Goal: Book appointment/travel/reservation

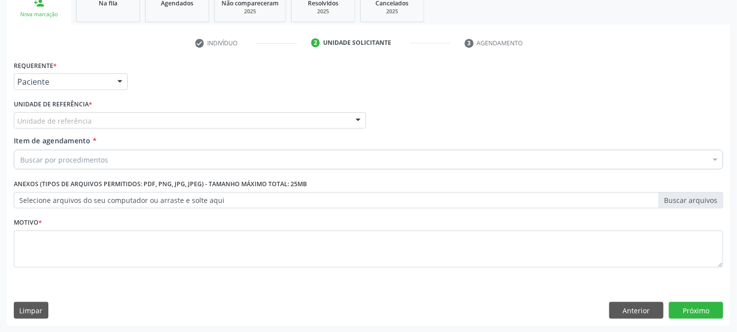
scroll to position [156, 0]
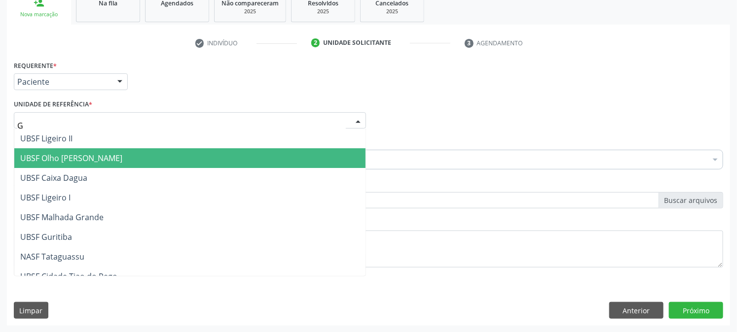
type input "GU"
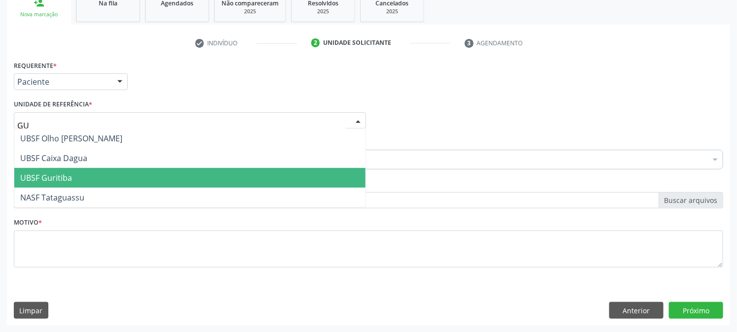
click at [66, 175] on span "UBSF Guritiba" at bounding box center [46, 178] width 52 height 11
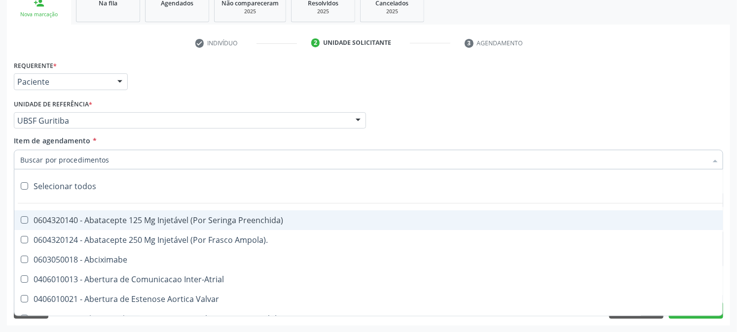
paste input "ULTRASSONOGRAFIA OBSTETRICA"
type input "ULTRASSONOGRAFIA OBSTETRICA"
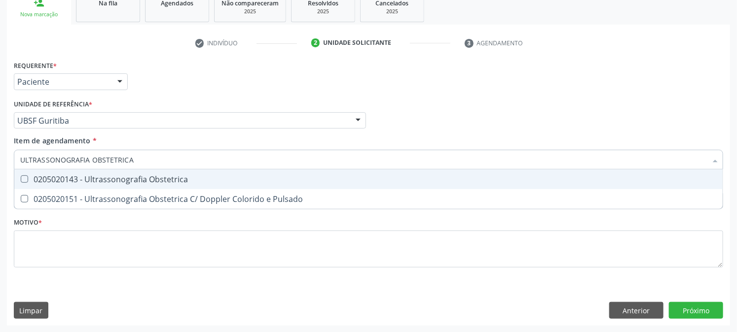
click at [84, 182] on div "0205020143 - Ultrassonografia Obstetrica" at bounding box center [368, 180] width 696 height 8
checkbox Obstetrica "true"
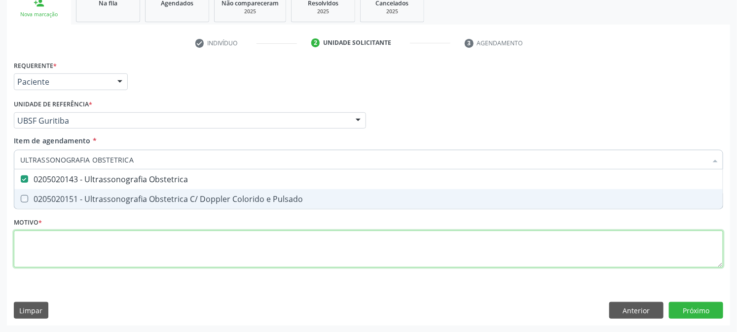
click at [75, 238] on div "Requerente * Paciente Profissional de Saúde Paciente Nenhum resultado encontrad…" at bounding box center [368, 169] width 709 height 223
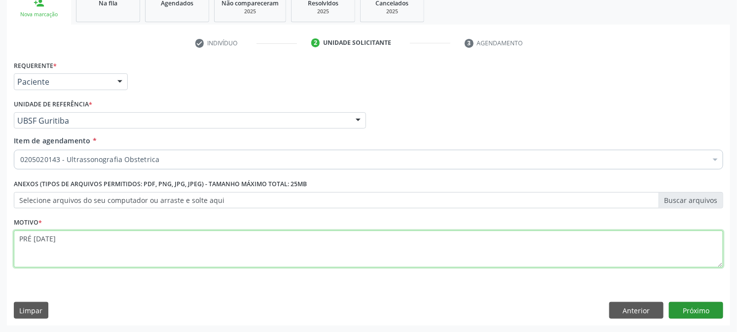
type textarea "PRÉ [DATE]"
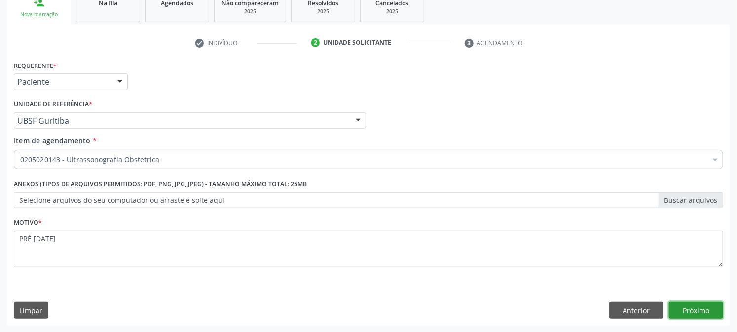
click at [692, 311] on button "Próximo" at bounding box center [696, 310] width 54 height 17
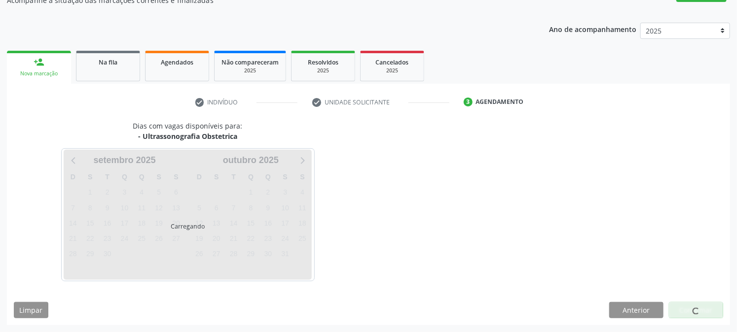
scroll to position [96, 0]
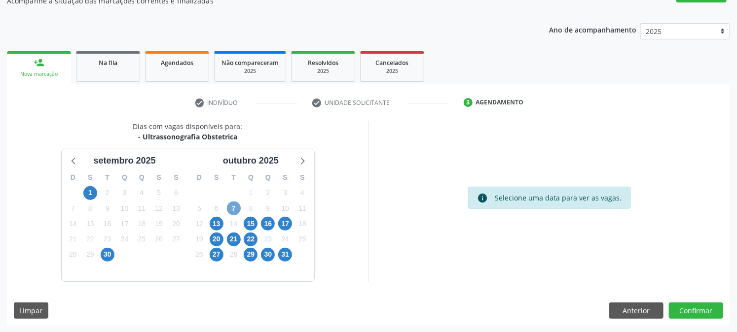
click at [233, 204] on span "7" at bounding box center [234, 209] width 14 height 14
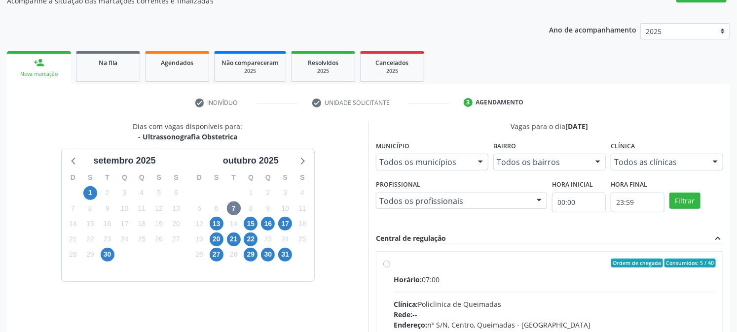
click at [417, 265] on div "Ordem de chegada Consumidos: 5 / 40" at bounding box center [554, 263] width 322 height 9
click at [390, 265] on input "Ordem de chegada Consumidos: 5 / 40 Horário: 07:00 Clínica: Policlinica de Quei…" at bounding box center [386, 263] width 7 height 9
radio input "true"
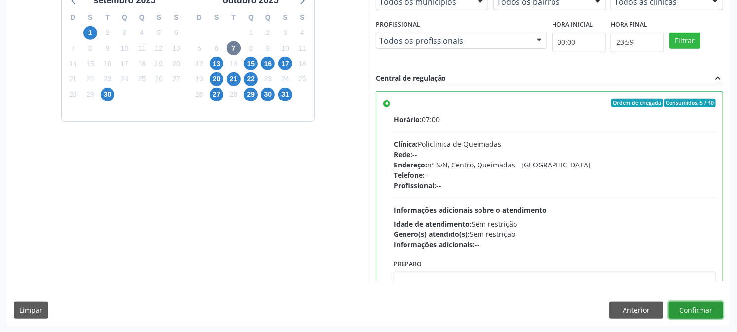
click at [685, 308] on button "Confirmar" at bounding box center [696, 310] width 54 height 17
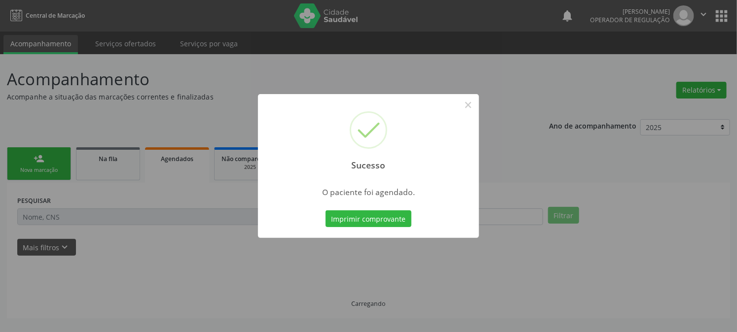
scroll to position [0, 0]
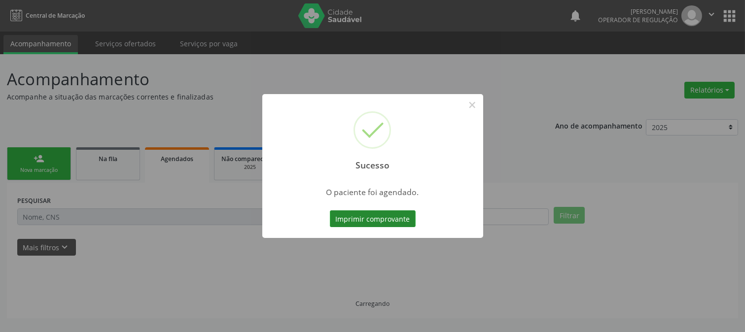
click at [339, 212] on button "Imprimir comprovante" at bounding box center [373, 219] width 86 height 17
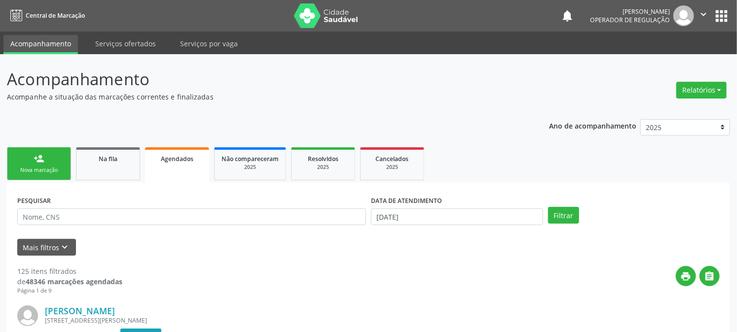
click at [26, 175] on link "person_add Nova marcação" at bounding box center [39, 163] width 64 height 33
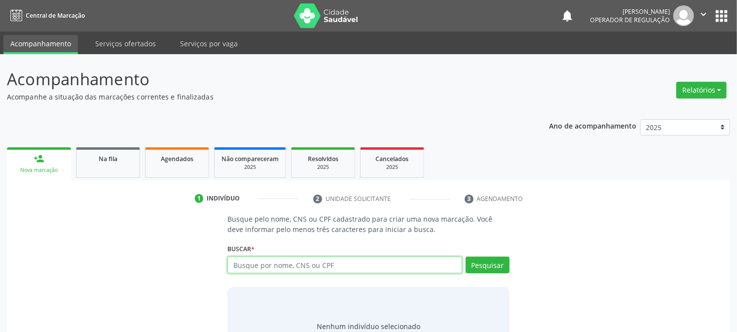
click at [260, 263] on input "text" at bounding box center [344, 265] width 234 height 17
type input "702509310304037"
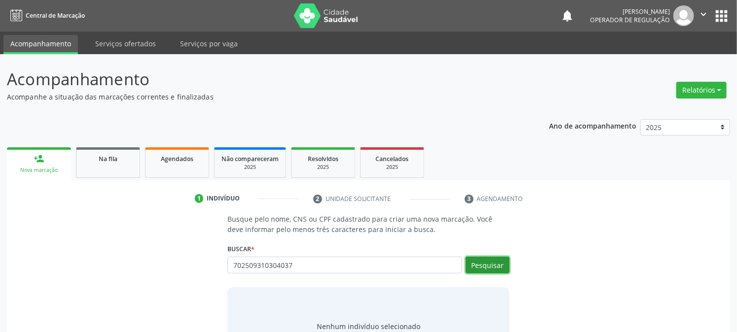
click at [476, 262] on button "Pesquisar" at bounding box center [487, 265] width 44 height 17
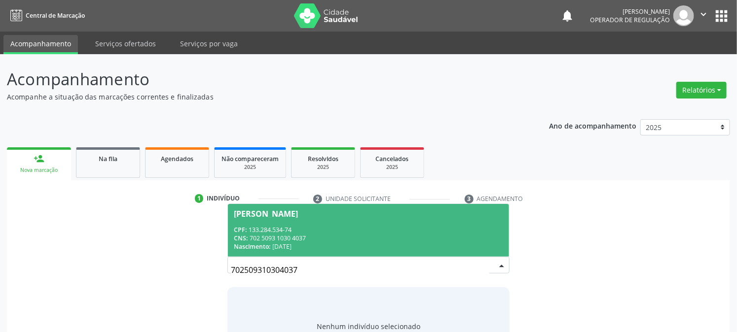
click at [284, 224] on span "Raiane Silva de Sousa CPF: 133.284.534-74 CNS: 702 5093 1030 4037 Nascimento: 0…" at bounding box center [368, 230] width 281 height 53
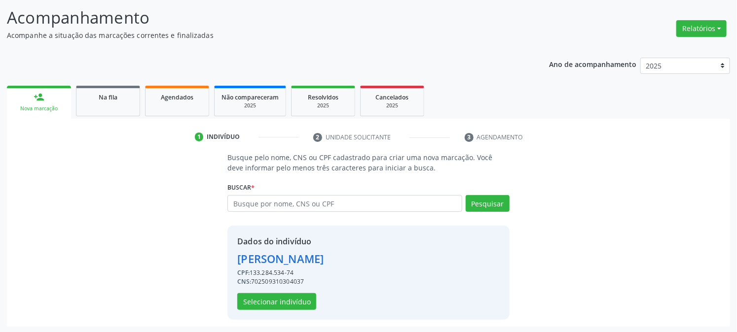
scroll to position [62, 0]
click at [280, 307] on button "Selecionar indivíduo" at bounding box center [276, 301] width 79 height 17
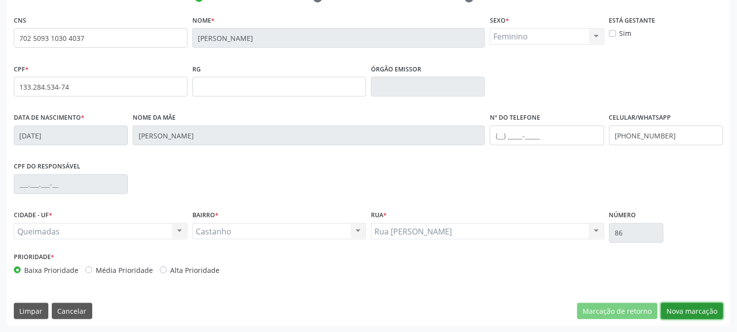
click at [685, 311] on button "Nova marcação" at bounding box center [692, 311] width 62 height 17
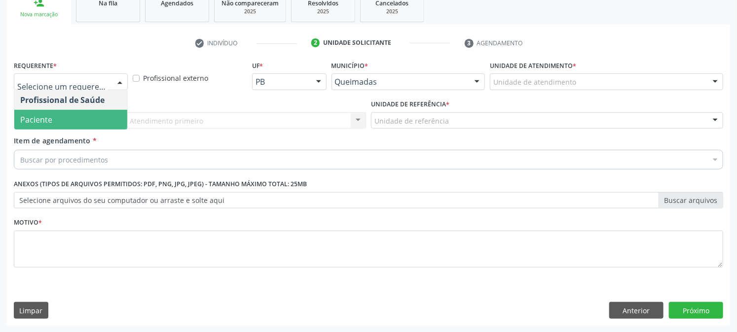
click at [75, 111] on span "Paciente" at bounding box center [70, 120] width 113 height 20
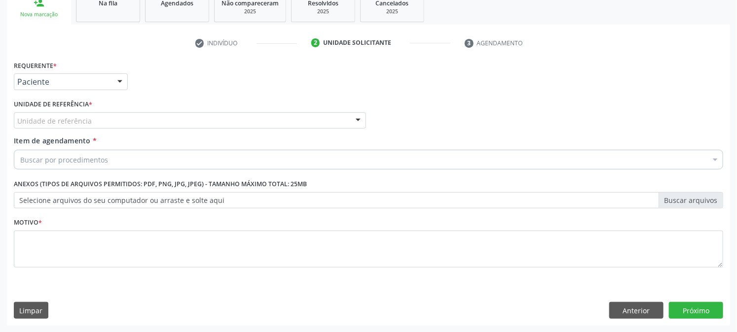
click at [77, 113] on div "Unidade de referência" at bounding box center [190, 120] width 352 height 17
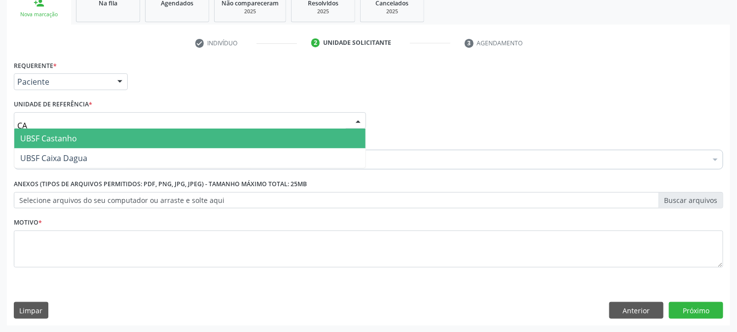
type input "CAS"
click at [78, 138] on span "UBSF Castanho" at bounding box center [189, 139] width 351 height 20
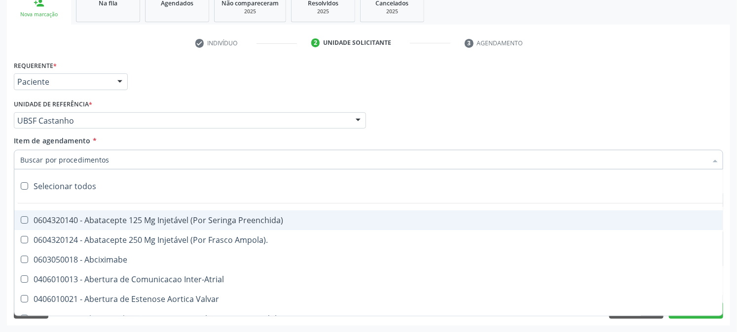
paste input "ULTRASSONOGRAFIA OBSTETRICA"
type input "ULTRASSONOGRAFIA OBSTETRICA"
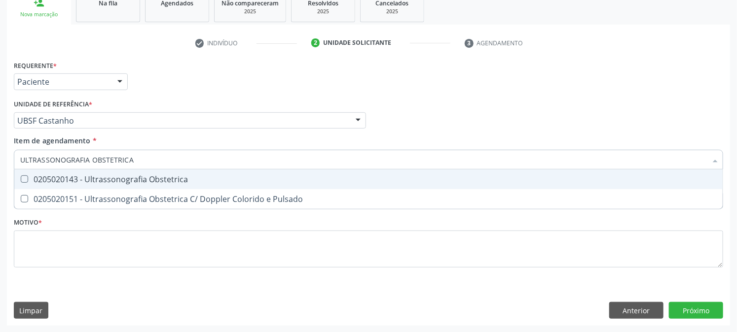
click at [65, 179] on div "0205020143 - Ultrassonografia Obstetrica" at bounding box center [368, 180] width 696 height 8
checkbox Obstetrica "true"
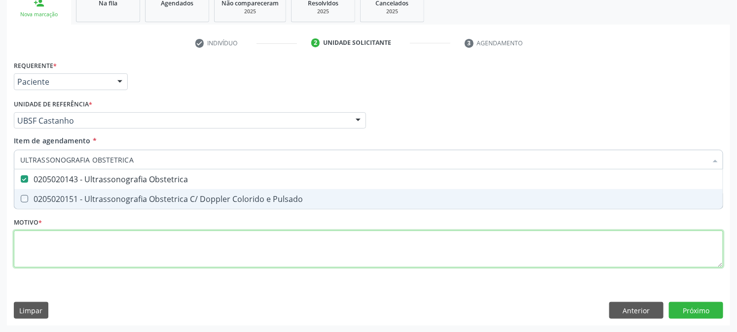
click at [41, 246] on div "Requerente * Paciente Profissional de Saúde Paciente Nenhum resultado encontrad…" at bounding box center [368, 169] width 709 height 223
checkbox Pulsado "true"
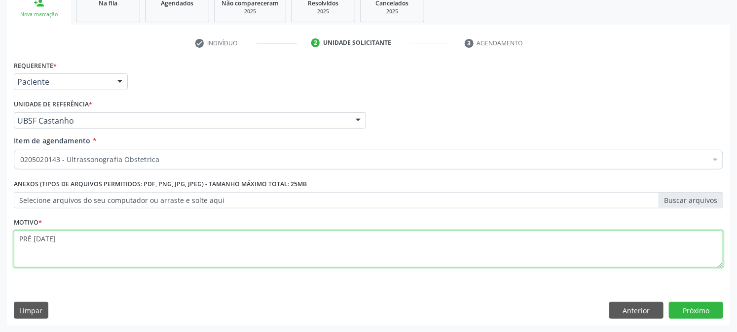
type textarea "PRÉ [DATE]"
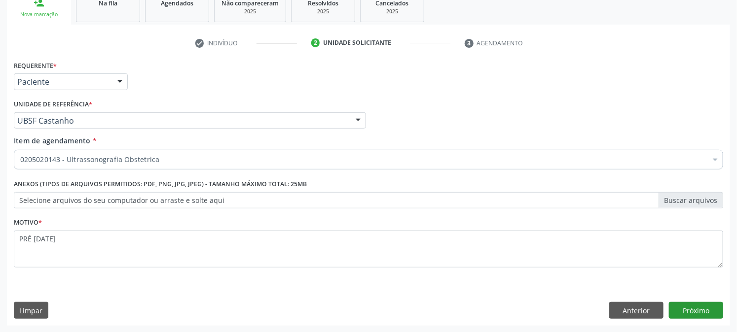
click at [667, 309] on div "Anterior Próximo" at bounding box center [666, 310] width 114 height 17
click at [669, 311] on button "Próximo" at bounding box center [696, 310] width 54 height 17
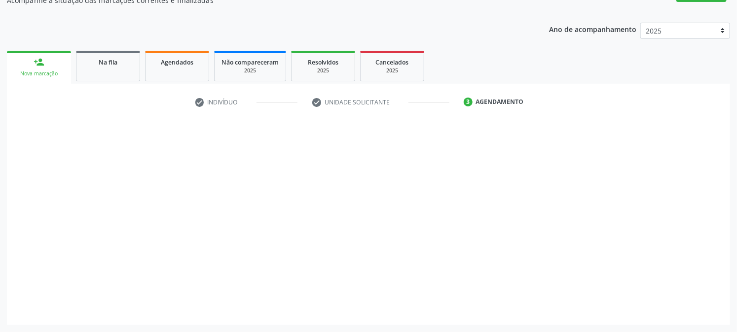
scroll to position [96, 0]
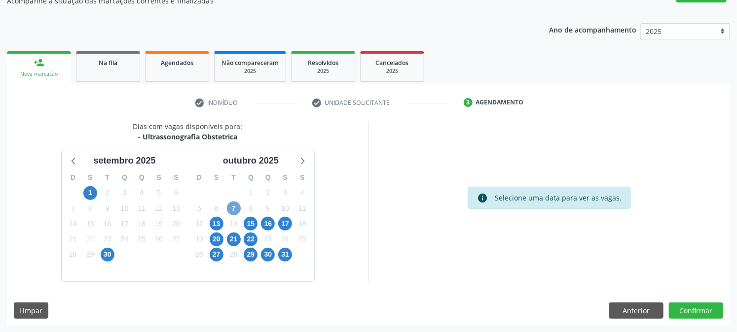
click at [235, 210] on span "7" at bounding box center [234, 209] width 14 height 14
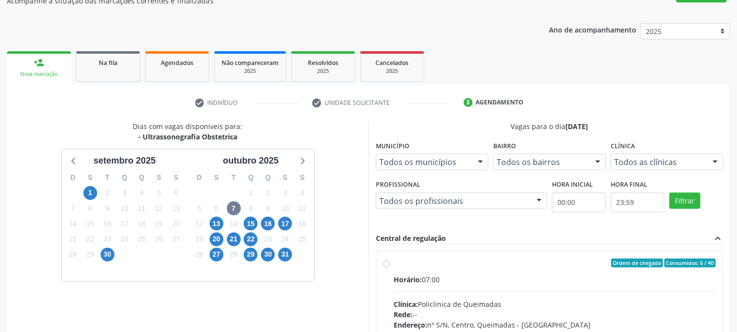
click at [423, 272] on label "Ordem de chegada Consumidos: 6 / 40 Horário: 07:00 Clínica: Policlinica de Quei…" at bounding box center [554, 334] width 322 height 151
click at [390, 268] on input "Ordem de chegada Consumidos: 6 / 40 Horário: 07:00 Clínica: Policlinica de Quei…" at bounding box center [386, 263] width 7 height 9
radio input "true"
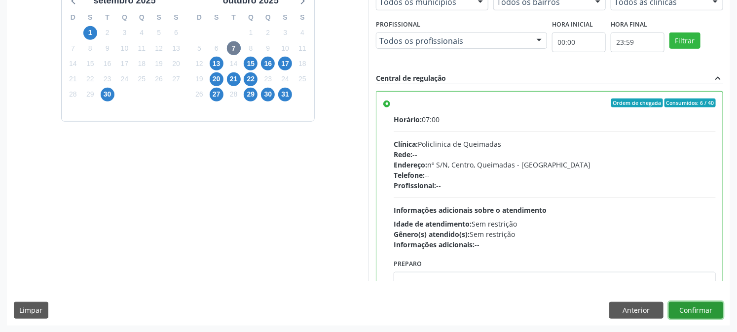
click at [705, 316] on button "Confirmar" at bounding box center [696, 310] width 54 height 17
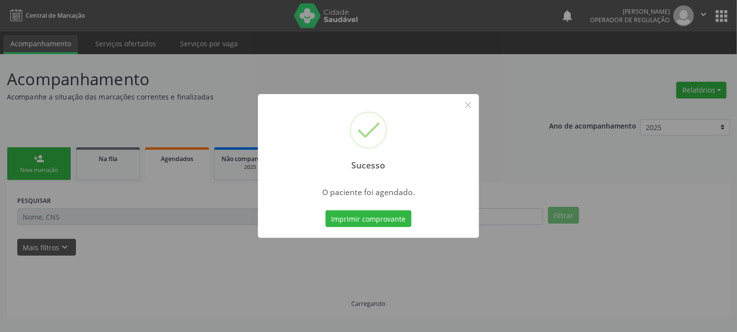
scroll to position [0, 0]
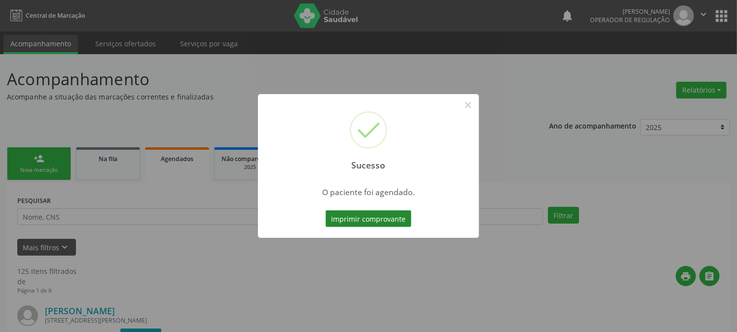
click at [385, 225] on button "Imprimir comprovante" at bounding box center [368, 219] width 86 height 17
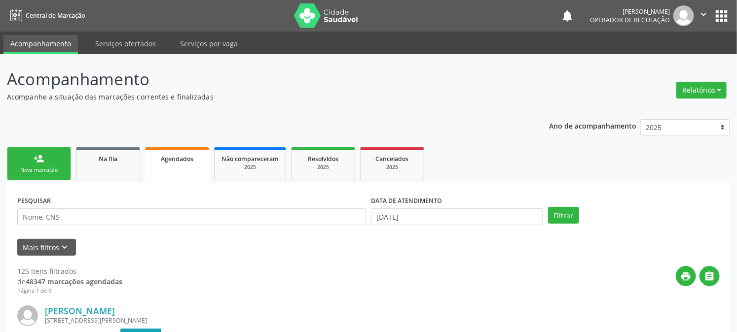
click at [26, 176] on link "person_add Nova marcação" at bounding box center [39, 163] width 64 height 33
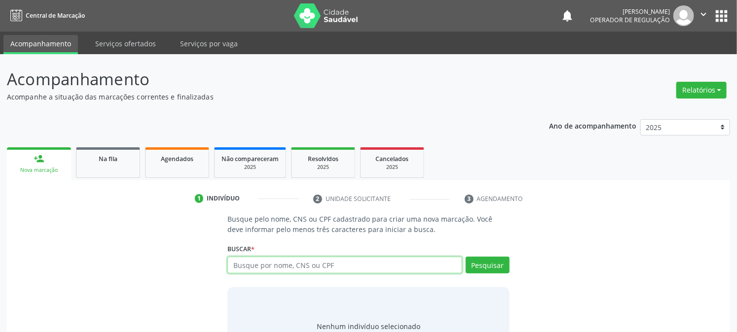
click at [284, 269] on input "text" at bounding box center [344, 265] width 234 height 17
type input "702305184597318"
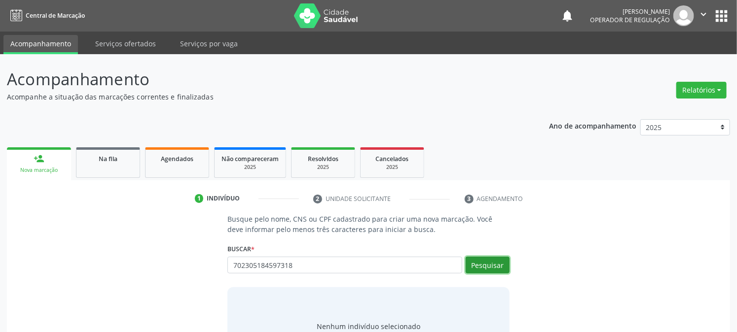
click at [492, 268] on button "Pesquisar" at bounding box center [487, 265] width 44 height 17
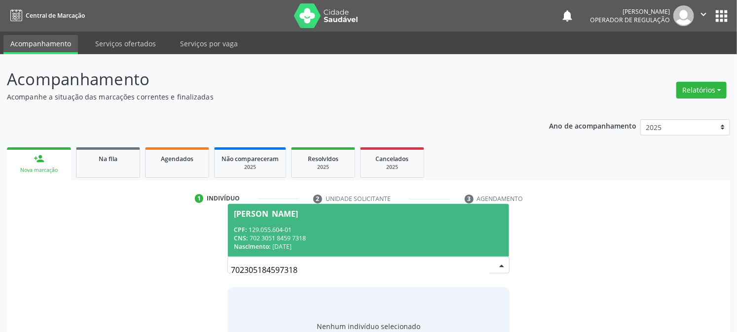
click at [252, 231] on div "CPF: 129.055.604-01" at bounding box center [368, 230] width 269 height 8
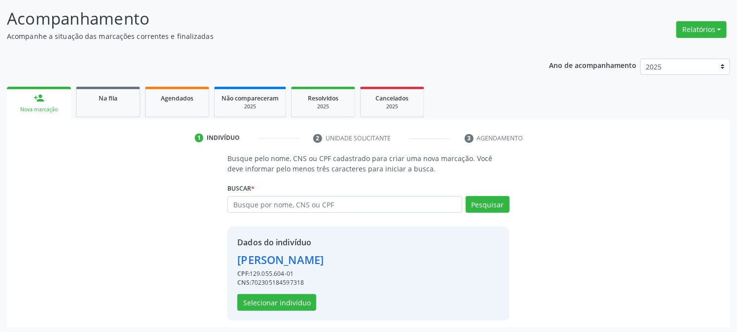
scroll to position [62, 0]
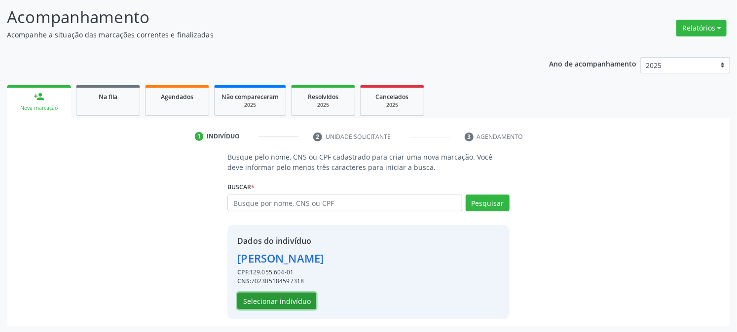
click at [260, 298] on button "Selecionar indivíduo" at bounding box center [276, 301] width 79 height 17
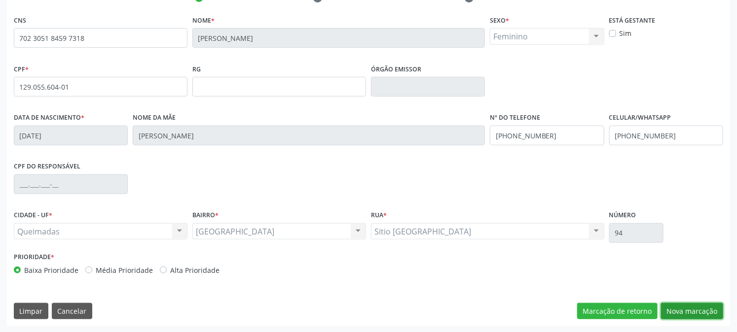
click at [699, 312] on button "Nova marcação" at bounding box center [692, 311] width 62 height 17
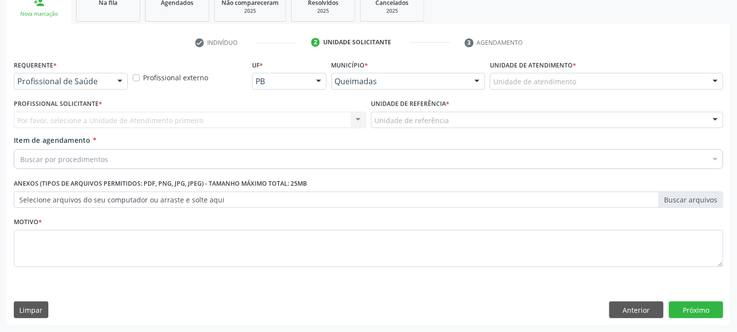
scroll to position [156, 0]
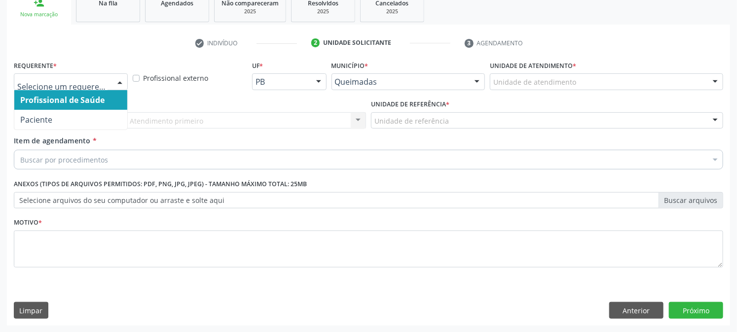
drag, startPoint x: 92, startPoint y: 79, endPoint x: 88, endPoint y: 98, distance: 18.7
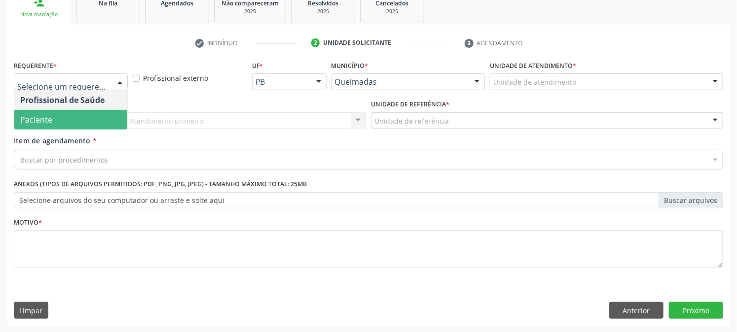
click at [85, 118] on span "Paciente" at bounding box center [70, 120] width 113 height 20
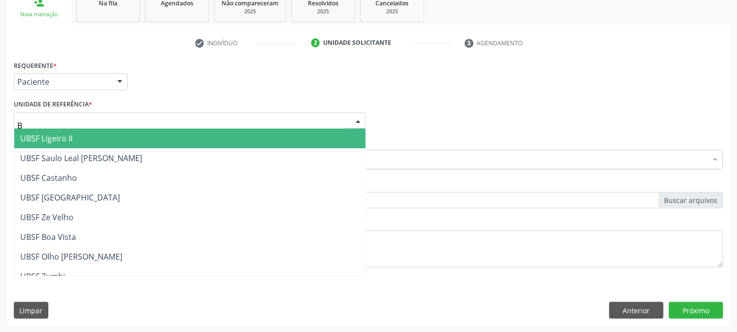
type input "BA"
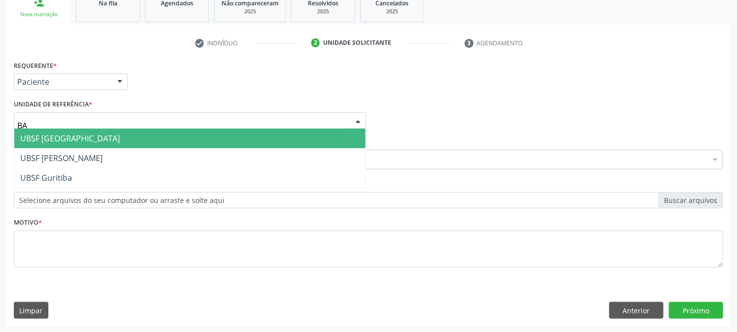
click at [77, 137] on span "UBSF [GEOGRAPHIC_DATA]" at bounding box center [70, 138] width 100 height 11
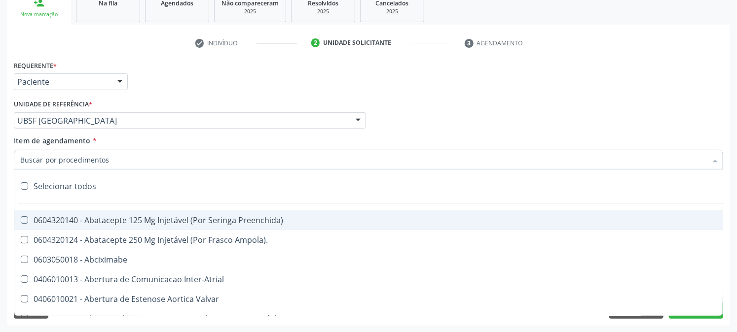
paste input "ULTRASSONOGRAFIA OBSTETRICA"
type input "ULTRASSONOGRAFIA OBSTETRICA"
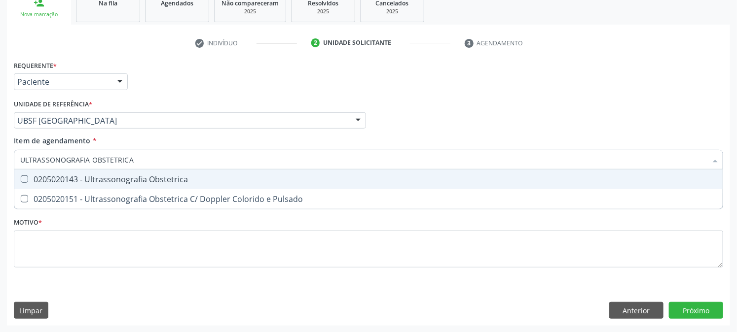
click at [89, 176] on div "0205020143 - Ultrassonografia Obstetrica" at bounding box center [368, 180] width 696 height 8
checkbox Obstetrica "true"
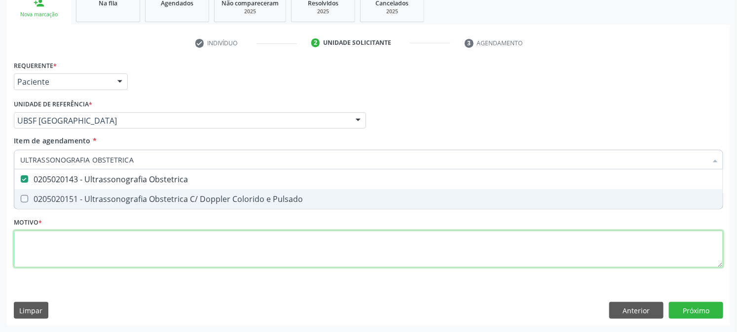
click at [85, 260] on div "Requerente * Paciente Profissional de Saúde Paciente Nenhum resultado encontrad…" at bounding box center [368, 169] width 709 height 223
checkbox Pulsado "true"
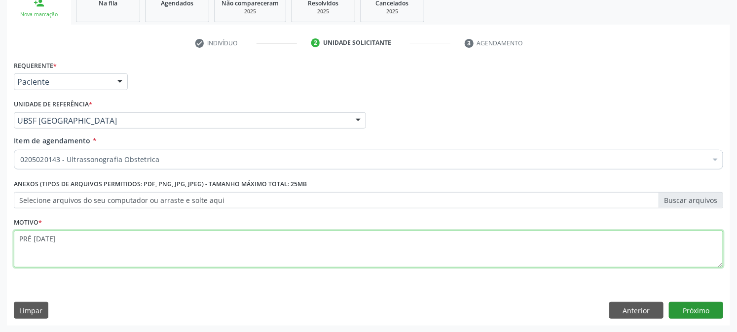
type textarea "PRÉ [DATE]"
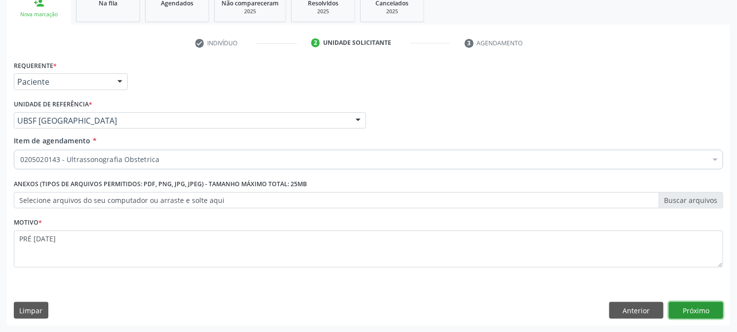
click at [704, 302] on button "Próximo" at bounding box center [696, 310] width 54 height 17
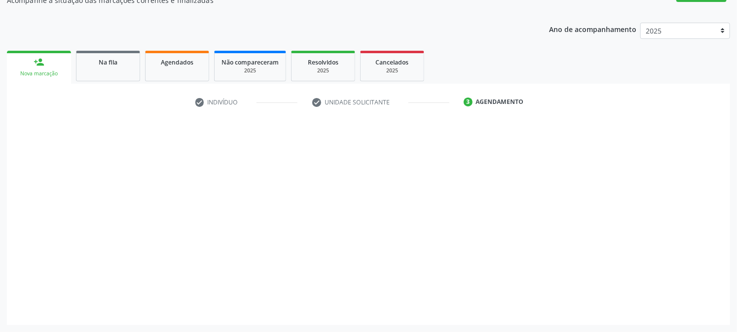
scroll to position [96, 0]
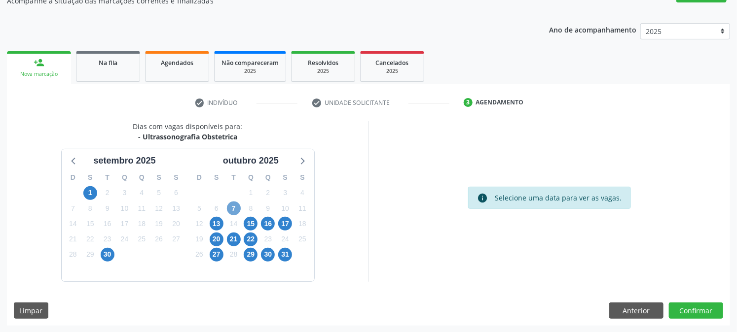
click at [233, 209] on span "7" at bounding box center [234, 209] width 14 height 14
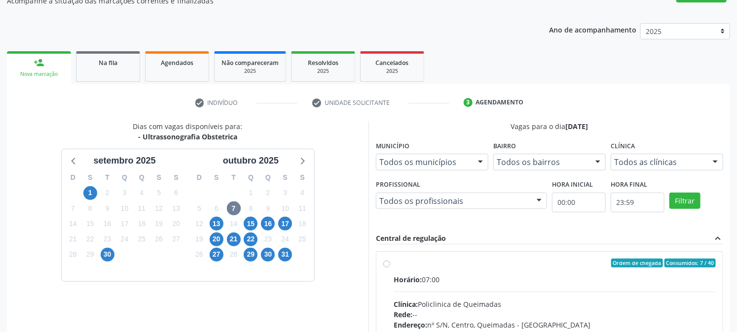
click at [395, 259] on div "Ordem de chegada Consumidos: 7 / 40" at bounding box center [554, 263] width 322 height 9
click at [390, 259] on input "Ordem de chegada Consumidos: 7 / 40 Horário: 07:00 Clínica: Policlinica de Quei…" at bounding box center [386, 263] width 7 height 9
radio input "true"
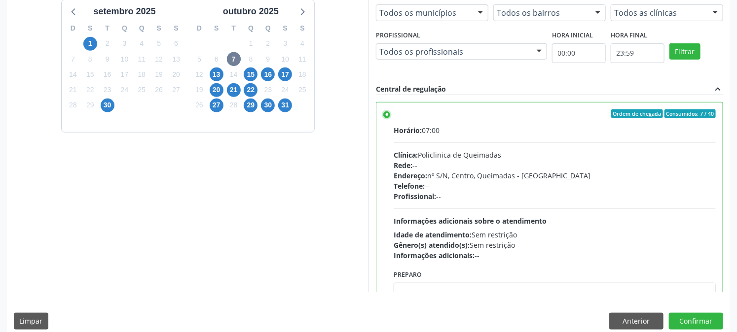
scroll to position [256, 0]
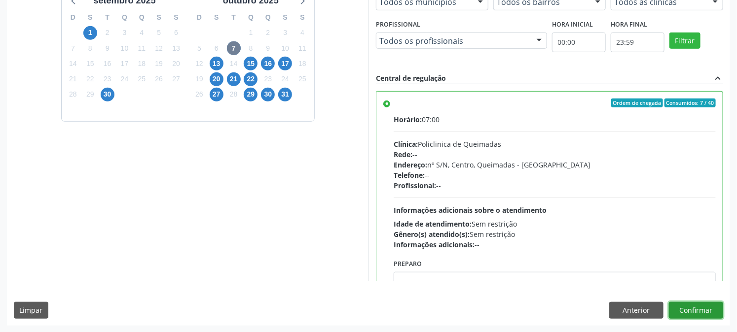
click at [684, 308] on button "Confirmar" at bounding box center [696, 310] width 54 height 17
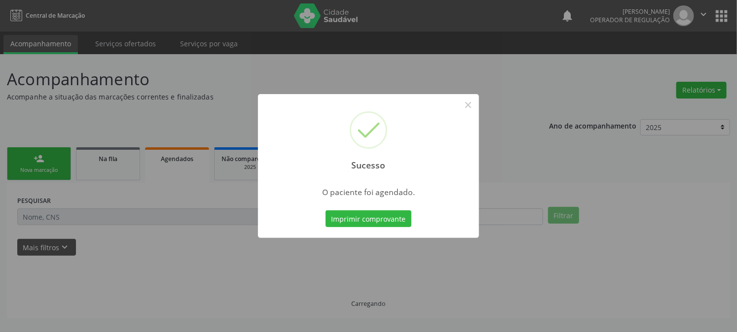
scroll to position [0, 0]
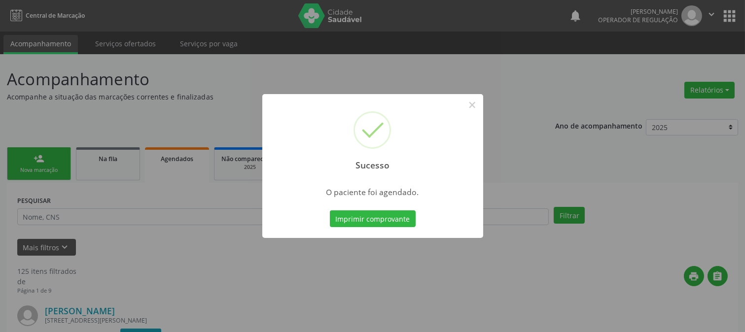
click at [330, 211] on button "Imprimir comprovante" at bounding box center [373, 219] width 86 height 17
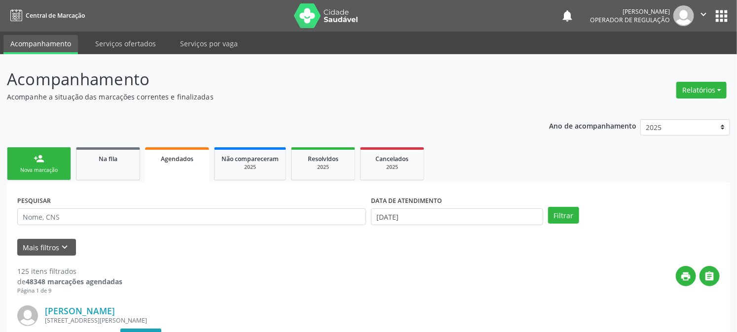
click at [54, 167] on div "Nova marcação" at bounding box center [38, 170] width 49 height 7
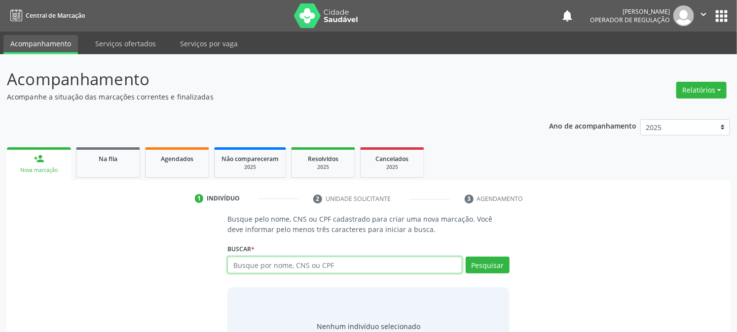
click at [282, 259] on input "text" at bounding box center [344, 265] width 234 height 17
click at [297, 268] on input "text" at bounding box center [344, 265] width 234 height 17
type input "700007847567908"
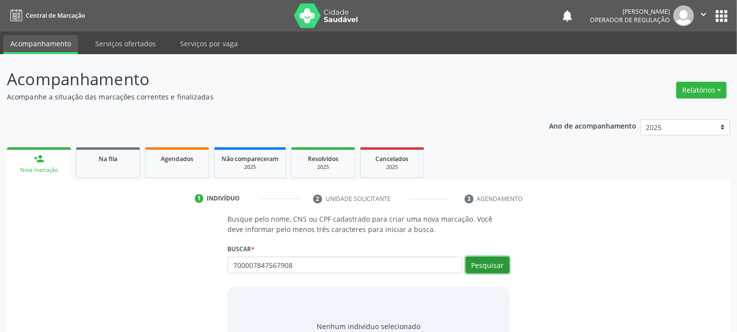
click at [486, 268] on button "Pesquisar" at bounding box center [487, 265] width 44 height 17
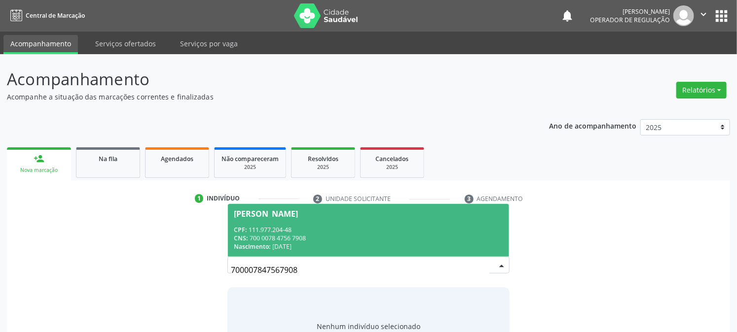
click at [322, 230] on div "CPF: 111.977.204-48" at bounding box center [368, 230] width 269 height 8
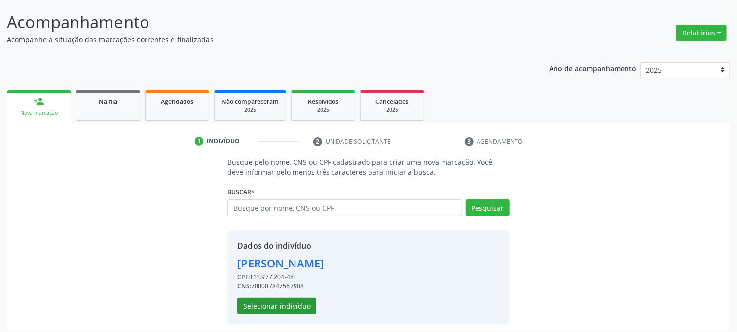
scroll to position [62, 0]
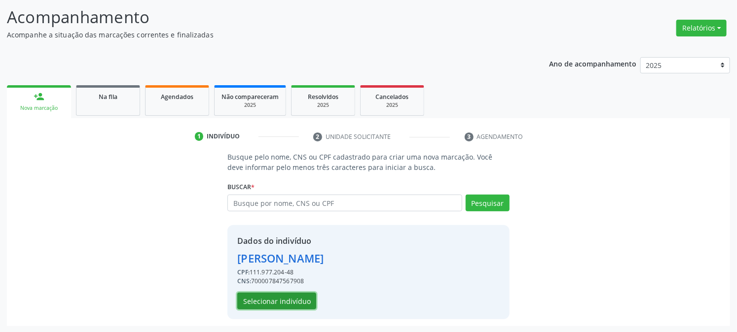
click at [267, 295] on button "Selecionar indivíduo" at bounding box center [276, 301] width 79 height 17
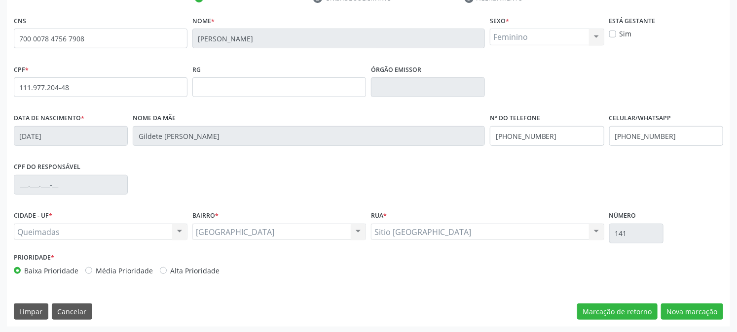
scroll to position [201, 0]
click at [699, 305] on button "Nova marcação" at bounding box center [692, 311] width 62 height 17
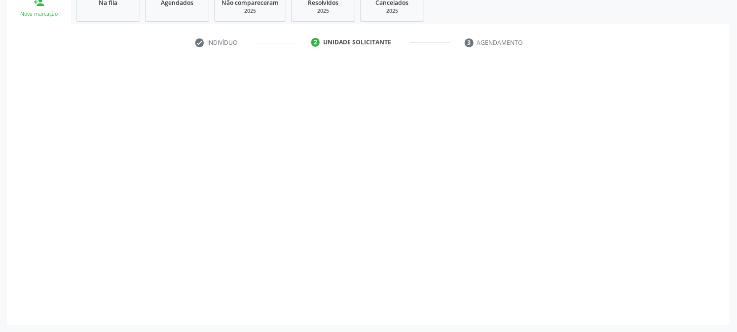
scroll to position [156, 0]
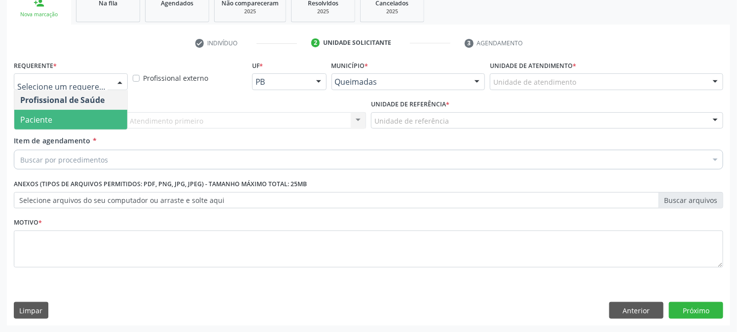
click at [40, 115] on span "Paciente" at bounding box center [36, 119] width 32 height 11
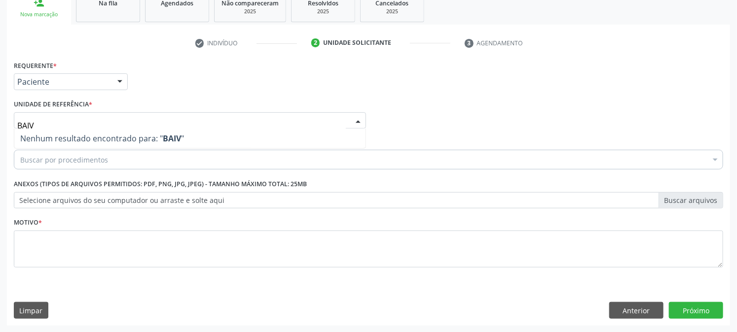
type input "BAI"
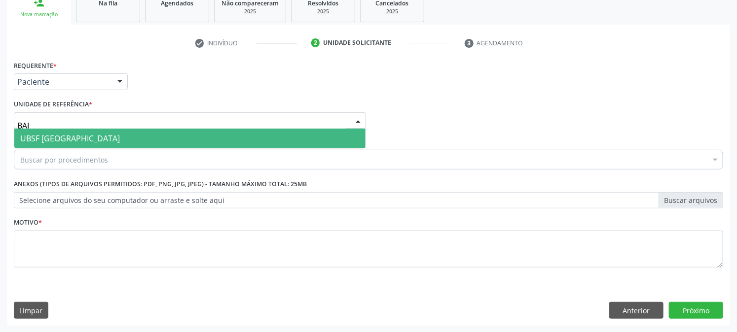
click at [43, 140] on span "UBSF [GEOGRAPHIC_DATA]" at bounding box center [70, 138] width 100 height 11
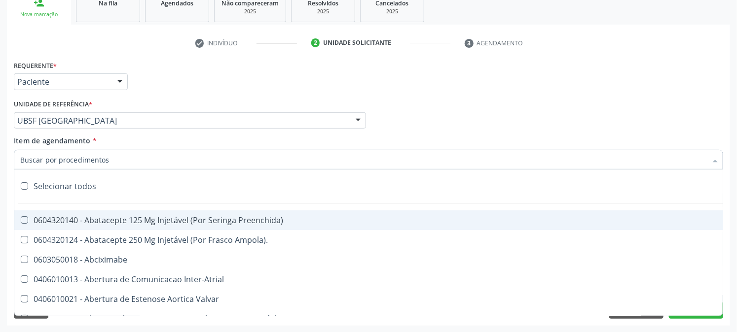
paste input "ULTRASSONOGRAFIA OBSTETRICA"
type input "ULTRASSONOGRAFIA OBSTETRICA"
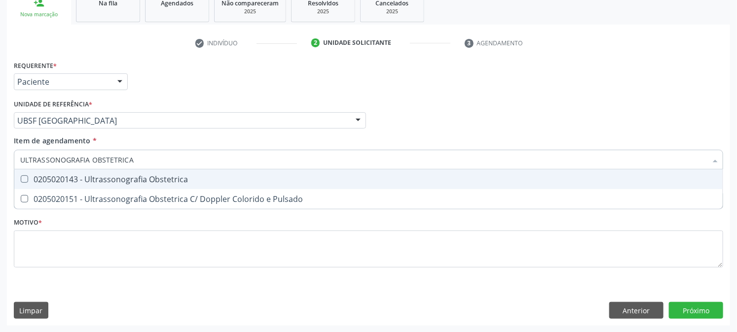
click at [47, 181] on div "0205020143 - Ultrassonografia Obstetrica" at bounding box center [368, 180] width 696 height 8
checkbox Obstetrica "true"
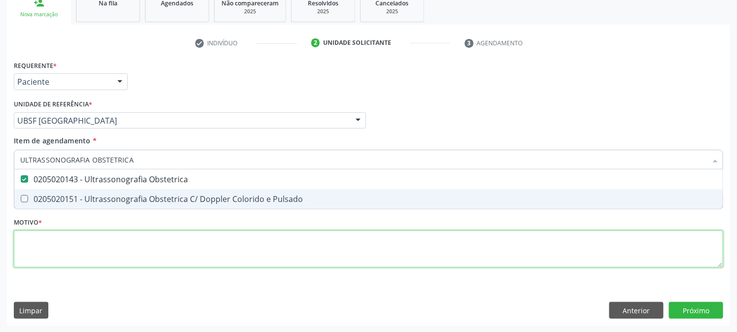
click at [36, 252] on div "Requerente * Paciente Profissional de Saúde Paciente Nenhum resultado encontrad…" at bounding box center [368, 169] width 709 height 223
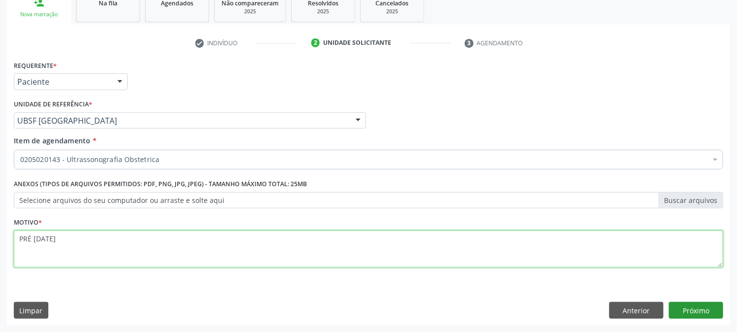
type textarea "PRÉ [DATE]"
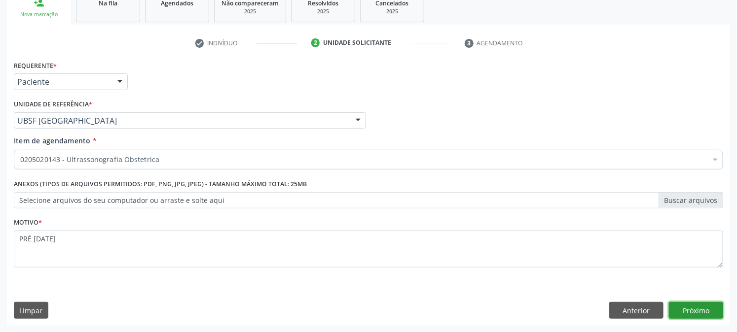
click at [711, 311] on button "Próximo" at bounding box center [696, 310] width 54 height 17
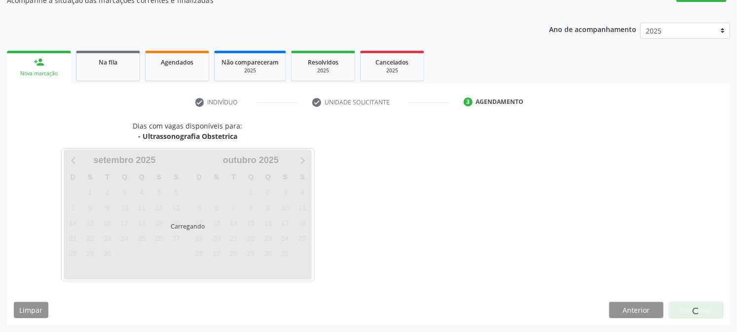
scroll to position [96, 0]
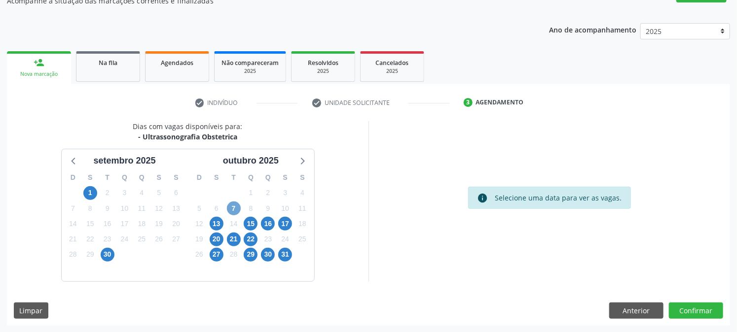
click at [237, 209] on span "7" at bounding box center [234, 209] width 14 height 14
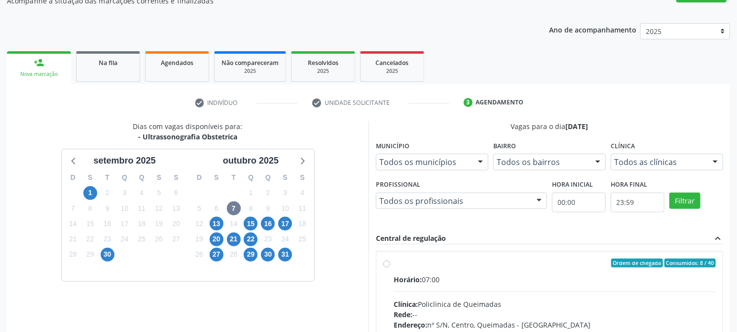
click at [418, 262] on div "Ordem de chegada Consumidos: 8 / 40" at bounding box center [554, 263] width 322 height 9
click at [390, 262] on input "Ordem de chegada Consumidos: 8 / 40 Horário: 07:00 Clínica: Policlinica de Quei…" at bounding box center [386, 263] width 7 height 9
radio input "true"
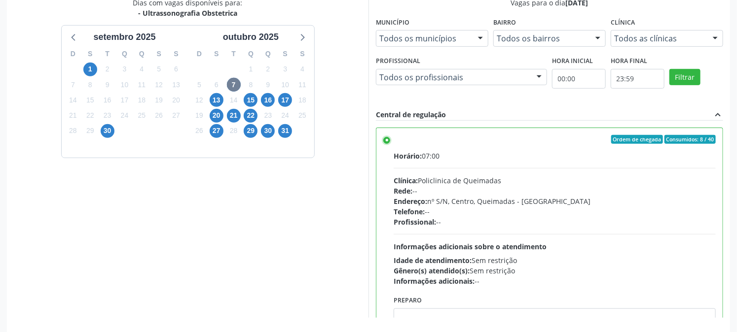
scroll to position [256, 0]
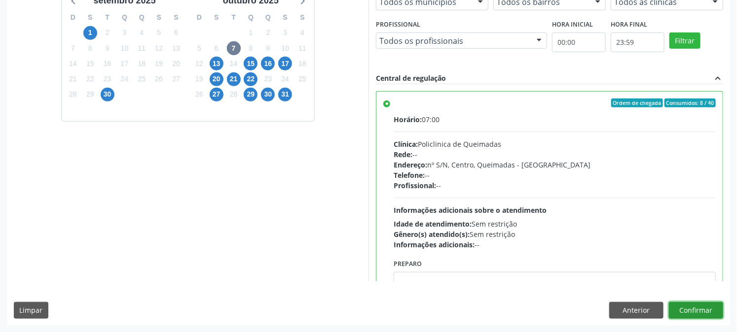
click at [699, 314] on button "Confirmar" at bounding box center [696, 310] width 54 height 17
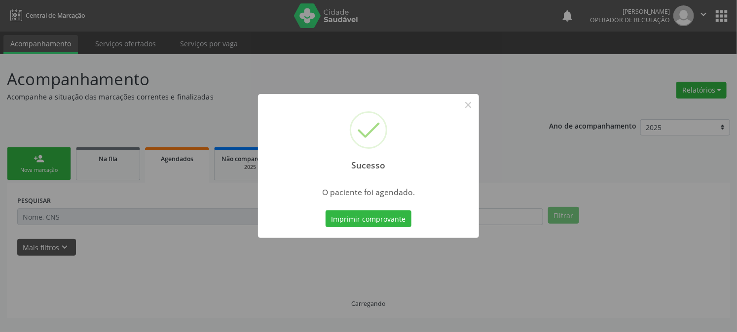
scroll to position [0, 0]
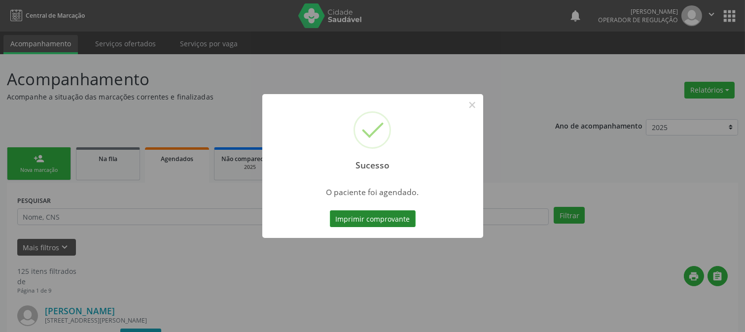
click at [353, 218] on button "Imprimir comprovante" at bounding box center [373, 219] width 86 height 17
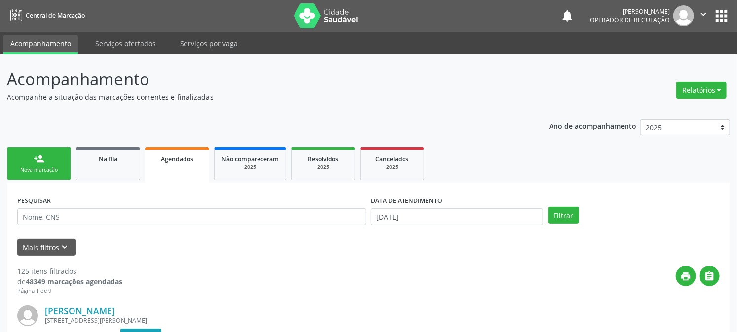
click at [34, 170] on div "Nova marcação" at bounding box center [38, 170] width 49 height 7
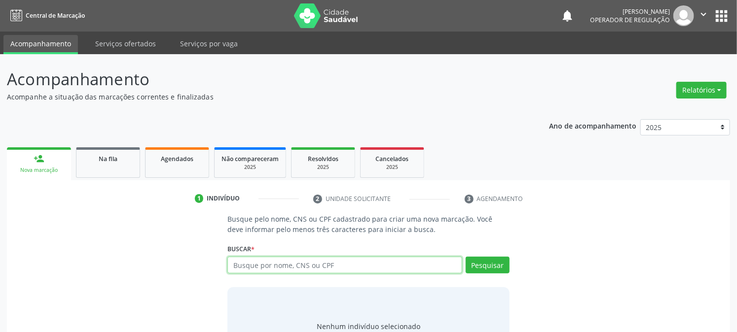
click at [337, 263] on input "text" at bounding box center [344, 265] width 234 height 17
type input "700100972979410"
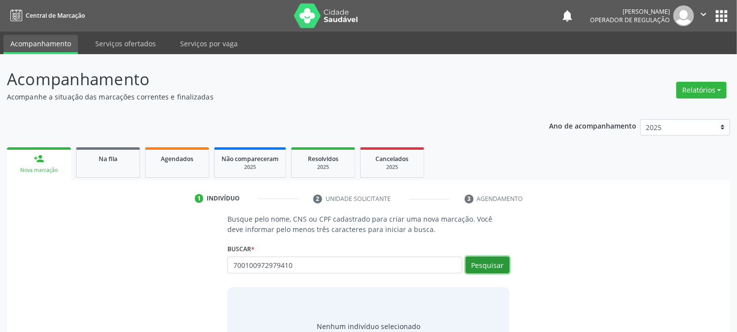
click at [477, 267] on button "Pesquisar" at bounding box center [487, 265] width 44 height 17
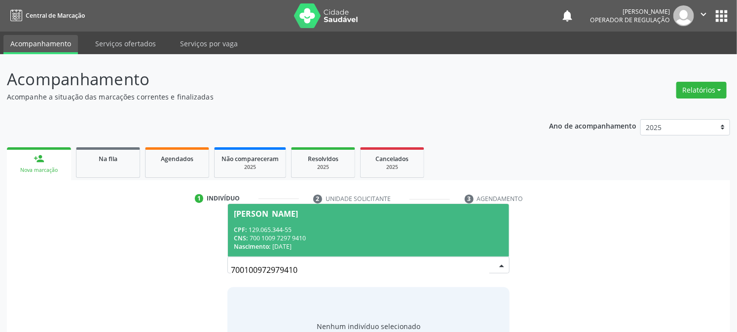
click at [268, 223] on span "Eliane Pedro da Silva CPF: 129.065.344-55 CNS: 700 1009 7297 9410 Nascimento: 1…" at bounding box center [368, 230] width 281 height 53
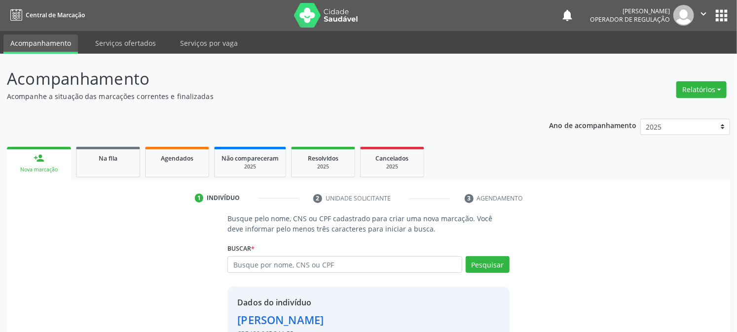
scroll to position [62, 0]
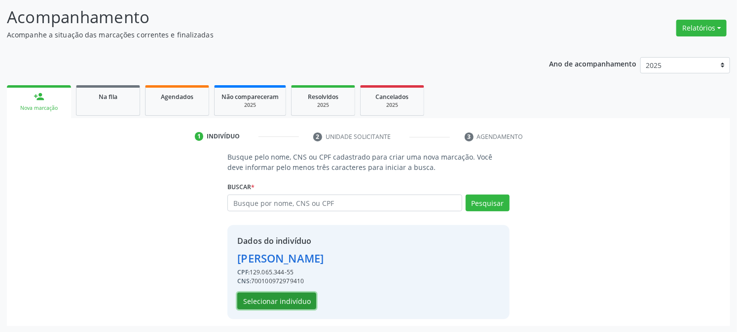
click at [260, 296] on button "Selecionar indivíduo" at bounding box center [276, 301] width 79 height 17
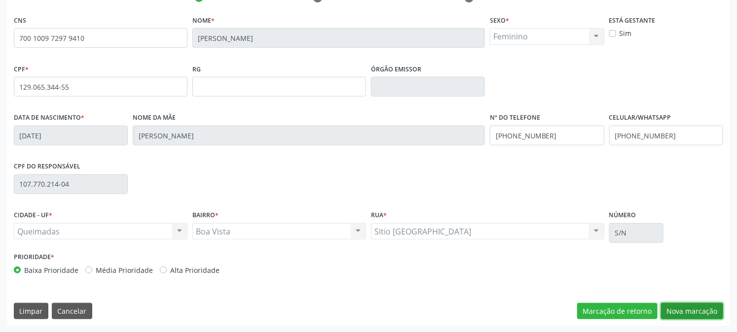
click at [689, 308] on button "Nova marcação" at bounding box center [692, 311] width 62 height 17
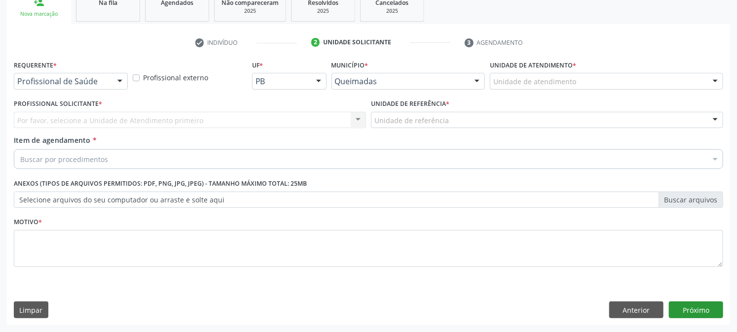
scroll to position [156, 0]
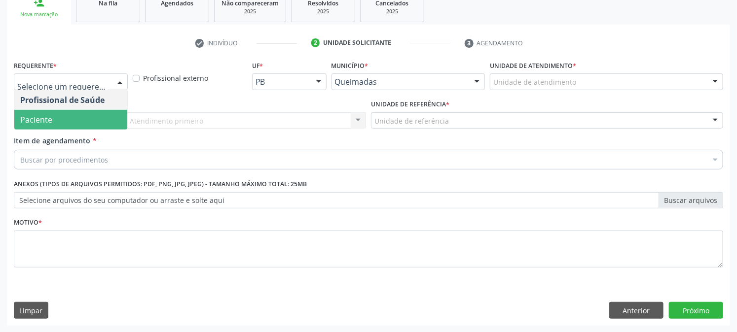
click at [66, 126] on span "Paciente" at bounding box center [70, 120] width 113 height 20
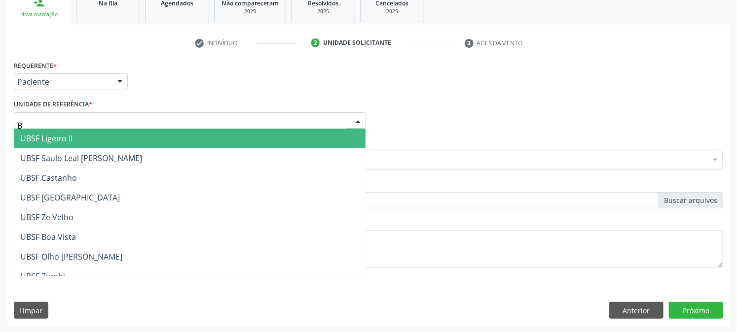
type input "BO"
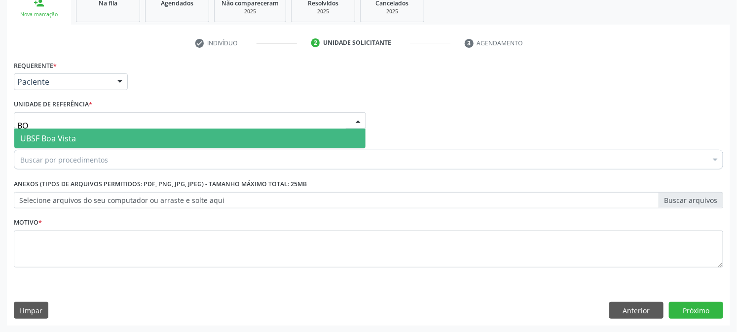
click at [52, 133] on span "UBSF Boa Vista" at bounding box center [48, 138] width 56 height 11
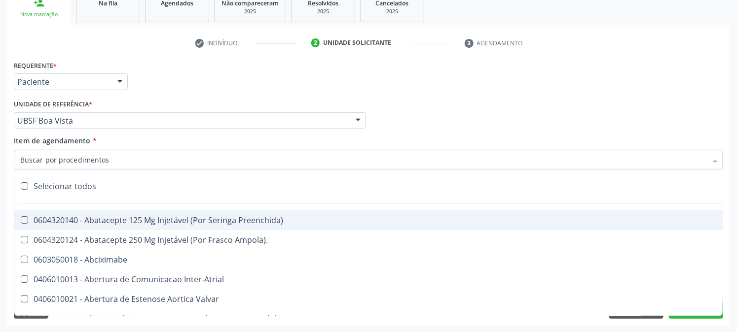
paste input "ULTRASSONOGRAFIA OBSTETRICA"
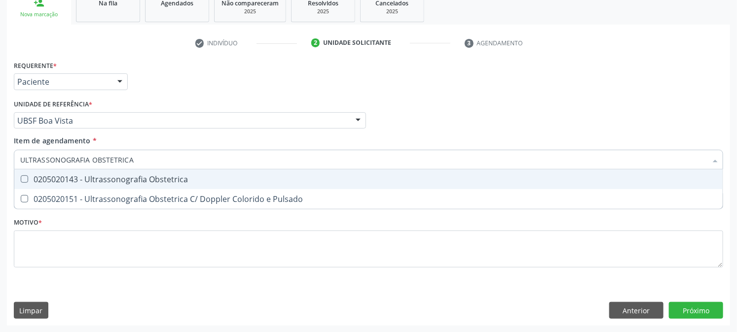
type input "ULTRASSONOGRAFIA OBSTETRICA"
click at [56, 176] on div "0205020143 - Ultrassonografia Obstetrica" at bounding box center [368, 180] width 696 height 8
checkbox Obstetrica "true"
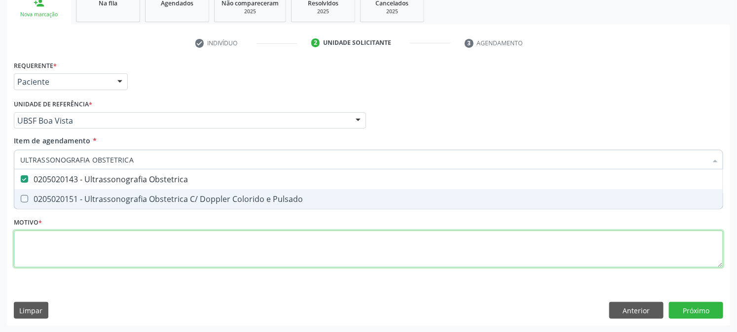
click at [53, 243] on div "Requerente * Paciente Profissional de Saúde Paciente Nenhum resultado encontrad…" at bounding box center [368, 169] width 709 height 223
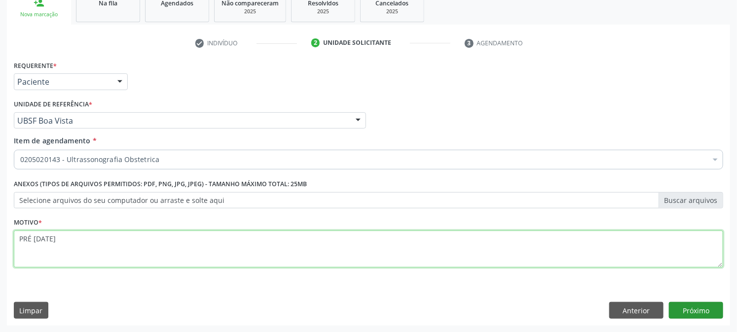
type textarea "PRÉ [DATE]"
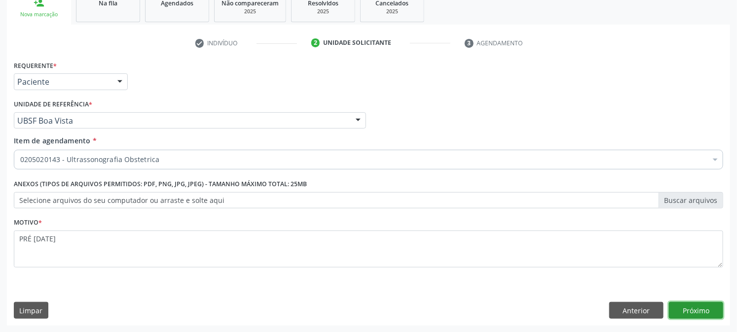
click at [691, 308] on button "Próximo" at bounding box center [696, 310] width 54 height 17
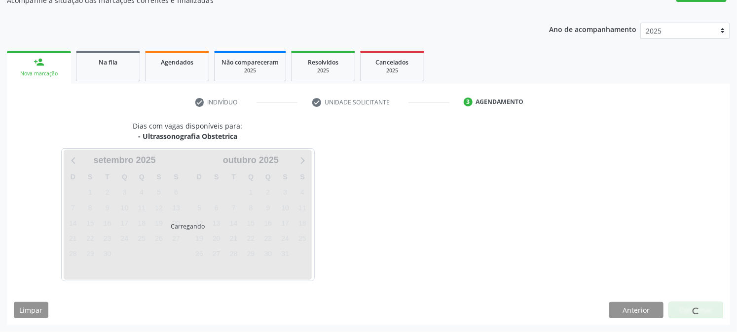
scroll to position [96, 0]
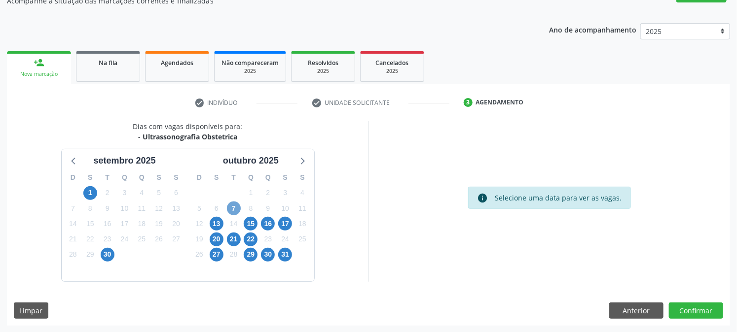
click at [233, 206] on span "7" at bounding box center [234, 209] width 14 height 14
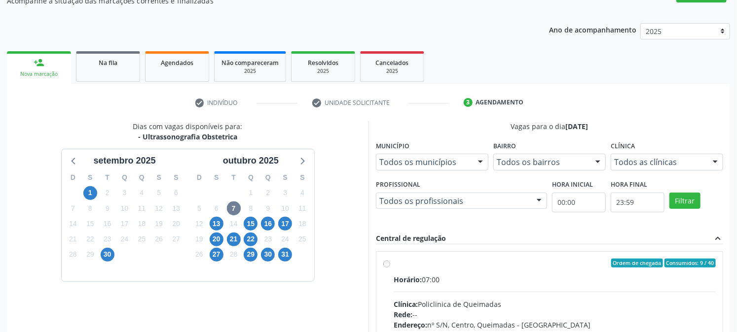
click at [401, 269] on label "Ordem de chegada Consumidos: 9 / 40 Horário: 07:00 Clínica: Policlinica de Quei…" at bounding box center [554, 334] width 322 height 151
click at [390, 268] on input "Ordem de chegada Consumidos: 9 / 40 Horário: 07:00 Clínica: Policlinica de Quei…" at bounding box center [386, 263] width 7 height 9
radio input "true"
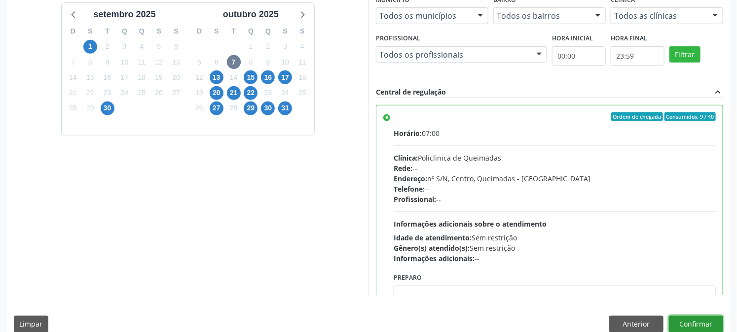
click at [704, 328] on button "Confirmar" at bounding box center [696, 324] width 54 height 17
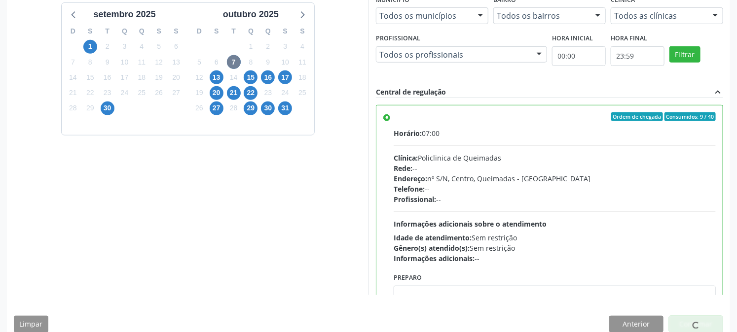
click at [684, 324] on div at bounding box center [696, 324] width 54 height 17
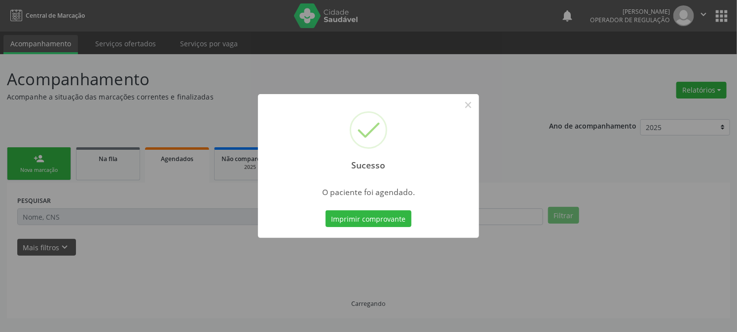
scroll to position [0, 0]
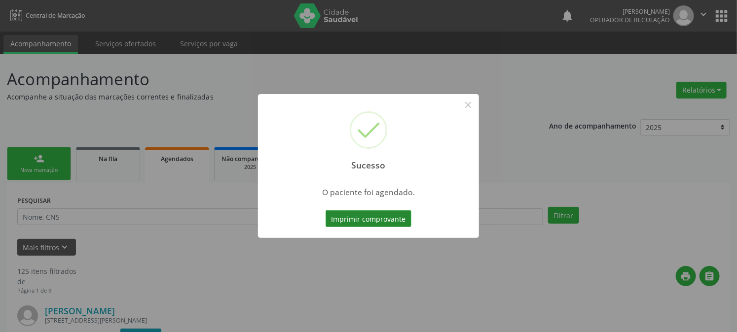
click at [342, 224] on button "Imprimir comprovante" at bounding box center [368, 219] width 86 height 17
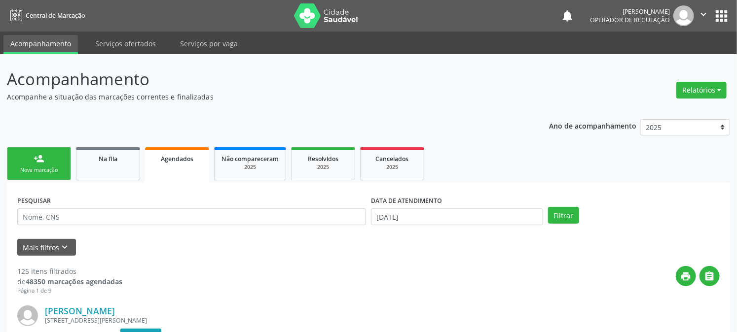
click at [47, 167] on div "Nova marcação" at bounding box center [38, 170] width 49 height 7
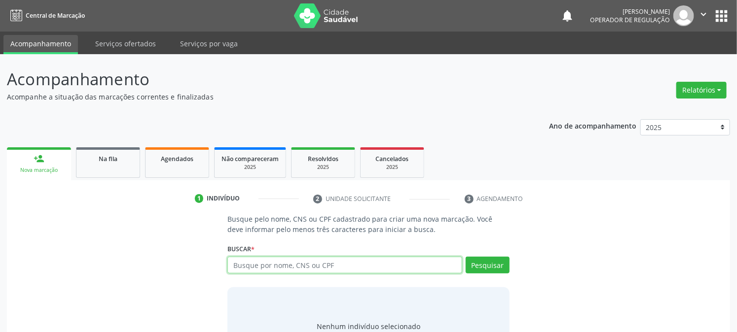
click at [251, 257] on input "text" at bounding box center [344, 265] width 234 height 17
type input "706403629799086"
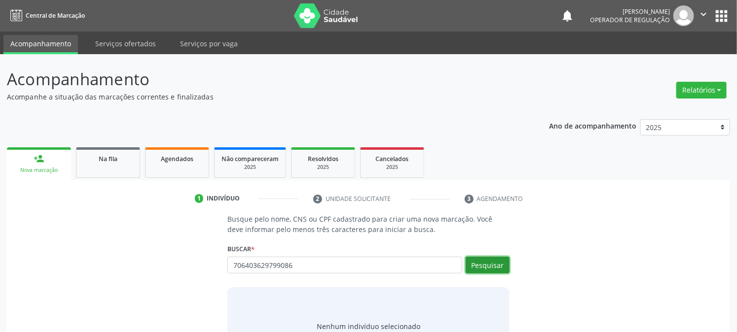
click at [477, 260] on button "Pesquisar" at bounding box center [487, 265] width 44 height 17
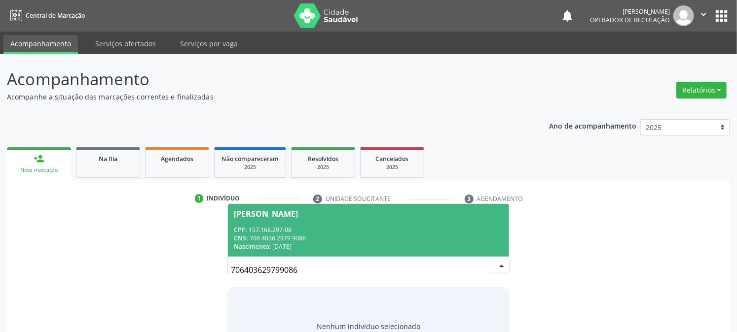
click at [288, 220] on span "Suenia Guedes Rodrigues CPF: 157.168.297-08 CNS: 706 4036 2979 9086 Nascimento:…" at bounding box center [368, 230] width 281 height 53
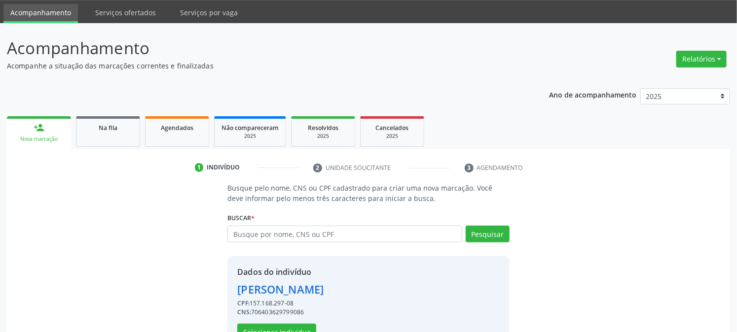
scroll to position [62, 0]
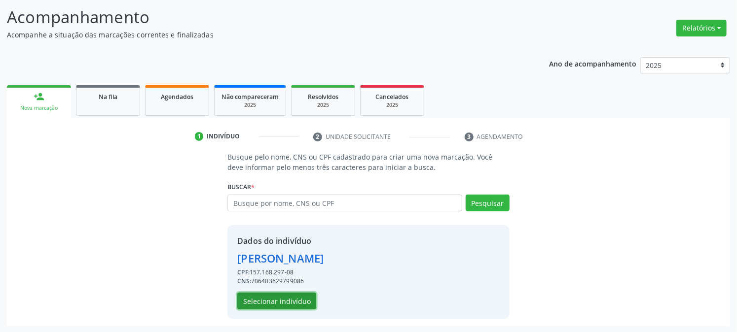
click at [280, 304] on button "Selecionar indivíduo" at bounding box center [276, 301] width 79 height 17
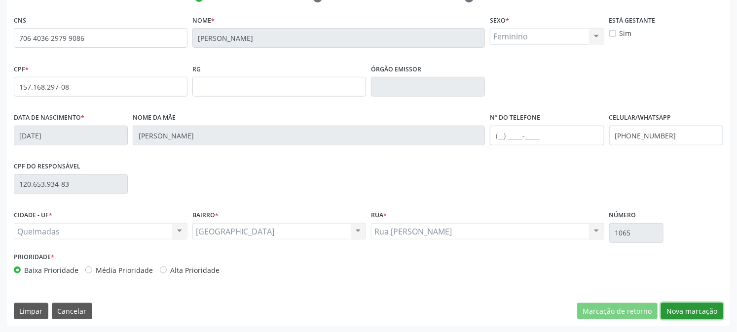
click at [689, 309] on button "Nova marcação" at bounding box center [692, 311] width 62 height 17
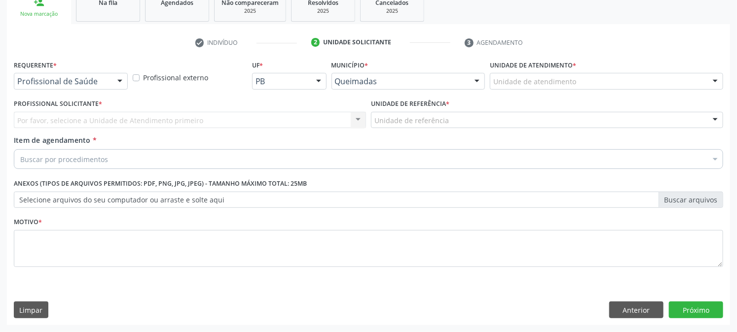
scroll to position [156, 0]
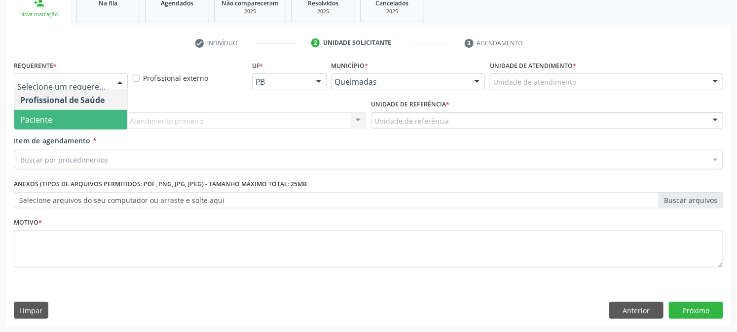
click at [47, 117] on span "Paciente" at bounding box center [36, 119] width 32 height 11
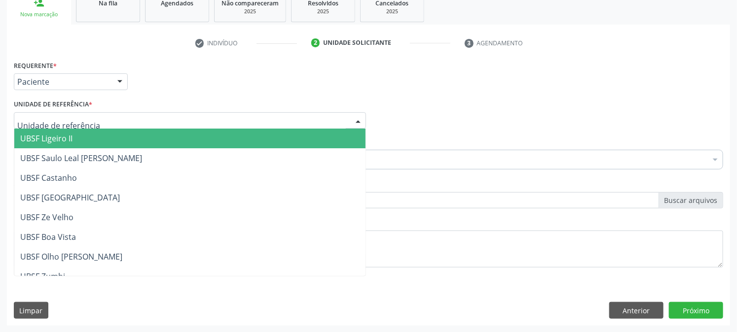
click at [130, 120] on div at bounding box center [190, 120] width 352 height 17
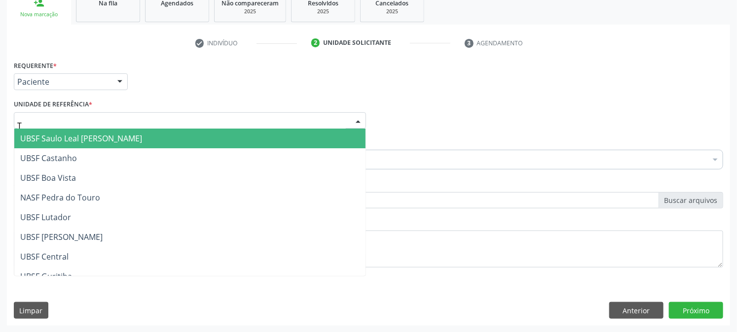
type input "TI"
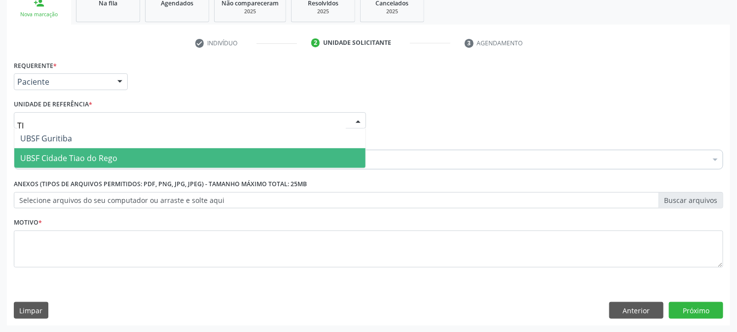
click at [81, 155] on span "UBSF Cidade Tiao do Rego" at bounding box center [68, 158] width 97 height 11
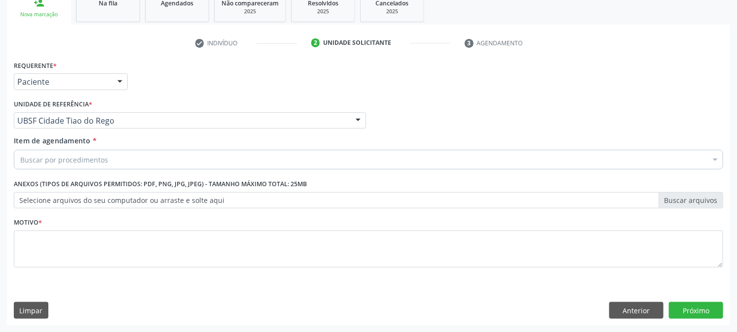
click at [73, 150] on div "Buscar por procedimentos" at bounding box center [368, 160] width 709 height 20
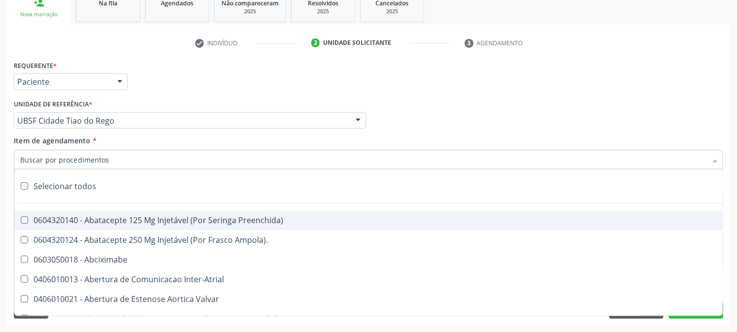
paste input "ULTRASSONOGRAFIA OBSTETRICA"
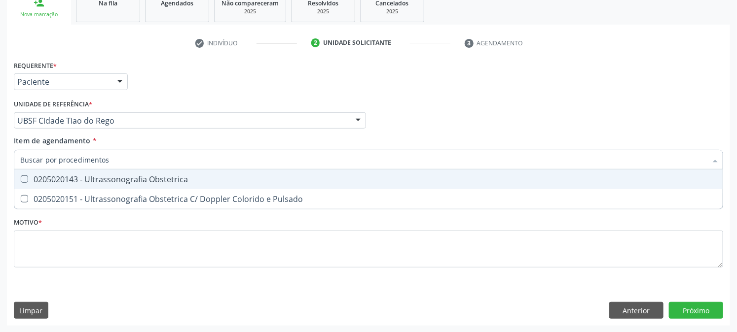
type input "ULTRASSONOGRAFIA OBSTETRICA"
click at [82, 185] on span "0205020143 - Ultrassonografia Obstetrica" at bounding box center [368, 180] width 708 height 20
checkbox Obstetrica "true"
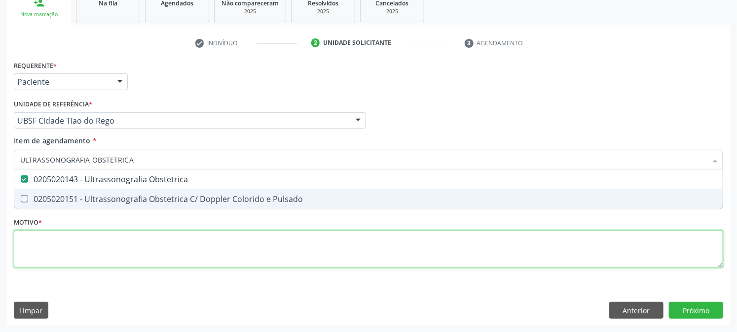
click at [66, 243] on div "Requerente * Paciente Profissional de Saúde Paciente Nenhum resultado encontrad…" at bounding box center [368, 169] width 709 height 223
checkbox Pulsado "true"
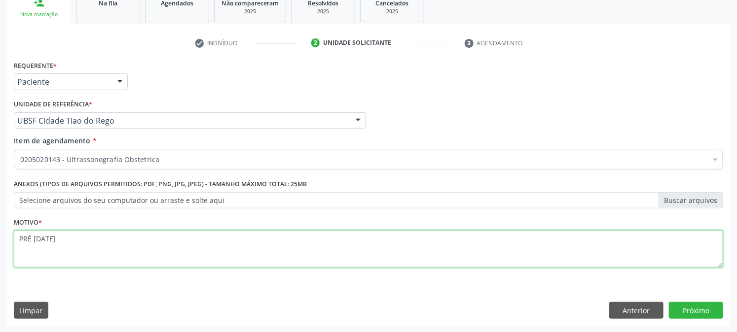
type textarea "PRÉ [DATE]"
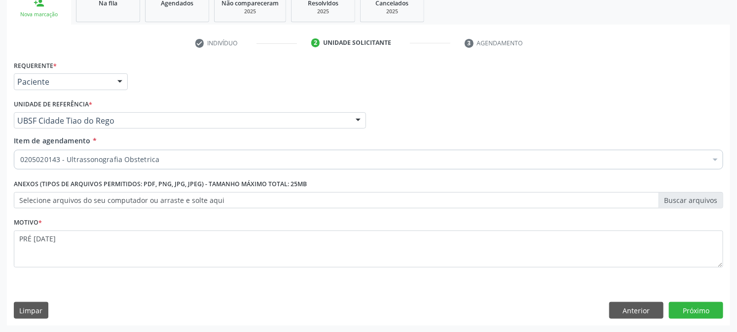
click at [689, 299] on div "Requerente * Paciente Profissional de Saúde Paciente Nenhum resultado encontrad…" at bounding box center [368, 192] width 723 height 268
click at [691, 306] on button "Próximo" at bounding box center [696, 310] width 54 height 17
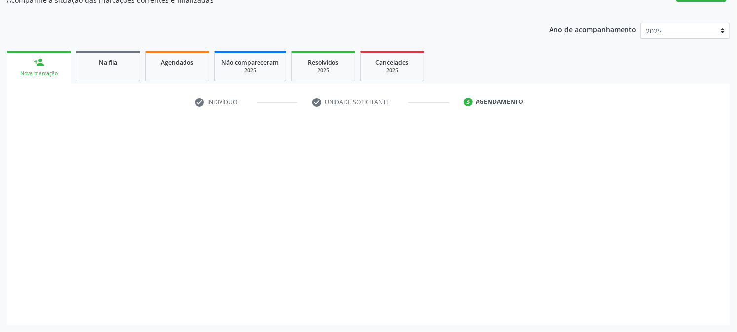
scroll to position [96, 0]
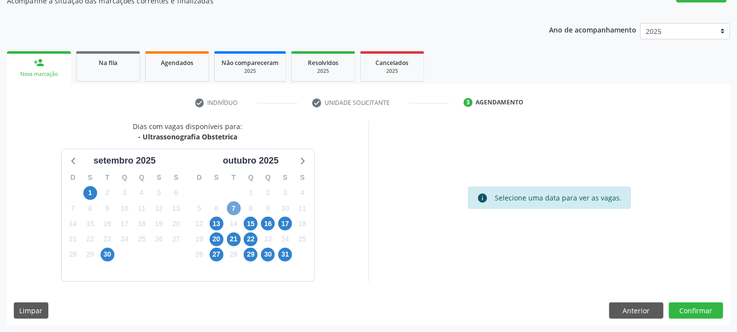
click at [227, 205] on span "7" at bounding box center [234, 209] width 14 height 14
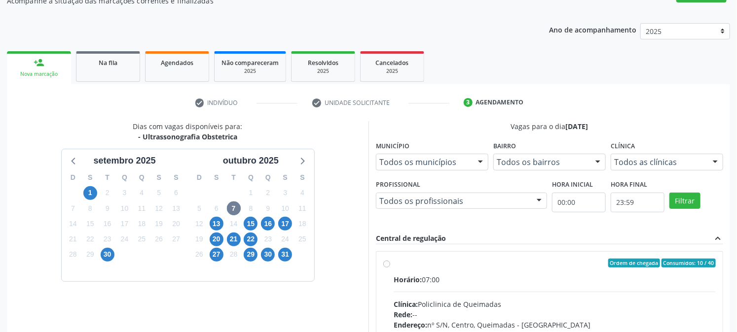
click at [408, 252] on div "Ordem de chegada Consumidos: 10 / 40 Horário: 07:00 Clínica: Policlinica de Que…" at bounding box center [549, 334] width 346 height 165
radio input "true"
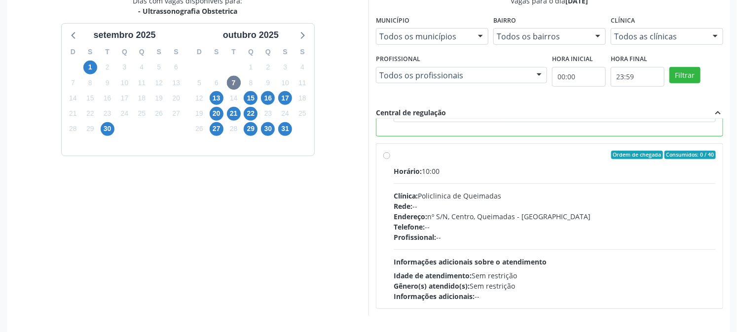
scroll to position [256, 0]
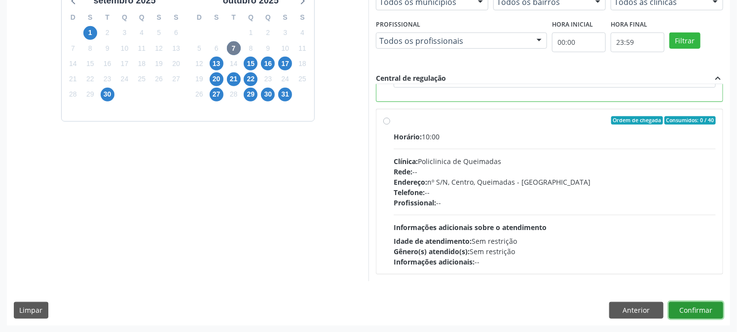
click at [696, 307] on button "Confirmar" at bounding box center [696, 310] width 54 height 17
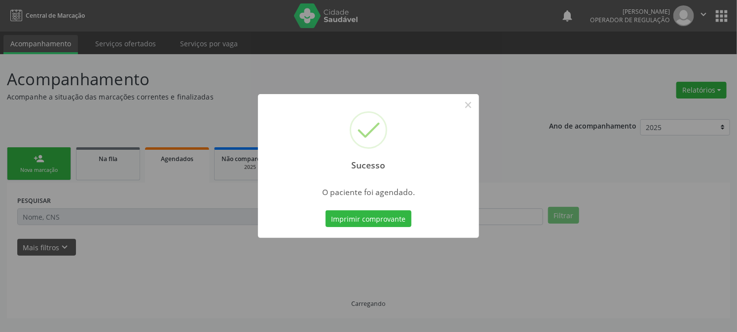
scroll to position [0, 0]
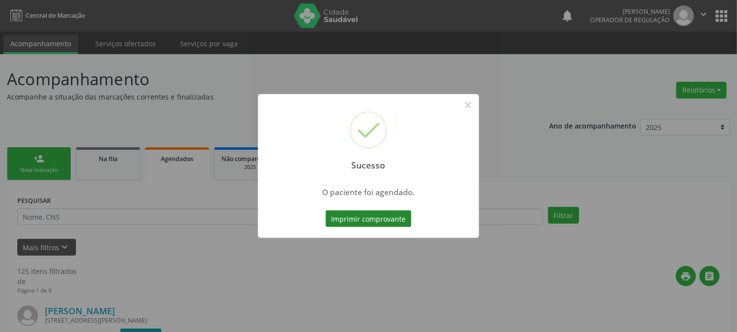
click at [347, 217] on button "Imprimir comprovante" at bounding box center [368, 219] width 86 height 17
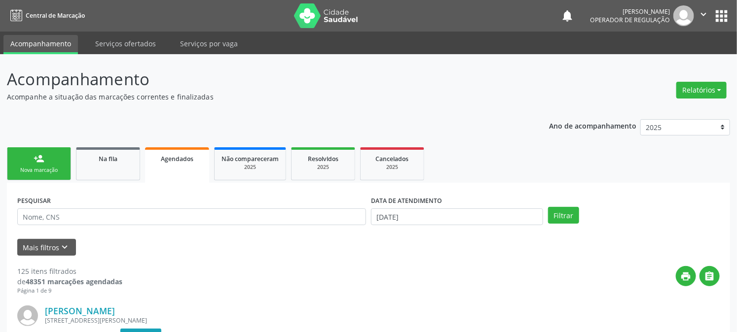
click at [43, 168] on div "Nova marcação" at bounding box center [38, 170] width 49 height 7
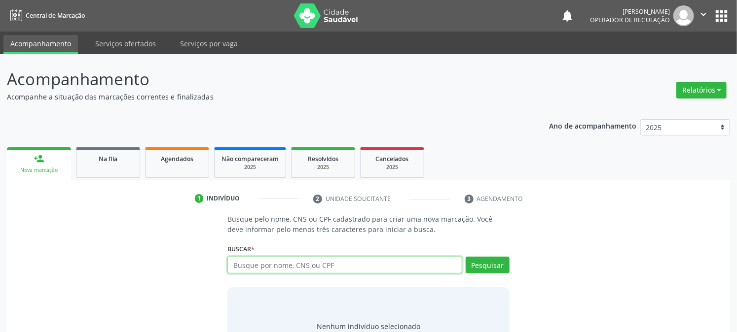
click at [294, 260] on input "text" at bounding box center [344, 265] width 234 height 17
type input "706802746524925"
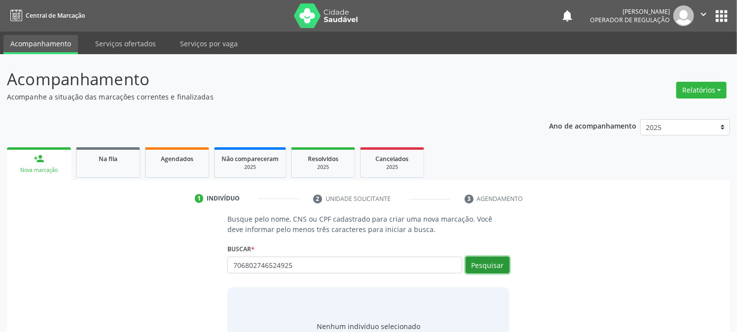
click at [484, 268] on button "Pesquisar" at bounding box center [487, 265] width 44 height 17
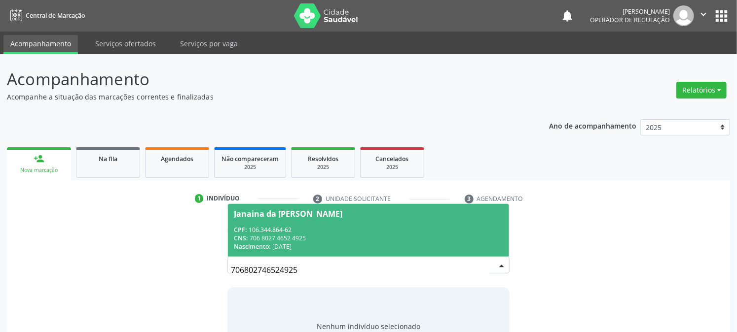
click at [335, 232] on div "CPF: 106.344.864-62" at bounding box center [368, 230] width 269 height 8
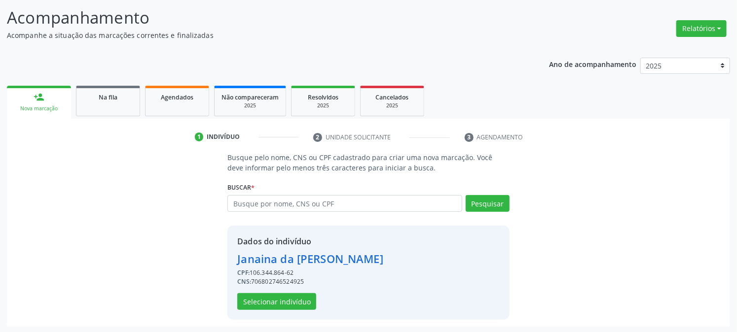
scroll to position [62, 0]
click at [259, 298] on button "Selecionar indivíduo" at bounding box center [276, 301] width 79 height 17
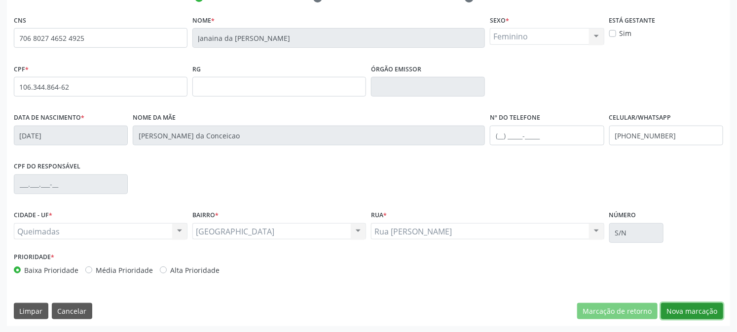
click at [699, 317] on button "Nova marcação" at bounding box center [692, 311] width 62 height 17
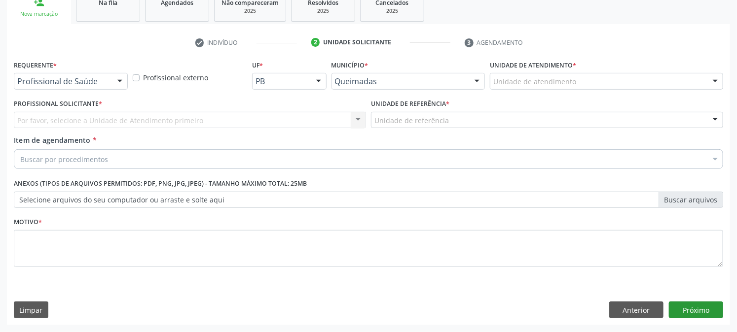
scroll to position [156, 0]
click at [694, 308] on button "Próximo" at bounding box center [696, 310] width 54 height 17
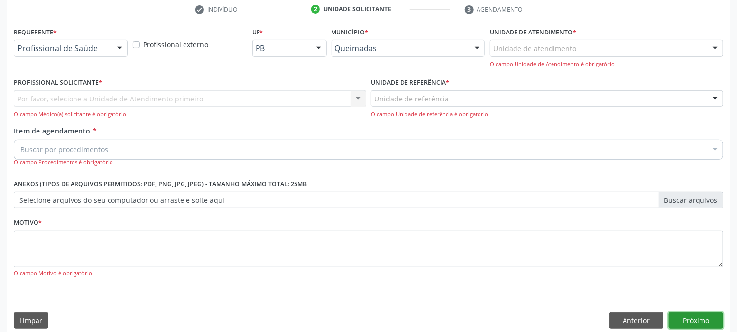
scroll to position [199, 0]
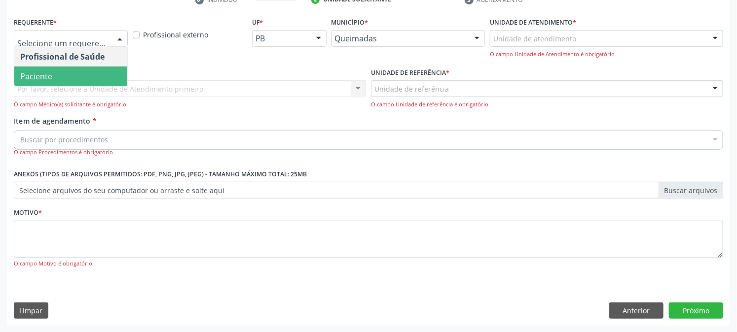
click at [81, 75] on span "Paciente" at bounding box center [70, 77] width 113 height 20
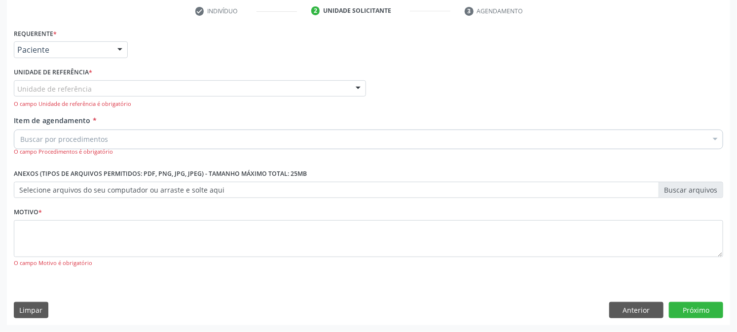
scroll to position [187, 0]
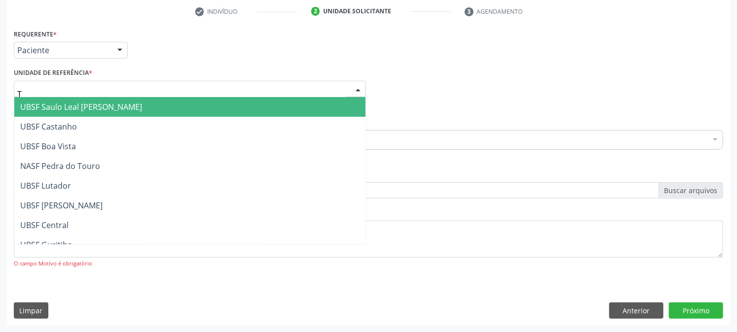
type input "TI"
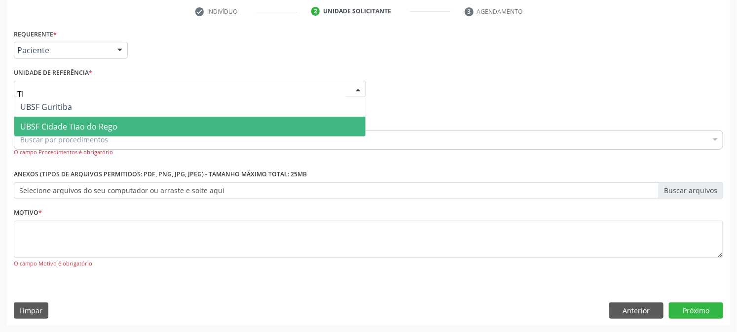
click at [70, 129] on span "UBSF Cidade Tiao do Rego" at bounding box center [68, 126] width 97 height 11
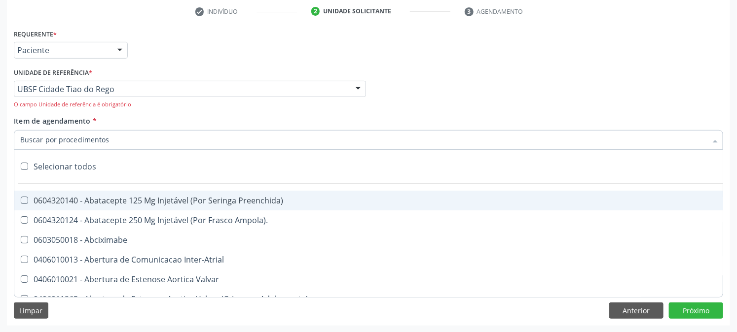
paste input "ULTRASSONOGRAFIA OBSTETRICA"
type input "ULTRASSONOGRAFIA OBSTETRICA"
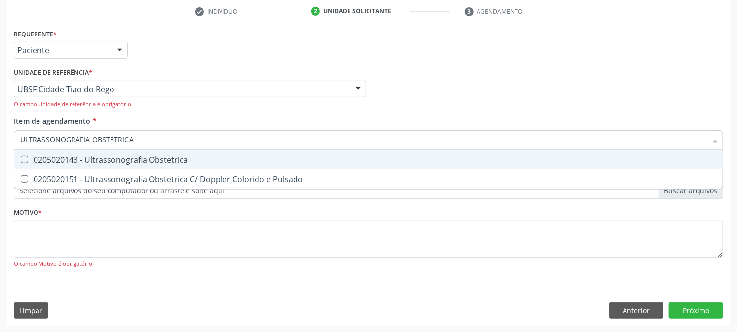
click at [71, 153] on span "0205020143 - Ultrassonografia Obstetrica" at bounding box center [368, 160] width 708 height 20
checkbox Obstetrica "true"
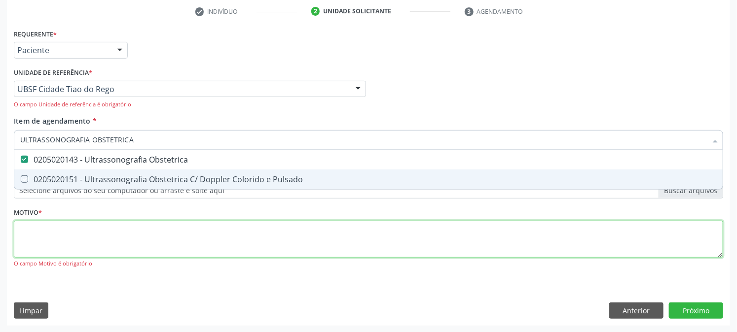
click at [69, 239] on div "Requerente * Paciente Profissional de Saúde Paciente Nenhum resultado encontrad…" at bounding box center [368, 154] width 709 height 255
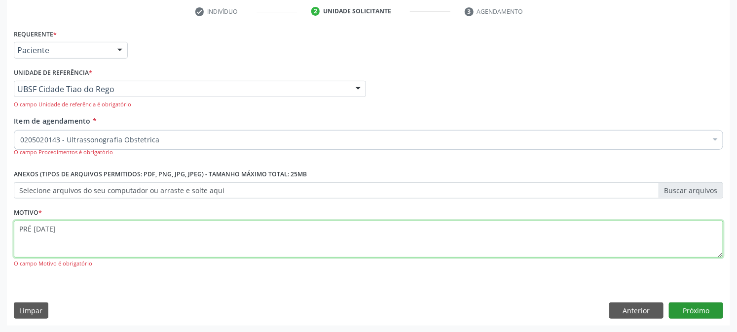
type textarea "PRÉ [DATE]"
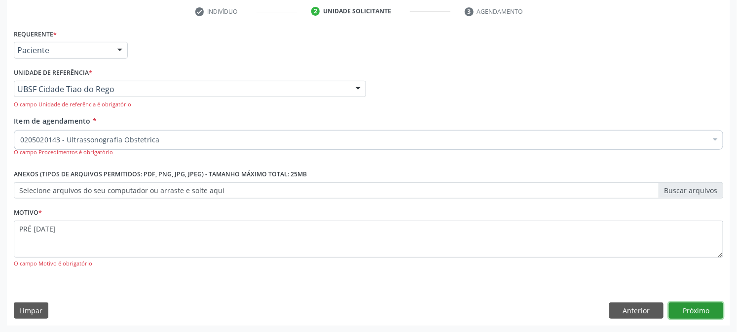
click at [695, 303] on button "Próximo" at bounding box center [696, 311] width 54 height 17
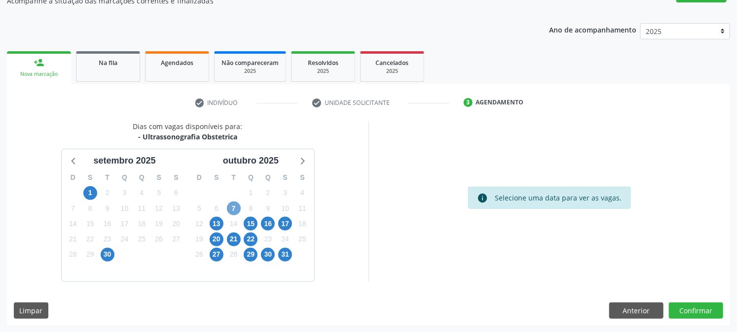
click at [233, 211] on span "7" at bounding box center [234, 209] width 14 height 14
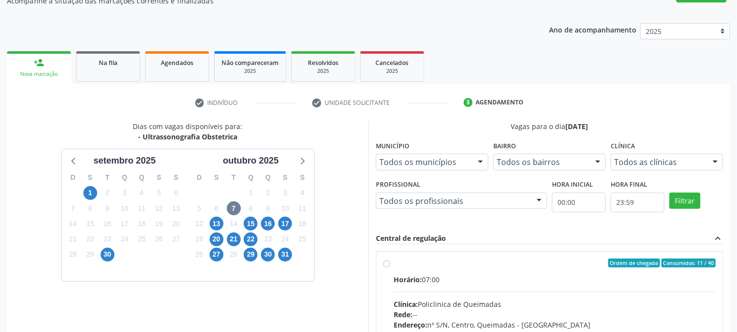
click at [387, 268] on div "Ordem de chegada Consumidos: 11 / 40 Horário: 07:00 Clínica: Policlinica de Que…" at bounding box center [549, 334] width 332 height 151
radio input "true"
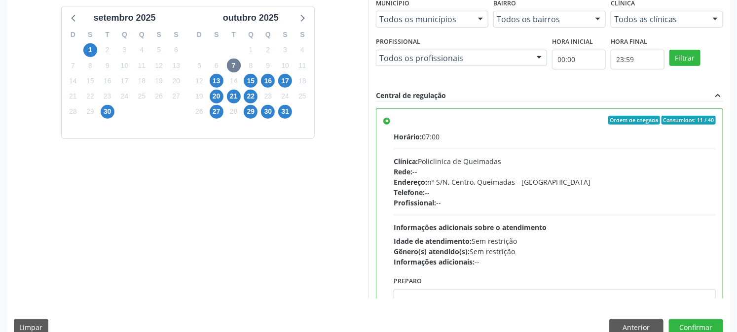
scroll to position [256, 0]
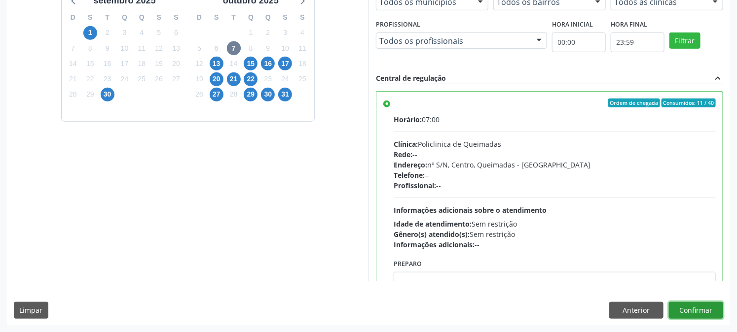
click at [697, 313] on button "Confirmar" at bounding box center [696, 310] width 54 height 17
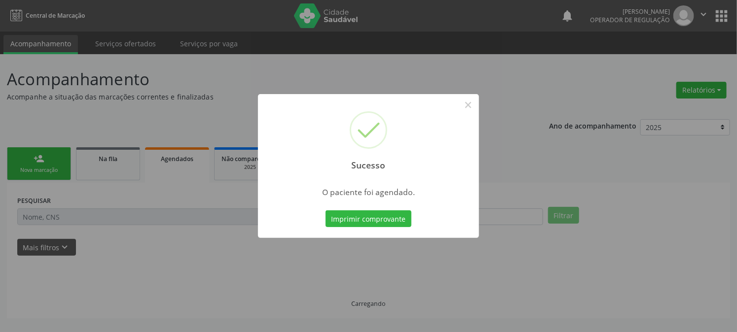
scroll to position [0, 0]
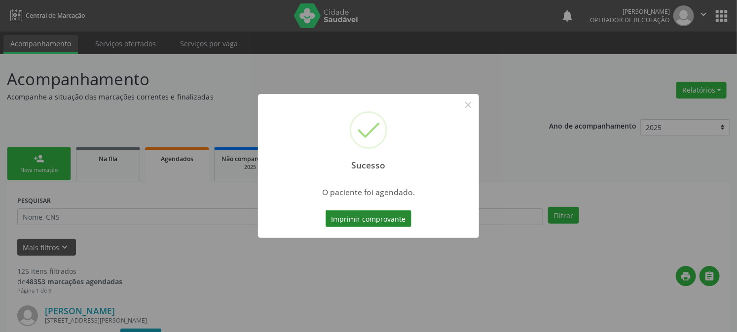
click at [339, 223] on button "Imprimir comprovante" at bounding box center [368, 219] width 86 height 17
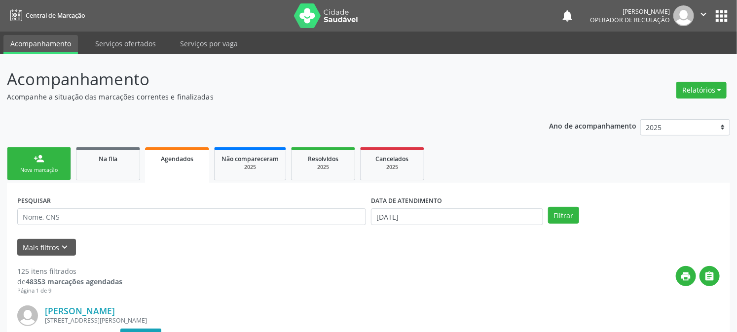
click at [36, 157] on div "person_add" at bounding box center [39, 158] width 11 height 11
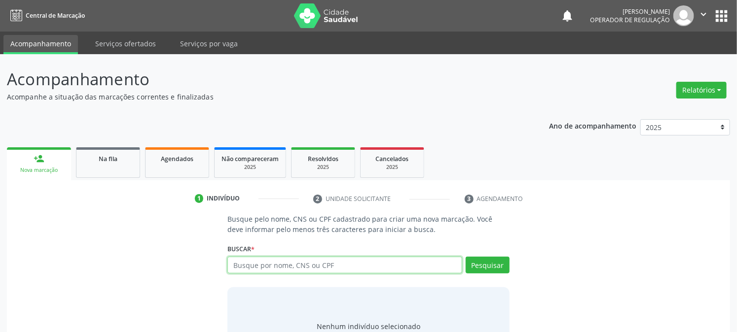
click at [291, 270] on input "text" at bounding box center [344, 265] width 234 height 17
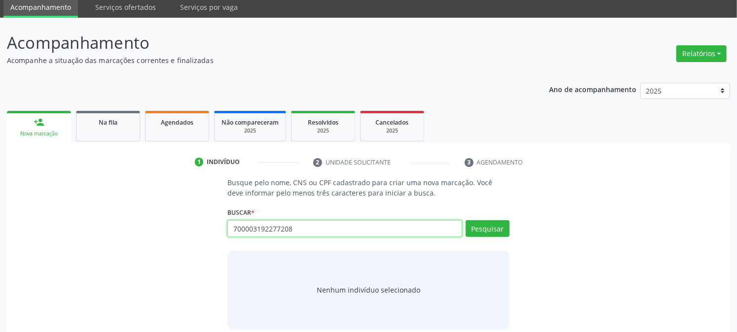
scroll to position [47, 0]
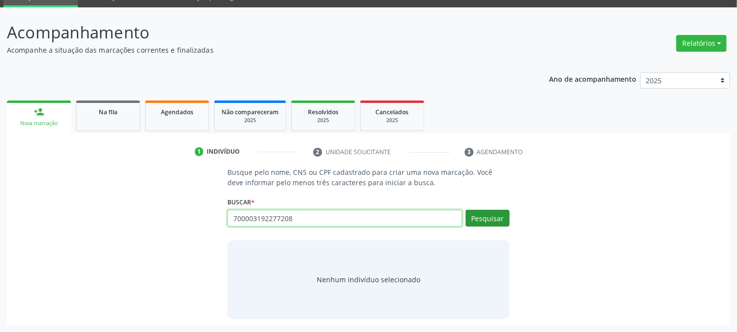
type input "700003192277208"
click at [475, 218] on button "Pesquisar" at bounding box center [487, 218] width 44 height 17
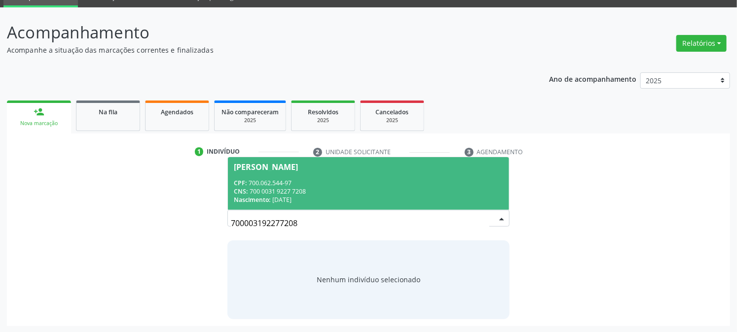
click at [261, 183] on div "CPF: 700.062.544-97" at bounding box center [368, 183] width 269 height 8
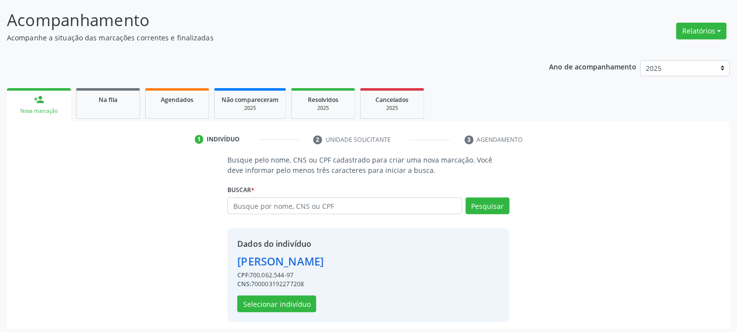
scroll to position [62, 0]
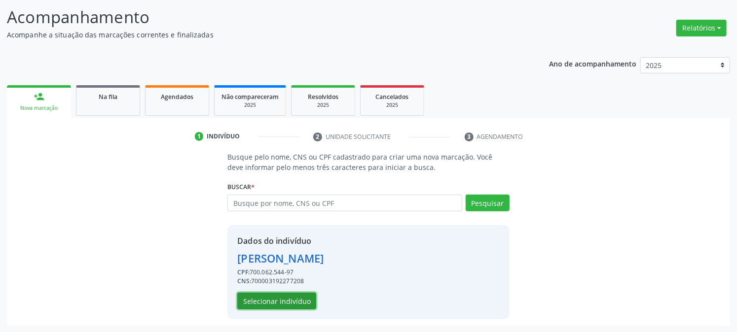
click at [278, 300] on button "Selecionar indivíduo" at bounding box center [276, 301] width 79 height 17
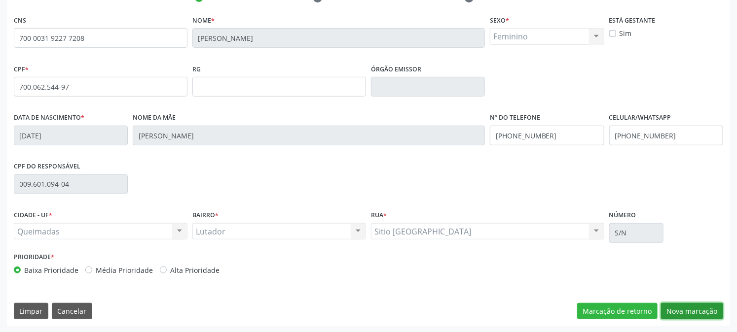
click at [712, 311] on button "Nova marcação" at bounding box center [692, 311] width 62 height 17
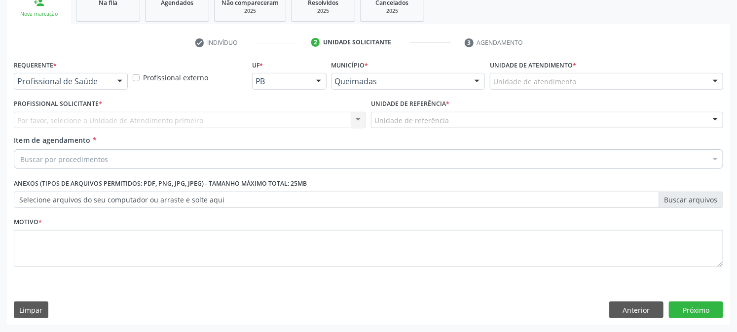
scroll to position [156, 0]
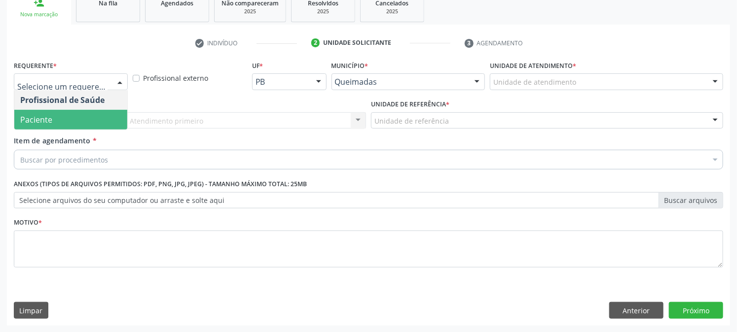
click at [80, 119] on span "Paciente" at bounding box center [70, 120] width 113 height 20
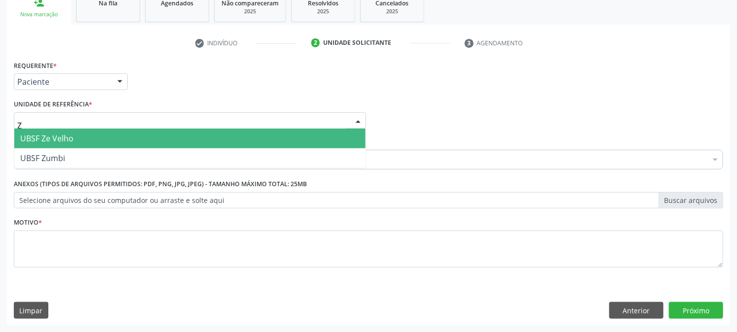
type input "ZE"
click at [76, 138] on span "UBSF Ze Velho" at bounding box center [189, 139] width 351 height 20
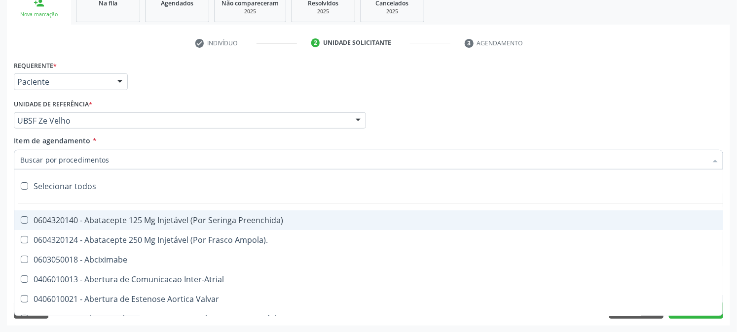
paste input "ULTRASSONOGRAFIA OBSTETRICA"
type input "ULTRASSONOGRAFIA OBSTETRICA"
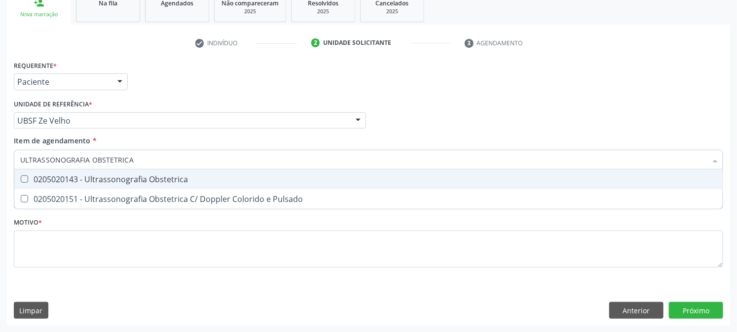
drag, startPoint x: 75, startPoint y: 178, endPoint x: 58, endPoint y: 236, distance: 60.2
click at [75, 178] on div "0205020143 - Ultrassonografia Obstetrica" at bounding box center [368, 180] width 696 height 8
checkbox Obstetrica "true"
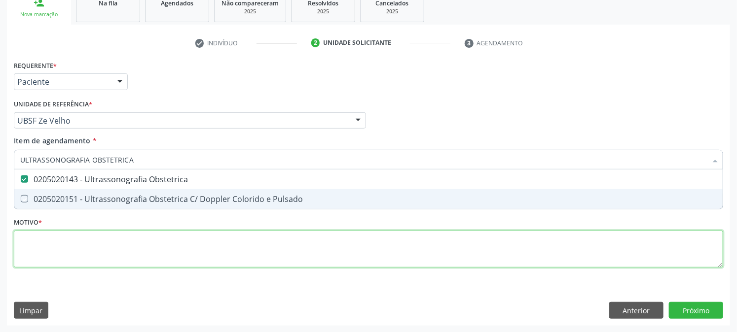
click at [58, 253] on div "Requerente * Paciente Profissional de Saúde Paciente Nenhum resultado encontrad…" at bounding box center [368, 169] width 709 height 223
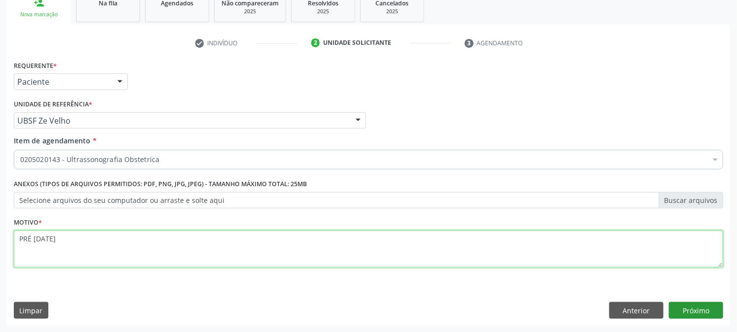
type textarea "PRÉ [DATE]"
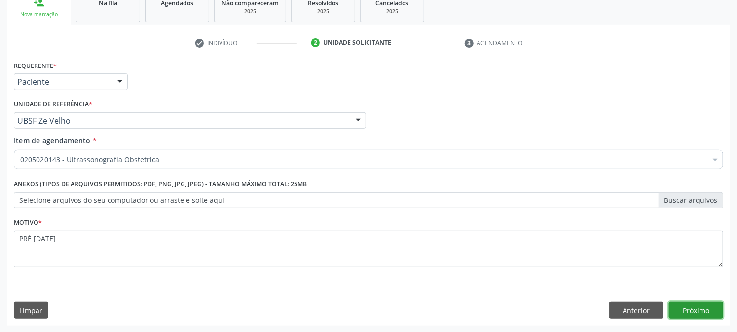
click at [696, 312] on button "Próximo" at bounding box center [696, 310] width 54 height 17
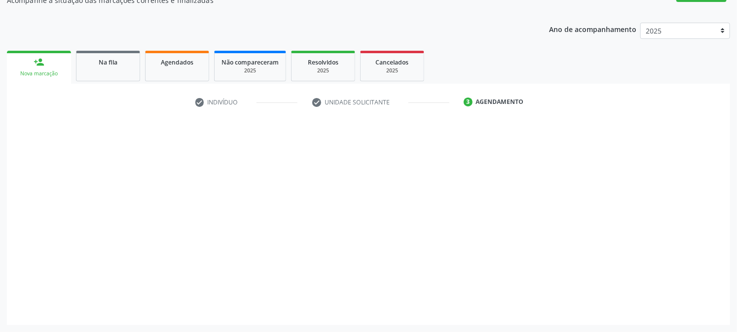
scroll to position [96, 0]
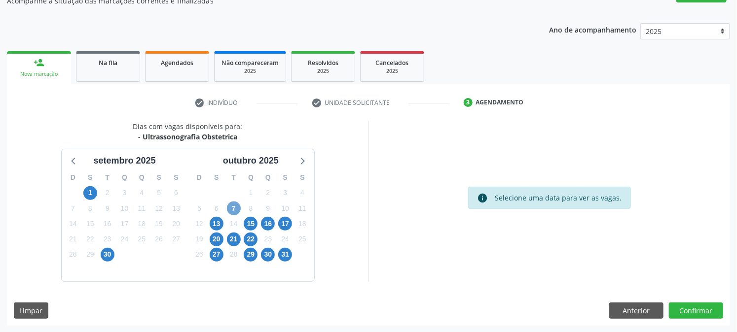
click at [229, 202] on span "7" at bounding box center [234, 209] width 14 height 14
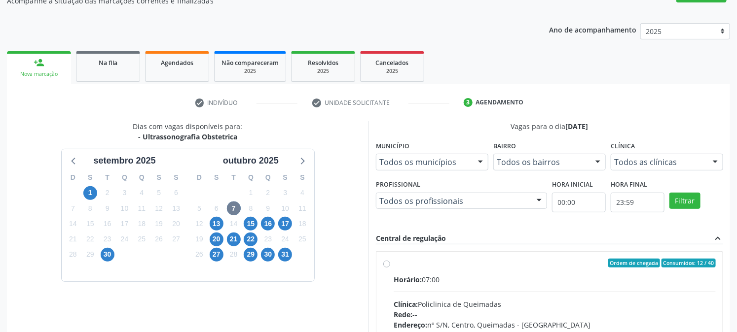
drag, startPoint x: 447, startPoint y: 266, endPoint x: 602, endPoint y: 250, distance: 155.6
click at [448, 266] on div "Ordem de chegada Consumidos: 12 / 40" at bounding box center [554, 263] width 322 height 9
click at [390, 266] on input "Ordem de chegada Consumidos: 12 / 40 Horário: 07:00 Clínica: Policlinica de Que…" at bounding box center [386, 263] width 7 height 9
radio input "true"
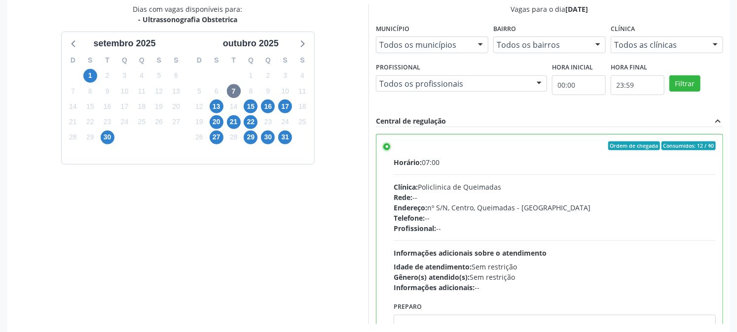
scroll to position [256, 0]
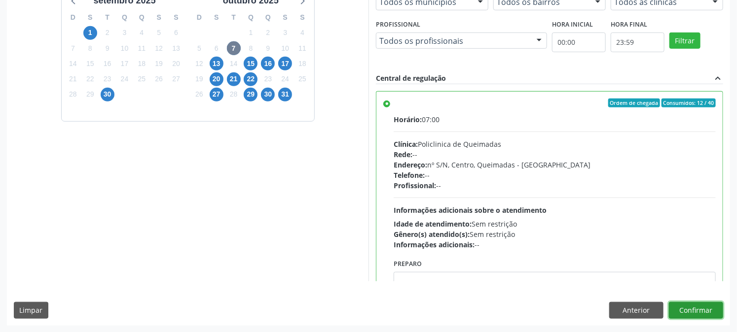
click at [698, 314] on button "Confirmar" at bounding box center [696, 310] width 54 height 17
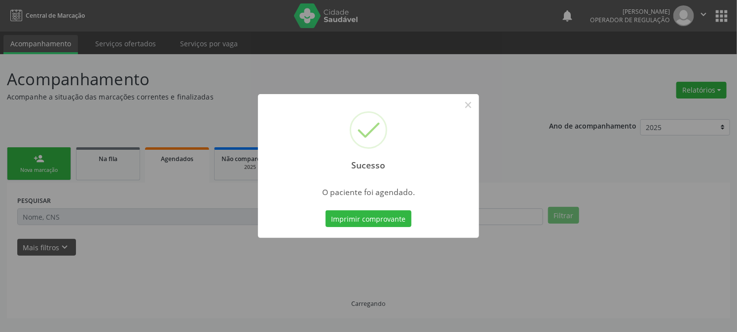
scroll to position [0, 0]
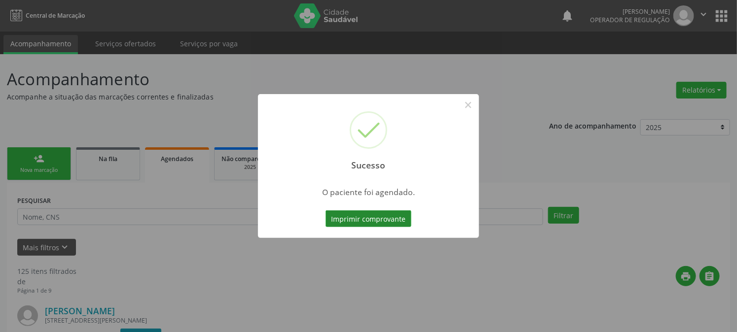
click at [344, 213] on button "Imprimir comprovante" at bounding box center [368, 219] width 86 height 17
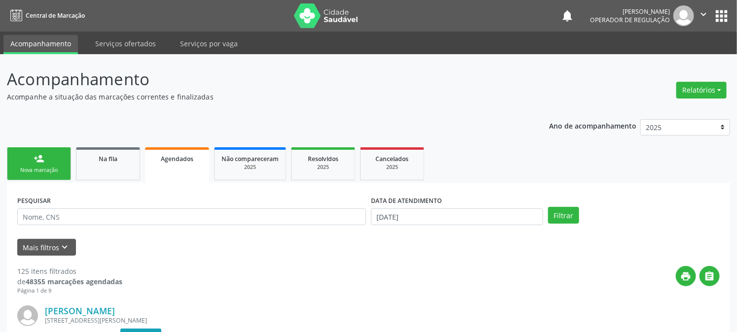
click at [26, 170] on div "Nova marcação" at bounding box center [38, 170] width 49 height 7
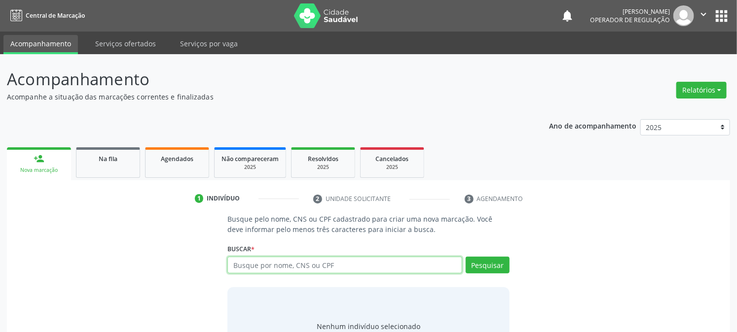
click at [349, 261] on input "text" at bounding box center [344, 265] width 234 height 17
type input "700104927756118"
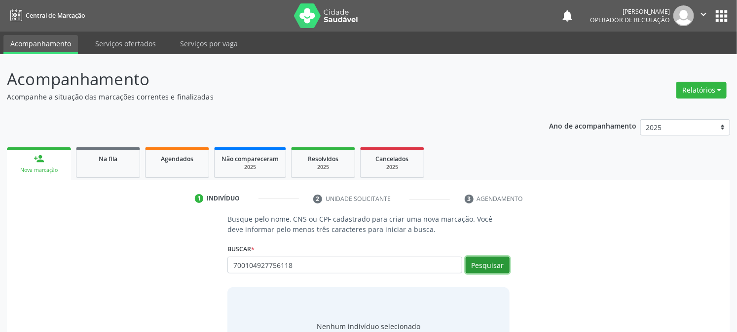
click at [482, 268] on button "Pesquisar" at bounding box center [487, 265] width 44 height 17
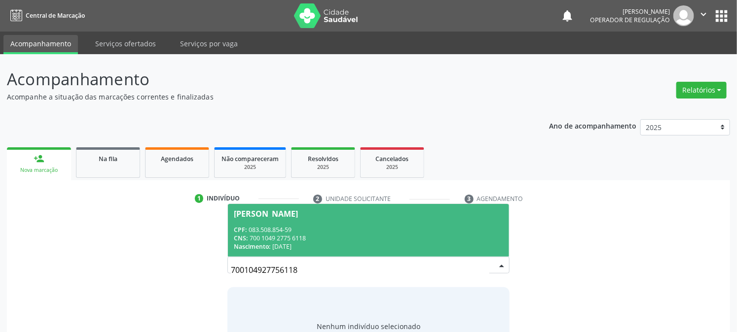
click at [304, 239] on div "CNS: 700 1049 2775 6118" at bounding box center [368, 238] width 269 height 8
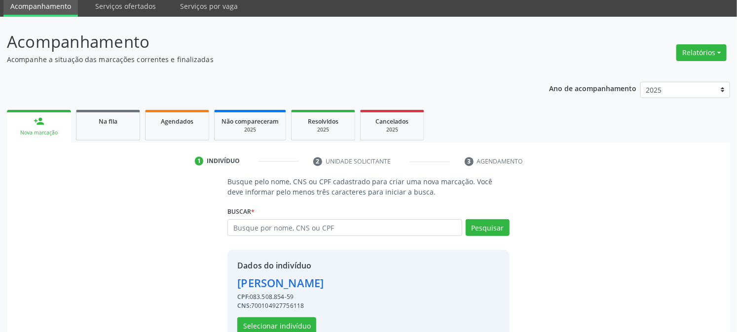
scroll to position [62, 0]
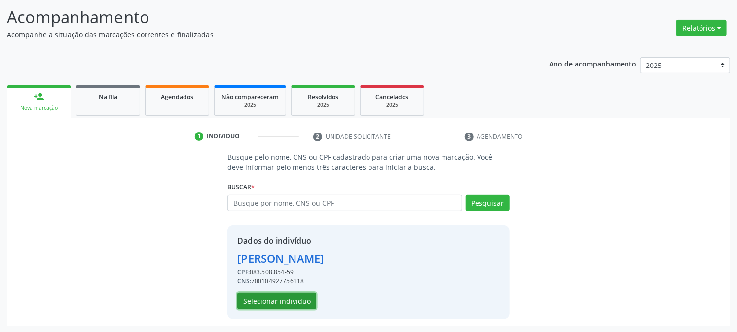
click at [303, 303] on button "Selecionar indivíduo" at bounding box center [276, 301] width 79 height 17
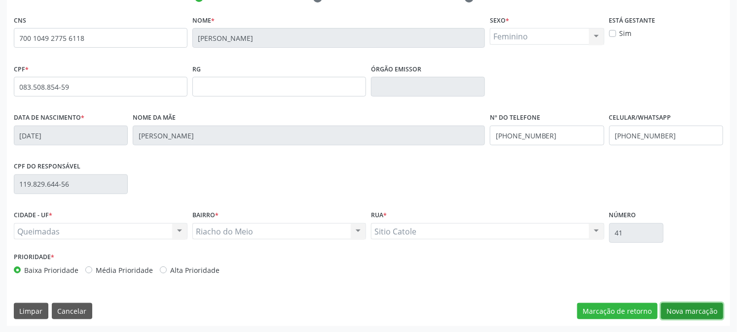
click at [679, 306] on button "Nova marcação" at bounding box center [692, 311] width 62 height 17
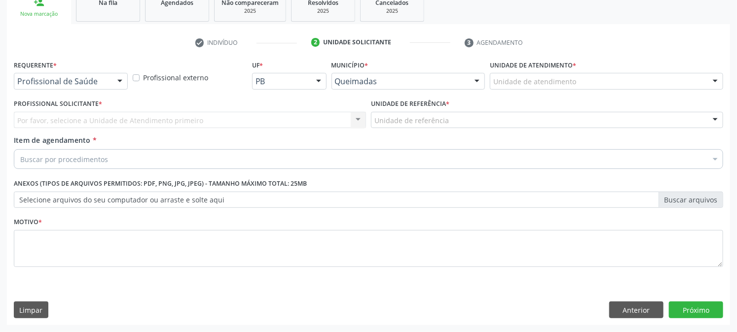
scroll to position [156, 0]
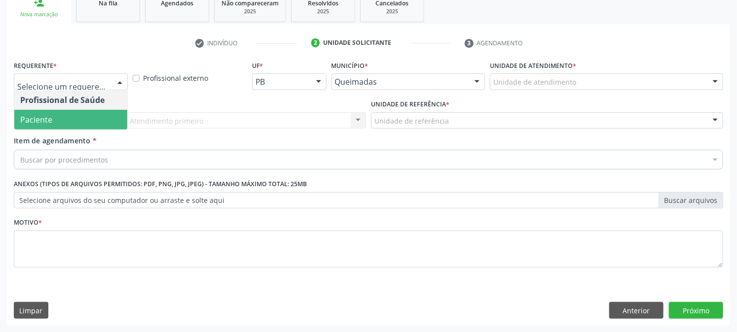
click at [43, 118] on span "Paciente" at bounding box center [36, 119] width 32 height 11
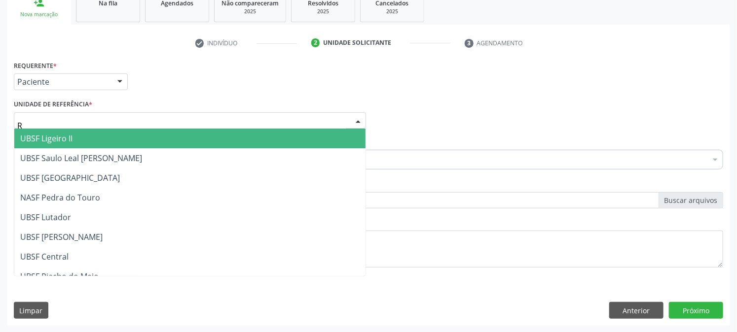
type input "RI"
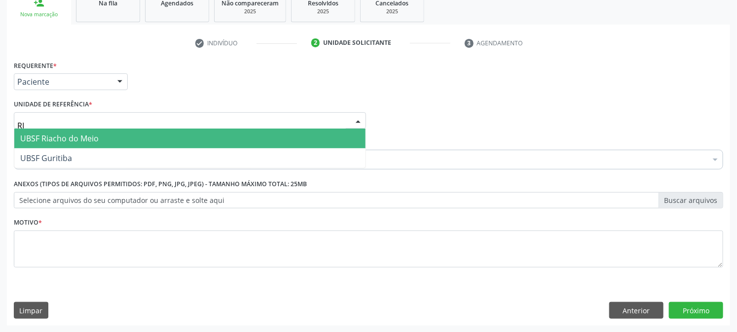
click at [51, 140] on span "UBSF Riacho do Meio" at bounding box center [59, 138] width 78 height 11
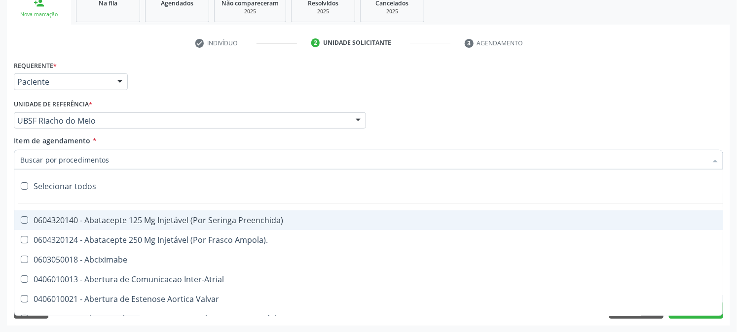
paste input "ULTRASSONOGRAFIA OBSTETRICA"
type input "ULTRASSONOGRAFIA OBSTETRICA"
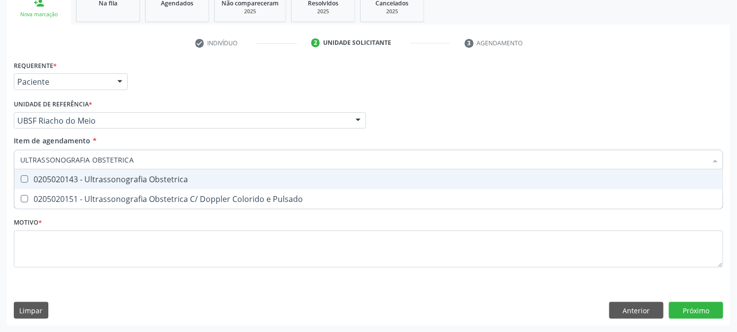
click at [56, 171] on span "0205020143 - Ultrassonografia Obstetrica" at bounding box center [368, 180] width 708 height 20
checkbox Obstetrica "true"
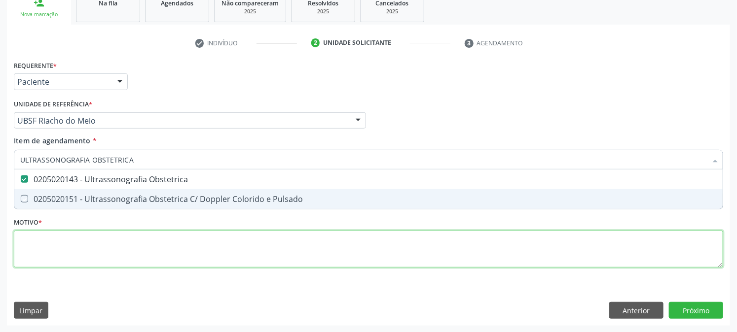
click at [55, 242] on div "Requerente * Paciente Profissional de Saúde Paciente Nenhum resultado encontrad…" at bounding box center [368, 169] width 709 height 223
checkbox Pulsado "true"
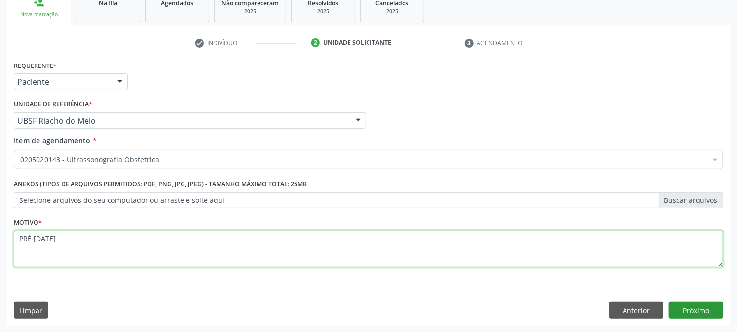
type textarea "PRÉ [DATE]"
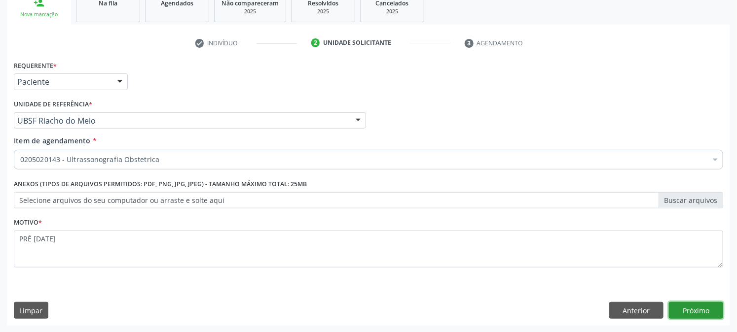
click at [680, 305] on button "Próximo" at bounding box center [696, 310] width 54 height 17
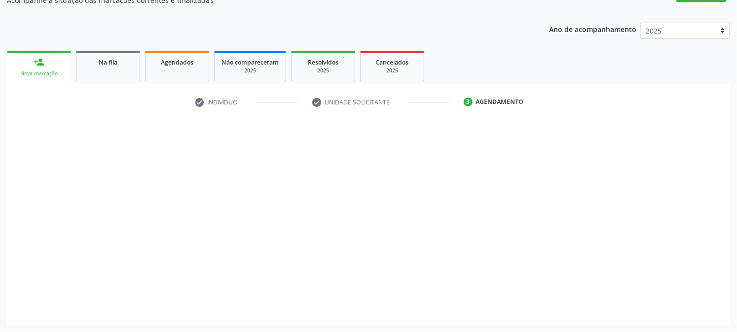
scroll to position [96, 0]
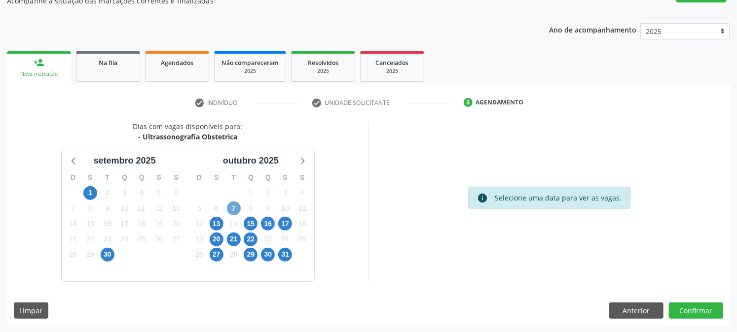
click at [237, 211] on span "7" at bounding box center [234, 209] width 14 height 14
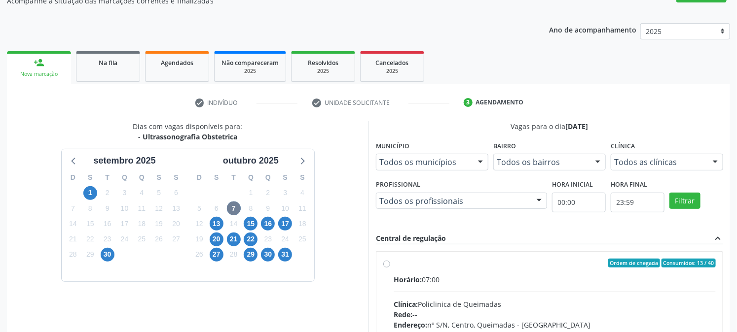
click at [444, 272] on label "Ordem de chegada Consumidos: 13 / 40 Horário: 07:00 Clínica: Policlinica de Que…" at bounding box center [554, 334] width 322 height 151
click at [390, 268] on input "Ordem de chegada Consumidos: 13 / 40 Horário: 07:00 Clínica: Policlinica de Que…" at bounding box center [386, 263] width 7 height 9
radio input "true"
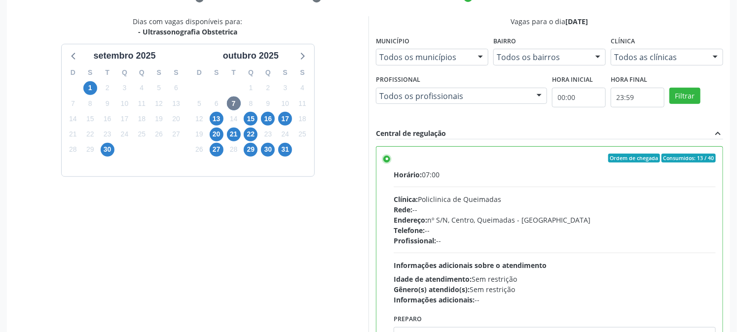
scroll to position [256, 0]
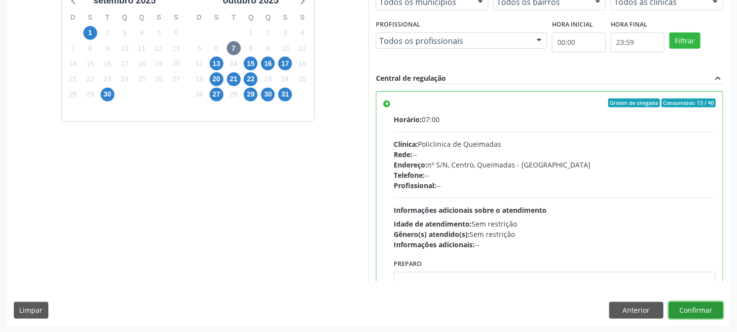
click at [696, 306] on button "Confirmar" at bounding box center [696, 310] width 54 height 17
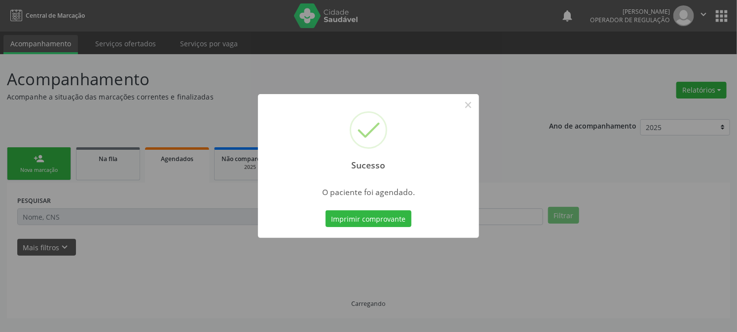
scroll to position [0, 0]
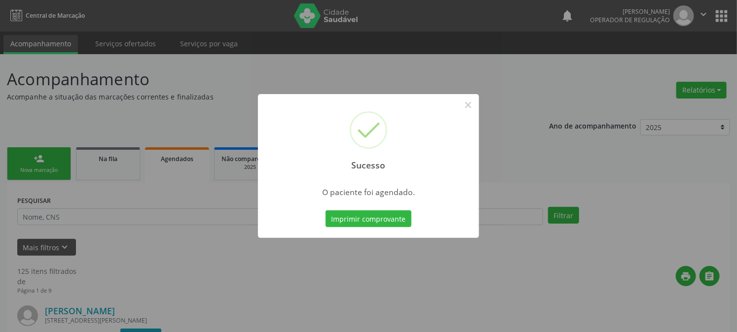
click at [325, 211] on button "Imprimir comprovante" at bounding box center [368, 219] width 86 height 17
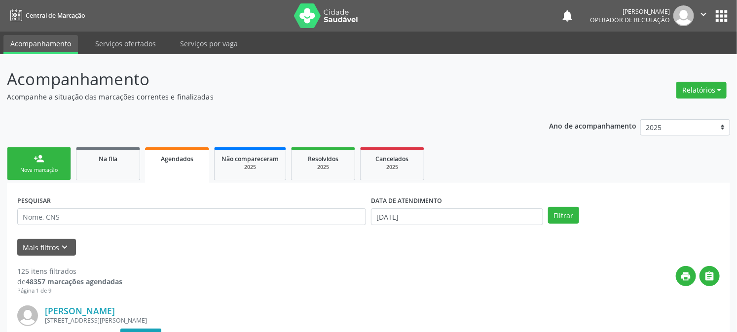
click at [23, 167] on div "Nova marcação" at bounding box center [38, 170] width 49 height 7
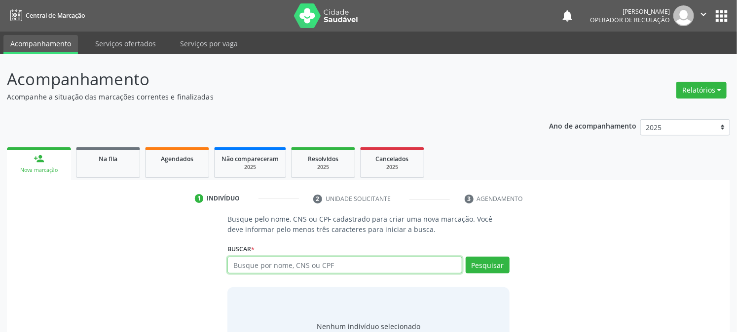
click at [290, 264] on input "text" at bounding box center [344, 265] width 234 height 17
type input "7050026425784257"
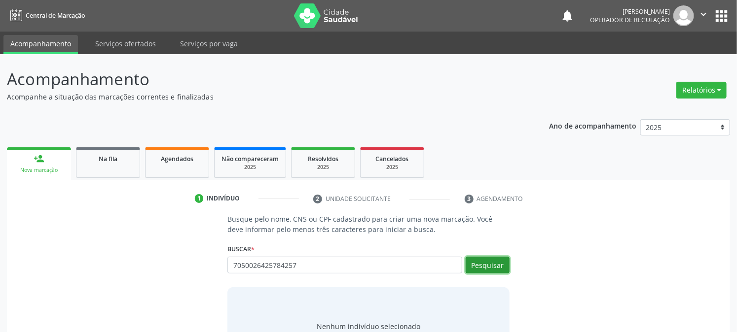
click at [498, 265] on button "Pesquisar" at bounding box center [487, 265] width 44 height 17
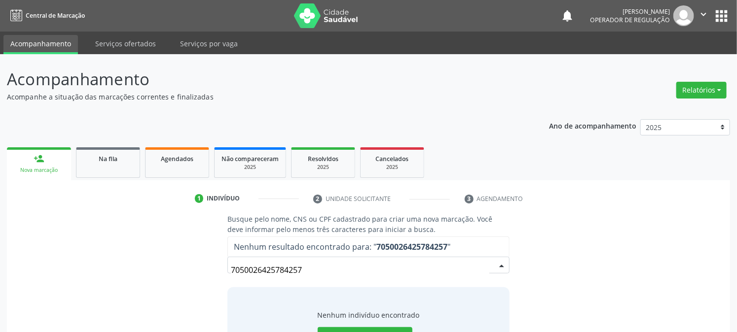
drag, startPoint x: 298, startPoint y: 272, endPoint x: 187, endPoint y: 298, distance: 113.5
click at [187, 298] on div "Busque pelo nome, CNS ou CPF cadastrado para criar uma nova marcação. Você deve…" at bounding box center [368, 290] width 709 height 152
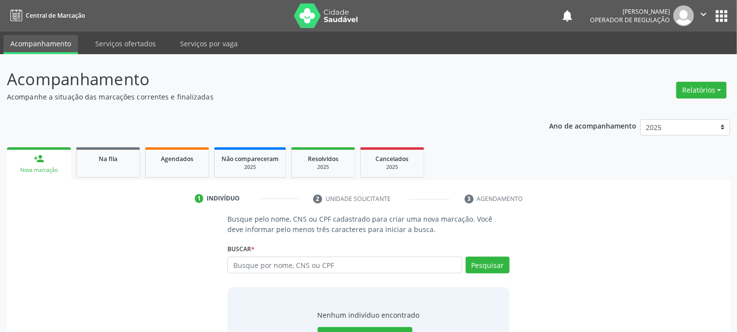
scroll to position [47, 0]
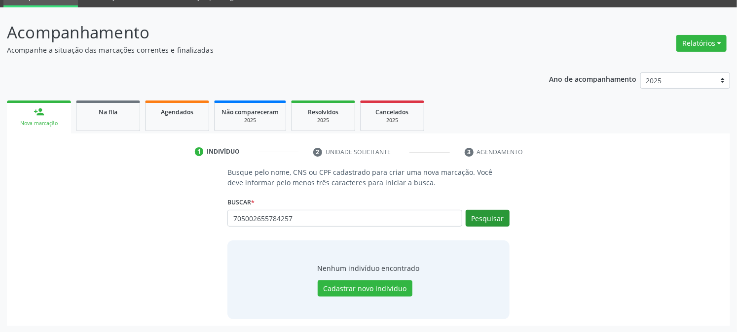
type input "705002655784257"
click at [491, 219] on button "Pesquisar" at bounding box center [487, 218] width 44 height 17
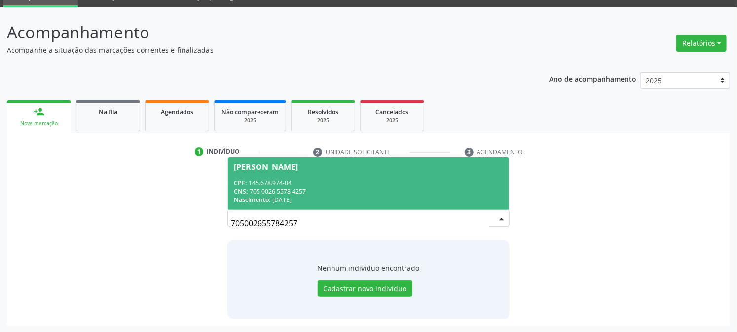
drag, startPoint x: 311, startPoint y: 226, endPoint x: 93, endPoint y: 257, distance: 220.7
click at [93, 257] on div "Busque pelo nome, CNS ou CPF cadastrado para criar uma nova marcação. Você deve…" at bounding box center [368, 243] width 709 height 152
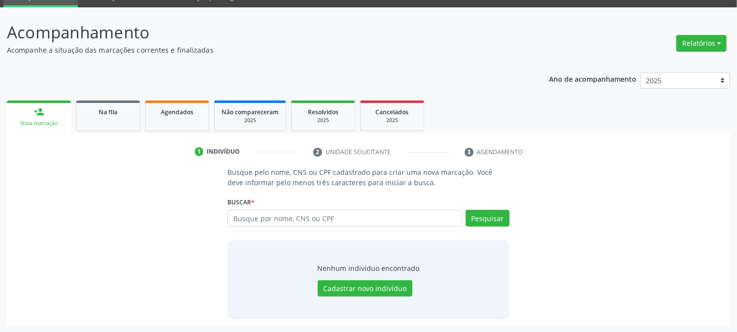
click at [313, 201] on div "Buscar * Busque por nome, CNS ou CPF João Miguel Barbosa Souza CPF: 145.678.974…" at bounding box center [368, 214] width 282 height 38
click at [316, 211] on input "text" at bounding box center [344, 218] width 234 height 17
type input "JAILMA MIGUEL BARBOSA SOUZA"
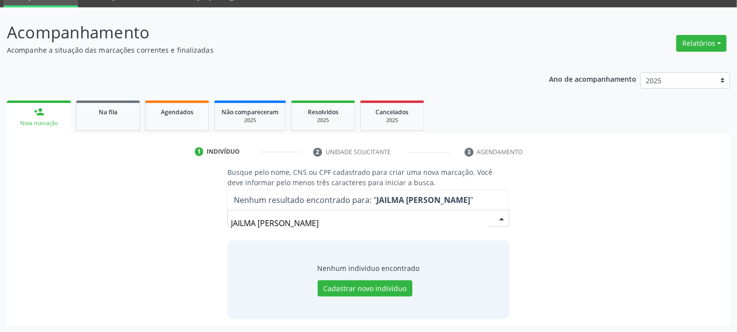
click at [402, 202] on strong "JAILMA MIGUEL BARBOSA SOUZA" at bounding box center [423, 200] width 94 height 11
click at [134, 230] on div "Busque pelo nome, CNS ou CPF cadastrado para criar uma nova marcação. Você deve…" at bounding box center [368, 243] width 709 height 152
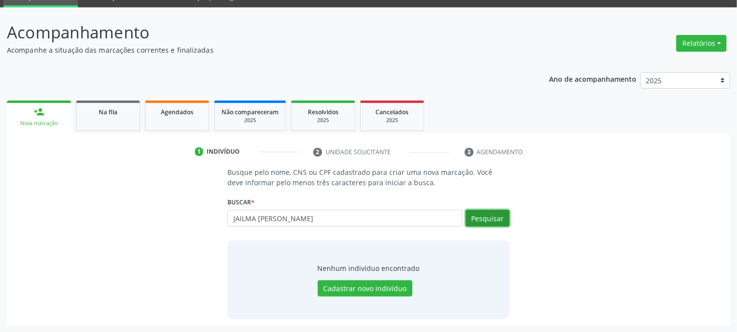
click at [473, 218] on button "Pesquisar" at bounding box center [487, 218] width 44 height 17
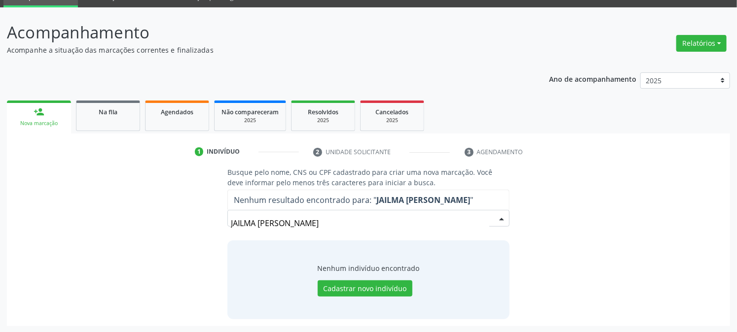
drag, startPoint x: 378, startPoint y: 223, endPoint x: 0, endPoint y: 251, distance: 379.3
click at [0, 251] on div "Acompanhamento Acompanhe a situação das marcações correntes e finalizadas Relat…" at bounding box center [368, 170] width 737 height 326
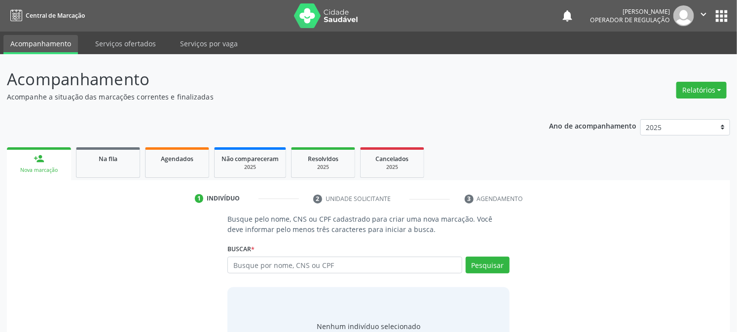
click at [270, 266] on input "text" at bounding box center [344, 265] width 234 height 17
type input "702904531757974"
click at [502, 265] on button "Pesquisar" at bounding box center [487, 265] width 44 height 17
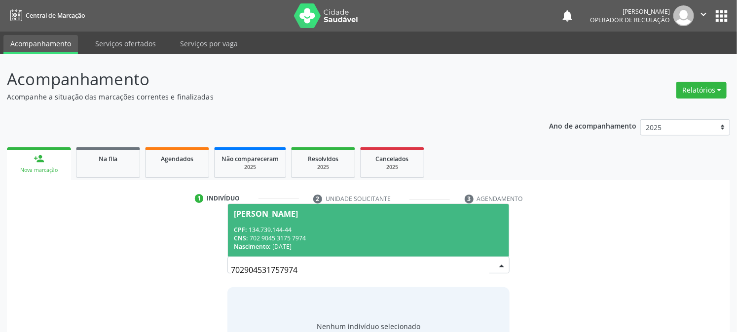
click at [288, 219] on span "[PERSON_NAME] CPF: 134.739.144-44 CNS: 702 9045 3175 7974 Nascimento: [DATE]" at bounding box center [368, 230] width 281 height 53
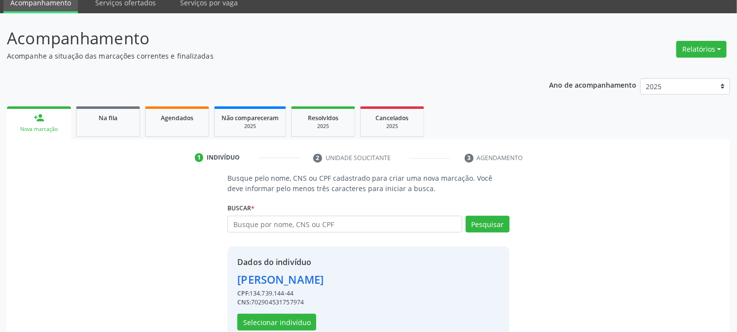
scroll to position [62, 0]
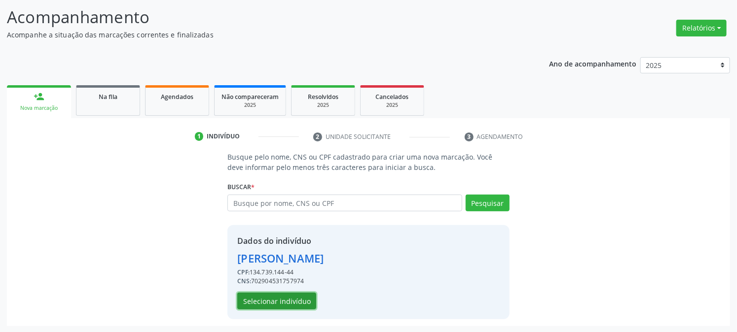
click at [269, 297] on button "Selecionar indivíduo" at bounding box center [276, 301] width 79 height 17
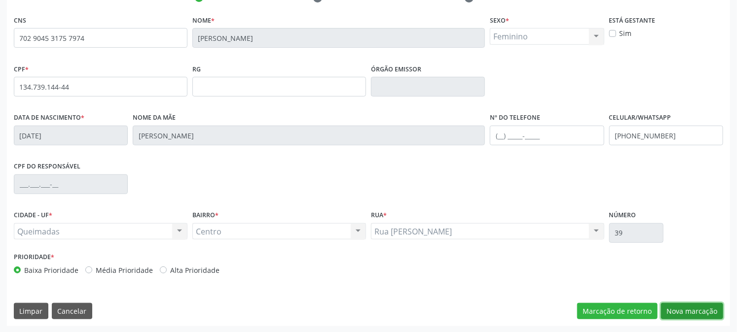
click at [671, 308] on button "Nova marcação" at bounding box center [692, 311] width 62 height 17
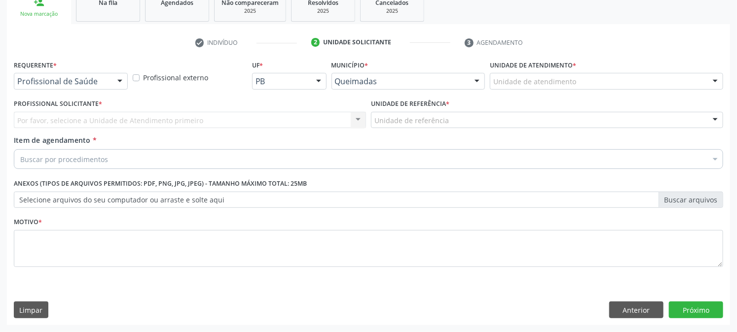
scroll to position [156, 0]
drag, startPoint x: 77, startPoint y: 82, endPoint x: 73, endPoint y: 91, distance: 9.7
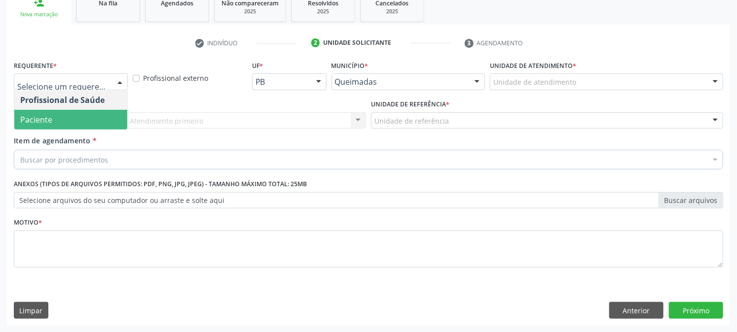
click at [71, 122] on span "Paciente" at bounding box center [70, 120] width 113 height 20
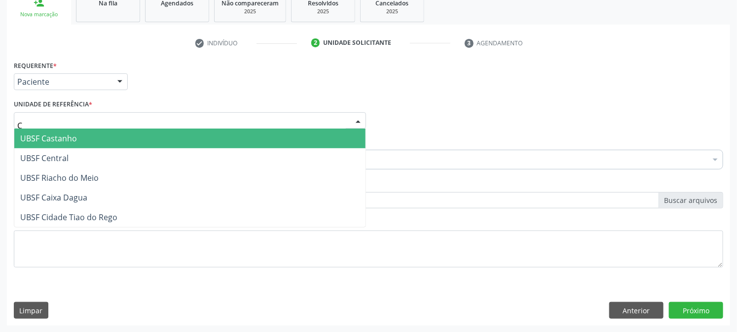
type input "CE"
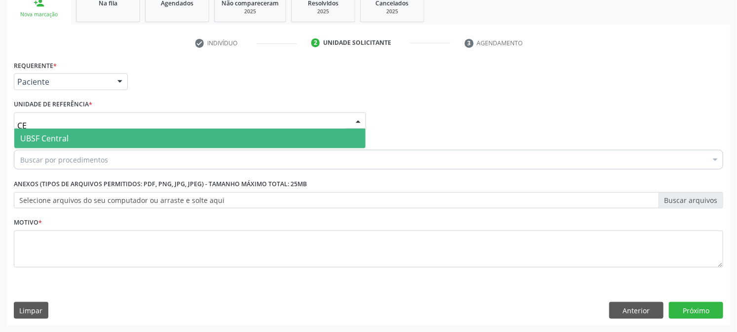
click at [74, 141] on span "UBSF Central" at bounding box center [189, 139] width 351 height 20
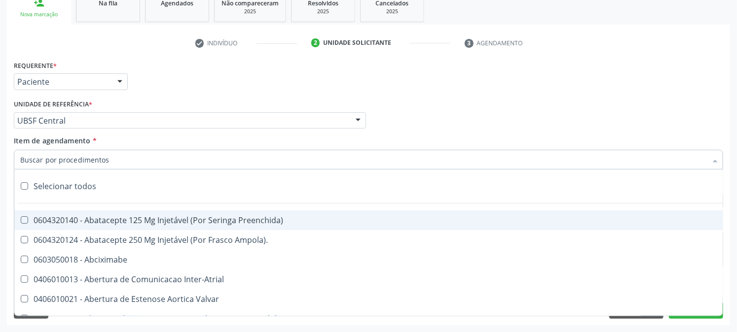
paste input "ULTRASSONOGRAFIA OBSTETRICA"
type input "ULTRASSONOGRAFIA OBSTETRICA"
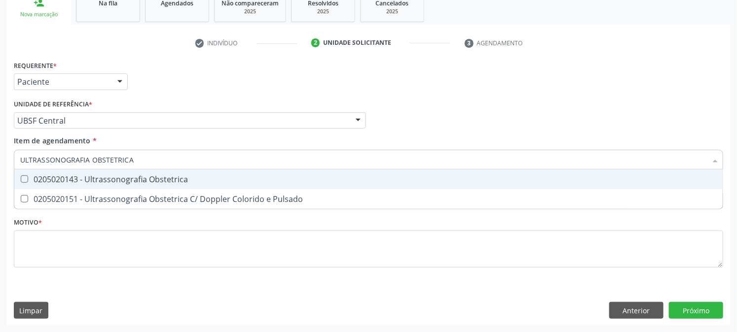
click at [63, 176] on div "0205020143 - Ultrassonografia Obstetrica" at bounding box center [368, 180] width 696 height 8
checkbox Obstetrica "true"
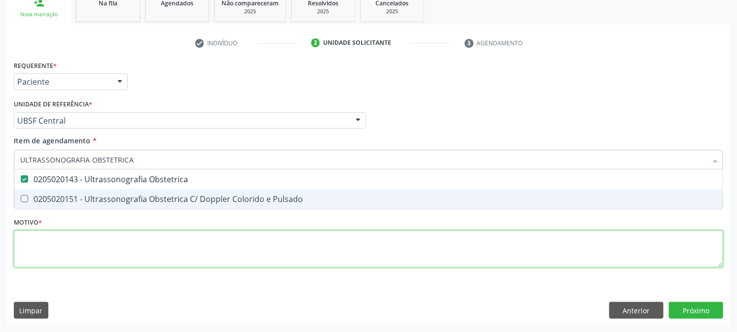
click at [59, 244] on div "Requerente * Paciente Profissional de Saúde Paciente Nenhum resultado encontrad…" at bounding box center [368, 169] width 709 height 223
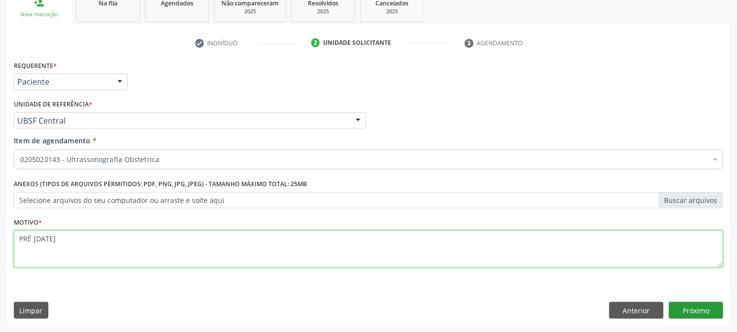
type textarea "PRÉ [DATE]"
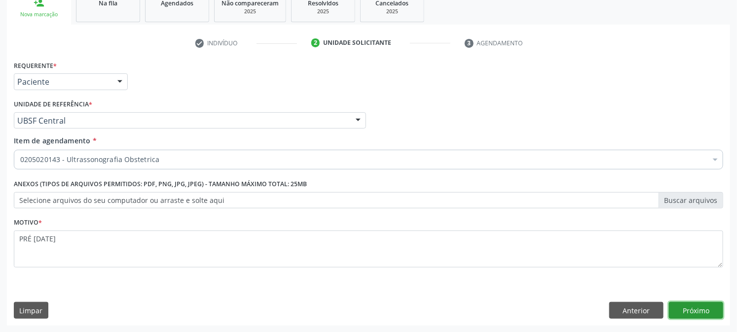
click at [686, 309] on button "Próximo" at bounding box center [696, 310] width 54 height 17
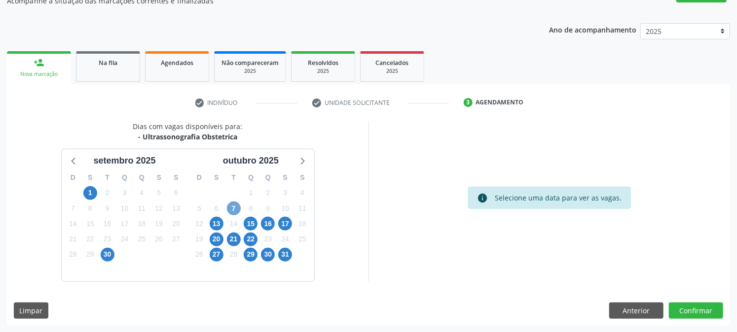
click at [237, 209] on span "7" at bounding box center [234, 209] width 14 height 14
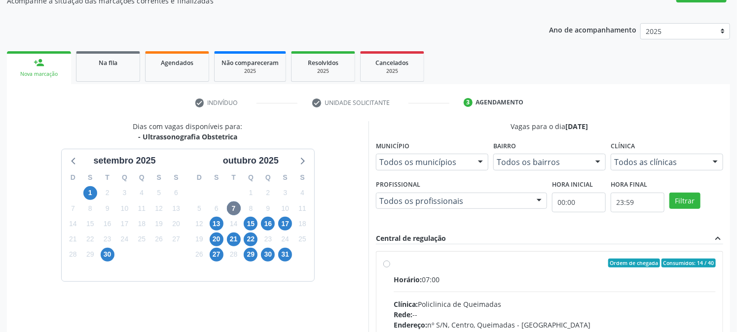
click at [431, 270] on label "Ordem de chegada Consumidos: 14 / 40 Horário: 07:00 Clínica: Policlinica de Que…" at bounding box center [554, 334] width 322 height 151
click at [390, 268] on input "Ordem de chegada Consumidos: 14 / 40 Horário: 07:00 Clínica: Policlinica de Que…" at bounding box center [386, 263] width 7 height 9
radio input "true"
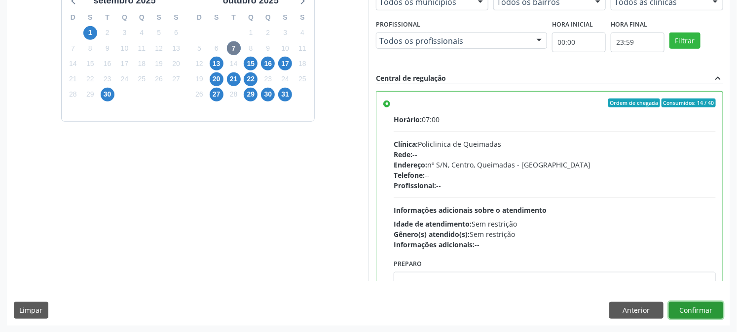
click at [703, 307] on button "Confirmar" at bounding box center [696, 310] width 54 height 17
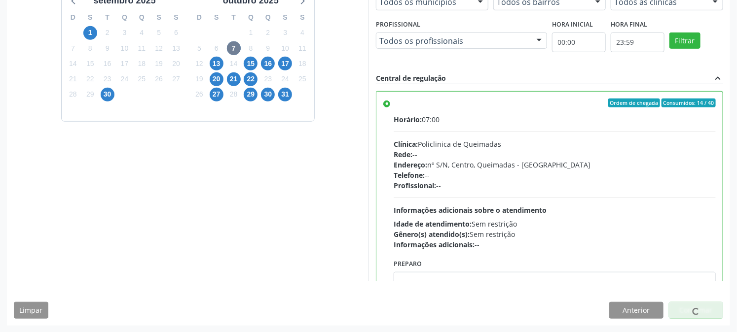
scroll to position [0, 0]
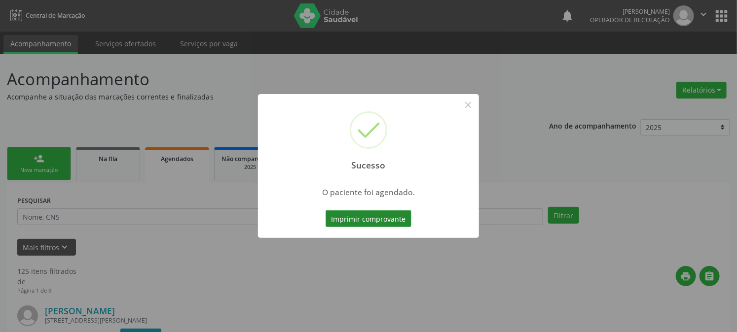
click at [385, 226] on button "Imprimir comprovante" at bounding box center [368, 219] width 86 height 17
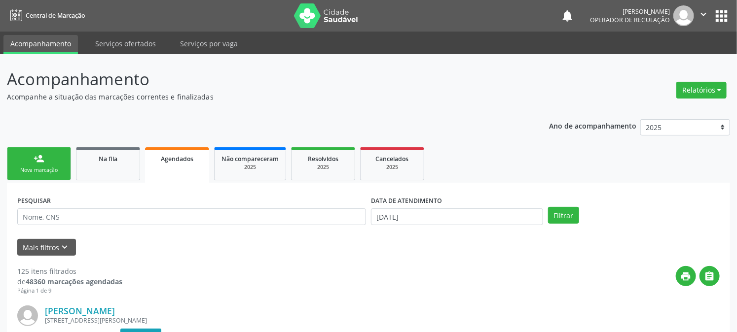
click at [49, 171] on div "Nova marcação" at bounding box center [38, 170] width 49 height 7
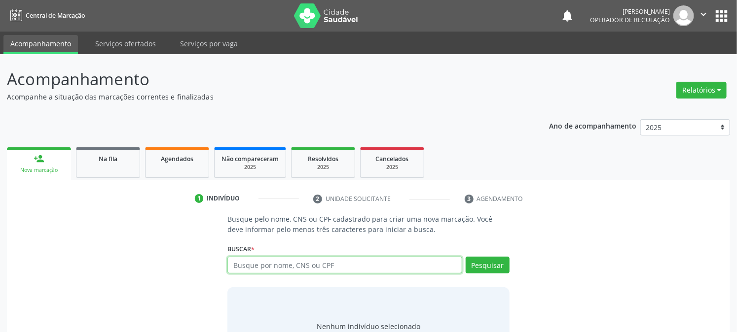
click at [249, 262] on input "text" at bounding box center [344, 265] width 234 height 17
type input "701805262999773"
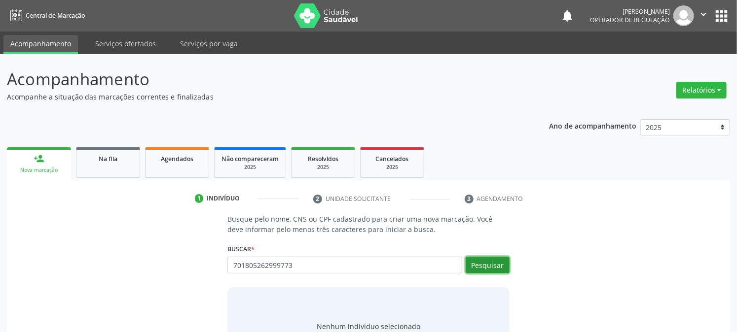
click at [495, 268] on button "Pesquisar" at bounding box center [487, 265] width 44 height 17
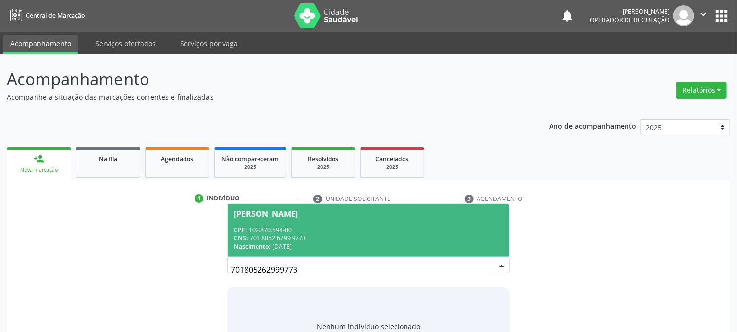
click at [301, 230] on div "CPF: 102.870.594-80" at bounding box center [368, 230] width 269 height 8
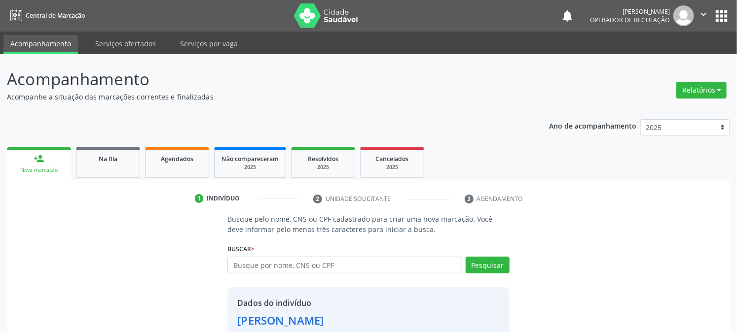
scroll to position [62, 0]
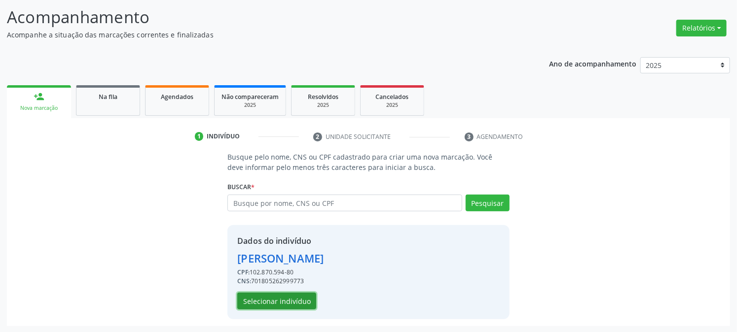
click at [283, 307] on button "Selecionar indivíduo" at bounding box center [276, 301] width 79 height 17
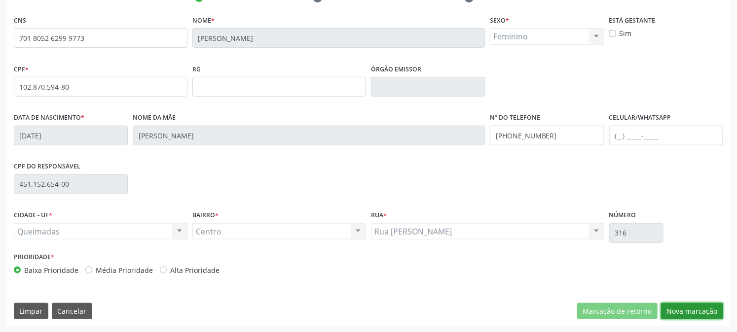
click at [681, 306] on button "Nova marcação" at bounding box center [692, 311] width 62 height 17
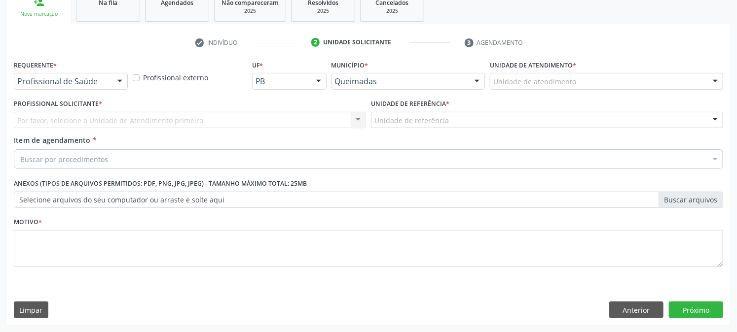
scroll to position [156, 0]
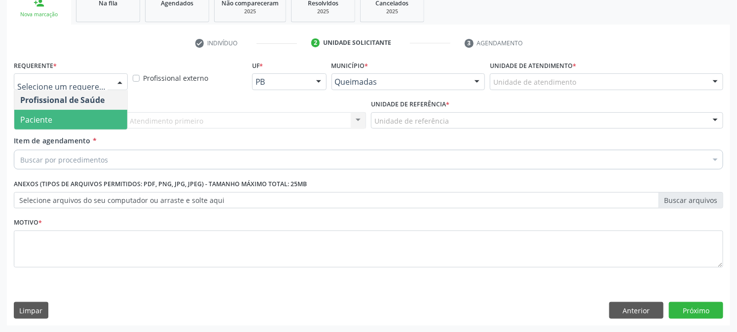
click at [82, 130] on div "Profissional Solicitante * Por favor, selecione a Unidade de Atendimento primei…" at bounding box center [189, 116] width 357 height 38
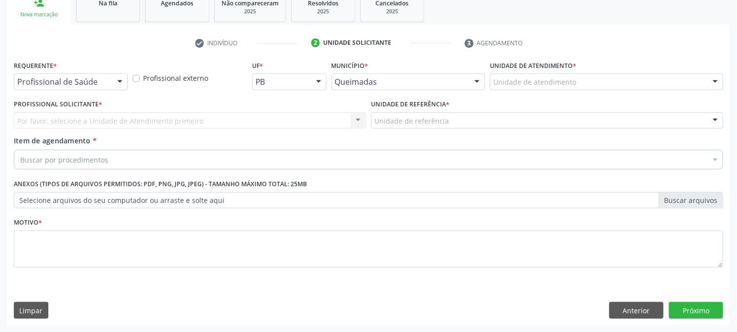
click at [70, 118] on div "Por favor, selecione a Unidade de Atendimento primeiro Nenhum resultado encontr…" at bounding box center [190, 120] width 352 height 17
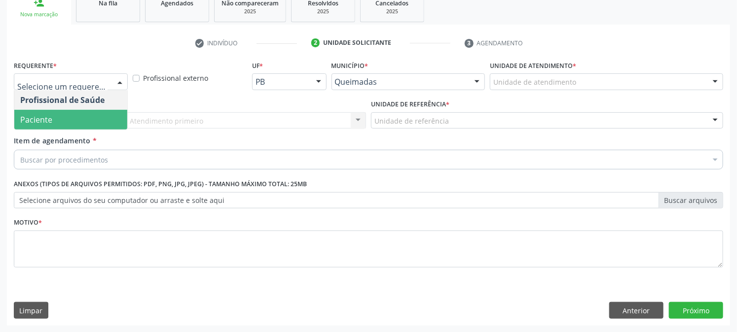
click at [85, 120] on span "Paciente" at bounding box center [70, 120] width 113 height 20
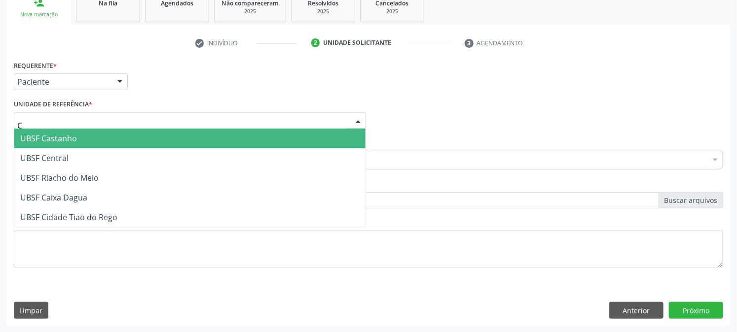
type input "CE"
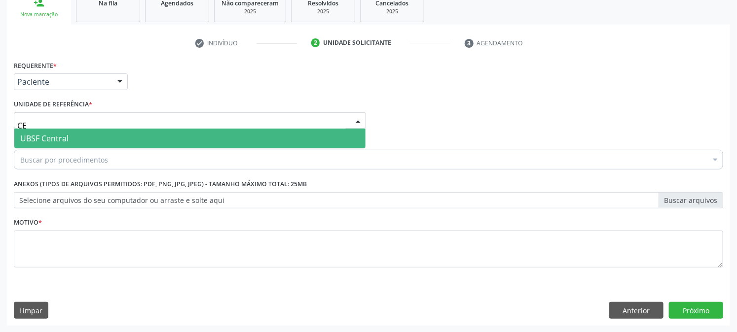
click at [94, 136] on span "UBSF Central" at bounding box center [189, 139] width 351 height 20
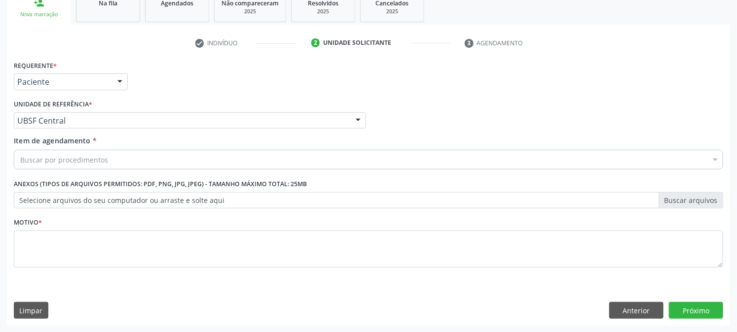
click at [89, 151] on div "Buscar por procedimentos" at bounding box center [368, 160] width 709 height 20
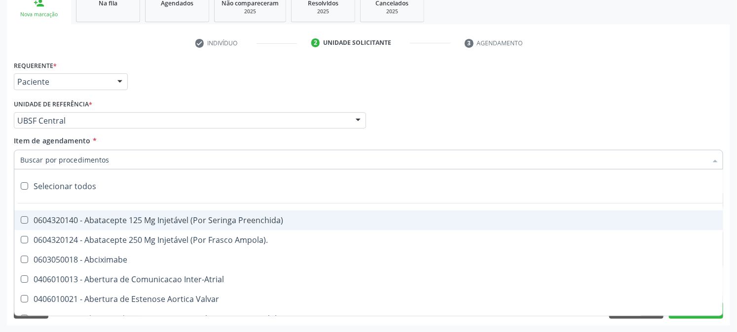
paste input "ULTRASSONOGRAFIA OBSTETRICA"
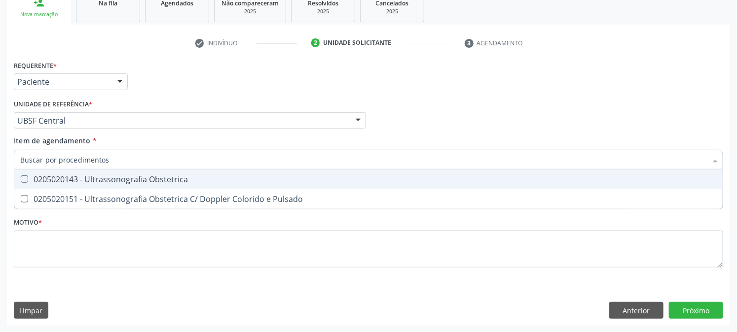
type input "ULTRASSONOGRAFIA OBSTETRICA"
click at [119, 183] on span "0205020143 - Ultrassonografia Obstetrica" at bounding box center [368, 180] width 708 height 20
checkbox Obstetrica "true"
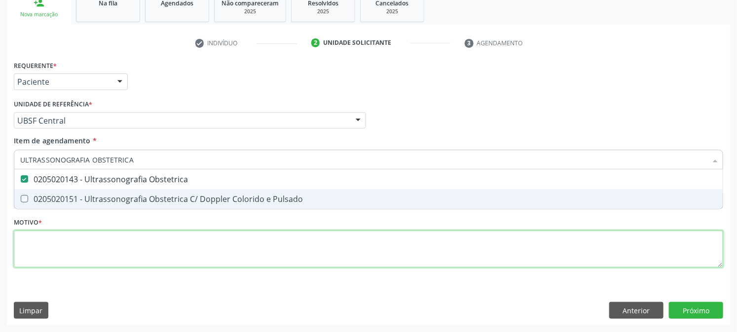
click at [119, 235] on div "Requerente * Paciente Profissional de Saúde Paciente Nenhum resultado encontrad…" at bounding box center [368, 169] width 709 height 223
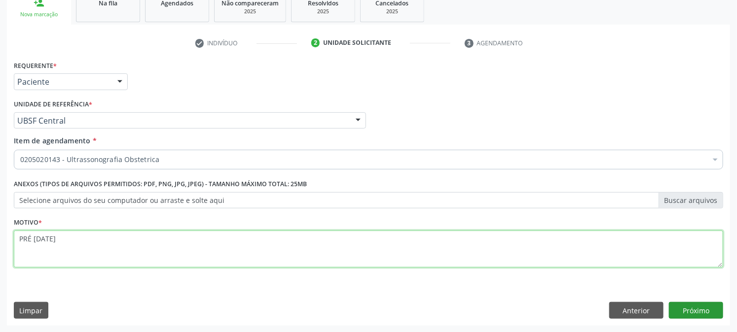
type textarea "PRÉ [DATE]"
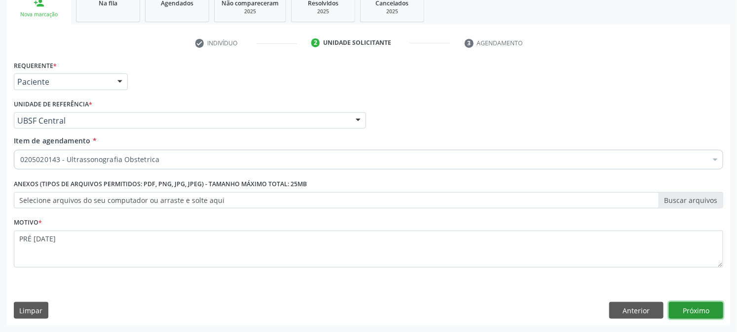
click at [692, 311] on button "Próximo" at bounding box center [696, 310] width 54 height 17
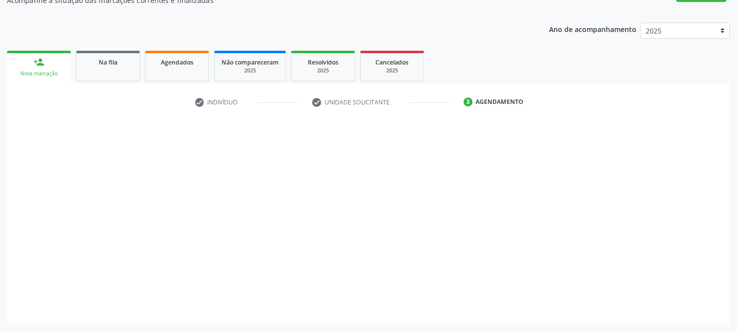
scroll to position [96, 0]
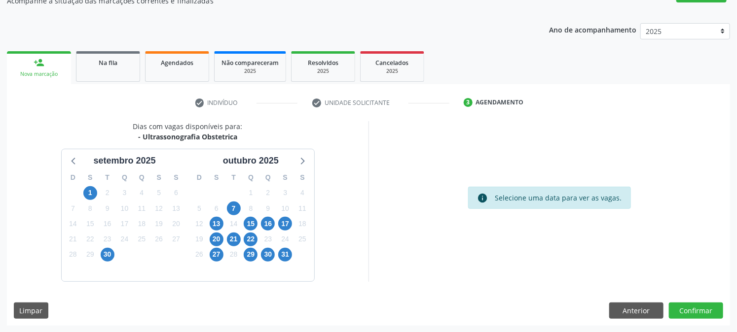
click at [227, 203] on div "7" at bounding box center [234, 208] width 14 height 15
click at [229, 210] on span "7" at bounding box center [234, 209] width 14 height 14
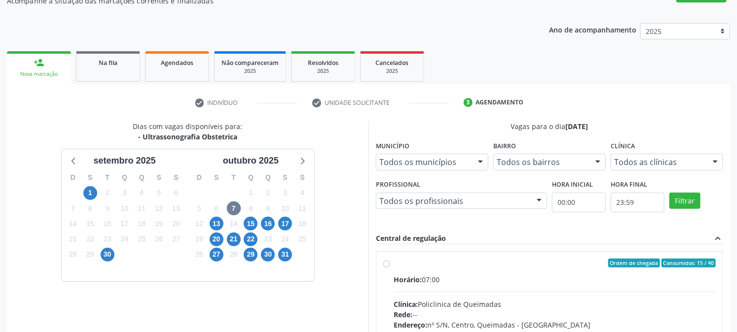
click at [470, 273] on label "Ordem de chegada Consumidos: 15 / 40 Horário: 07:00 Clínica: Policlinica de Que…" at bounding box center [554, 334] width 322 height 151
click at [390, 268] on input "Ordem de chegada Consumidos: 15 / 40 Horário: 07:00 Clínica: Policlinica de Que…" at bounding box center [386, 263] width 7 height 9
radio input "true"
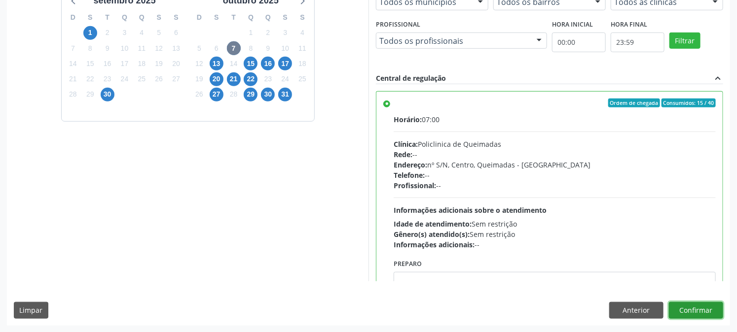
click at [671, 308] on button "Confirmar" at bounding box center [696, 310] width 54 height 17
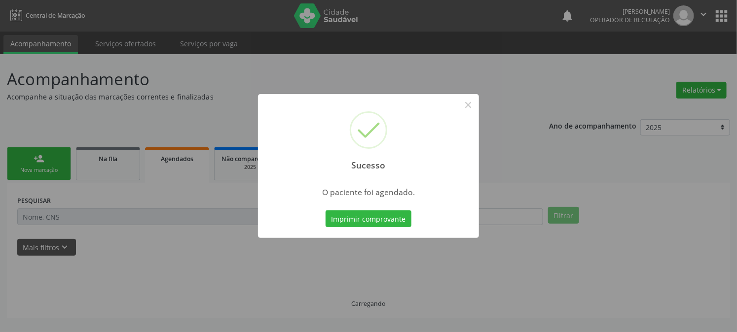
scroll to position [0, 0]
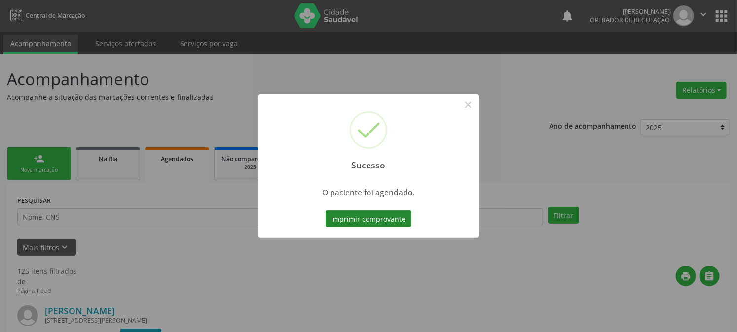
click at [367, 215] on button "Imprimir comprovante" at bounding box center [368, 219] width 86 height 17
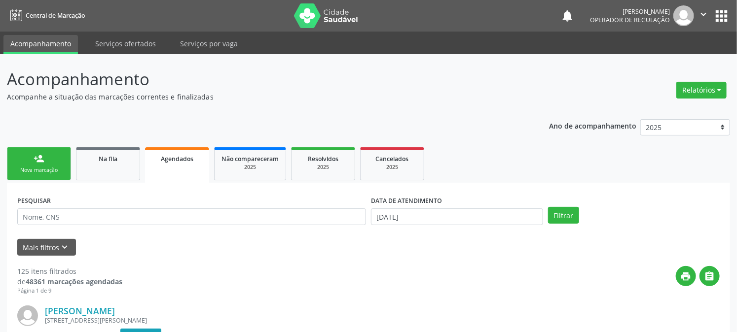
click at [43, 162] on div "person_add" at bounding box center [39, 158] width 11 height 11
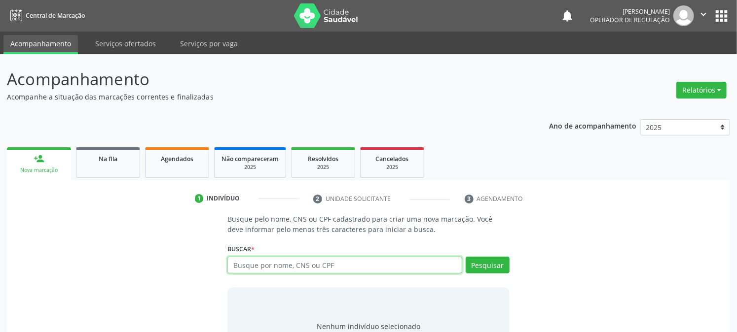
click at [265, 267] on input "text" at bounding box center [344, 265] width 234 height 17
type input "700004545162902"
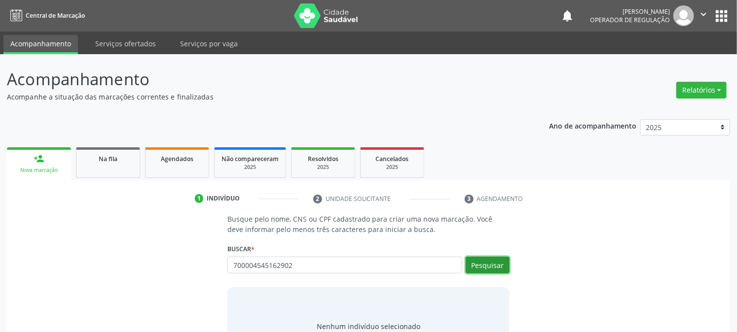
click at [473, 273] on button "Pesquisar" at bounding box center [487, 265] width 44 height 17
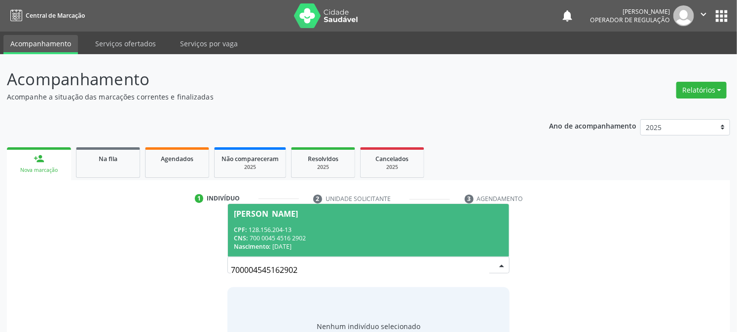
click at [279, 226] on div "CPF: 128.156.204-13" at bounding box center [368, 230] width 269 height 8
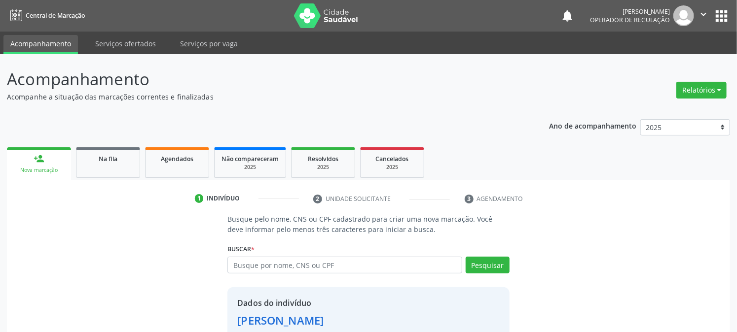
scroll to position [62, 0]
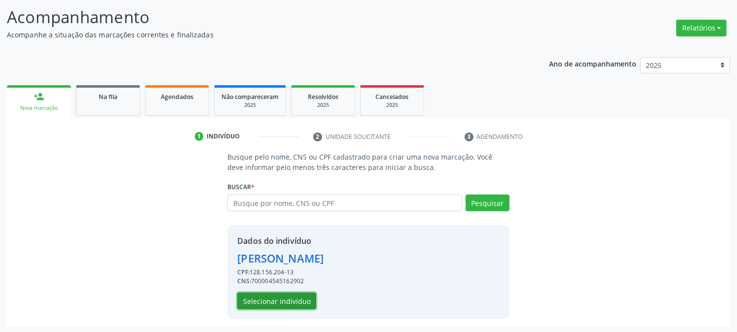
click at [269, 301] on button "Selecionar indivíduo" at bounding box center [276, 301] width 79 height 17
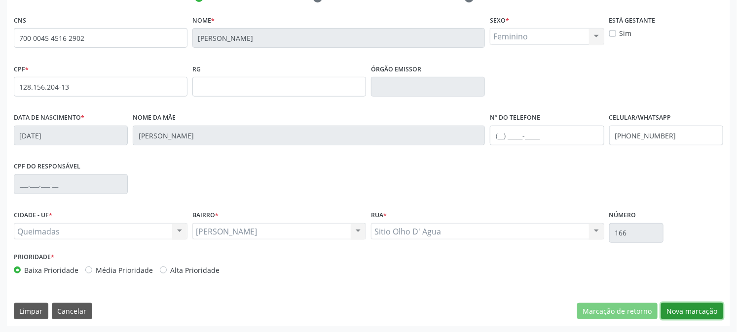
click at [686, 309] on button "Nova marcação" at bounding box center [692, 311] width 62 height 17
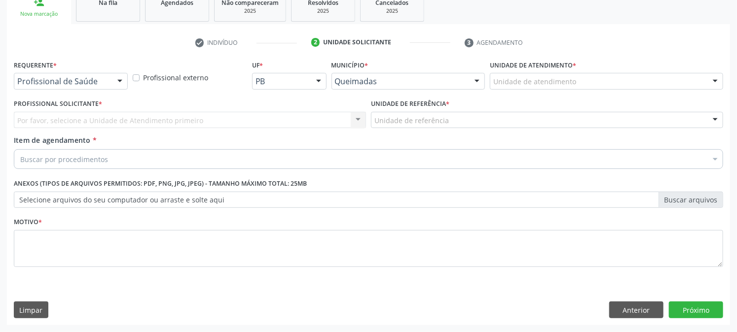
scroll to position [156, 0]
click at [44, 74] on div "Profissional de Saúde" at bounding box center [71, 81] width 114 height 17
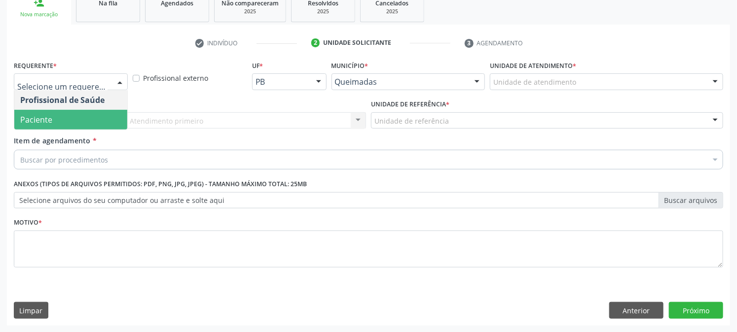
click at [21, 114] on span "Paciente" at bounding box center [36, 119] width 32 height 11
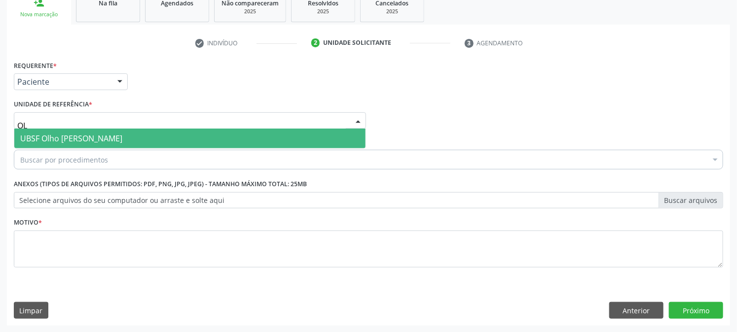
type input "OLH"
click at [28, 136] on span "UBSF Olho [PERSON_NAME]" at bounding box center [71, 138] width 102 height 11
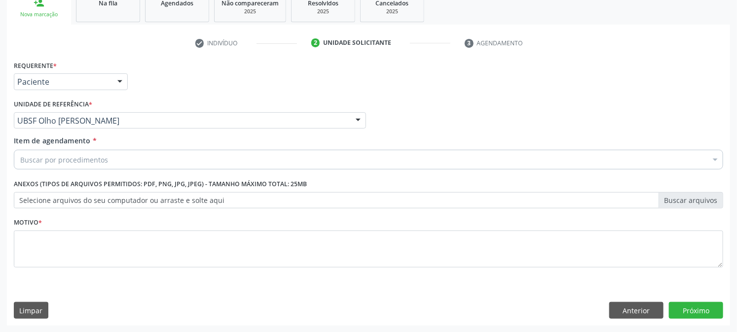
click at [32, 153] on div "Buscar por procedimentos" at bounding box center [368, 160] width 709 height 20
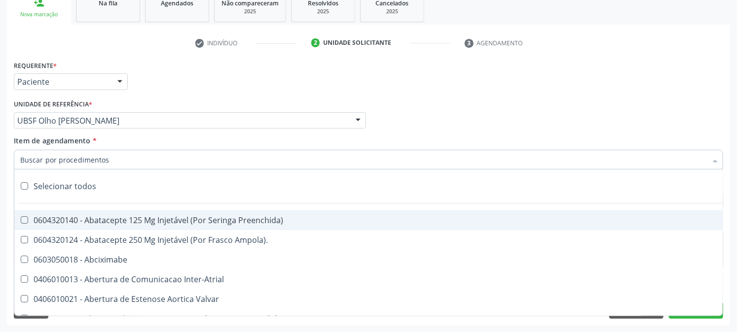
paste input "ULTRASSONOGRAFIA OBSTETRICA"
type input "ULTRASSONOGRAFIA OBSTETRICA"
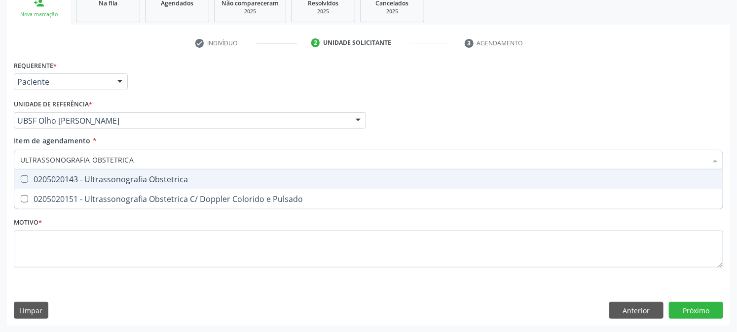
click at [40, 180] on div "0205020143 - Ultrassonografia Obstetrica" at bounding box center [368, 180] width 696 height 8
checkbox Obstetrica "true"
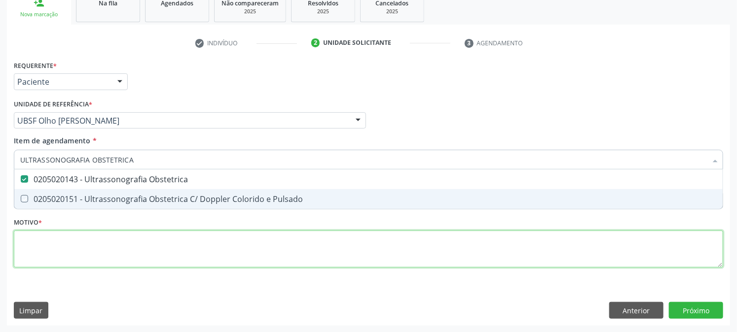
click at [48, 249] on div "Requerente * Paciente Profissional de Saúde Paciente Nenhum resultado encontrad…" at bounding box center [368, 169] width 709 height 223
checkbox Pulsado "true"
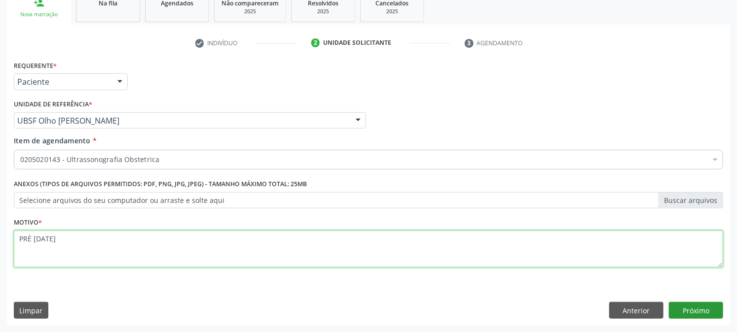
type textarea "PRÉ [DATE]"
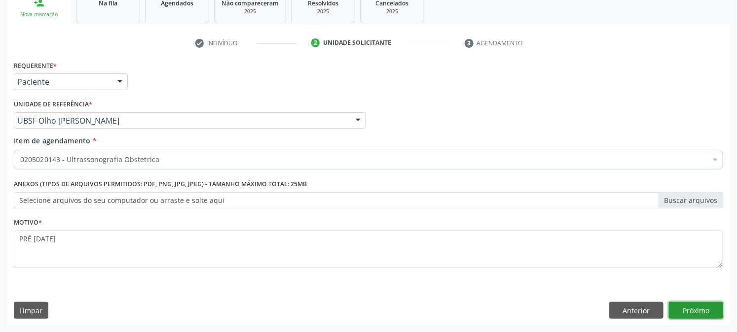
click at [696, 308] on button "Próximo" at bounding box center [696, 310] width 54 height 17
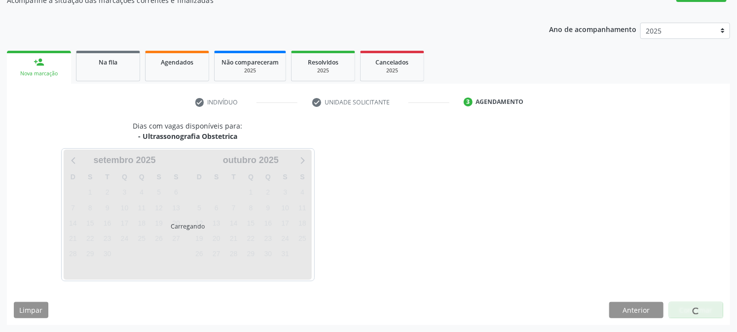
scroll to position [96, 0]
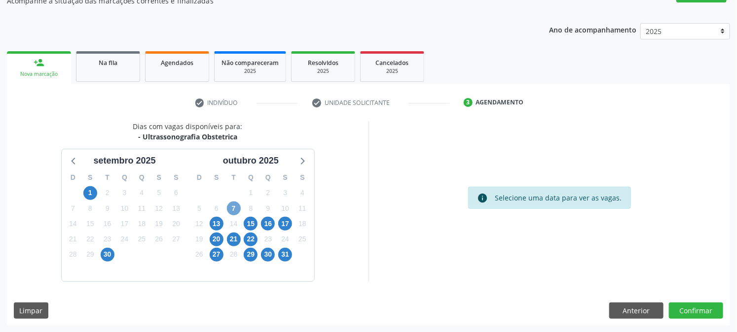
click at [229, 207] on span "7" at bounding box center [234, 209] width 14 height 14
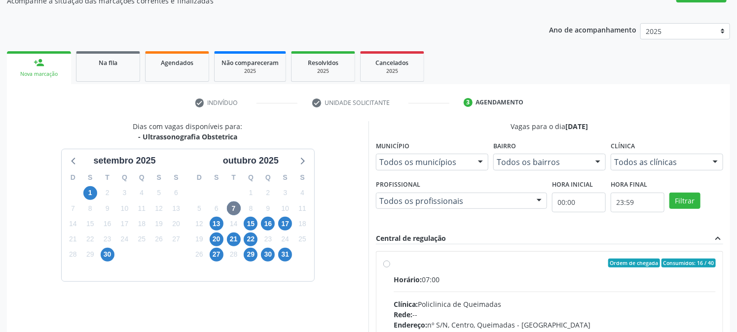
click at [441, 267] on label "Ordem de chegada Consumidos: 16 / 40 Horário: 07:00 Clínica: Policlinica de Que…" at bounding box center [554, 334] width 322 height 151
click at [390, 267] on input "Ordem de chegada Consumidos: 16 / 40 Horário: 07:00 Clínica: Policlinica de Que…" at bounding box center [386, 263] width 7 height 9
radio input "true"
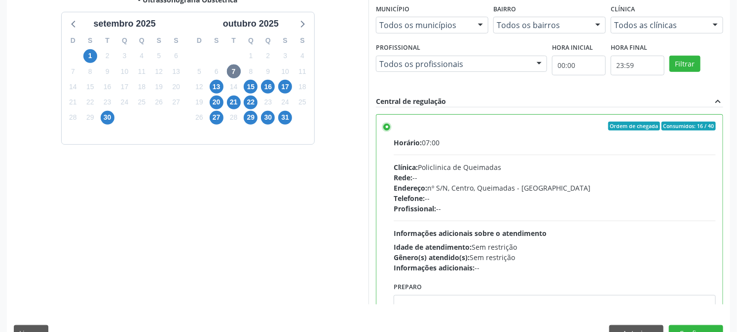
scroll to position [256, 0]
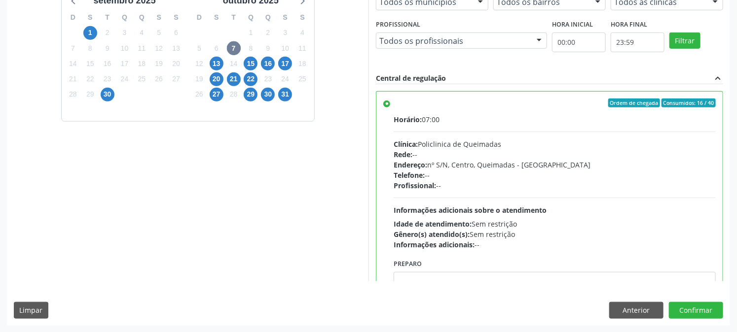
click at [692, 298] on div "Dias com vagas disponíveis para: - Ultrassonografia Obstetrica [DATE] D S T Q Q…" at bounding box center [368, 143] width 723 height 364
click at [687, 316] on button "Confirmar" at bounding box center [696, 310] width 54 height 17
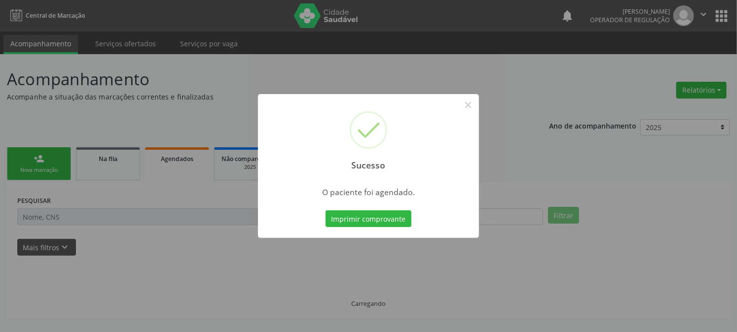
scroll to position [0, 0]
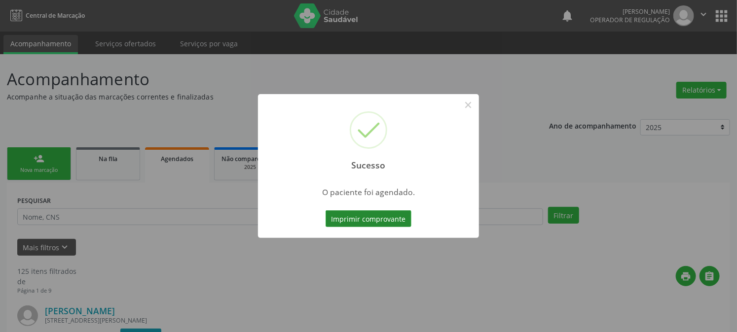
click at [362, 215] on button "Imprimir comprovante" at bounding box center [368, 219] width 86 height 17
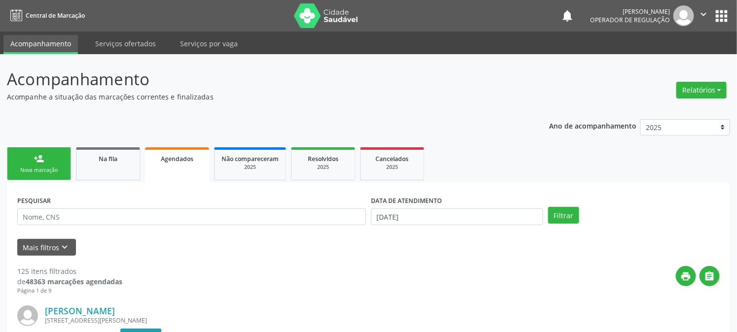
click at [32, 153] on link "person_add Nova marcação" at bounding box center [39, 163] width 64 height 33
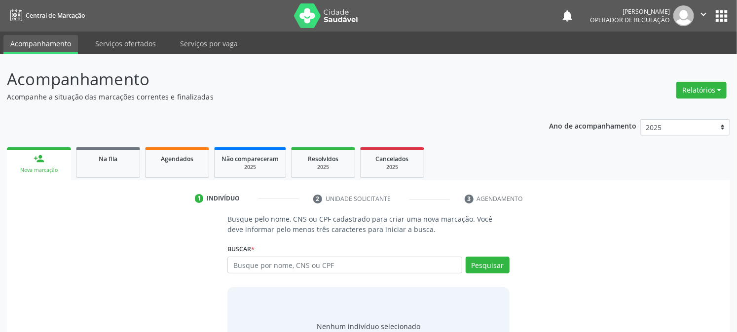
click at [282, 275] on div "Busque por nome, CNS ou CPF Nenhum resultado encontrado para: " " Digite nome, …" at bounding box center [368, 269] width 282 height 24
click at [284, 255] on div "Buscar * Busque por nome, CNS ou CPF Nenhum resultado encontrado para: " " Digi…" at bounding box center [368, 261] width 282 height 38
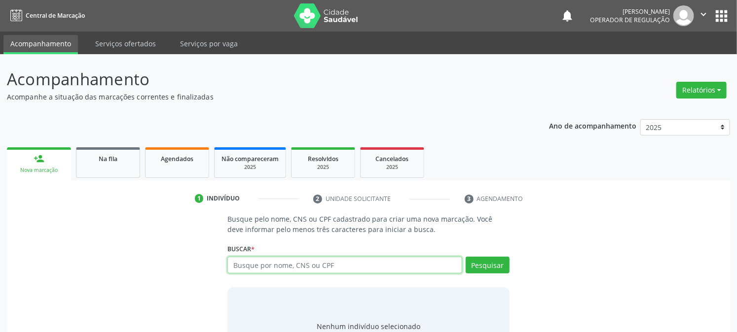
click at [282, 262] on input "text" at bounding box center [344, 265] width 234 height 17
type input "708104518242636"
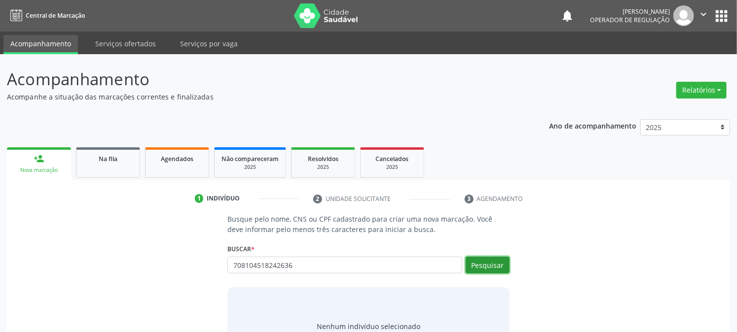
click at [475, 259] on button "Pesquisar" at bounding box center [487, 265] width 44 height 17
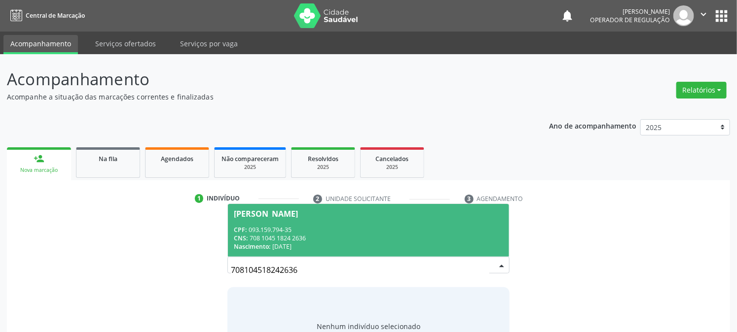
click at [259, 226] on div "CPF: 093.159.794-35" at bounding box center [368, 230] width 269 height 8
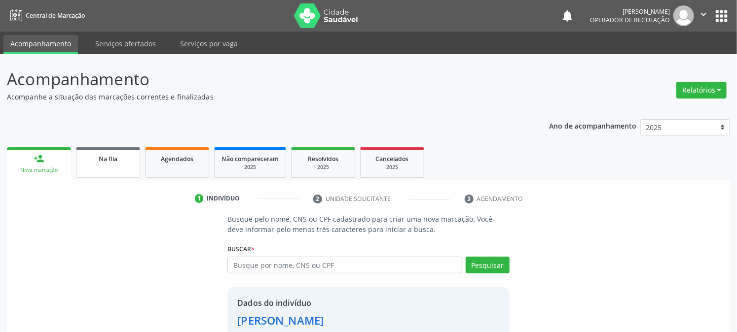
click at [110, 170] on link "Na fila" at bounding box center [108, 162] width 64 height 31
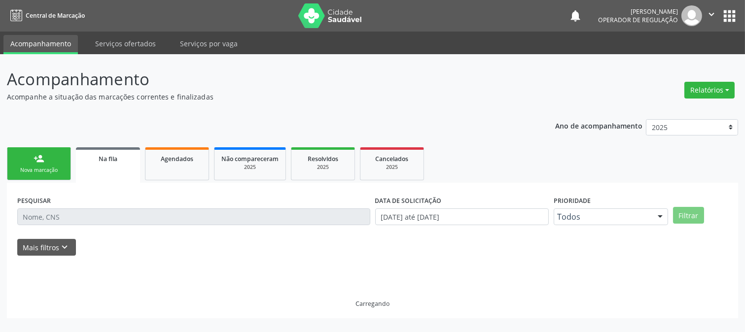
click at [47, 168] on div "Nova marcação" at bounding box center [38, 170] width 49 height 7
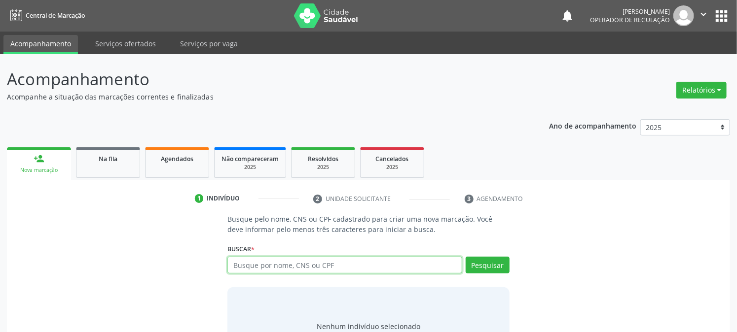
click at [312, 270] on input "text" at bounding box center [344, 265] width 234 height 17
type input "708104518242636"
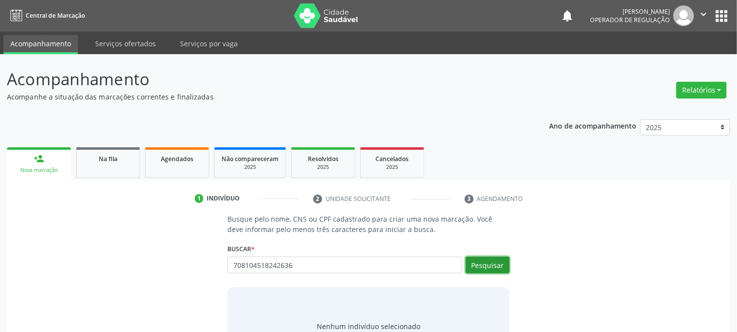
click at [470, 265] on button "Pesquisar" at bounding box center [487, 265] width 44 height 17
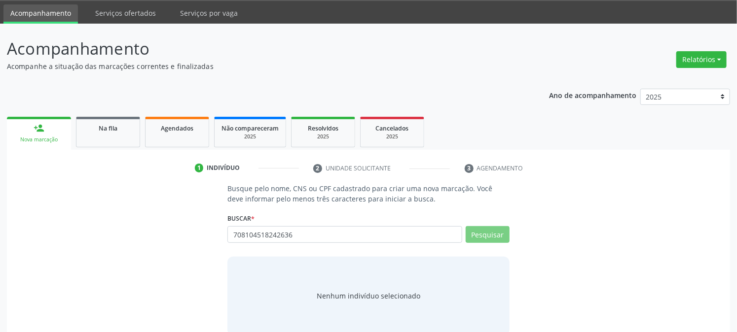
scroll to position [47, 0]
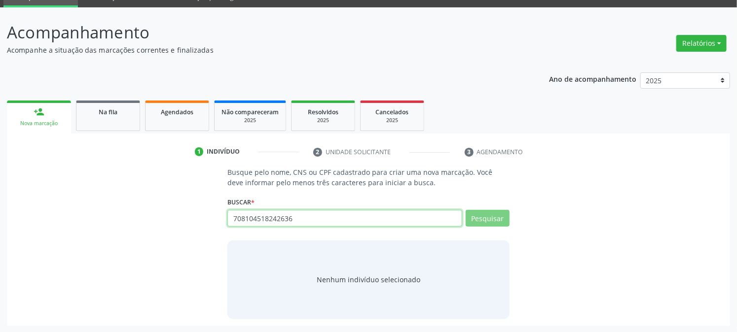
click at [386, 224] on input "708104518242636" at bounding box center [344, 218] width 234 height 17
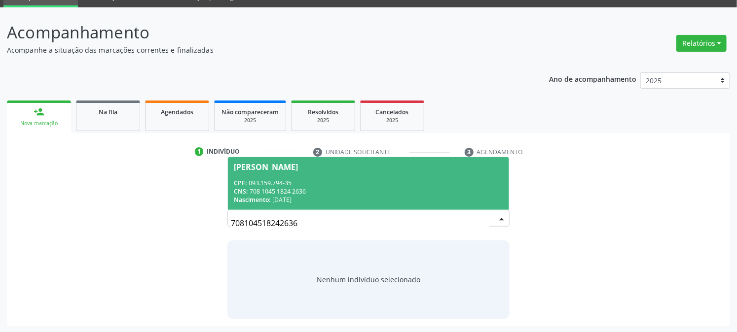
click at [375, 187] on div "CNS: 708 1045 1824 2636" at bounding box center [368, 191] width 269 height 8
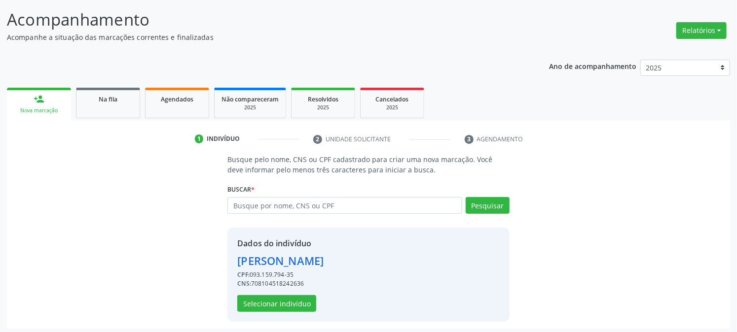
scroll to position [62, 0]
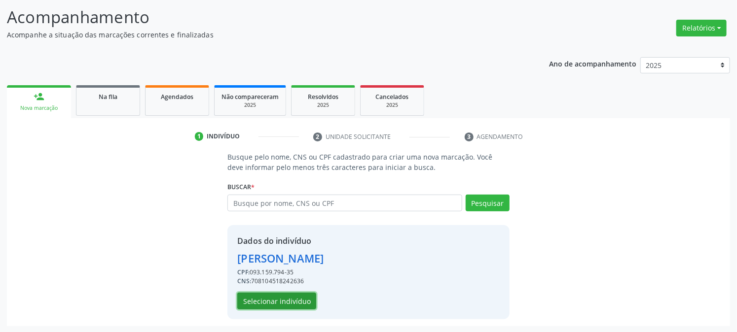
click at [300, 299] on button "Selecionar indivíduo" at bounding box center [276, 301] width 79 height 17
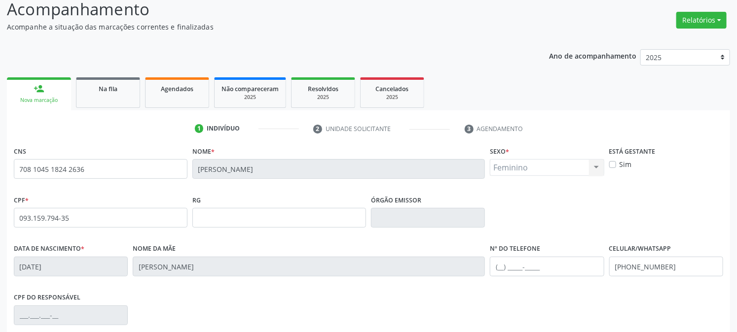
scroll to position [201, 0]
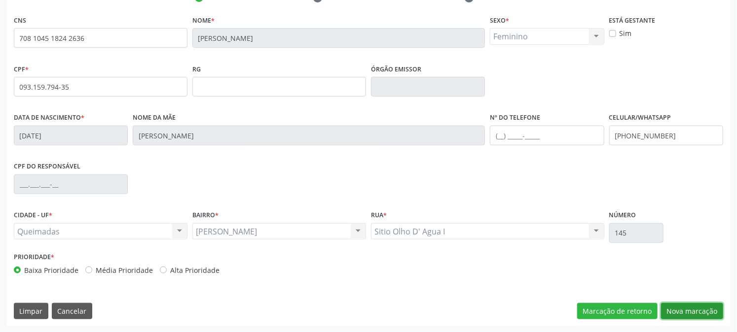
click at [686, 312] on button "Nova marcação" at bounding box center [692, 311] width 62 height 17
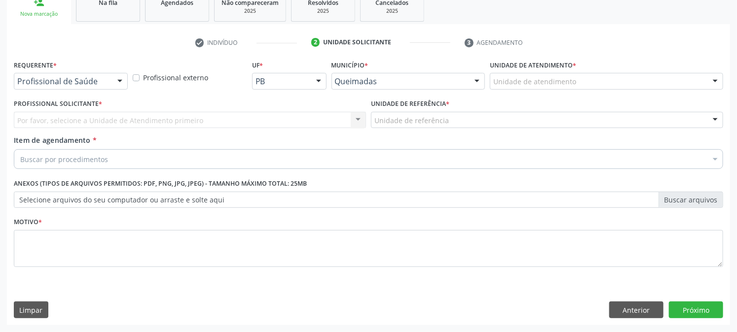
scroll to position [156, 0]
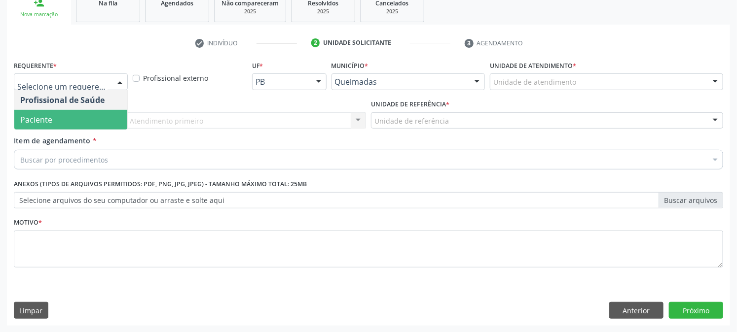
click at [53, 118] on span "Paciente" at bounding box center [70, 120] width 113 height 20
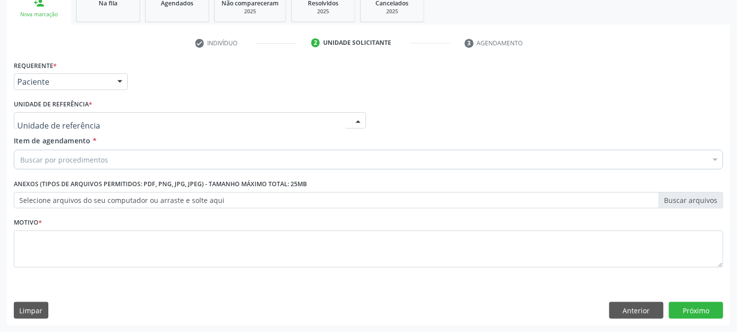
click at [90, 121] on div at bounding box center [190, 120] width 352 height 17
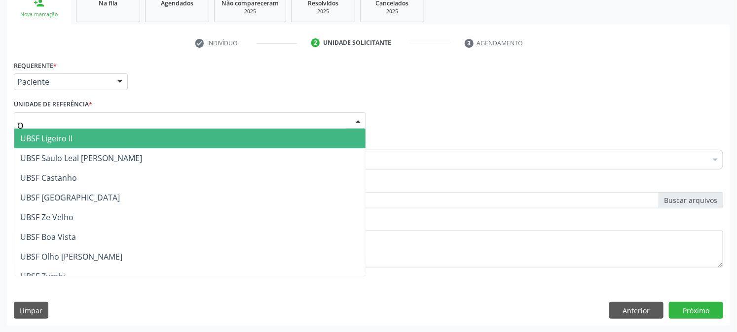
type input "OL"
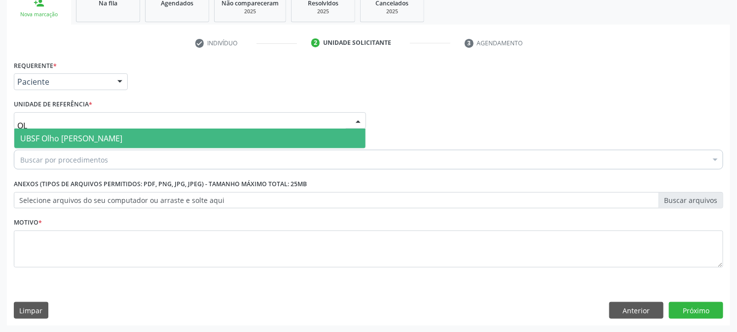
click at [106, 137] on span "UBSF Olho [PERSON_NAME]" at bounding box center [71, 138] width 102 height 11
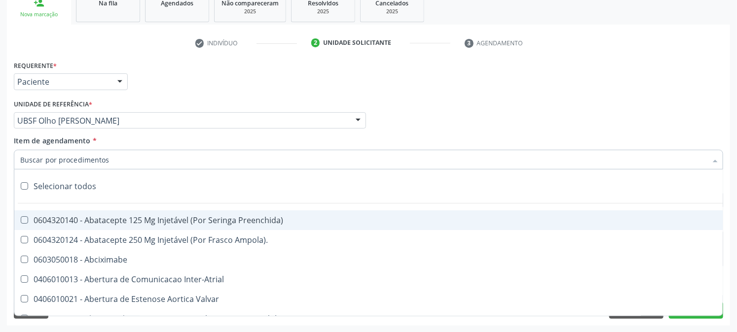
paste input "ULTRASSONOGRAFIA OBSTETRICA"
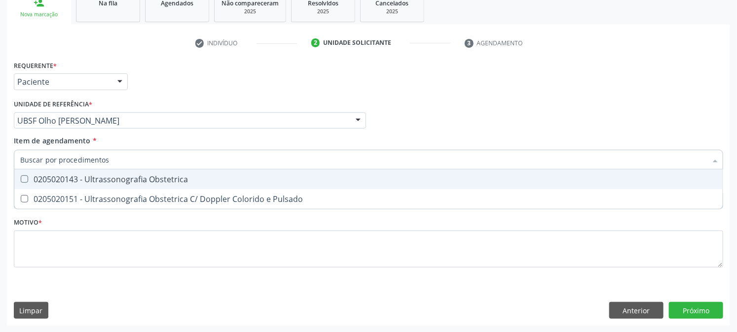
type input "ULTRASSONOGRAFIA OBSTETRICA"
click at [116, 177] on div "0205020143 - Ultrassonografia Obstetrica" at bounding box center [368, 180] width 696 height 8
checkbox Obstetrica "true"
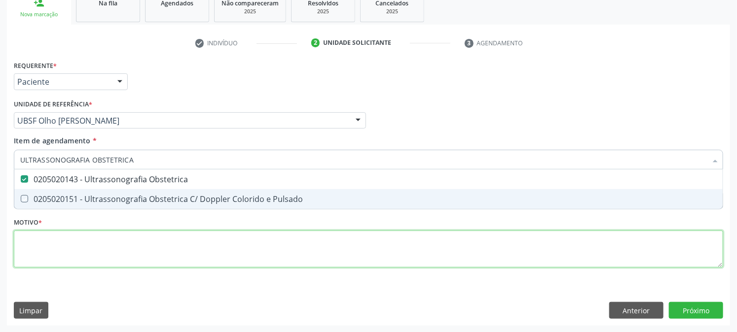
click at [90, 248] on div "Requerente * Paciente Profissional de Saúde Paciente Nenhum resultado encontrad…" at bounding box center [368, 169] width 709 height 223
checkbox Pulsado "true"
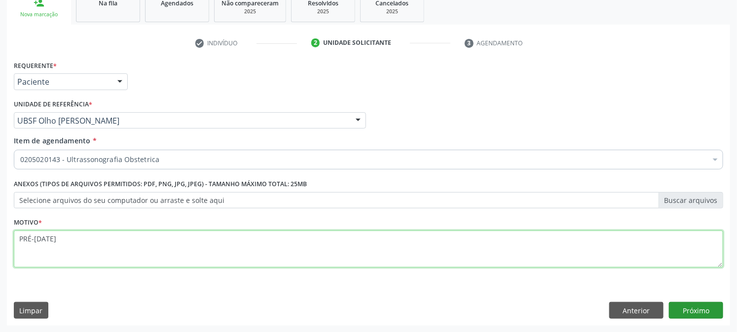
type textarea "PRÉ-[DATE]"
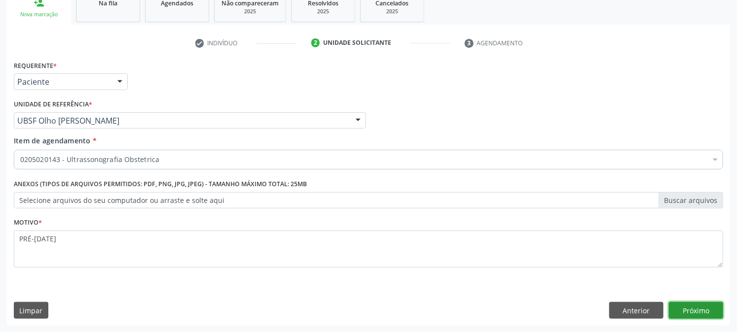
click at [697, 306] on button "Próximo" at bounding box center [696, 310] width 54 height 17
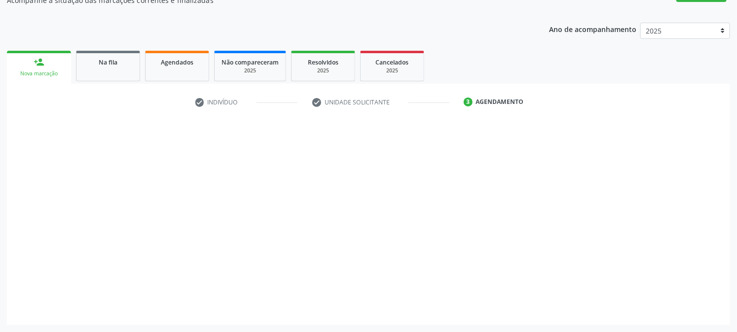
scroll to position [96, 0]
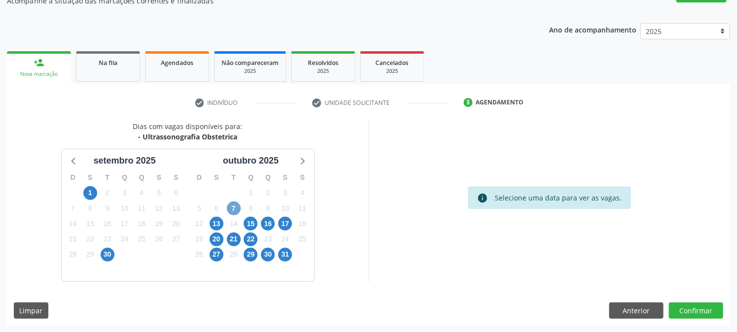
click at [232, 213] on span "7" at bounding box center [234, 209] width 14 height 14
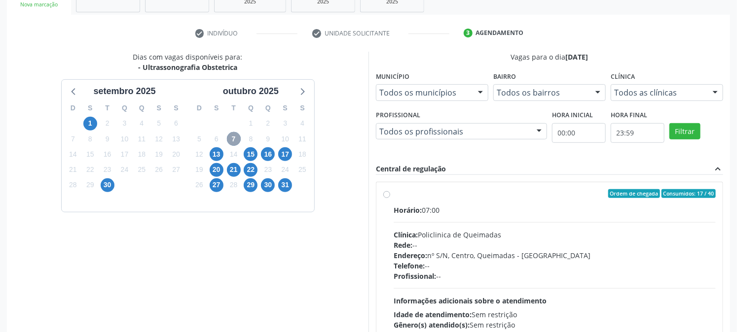
scroll to position [256, 0]
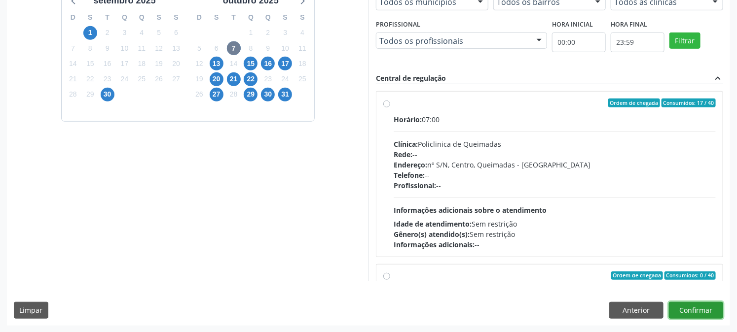
click at [696, 309] on button "Confirmar" at bounding box center [696, 310] width 54 height 17
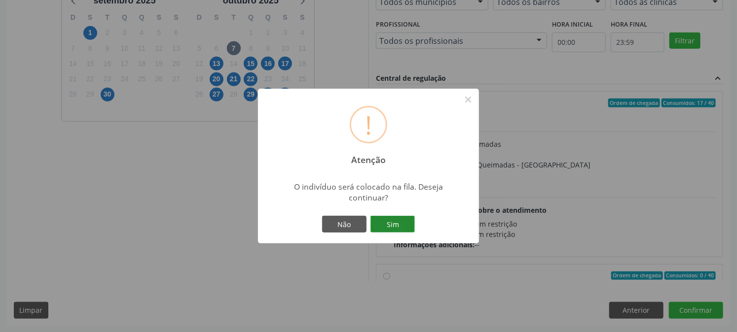
click at [402, 224] on button "Sim" at bounding box center [392, 224] width 44 height 17
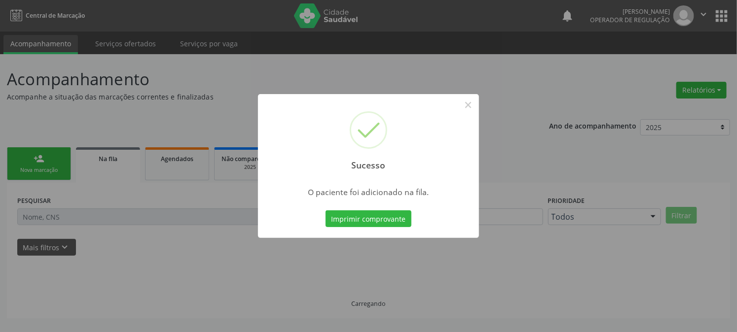
scroll to position [0, 0]
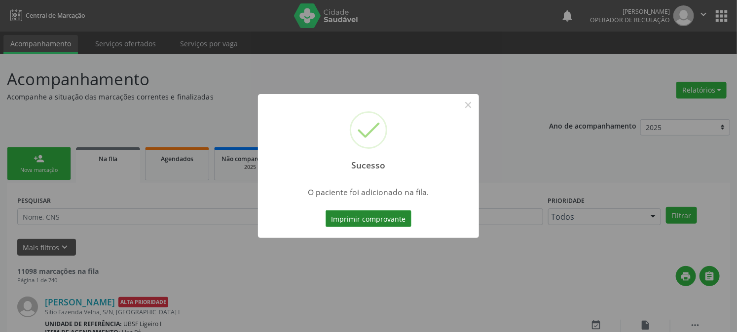
click at [403, 222] on button "Imprimir comprovante" at bounding box center [368, 219] width 86 height 17
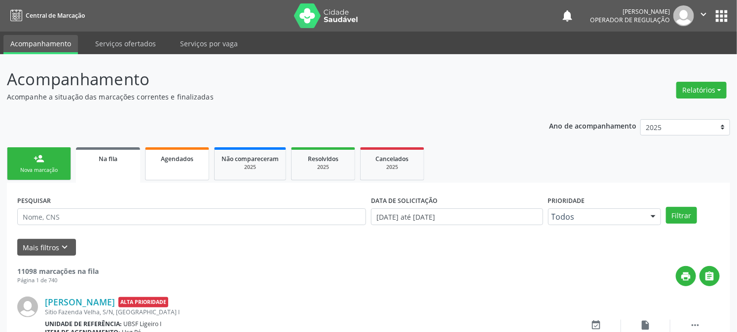
click at [172, 175] on link "Agendados" at bounding box center [177, 163] width 64 height 33
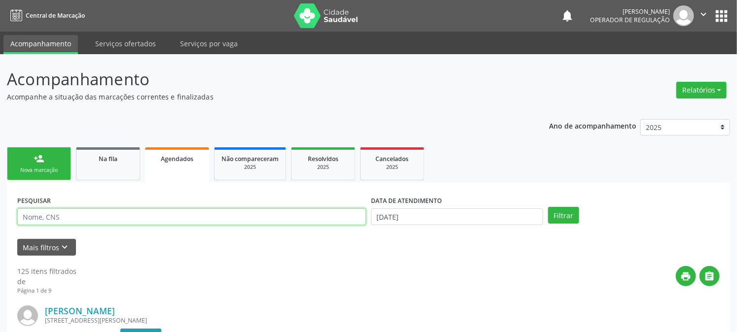
click at [182, 213] on input "text" at bounding box center [191, 217] width 349 height 17
type input "708104518242636"
click at [548, 207] on button "Filtrar" at bounding box center [563, 215] width 31 height 17
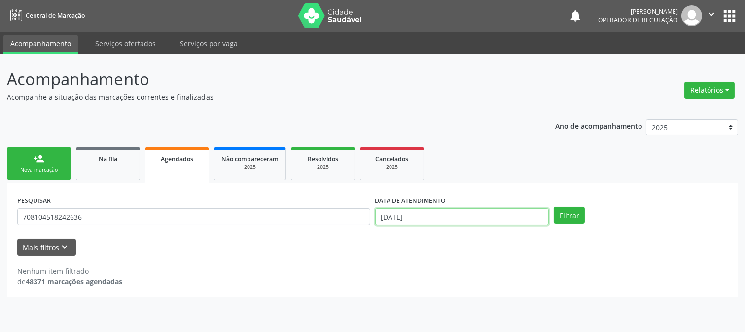
click at [470, 214] on input "[DATE]" at bounding box center [462, 217] width 174 height 17
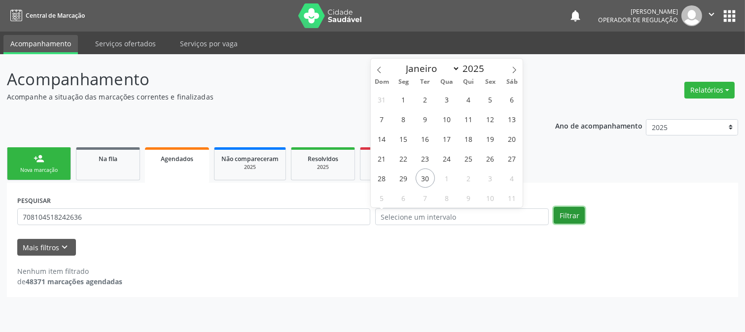
click at [566, 221] on button "Filtrar" at bounding box center [569, 215] width 31 height 17
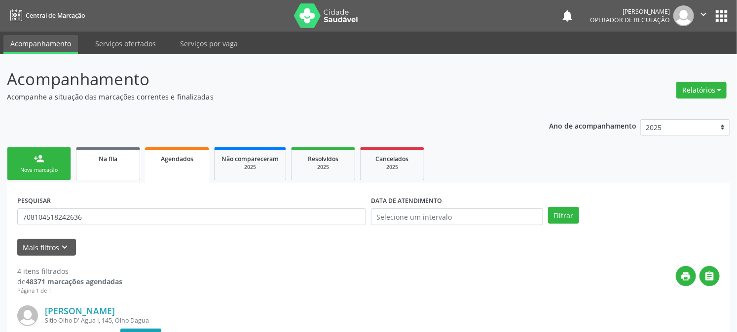
click at [112, 166] on link "Na fila" at bounding box center [108, 163] width 64 height 33
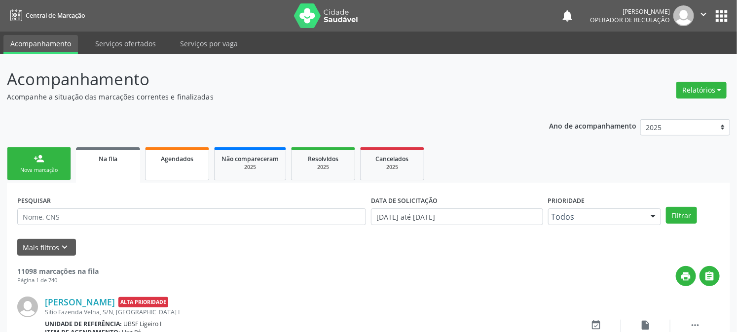
click at [178, 168] on link "Agendados" at bounding box center [177, 163] width 64 height 33
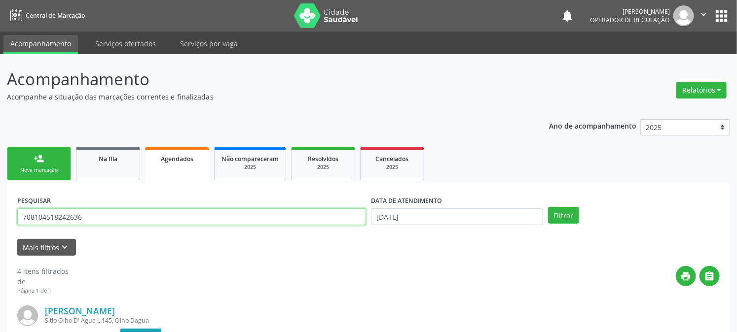
click at [166, 218] on input "708104518242636" at bounding box center [191, 217] width 349 height 17
click at [113, 174] on link "Na fila" at bounding box center [108, 163] width 64 height 33
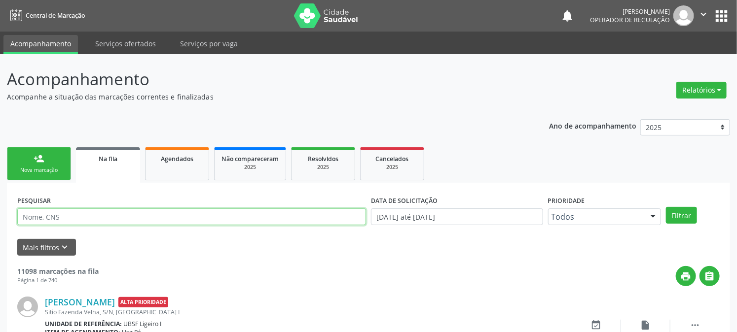
click at [128, 217] on input "text" at bounding box center [191, 217] width 349 height 17
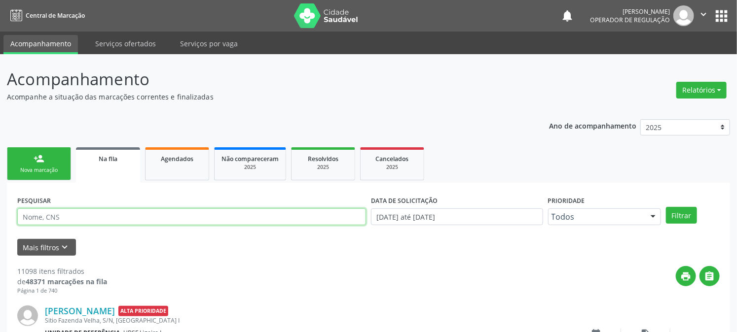
paste input "708104518242636"
type input "708104518242636"
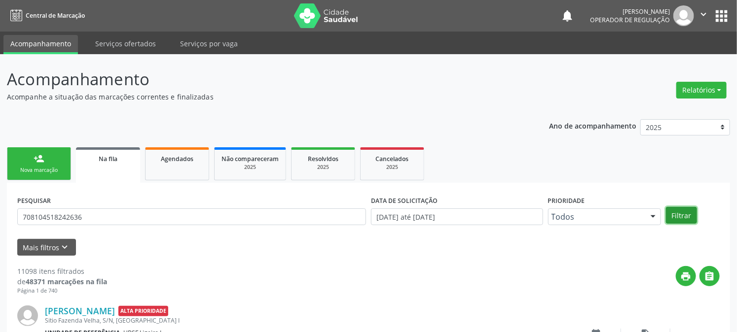
click at [692, 215] on button "Filtrar" at bounding box center [681, 215] width 31 height 17
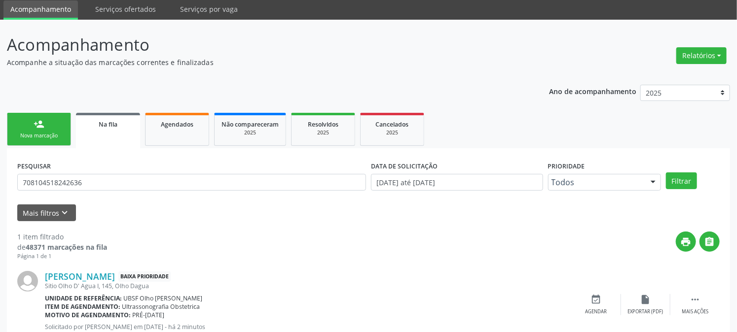
scroll to position [68, 0]
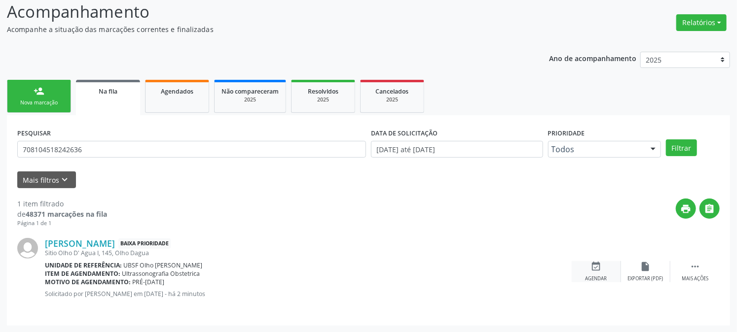
click at [602, 268] on div "event_available Agendar" at bounding box center [595, 271] width 49 height 21
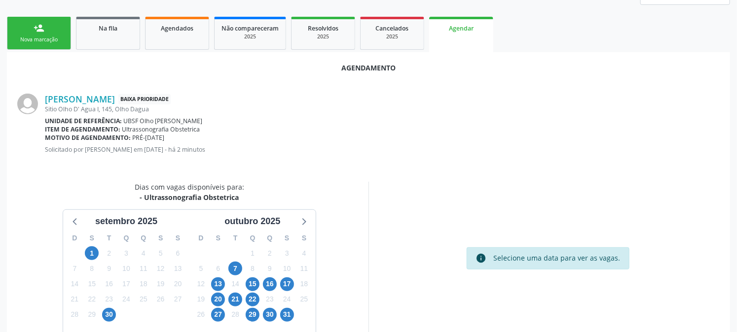
scroll to position [180, 0]
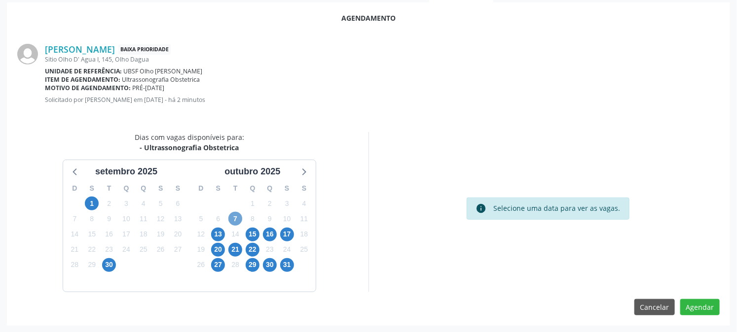
click at [235, 220] on span "7" at bounding box center [235, 219] width 14 height 14
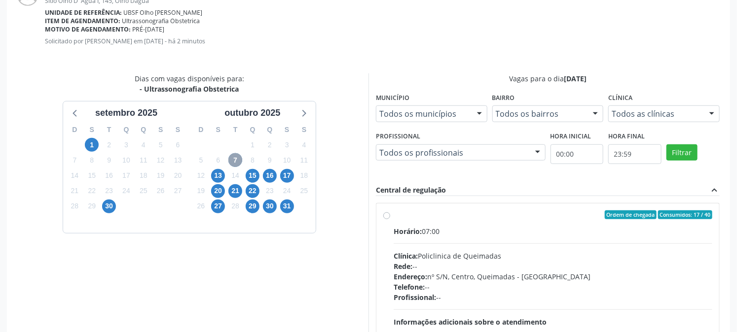
scroll to position [341, 0]
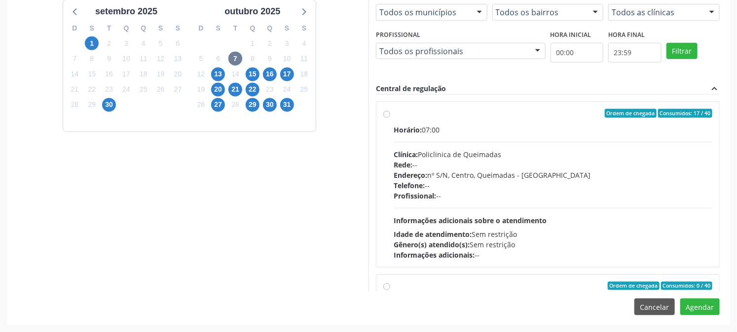
click at [441, 127] on div "Horário: 07:00" at bounding box center [552, 130] width 319 height 10
click at [390, 118] on input "Ordem de chegada Consumidos: 17 / 40 Horário: 07:00 Clínica: Policlinica de Que…" at bounding box center [386, 113] width 7 height 9
radio input "true"
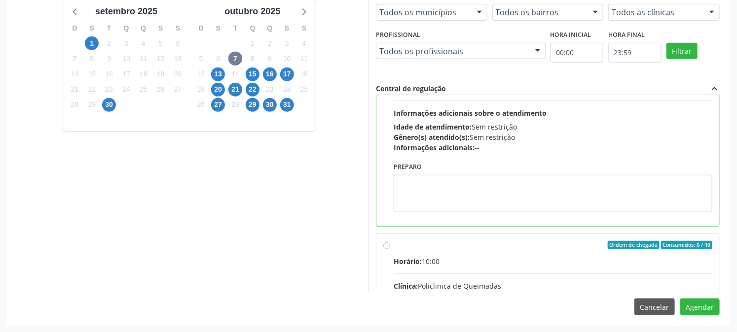
scroll to position [0, 0]
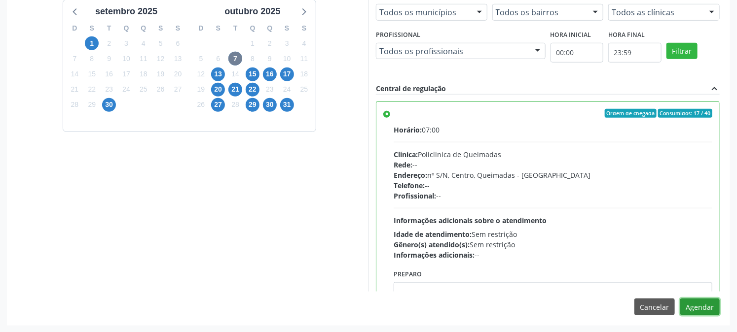
click at [703, 309] on button "Agendar" at bounding box center [699, 307] width 39 height 17
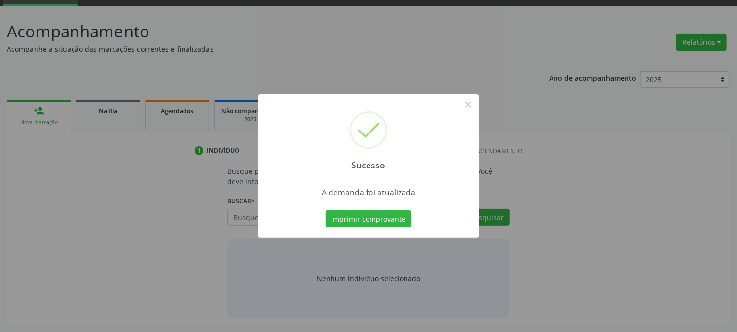
scroll to position [47, 0]
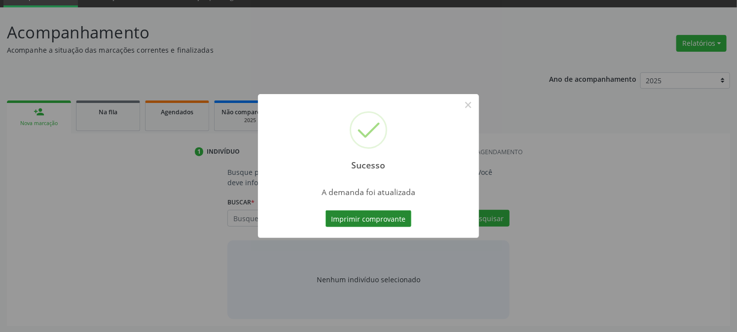
click at [346, 217] on button "Imprimir comprovante" at bounding box center [368, 219] width 86 height 17
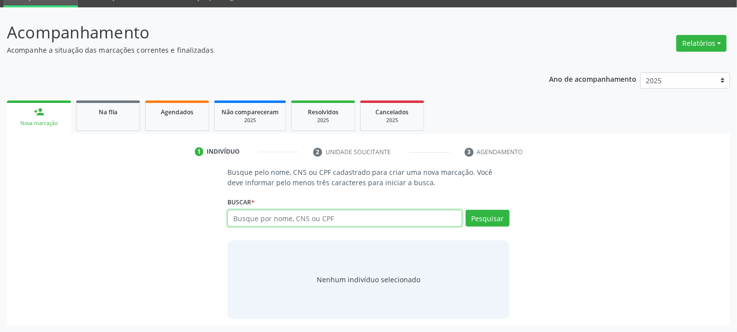
click at [353, 220] on input "text" at bounding box center [344, 218] width 234 height 17
type input "709209248556538"
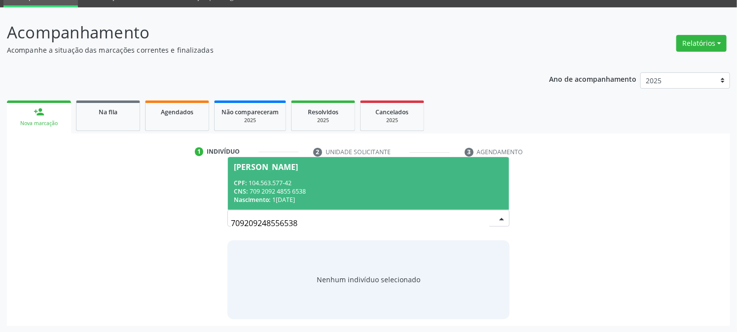
click at [273, 172] on span "[PERSON_NAME] CPF: 104.563.577-42 CNS: 709 2092 4855 6538 Nascimento: [DATE]" at bounding box center [368, 183] width 281 height 53
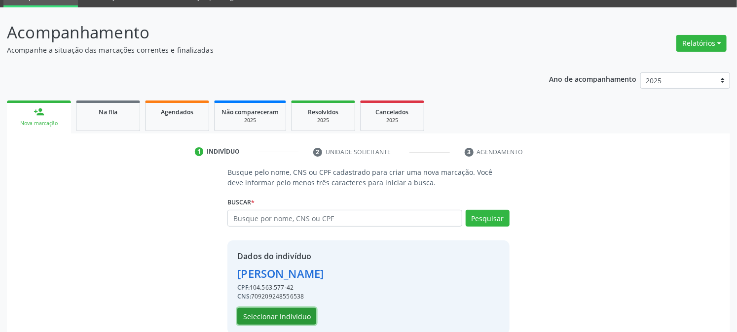
click at [262, 314] on button "Selecionar indivíduo" at bounding box center [276, 316] width 79 height 17
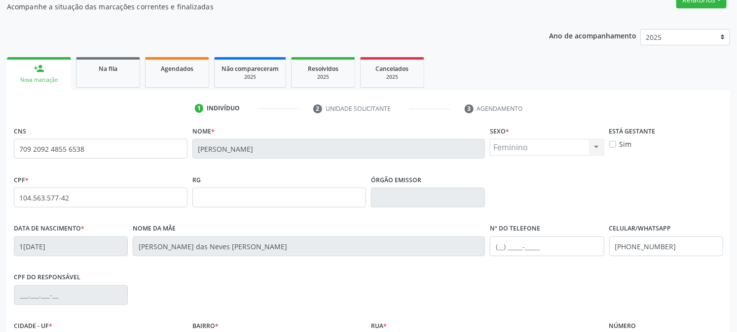
scroll to position [201, 0]
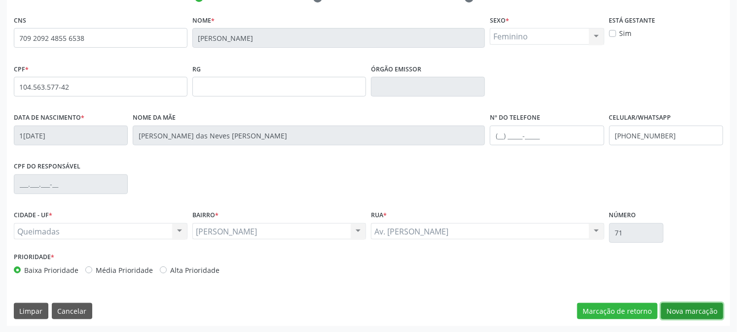
click at [704, 311] on button "Nova marcação" at bounding box center [692, 311] width 62 height 17
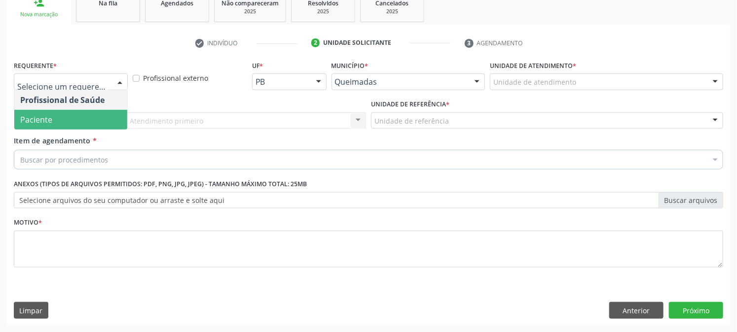
click at [57, 122] on span "Paciente" at bounding box center [70, 120] width 113 height 20
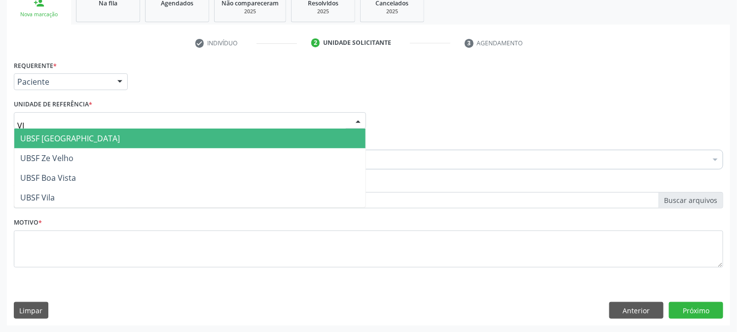
type input "VIL"
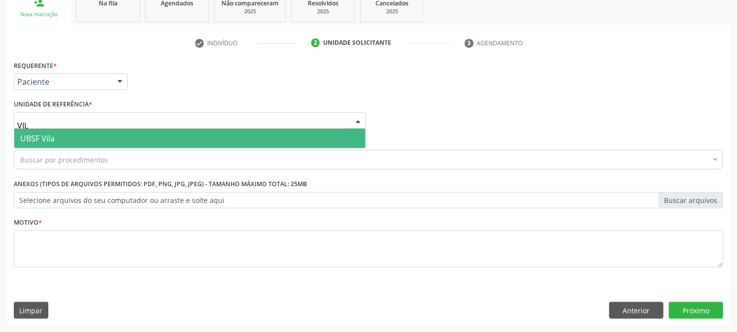
click at [66, 135] on span "UBSF Vila" at bounding box center [189, 139] width 351 height 20
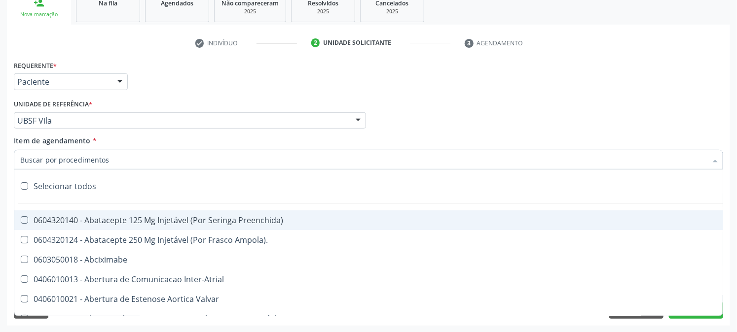
paste input "708104518242636"
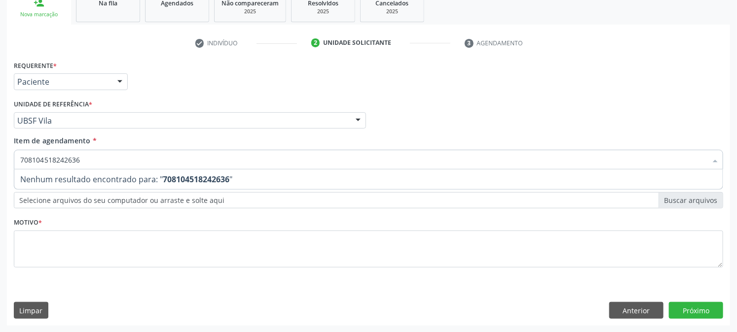
click at [123, 155] on input "708104518242636" at bounding box center [363, 160] width 686 height 20
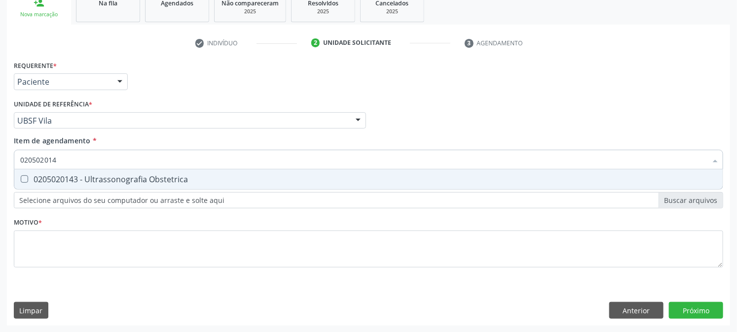
type input "0205020143"
click at [123, 155] on input "0205020143" at bounding box center [363, 160] width 686 height 20
click at [115, 179] on div "0205020143 - Ultrassonografia Obstetrica" at bounding box center [368, 180] width 696 height 8
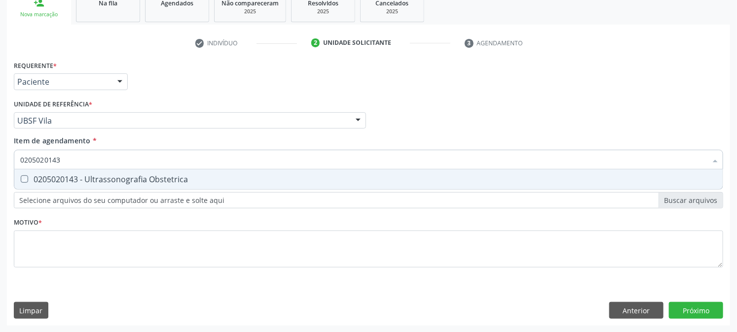
checkbox Obstetrica "true"
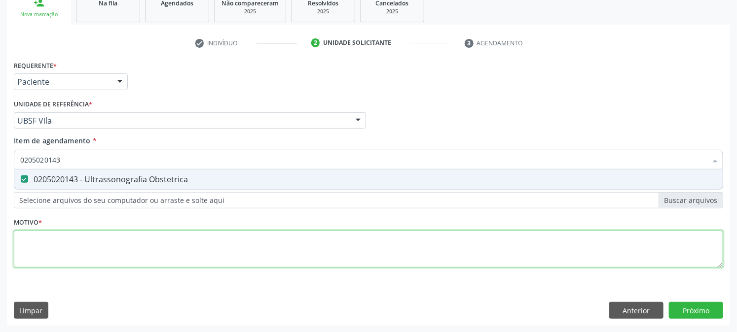
click at [94, 237] on div "Requerente * Paciente Profissional de Saúde Paciente Nenhum resultado encontrad…" at bounding box center [368, 169] width 709 height 223
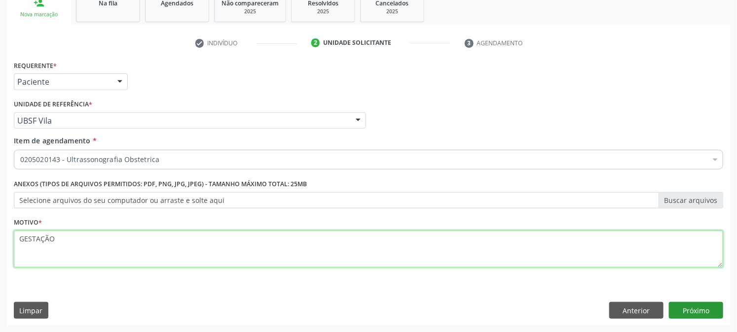
type textarea "GESTAÇÃO"
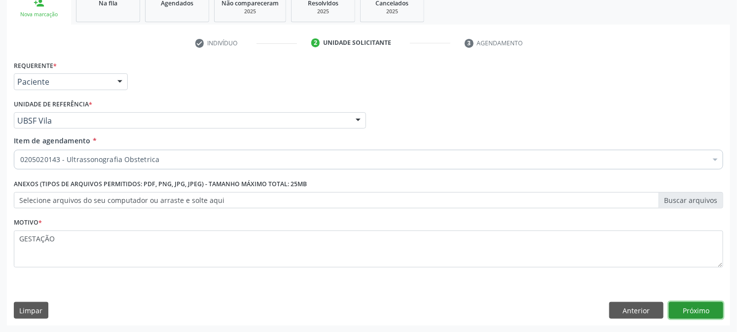
click at [692, 313] on button "Próximo" at bounding box center [696, 310] width 54 height 17
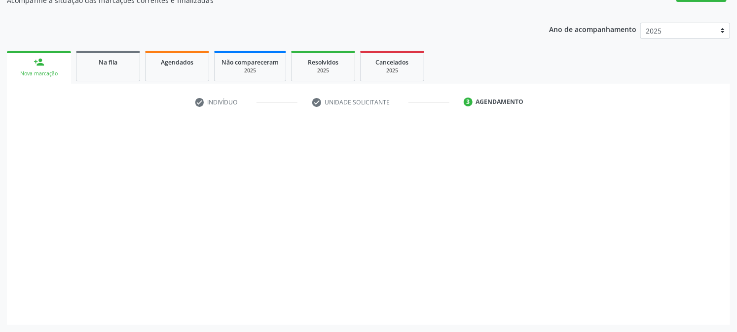
scroll to position [96, 0]
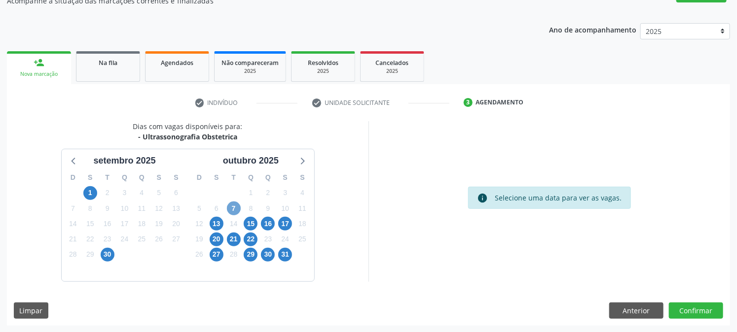
click at [230, 205] on span "7" at bounding box center [234, 209] width 14 height 14
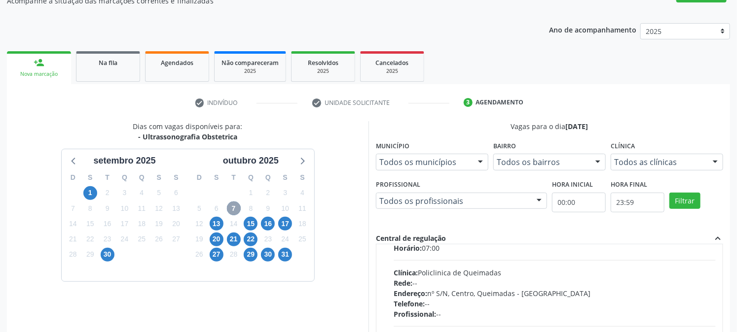
scroll to position [0, 0]
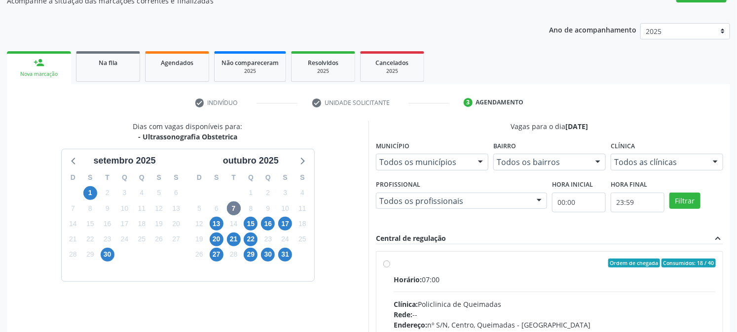
click at [390, 268] on input "Ordem de chegada Consumidos: 18 / 40 Horário: 07:00 Clínica: Policlinica de Que…" at bounding box center [386, 263] width 7 height 9
radio input "true"
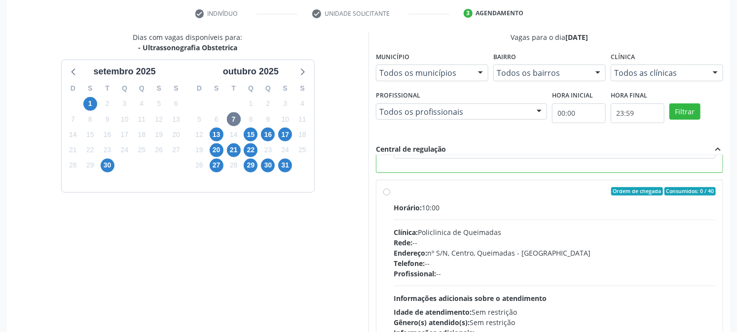
scroll to position [256, 0]
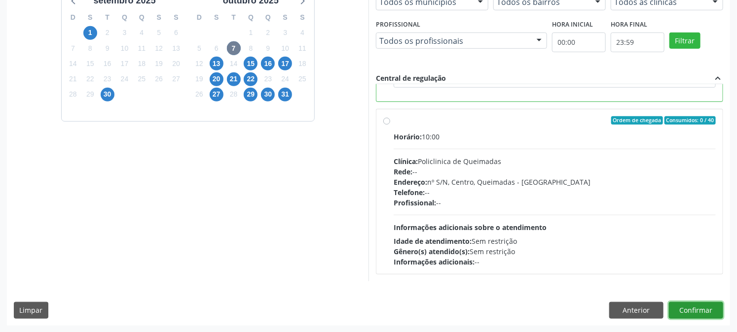
click at [686, 310] on button "Confirmar" at bounding box center [696, 310] width 54 height 17
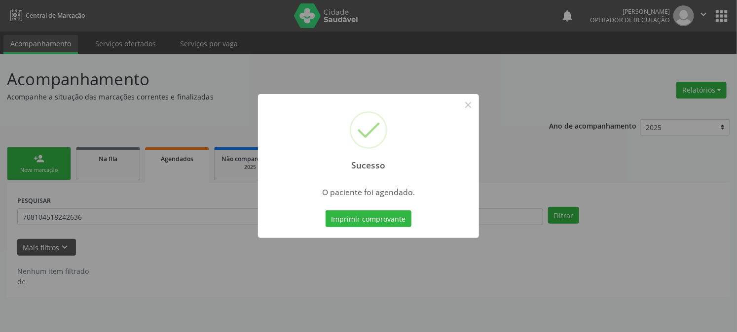
scroll to position [0, 0]
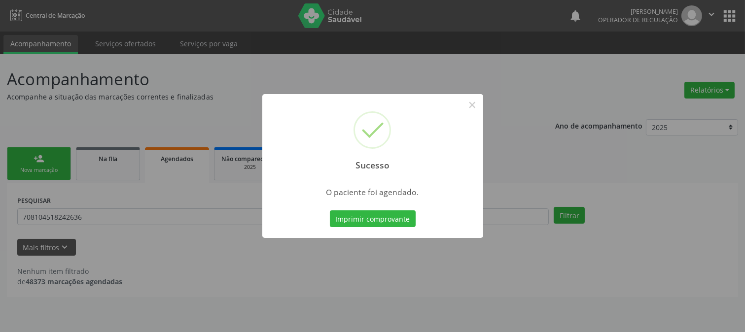
click at [330, 211] on button "Imprimir comprovante" at bounding box center [373, 219] width 86 height 17
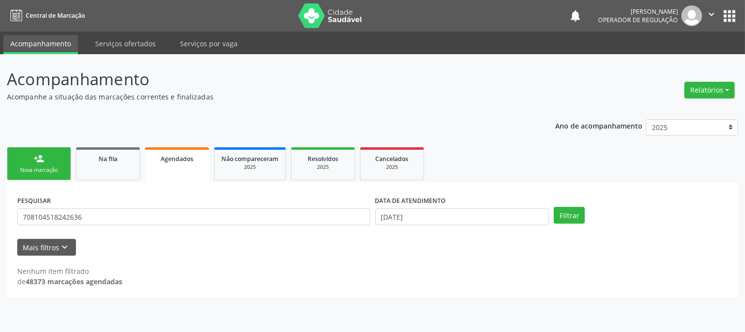
click at [30, 161] on link "person_add Nova marcação" at bounding box center [39, 163] width 64 height 33
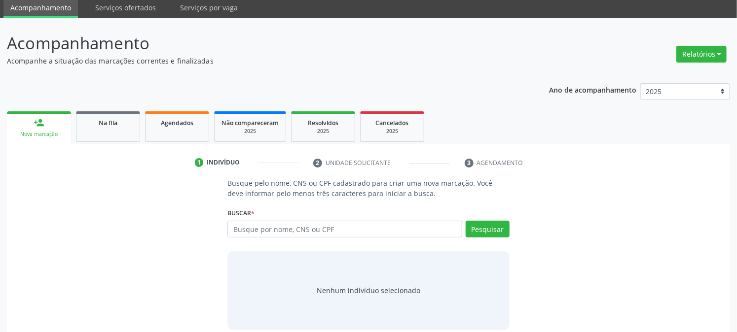
scroll to position [47, 0]
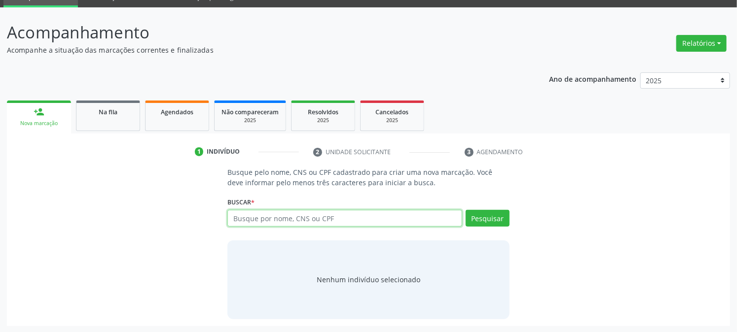
click at [310, 213] on input "text" at bounding box center [344, 218] width 234 height 17
type input "706504362406696"
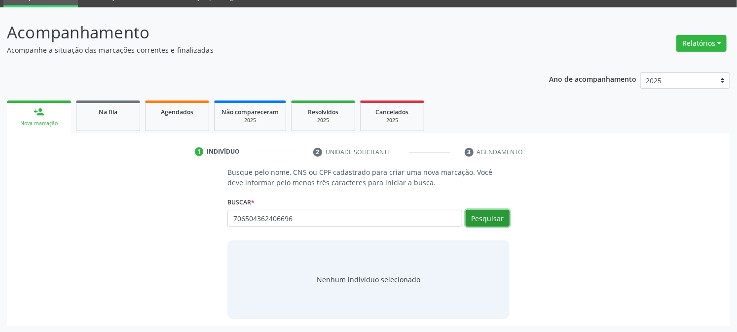
click at [493, 214] on button "Pesquisar" at bounding box center [487, 218] width 44 height 17
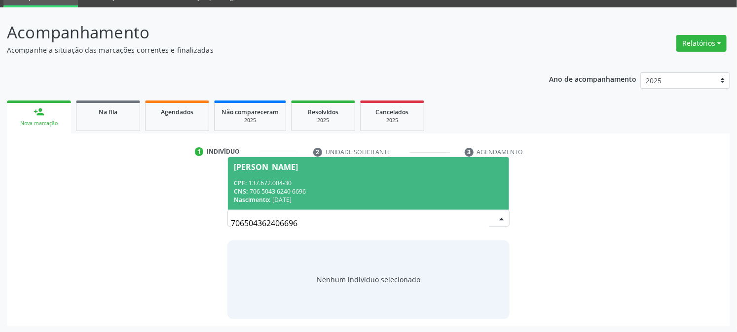
click at [381, 180] on div "CPF: 137.672.004-30" at bounding box center [368, 183] width 269 height 8
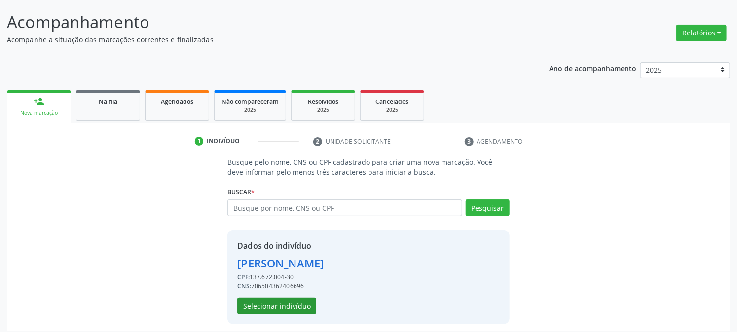
scroll to position [62, 0]
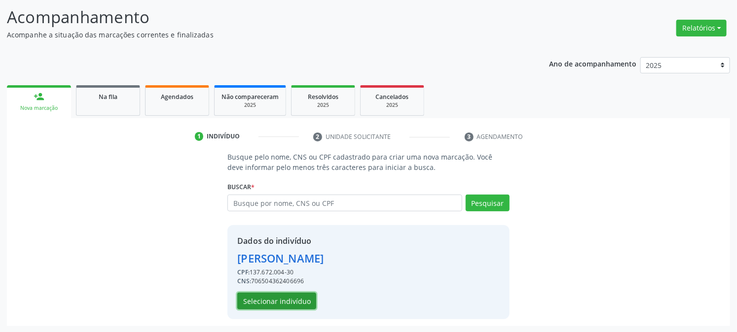
click at [264, 302] on button "Selecionar indivíduo" at bounding box center [276, 301] width 79 height 17
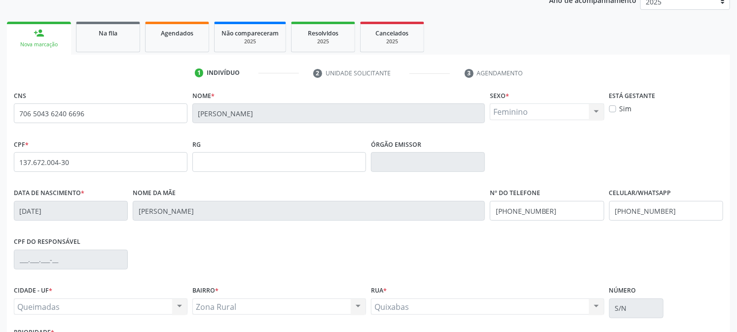
scroll to position [201, 0]
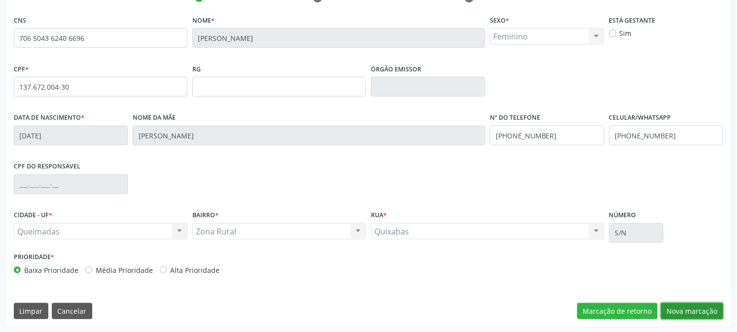
click at [679, 313] on button "Nova marcação" at bounding box center [692, 311] width 62 height 17
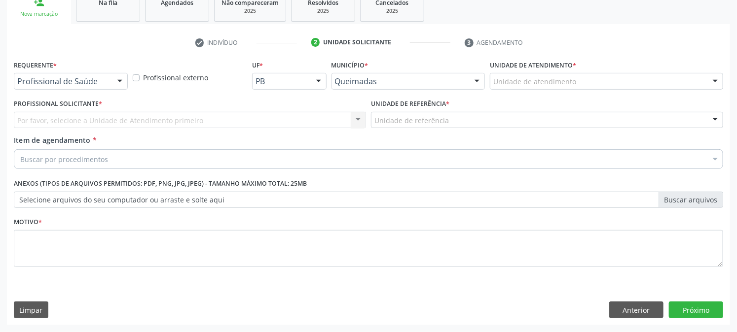
scroll to position [156, 0]
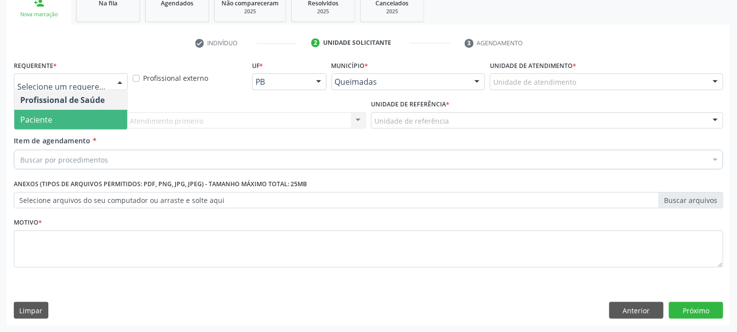
click at [57, 120] on span "Paciente" at bounding box center [70, 120] width 113 height 20
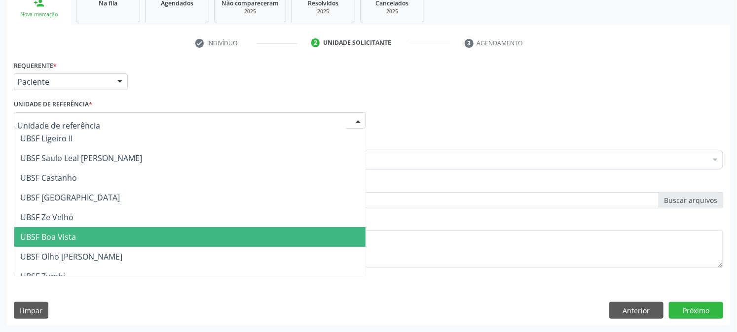
click at [83, 236] on span "UBSF Boa Vista" at bounding box center [189, 237] width 351 height 20
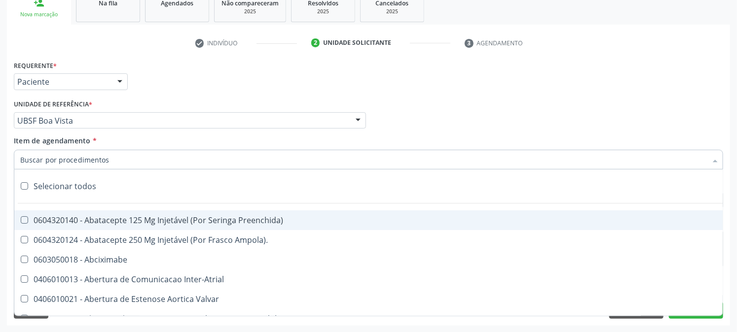
paste input "0205020143"
type input "0205020143"
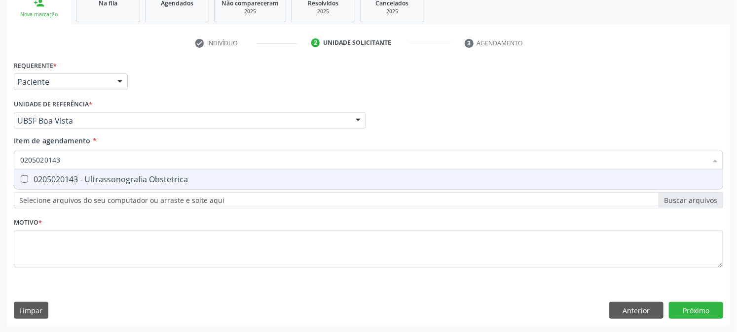
click at [86, 178] on div "0205020143 - Ultrassonografia Obstetrica" at bounding box center [368, 180] width 696 height 8
checkbox Obstetrica "true"
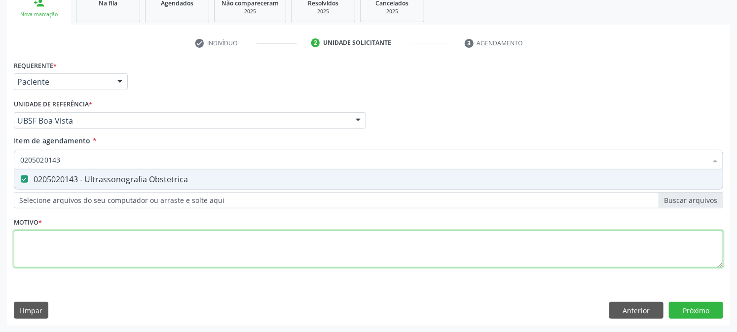
click at [72, 251] on div "Requerente * Paciente Profissional de Saúde Paciente Nenhum resultado encontrad…" at bounding box center [368, 169] width 709 height 223
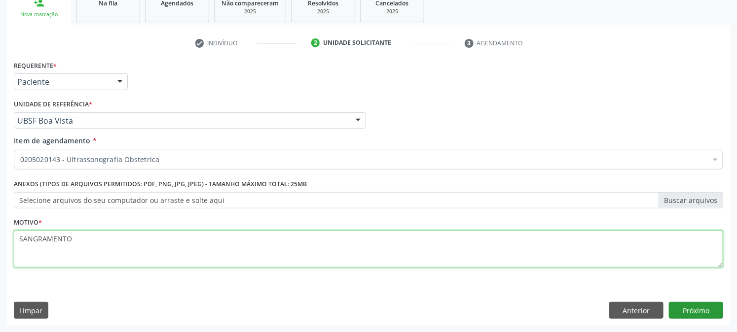
type textarea "SANGRAMENTO"
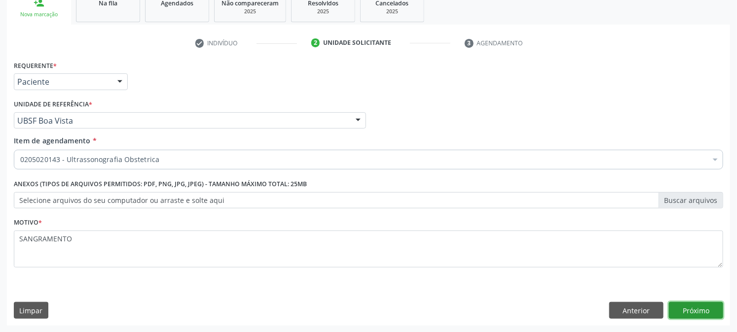
click at [707, 311] on button "Próximo" at bounding box center [696, 310] width 54 height 17
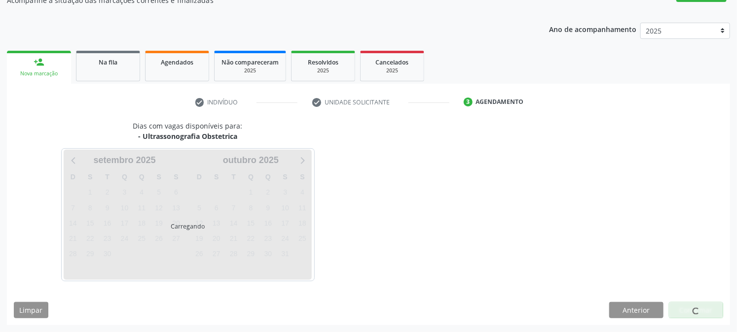
scroll to position [96, 0]
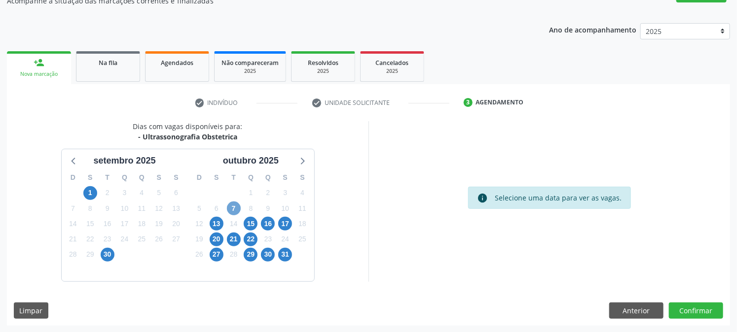
click at [234, 203] on span "7" at bounding box center [234, 209] width 14 height 14
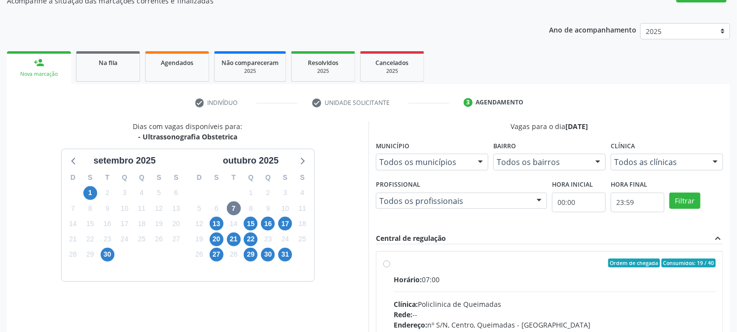
click at [440, 309] on div "Clínica: Policlinica de Queimadas" at bounding box center [554, 304] width 322 height 10
click at [390, 268] on input "Ordem de chegada Consumidos: 19 / 40 Horário: 07:00 Clínica: Policlinica de Que…" at bounding box center [386, 263] width 7 height 9
radio input "true"
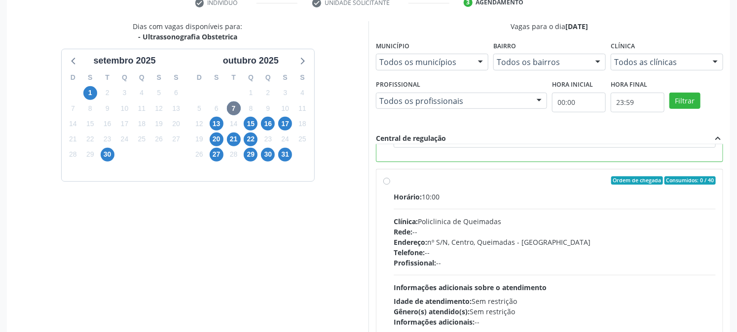
scroll to position [256, 0]
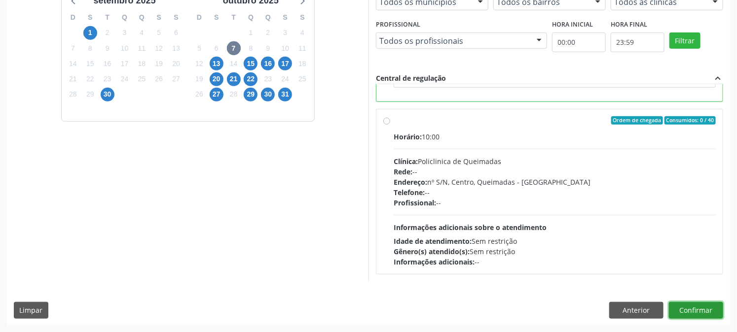
click at [687, 303] on button "Confirmar" at bounding box center [696, 310] width 54 height 17
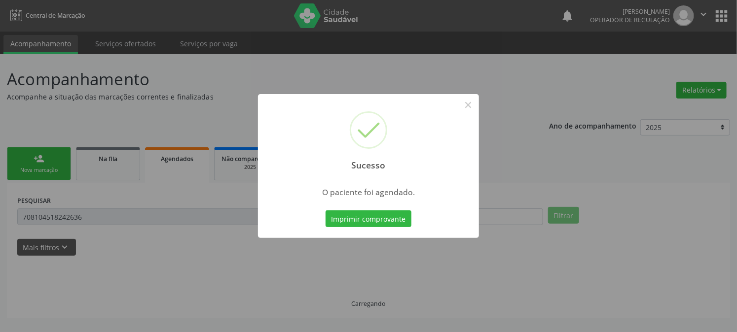
scroll to position [0, 0]
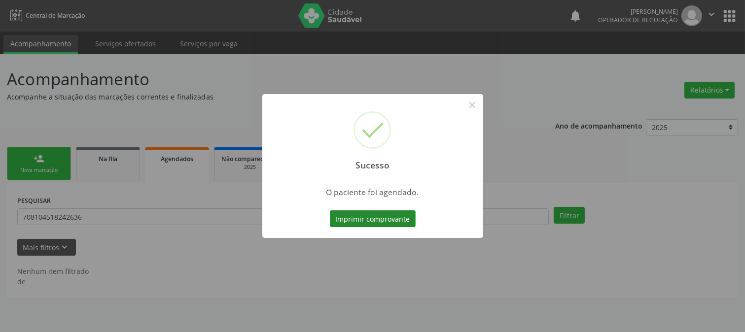
click at [388, 218] on button "Imprimir comprovante" at bounding box center [373, 219] width 86 height 17
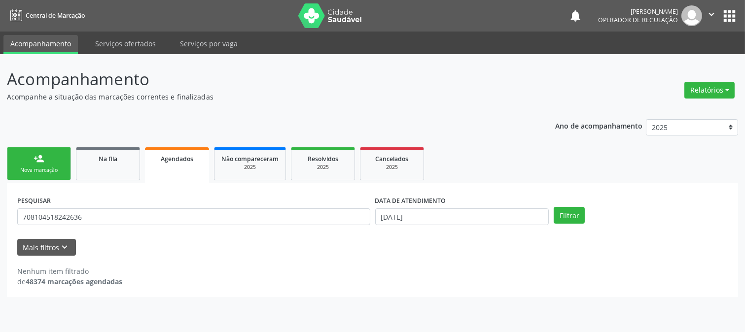
click at [39, 168] on div "Nova marcação" at bounding box center [38, 170] width 49 height 7
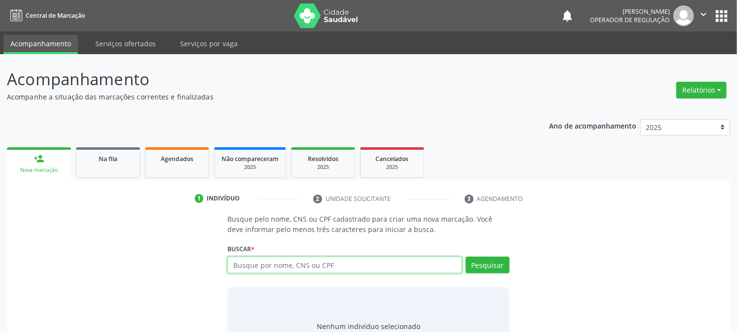
click at [320, 265] on input "text" at bounding box center [344, 265] width 234 height 17
type input "705409450574598"
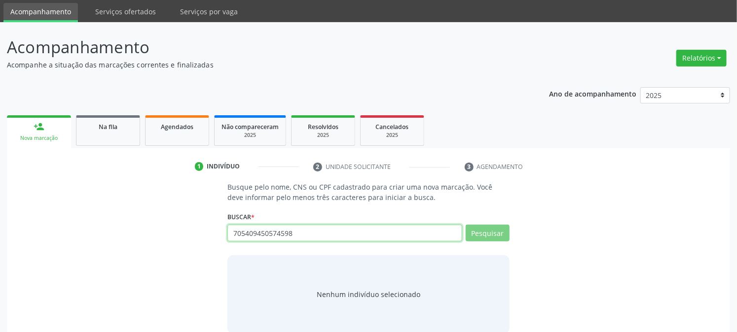
scroll to position [47, 0]
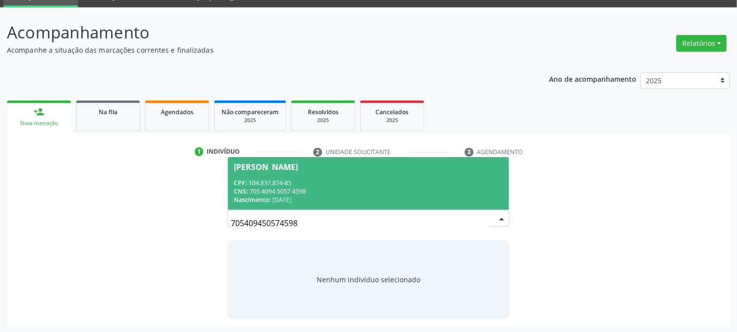
click at [337, 201] on div "Nascimento: [DATE]" at bounding box center [368, 200] width 269 height 8
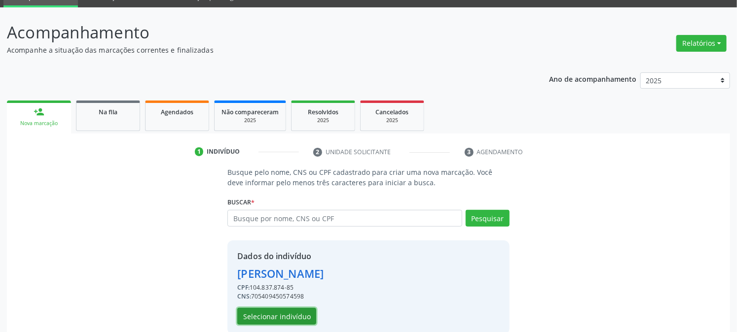
click at [282, 314] on button "Selecionar indivíduo" at bounding box center [276, 316] width 79 height 17
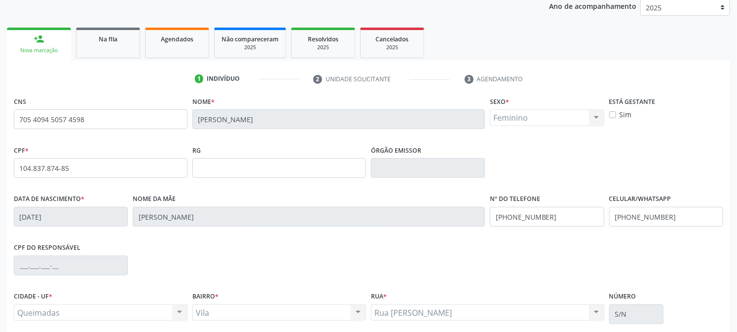
scroll to position [201, 0]
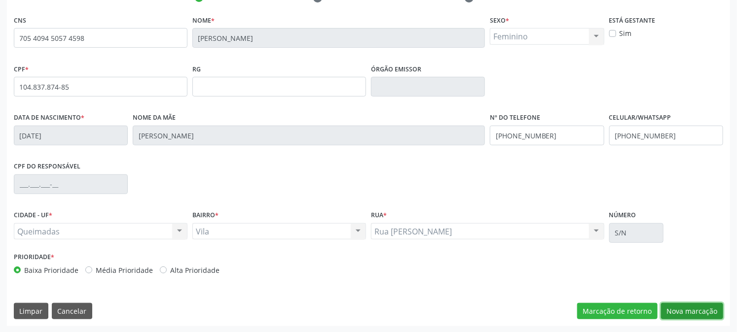
click at [703, 313] on button "Nova marcação" at bounding box center [692, 311] width 62 height 17
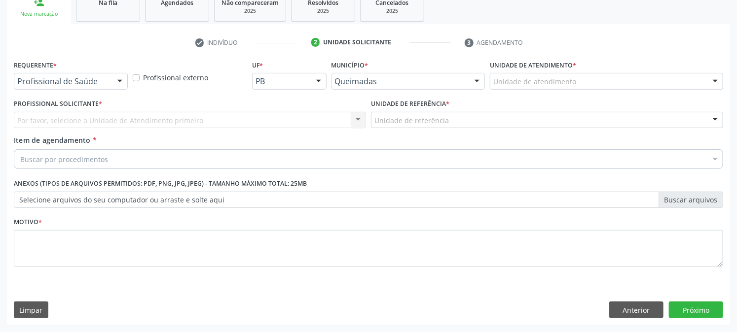
scroll to position [156, 0]
click at [53, 75] on div "Profissional de Saúde" at bounding box center [71, 81] width 114 height 17
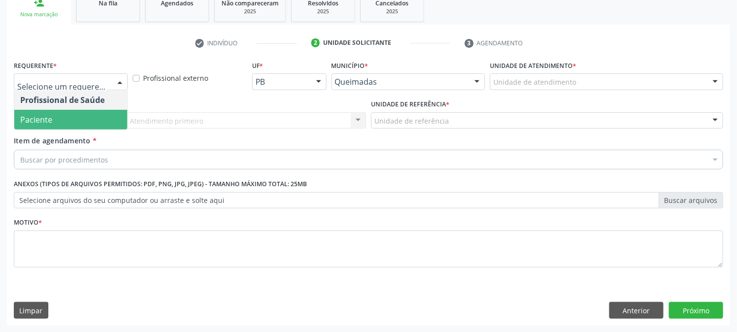
click at [48, 118] on span "Paciente" at bounding box center [36, 119] width 32 height 11
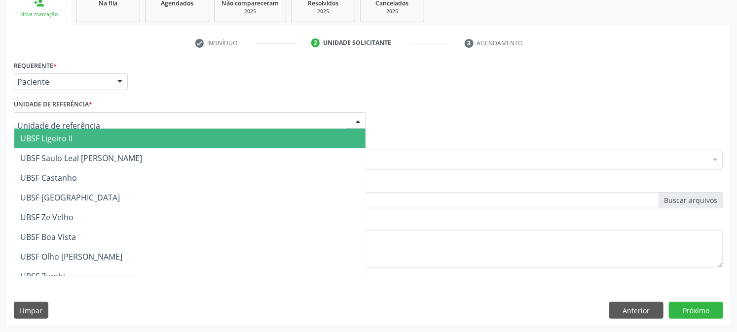
type input "V"
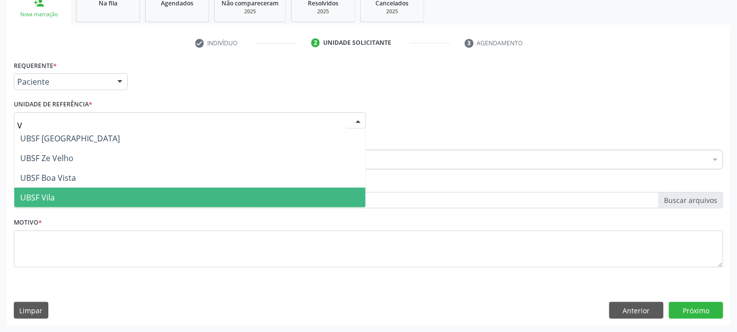
click at [61, 191] on span "UBSF Vila" at bounding box center [189, 198] width 351 height 20
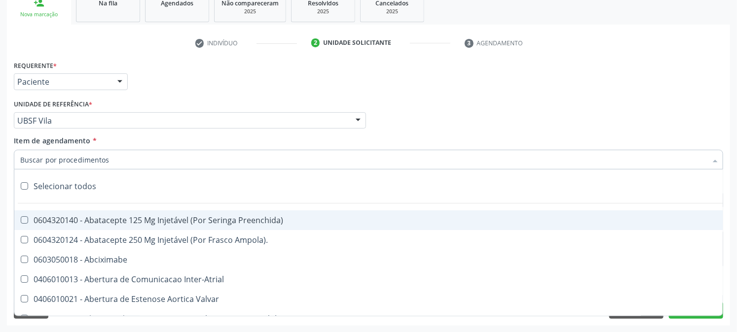
paste input "0205020143"
type input "0205020143"
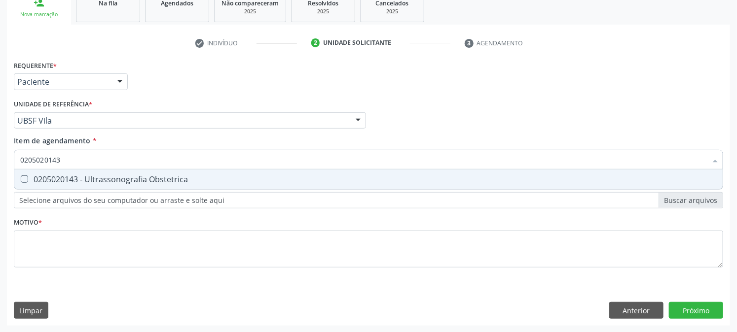
click at [127, 183] on div "0205020143 - Ultrassonografia Obstetrica" at bounding box center [368, 180] width 696 height 8
checkbox Obstetrica "true"
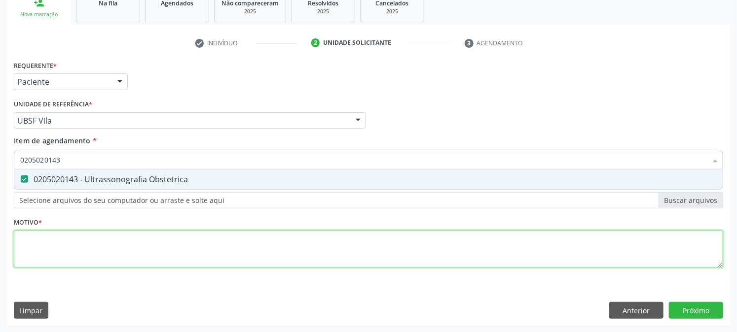
click at [102, 240] on div "Requerente * Paciente Profissional de Saúde Paciente Nenhum resultado encontrad…" at bounding box center [368, 169] width 709 height 223
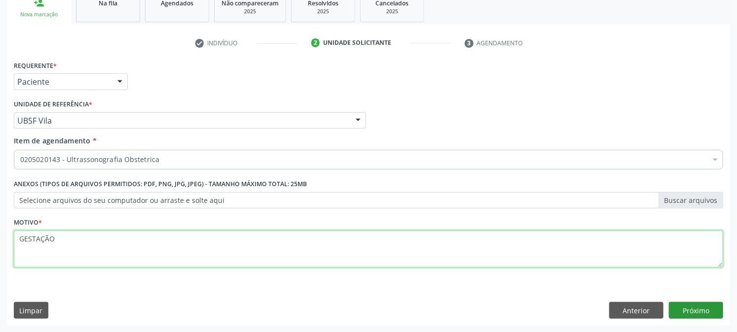
type textarea "GESTAÇÃO"
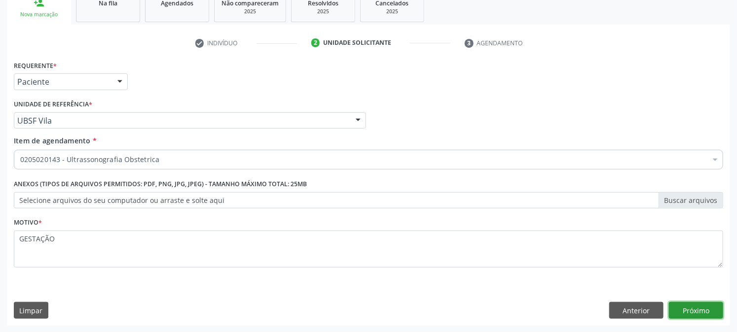
click at [687, 317] on button "Próximo" at bounding box center [696, 310] width 54 height 17
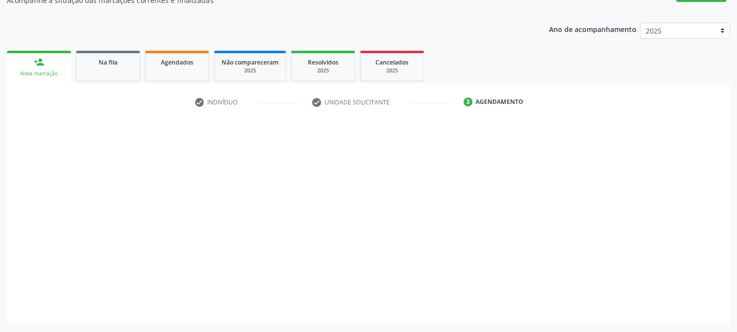
scroll to position [96, 0]
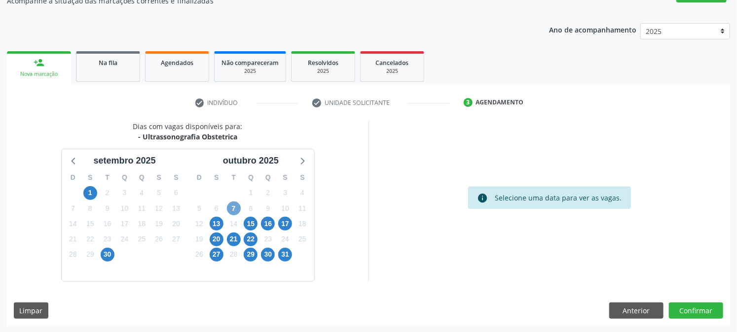
click at [231, 206] on span "7" at bounding box center [234, 209] width 14 height 14
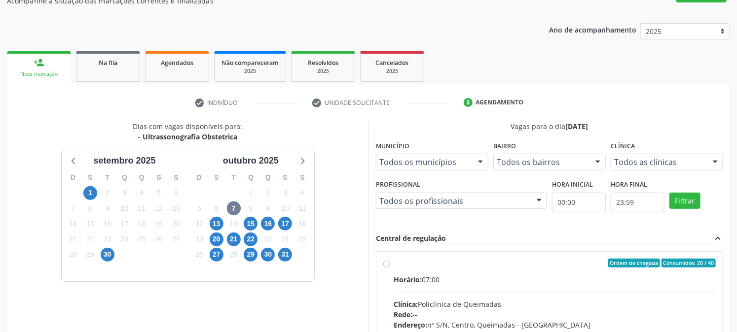
click at [390, 268] on input "Ordem de chegada Consumidos: 20 / 40 Horário: 07:00 Clínica: Policlinica de Que…" at bounding box center [386, 263] width 7 height 9
radio input "true"
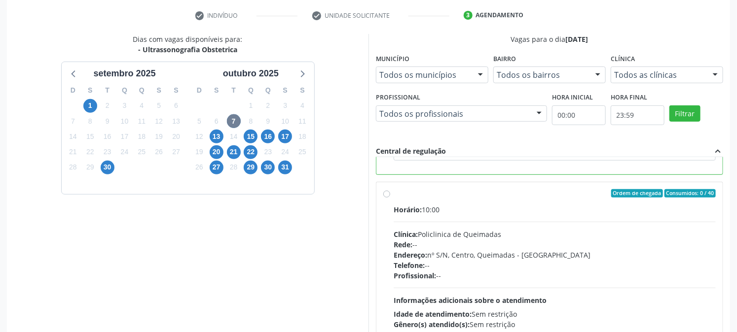
scroll to position [256, 0]
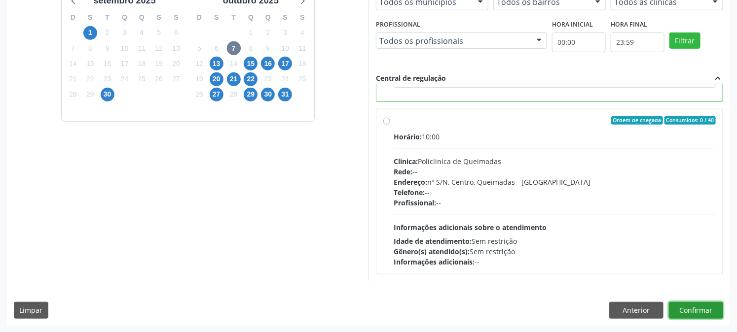
click at [702, 304] on button "Confirmar" at bounding box center [696, 310] width 54 height 17
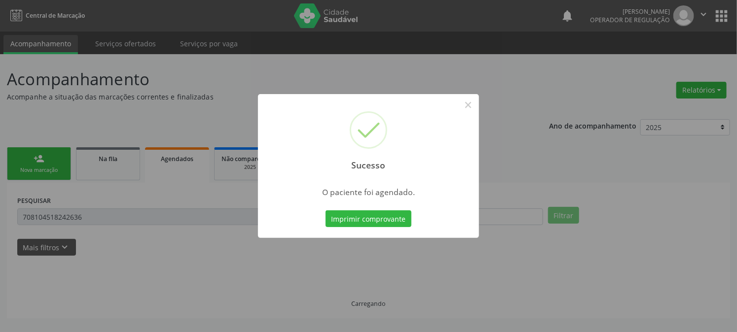
scroll to position [0, 0]
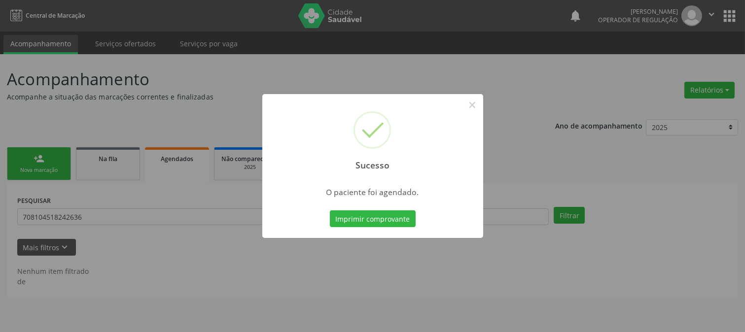
click at [330, 211] on button "Imprimir comprovante" at bounding box center [373, 219] width 86 height 17
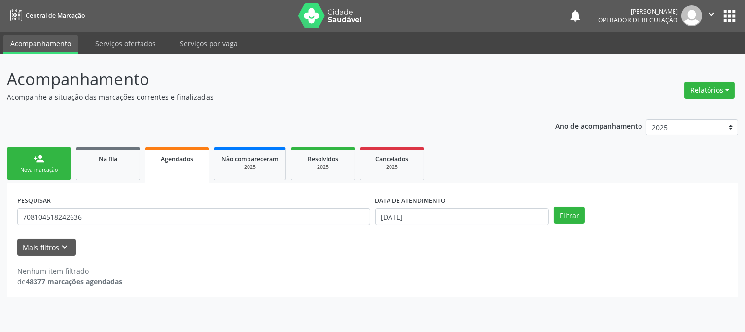
click at [23, 159] on link "person_add Nova marcação" at bounding box center [39, 163] width 64 height 33
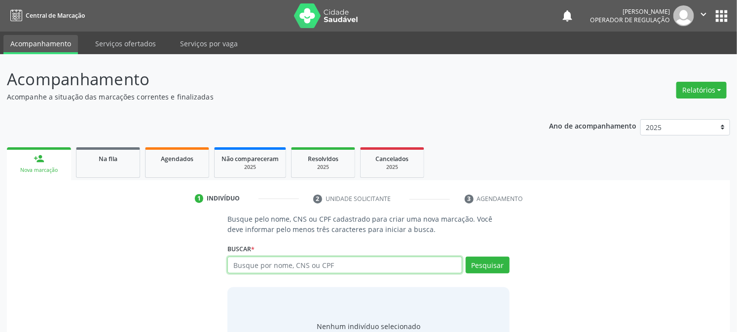
click at [265, 268] on input "text" at bounding box center [344, 265] width 234 height 17
type input "706509340041894"
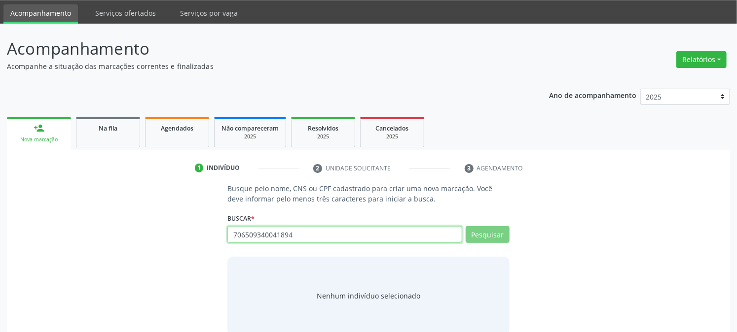
scroll to position [47, 0]
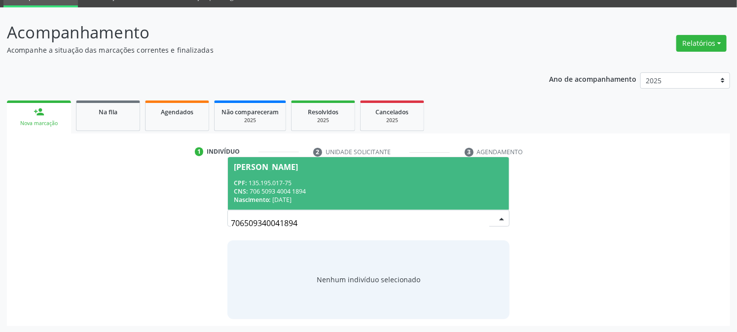
click at [332, 179] on div "CPF: 135.195.017-75" at bounding box center [368, 183] width 269 height 8
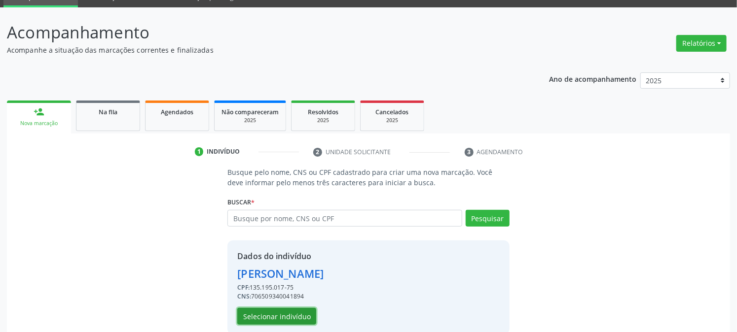
click at [271, 312] on button "Selecionar indivíduo" at bounding box center [276, 316] width 79 height 17
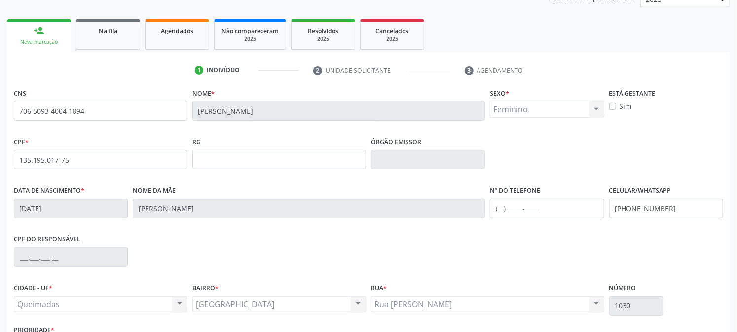
scroll to position [201, 0]
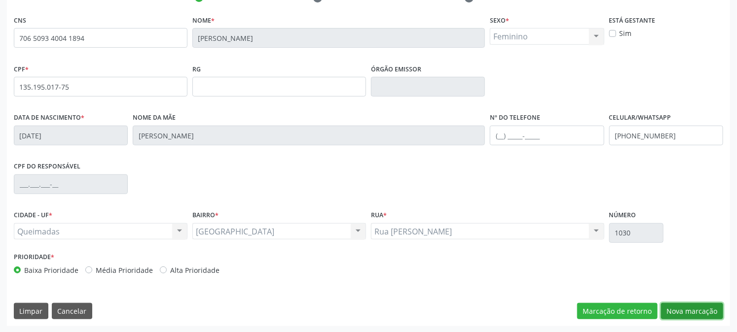
click at [692, 310] on button "Nova marcação" at bounding box center [692, 311] width 62 height 17
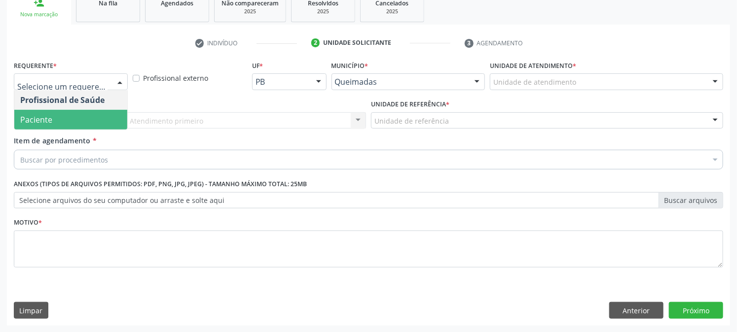
click at [49, 120] on span "Paciente" at bounding box center [36, 119] width 32 height 11
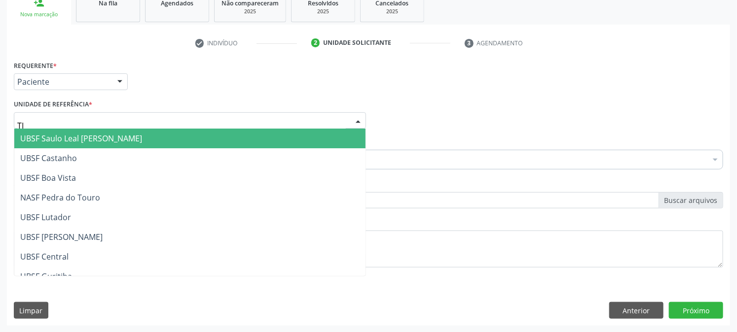
type input "TIA"
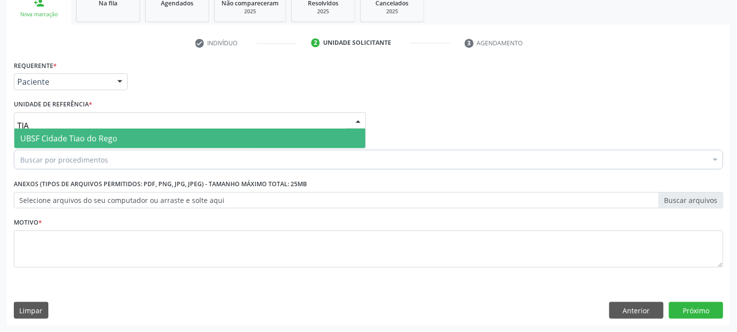
click at [51, 136] on span "UBSF Cidade Tiao do Rego" at bounding box center [68, 138] width 97 height 11
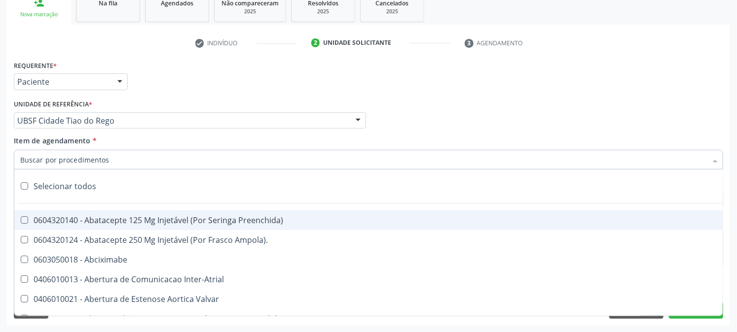
paste input "0205020143"
type input "0205020143"
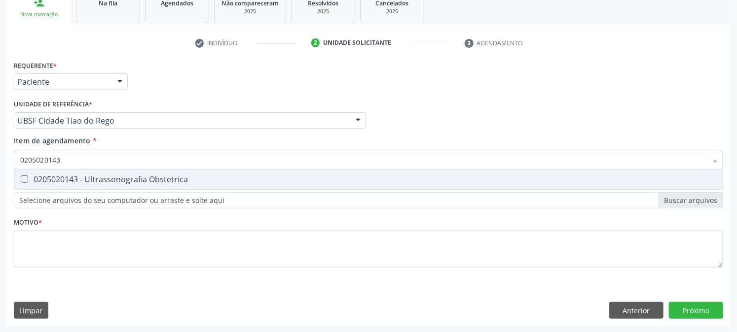
click at [87, 181] on div "0205020143 - Ultrassonografia Obstetrica" at bounding box center [368, 180] width 696 height 8
checkbox Obstetrica "true"
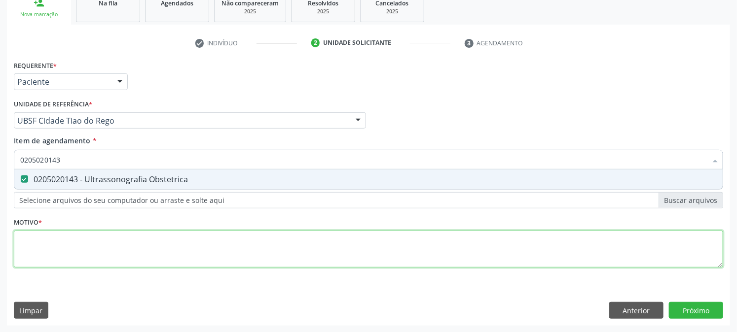
click at [61, 237] on div "Requerente * Paciente Profissional de Saúde Paciente Nenhum resultado encontrad…" at bounding box center [368, 169] width 709 height 223
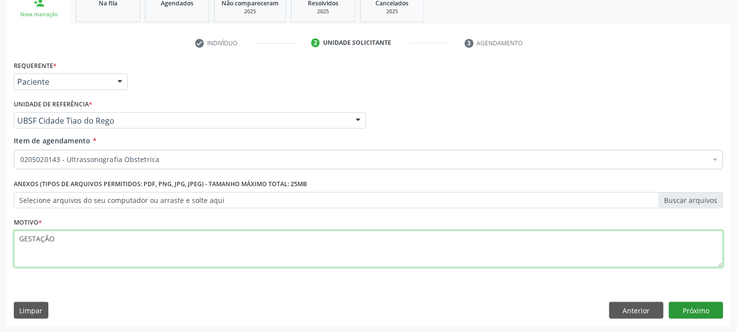
type textarea "GESTAÇÃO"
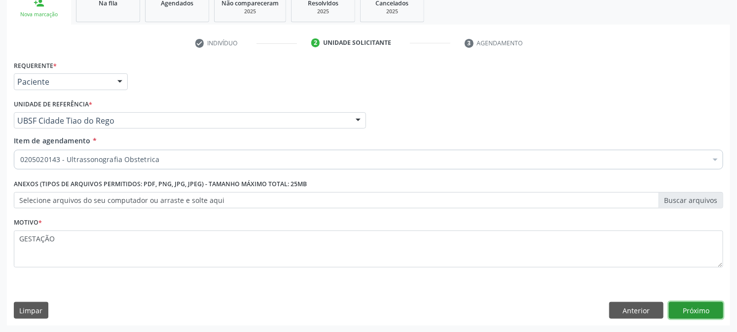
click at [713, 312] on button "Próximo" at bounding box center [696, 310] width 54 height 17
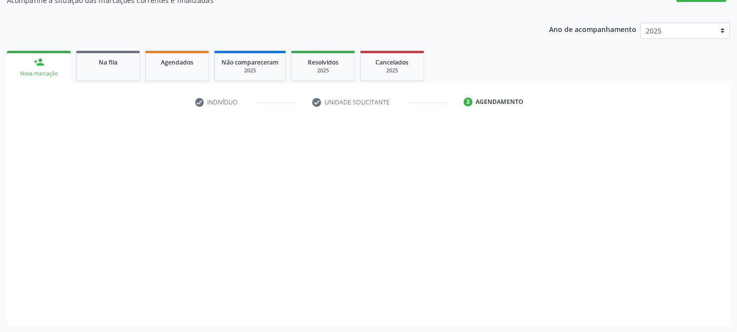
scroll to position [96, 0]
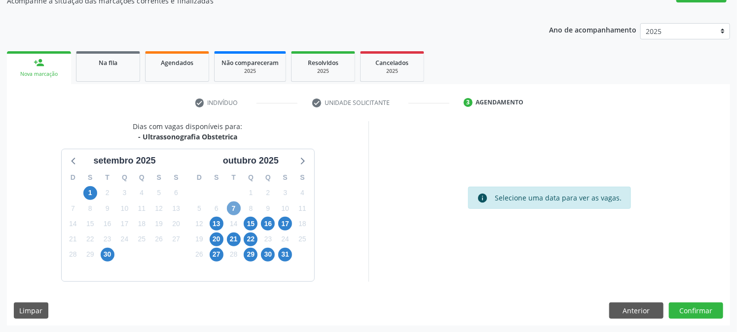
click at [235, 206] on span "7" at bounding box center [234, 209] width 14 height 14
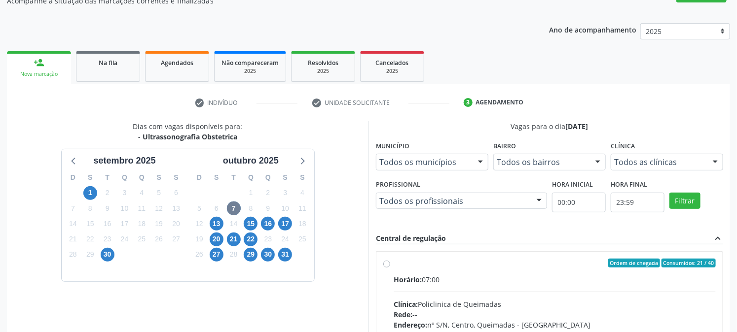
click at [452, 272] on label "Ordem de chegada Consumidos: 21 / 40 Horário: 07:00 Clínica: Policlinica de Que…" at bounding box center [554, 334] width 322 height 151
click at [390, 268] on input "Ordem de chegada Consumidos: 21 / 40 Horário: 07:00 Clínica: Policlinica de Que…" at bounding box center [386, 263] width 7 height 9
radio input "true"
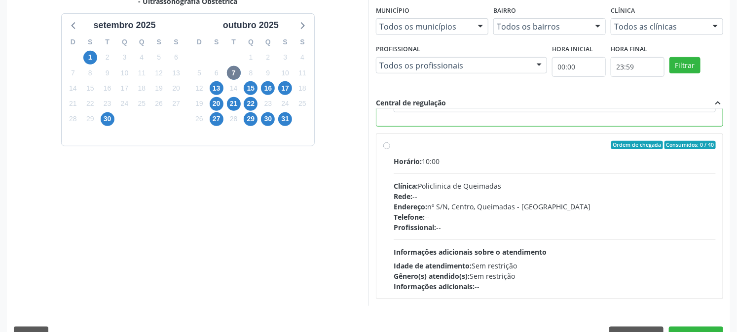
scroll to position [256, 0]
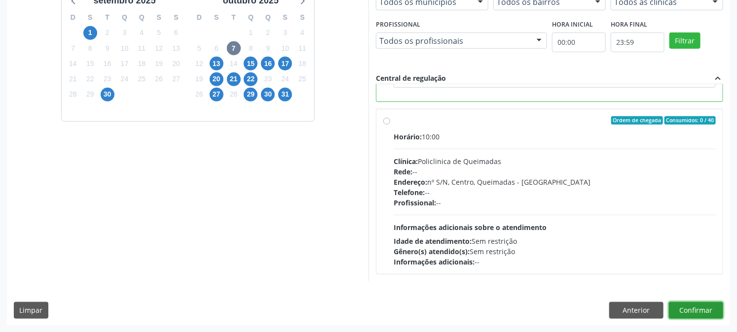
click at [676, 309] on button "Confirmar" at bounding box center [696, 310] width 54 height 17
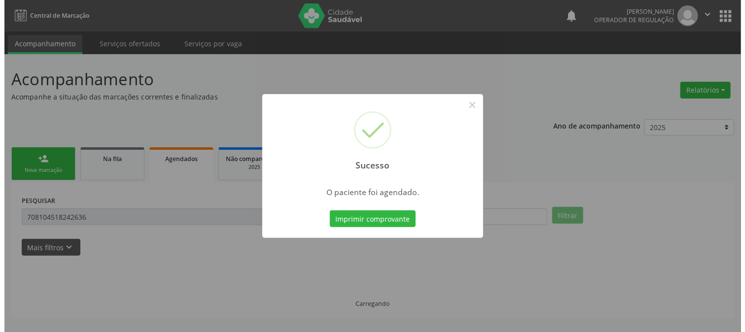
scroll to position [0, 0]
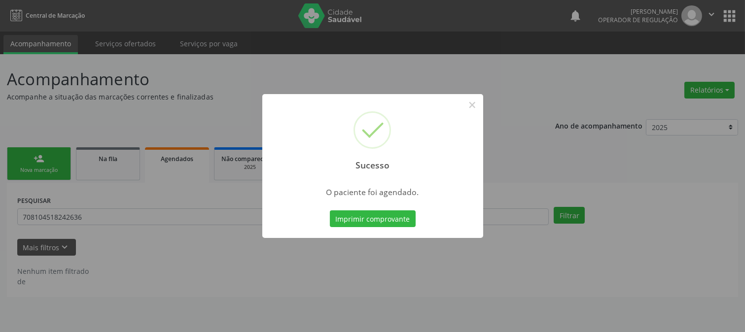
click at [330, 211] on button "Imprimir comprovante" at bounding box center [373, 219] width 86 height 17
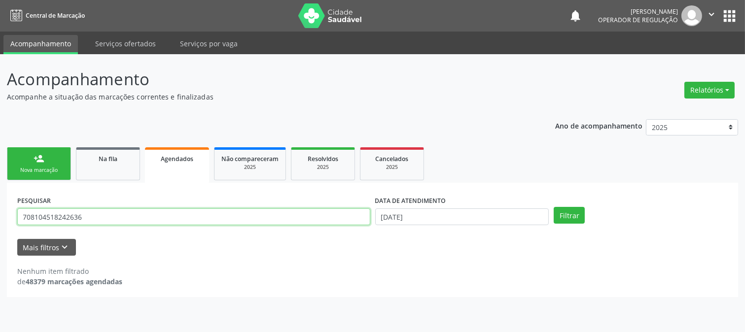
click at [96, 214] on input "708104518242636" at bounding box center [193, 217] width 353 height 17
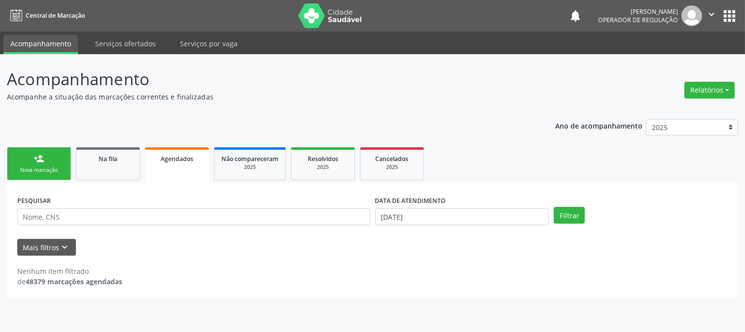
click at [17, 151] on link "person_add Nova marcação" at bounding box center [39, 163] width 64 height 33
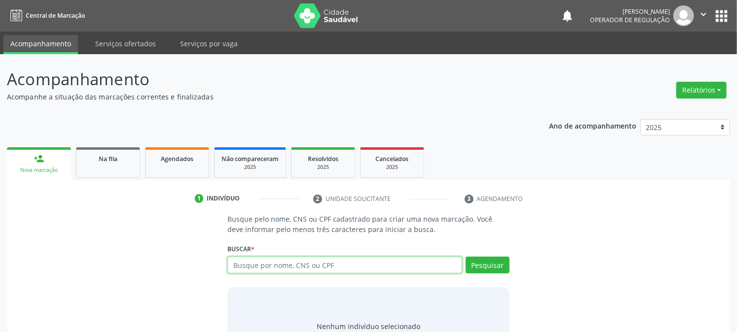
click at [266, 270] on input "text" at bounding box center [344, 265] width 234 height 17
type input "70870914770"
type input "708709147704997"
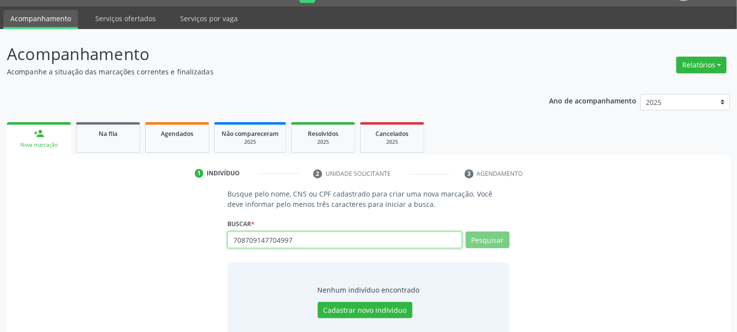
scroll to position [47, 0]
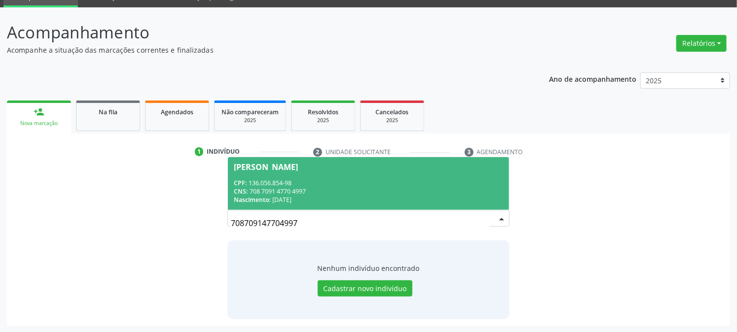
click at [383, 179] on div "CPF: 136.056.854-98" at bounding box center [368, 183] width 269 height 8
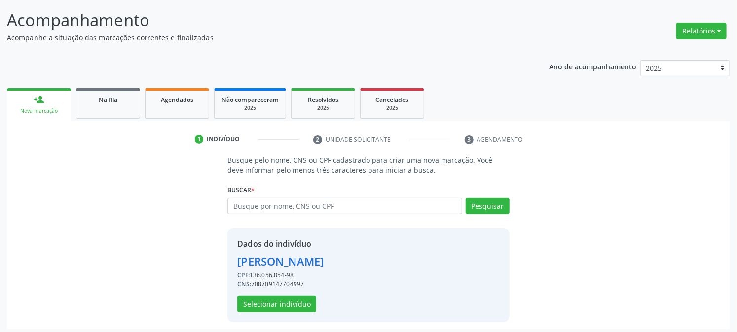
scroll to position [62, 0]
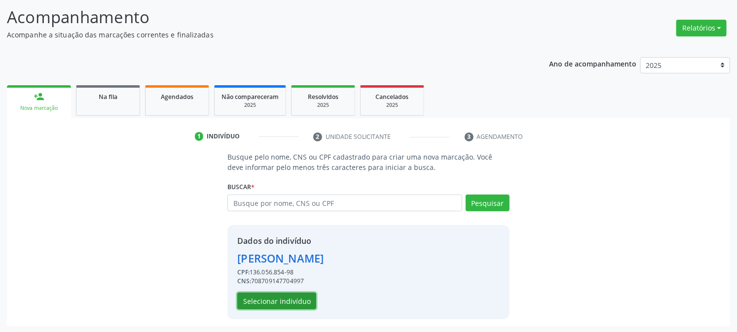
click at [256, 297] on button "Selecionar indivíduo" at bounding box center [276, 301] width 79 height 17
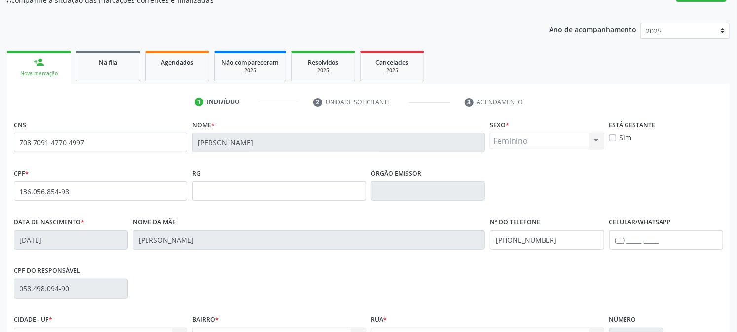
scroll to position [201, 0]
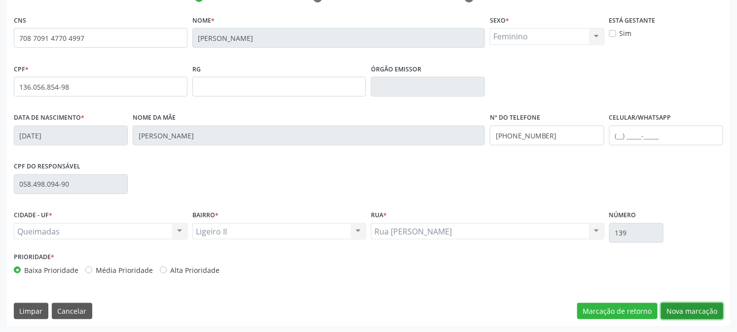
click at [699, 307] on button "Nova marcação" at bounding box center [692, 311] width 62 height 17
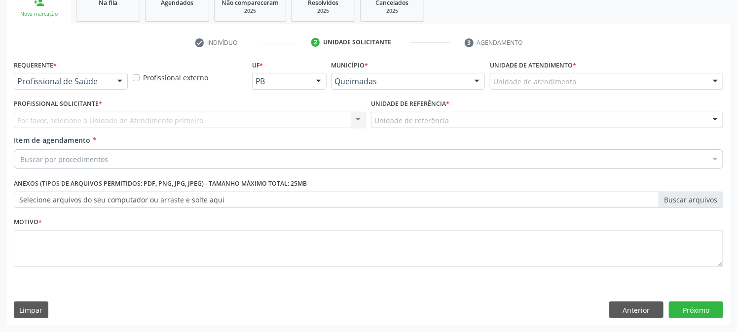
scroll to position [156, 0]
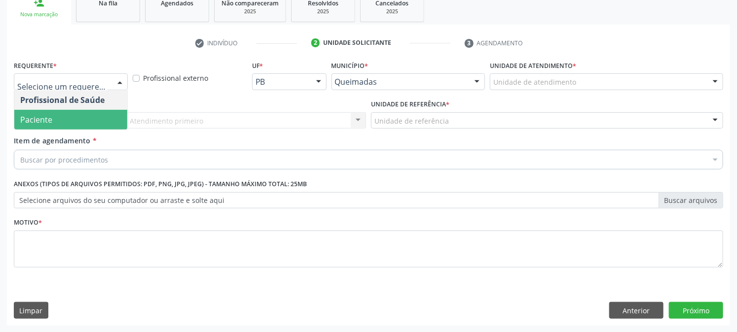
click at [53, 112] on span "Paciente" at bounding box center [70, 120] width 113 height 20
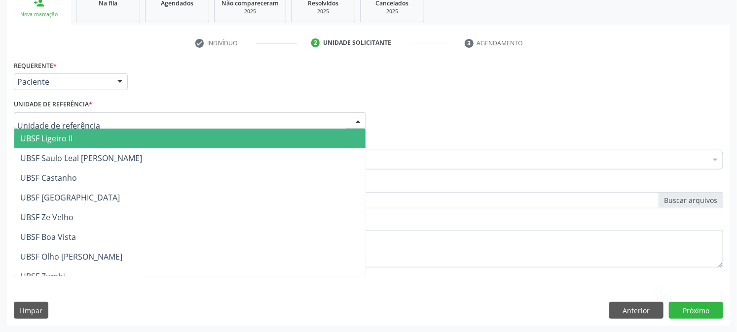
click at [58, 138] on span "UBSF Ligeiro II" at bounding box center [46, 138] width 52 height 11
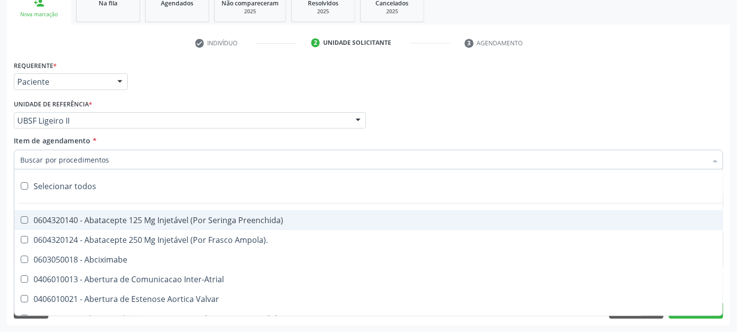
paste input "0205020143"
type input "0205020143"
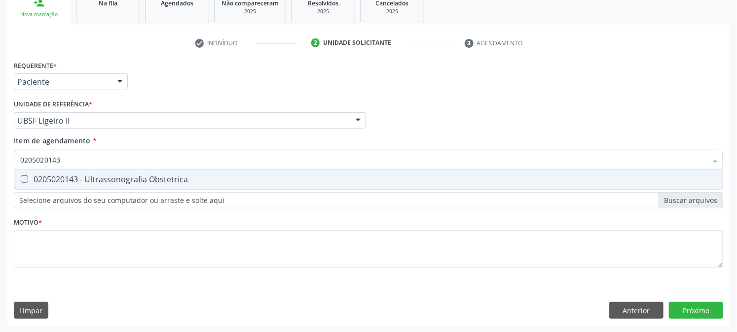
click at [86, 179] on div "0205020143 - Ultrassonografia Obstetrica" at bounding box center [368, 180] width 696 height 8
checkbox Obstetrica "true"
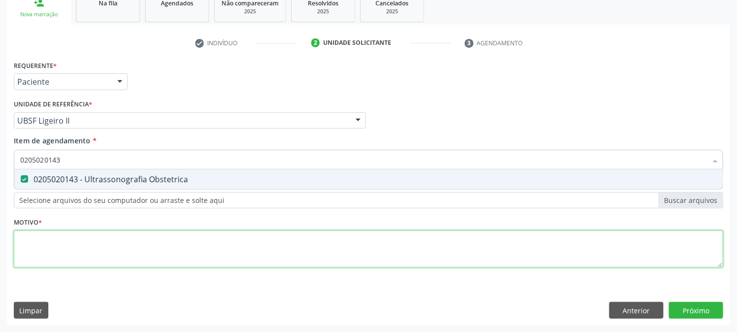
click at [55, 251] on div "Requerente * Paciente Profissional de Saúde Paciente Nenhum resultado encontrad…" at bounding box center [368, 169] width 709 height 223
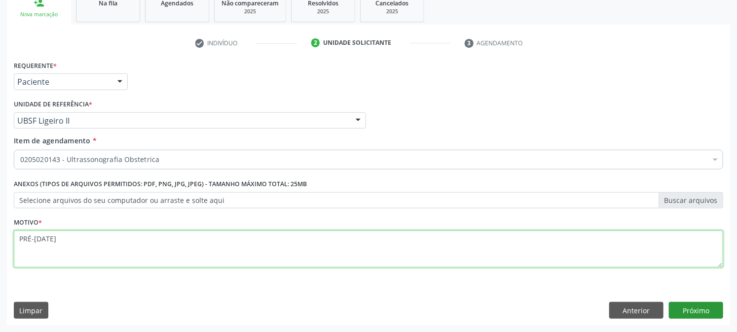
type textarea "PRÉ-[DATE]"
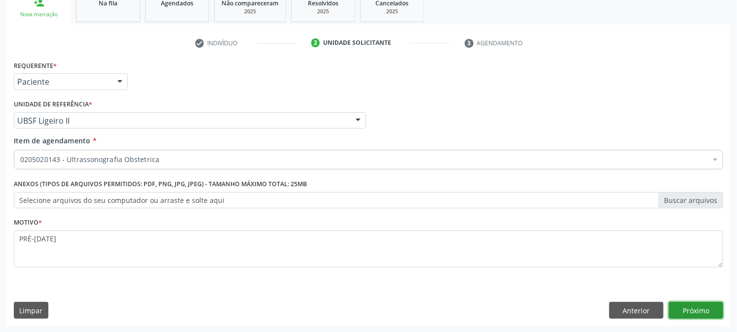
click at [692, 315] on button "Próximo" at bounding box center [696, 310] width 54 height 17
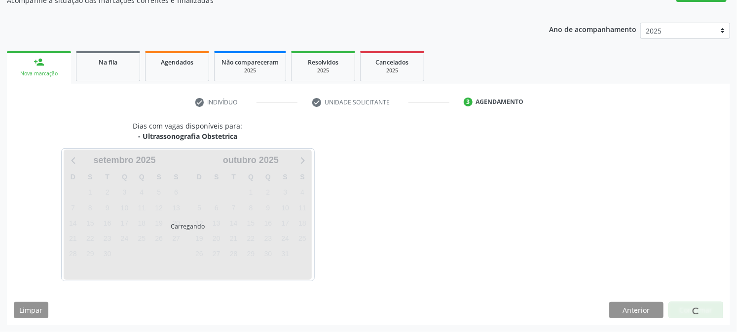
scroll to position [96, 0]
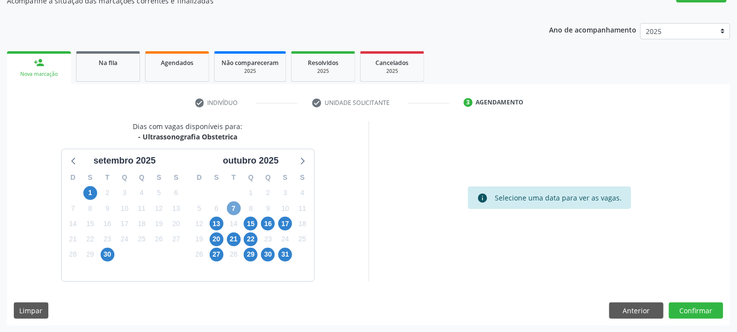
click at [235, 211] on span "7" at bounding box center [234, 209] width 14 height 14
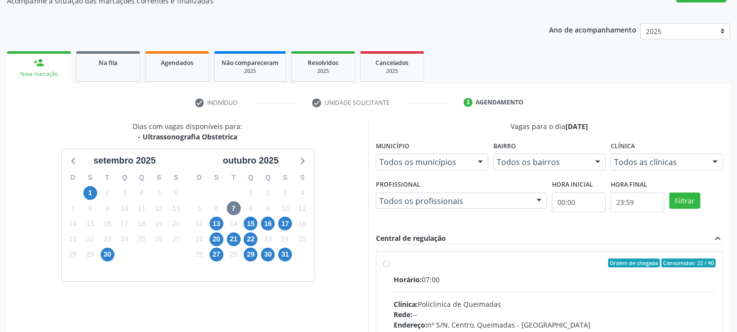
click at [476, 279] on div "Horário: 07:00" at bounding box center [554, 280] width 322 height 10
click at [390, 268] on input "Ordem de chegada Consumidos: 22 / 40 Horário: 07:00 Clínica: Policlinica de Que…" at bounding box center [386, 263] width 7 height 9
radio input "true"
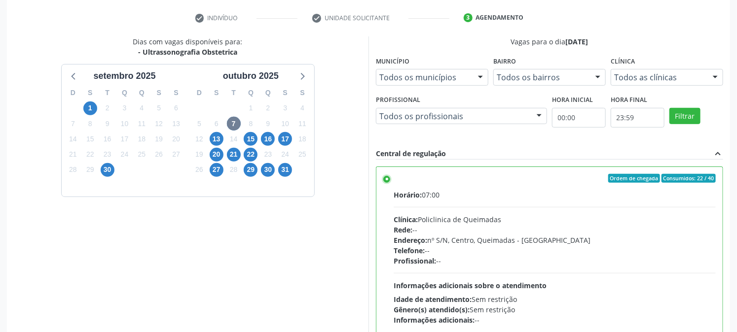
scroll to position [256, 0]
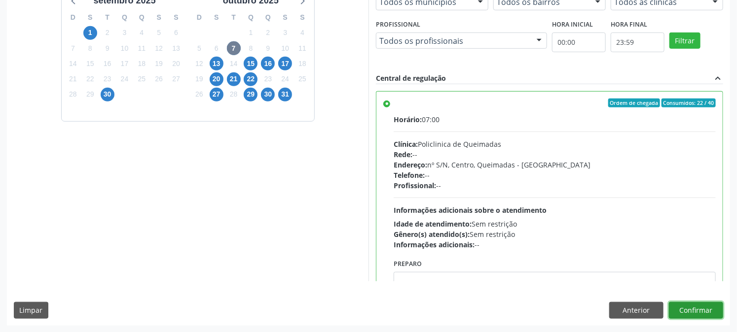
click at [694, 307] on button "Confirmar" at bounding box center [696, 310] width 54 height 17
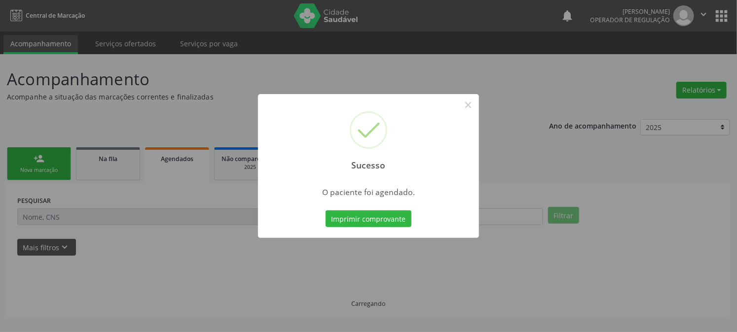
scroll to position [0, 0]
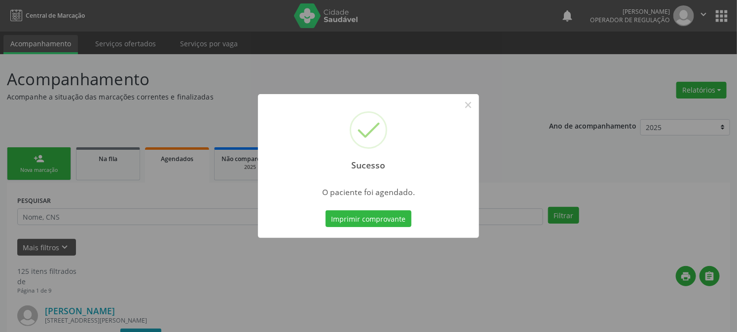
click at [325, 211] on button "Imprimir comprovante" at bounding box center [368, 219] width 86 height 17
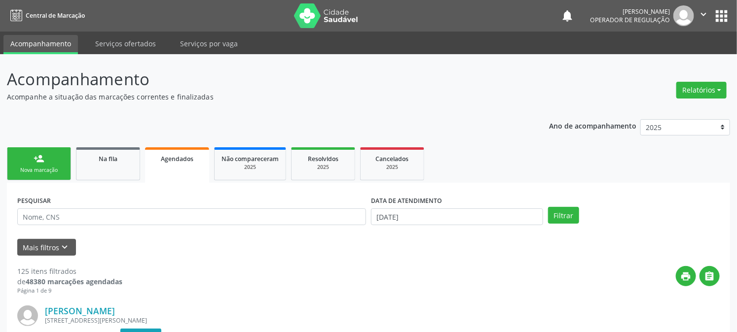
click at [49, 165] on link "person_add Nova marcação" at bounding box center [39, 163] width 64 height 33
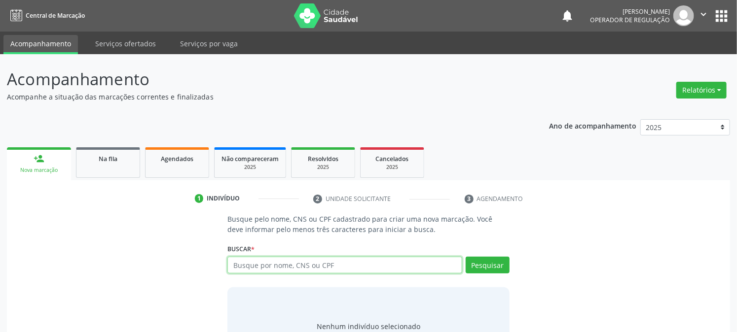
click at [293, 272] on input "text" at bounding box center [344, 265] width 234 height 17
type input "704202203825496"
type input "70420220382546"
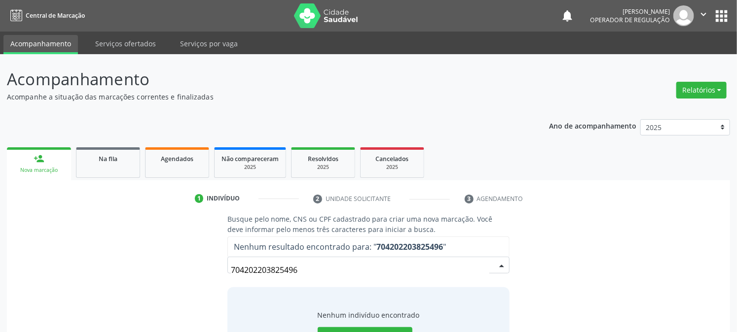
type input "7042022038254968"
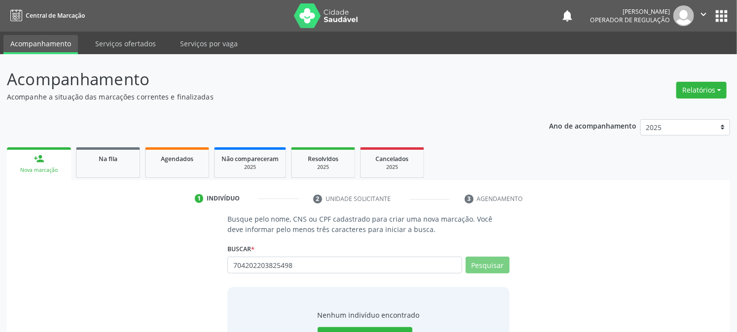
type input "7042022038254986"
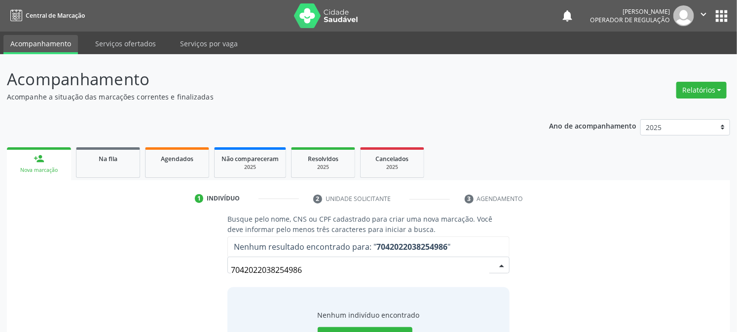
click at [246, 267] on input "7042022038254986" at bounding box center [360, 270] width 258 height 20
click at [262, 272] on input "7042022038254986" at bounding box center [360, 270] width 258 height 20
click at [280, 272] on input "7042022038254986" at bounding box center [360, 270] width 258 height 20
click at [291, 270] on input "7042022038254986" at bounding box center [360, 270] width 258 height 20
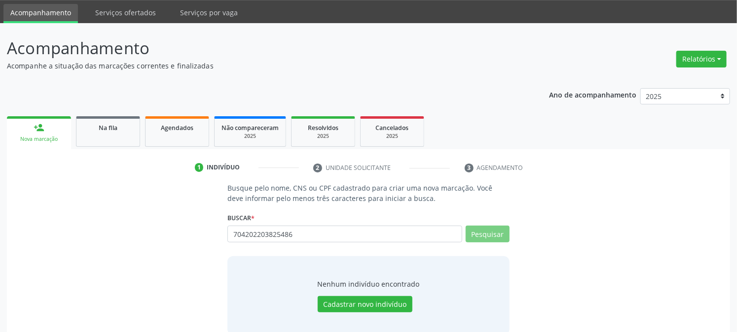
scroll to position [47, 0]
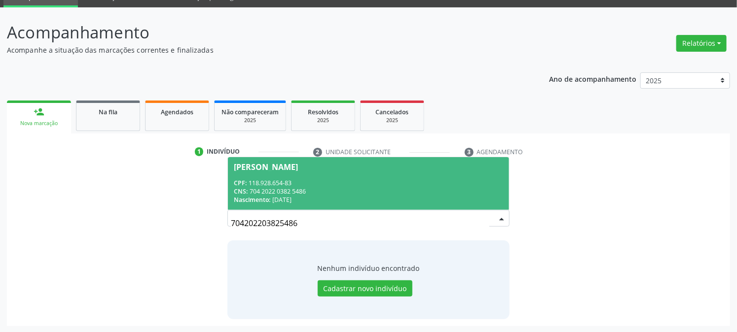
click at [294, 188] on div "CNS: 704 2022 0382 5486" at bounding box center [368, 191] width 269 height 8
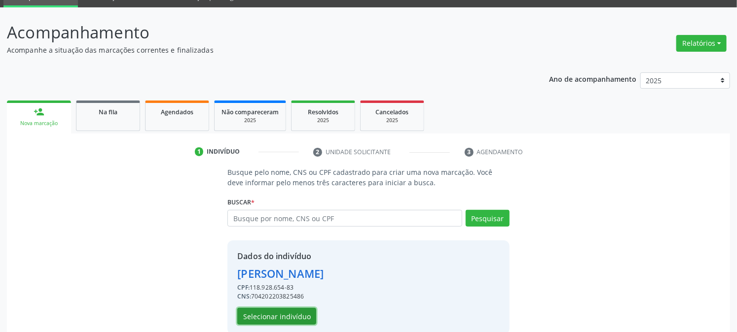
click at [249, 315] on button "Selecionar indivíduo" at bounding box center [276, 316] width 79 height 17
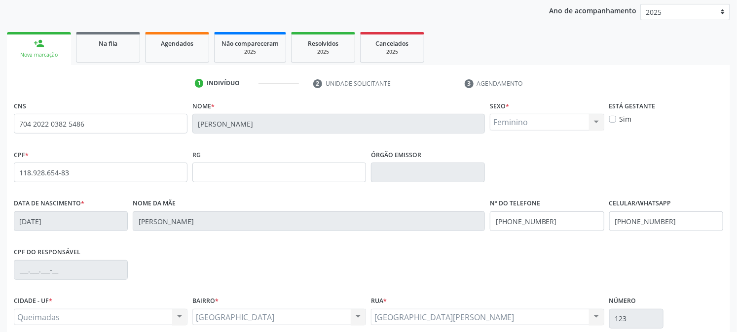
scroll to position [201, 0]
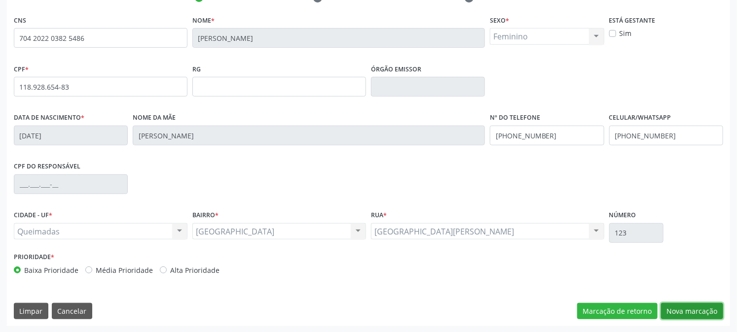
click at [675, 303] on button "Nova marcação" at bounding box center [692, 311] width 62 height 17
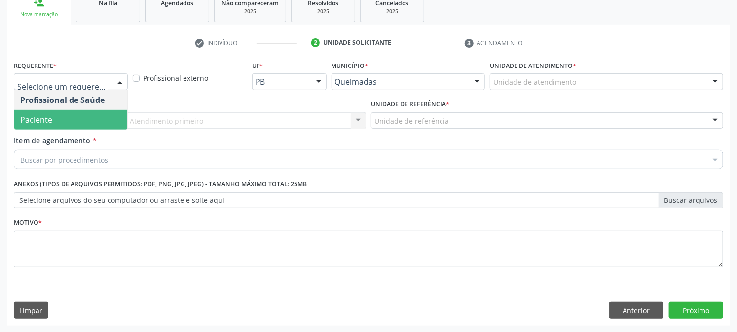
click at [51, 112] on span "Paciente" at bounding box center [70, 120] width 113 height 20
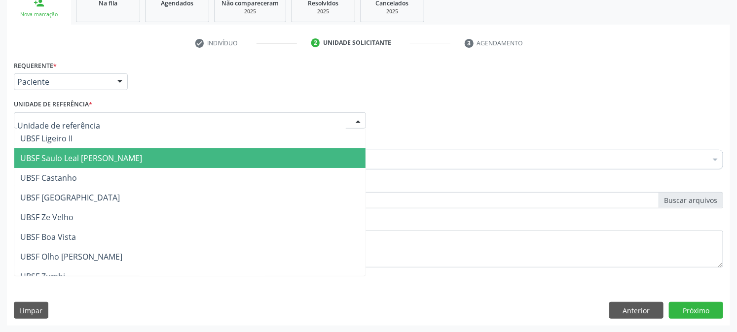
click at [80, 159] on span "UBSF Saulo Leal [PERSON_NAME]" at bounding box center [81, 158] width 122 height 11
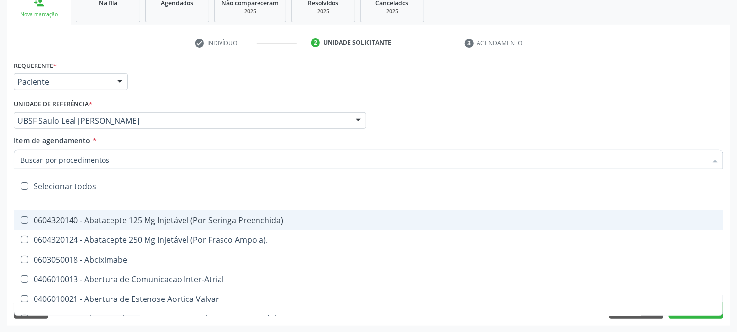
paste input "0205020143"
type input "0205020143"
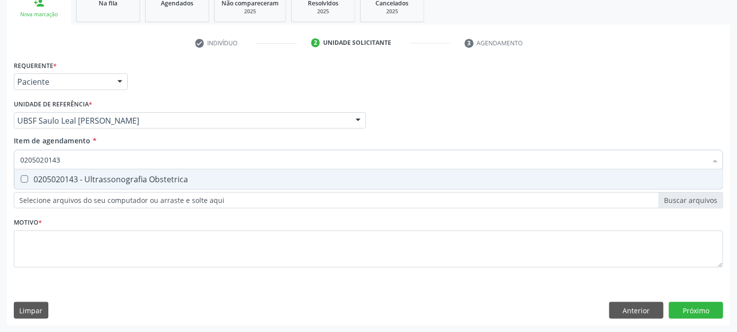
click at [110, 180] on div "0205020143 - Ultrassonografia Obstetrica" at bounding box center [368, 180] width 696 height 8
checkbox Obstetrica "true"
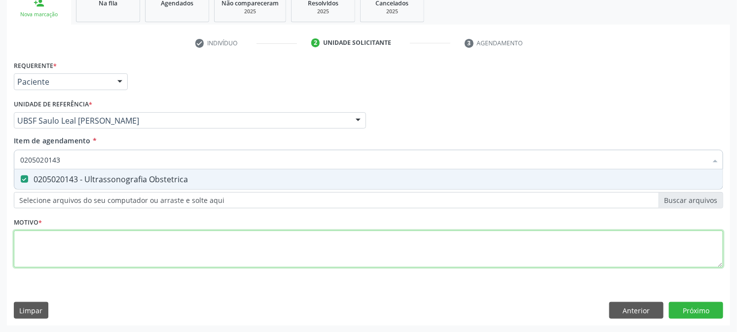
click at [95, 254] on div "Requerente * Paciente Profissional de Saúde Paciente Nenhum resultado encontrad…" at bounding box center [368, 169] width 709 height 223
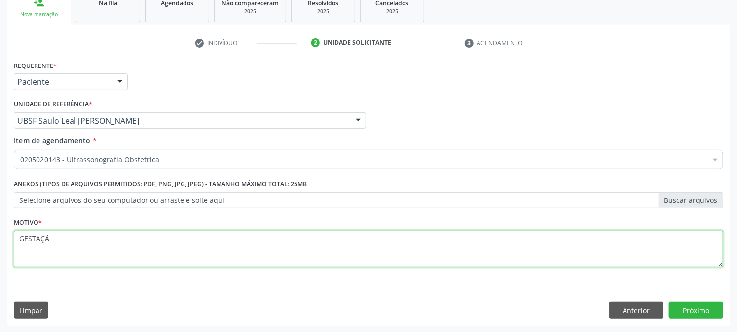
type textarea "GESTAÇÃO"
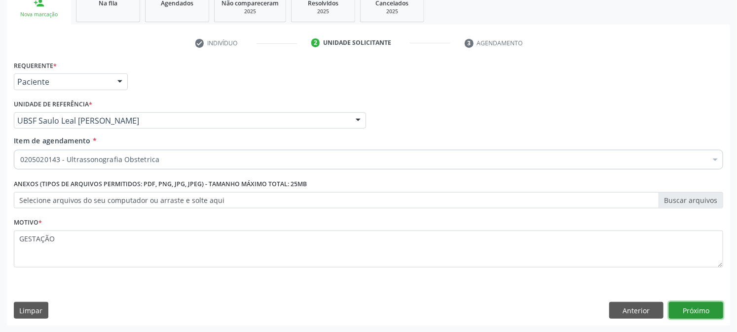
click at [695, 307] on button "Próximo" at bounding box center [696, 310] width 54 height 17
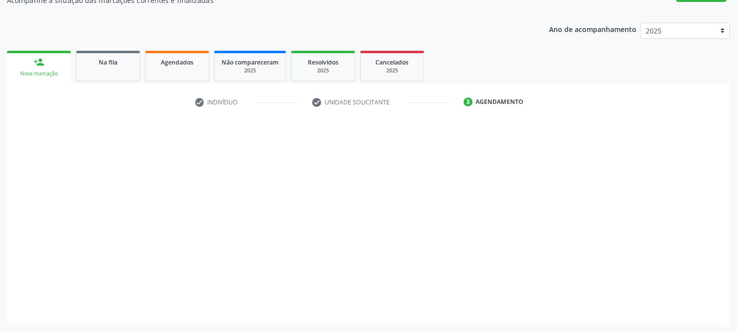
scroll to position [96, 0]
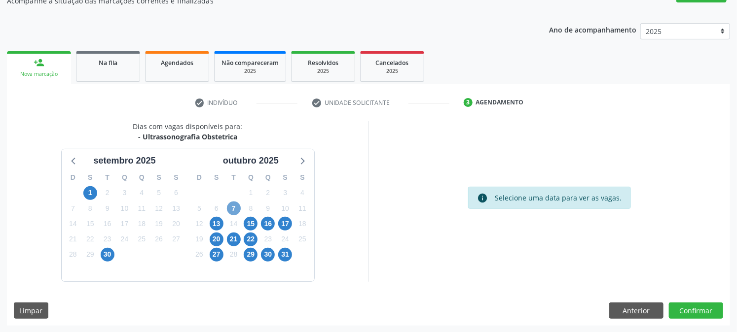
click at [236, 211] on span "7" at bounding box center [234, 209] width 14 height 14
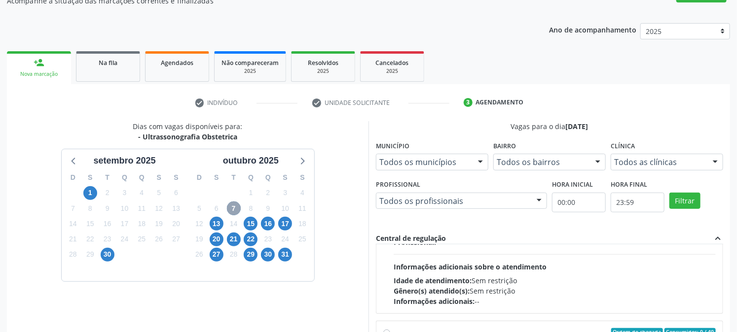
scroll to position [46, 0]
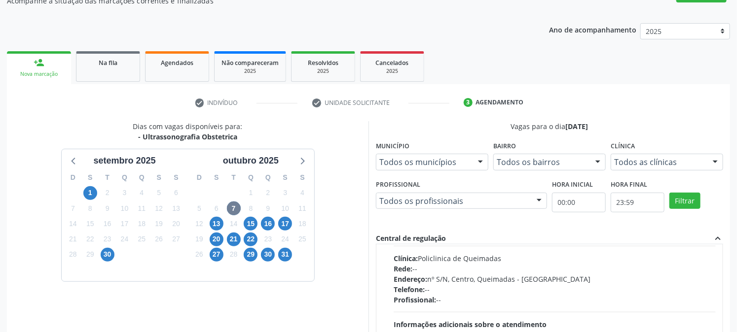
click at [472, 278] on div "Endereço: nº S/N, Centro, Queimadas - PB" at bounding box center [554, 279] width 322 height 10
click at [390, 222] on input "Ordem de chegada Consumidos: 23 / 40 Horário: 07:00 Clínica: Policlinica de Que…" at bounding box center [386, 217] width 7 height 9
radio input "true"
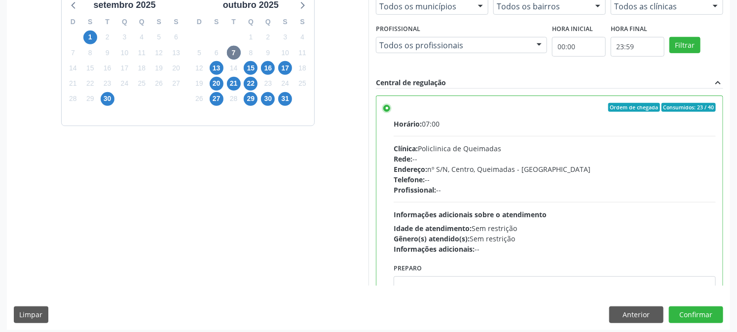
scroll to position [256, 0]
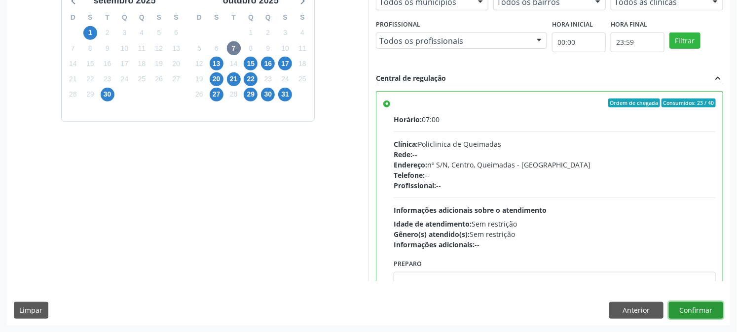
click at [685, 308] on button "Confirmar" at bounding box center [696, 310] width 54 height 17
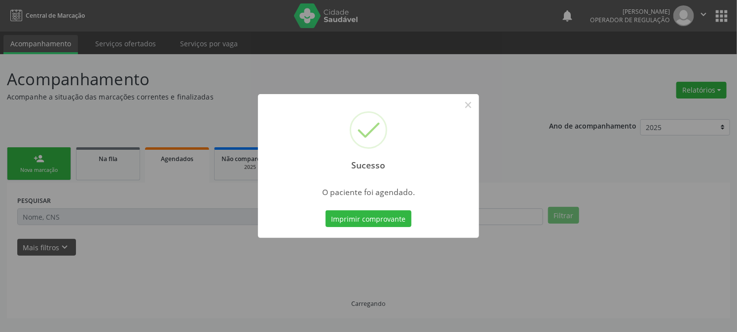
scroll to position [0, 0]
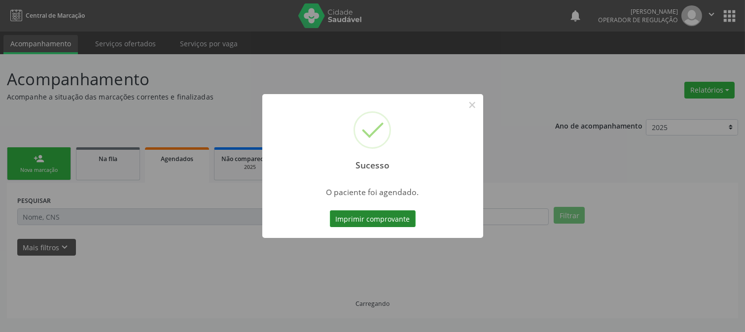
click at [353, 211] on button "Imprimir comprovante" at bounding box center [373, 219] width 86 height 17
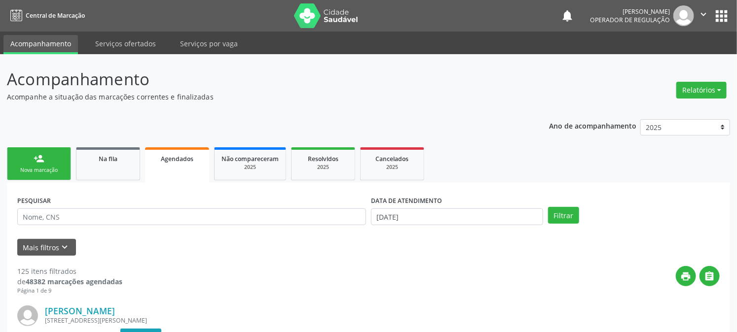
click at [42, 158] on div "person_add" at bounding box center [39, 158] width 11 height 11
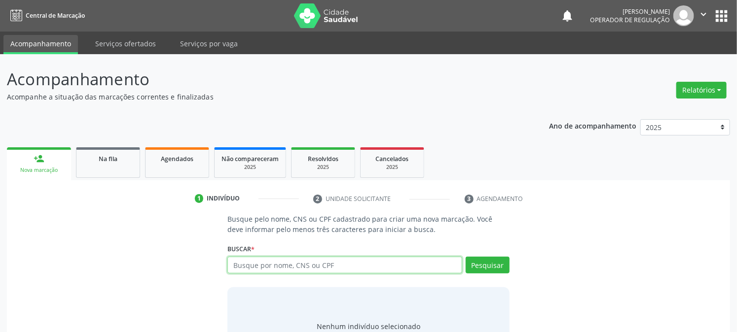
click at [287, 269] on input "text" at bounding box center [344, 265] width 234 height 17
type input "702605717380149"
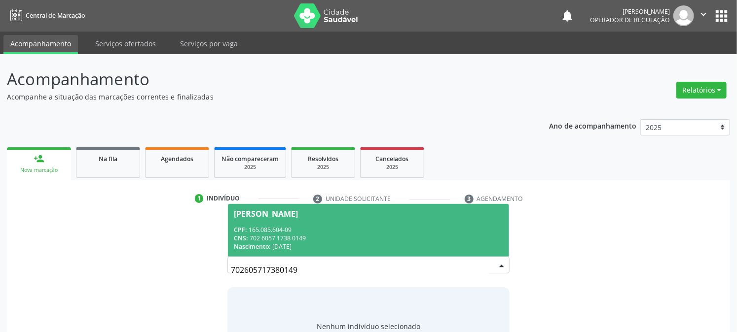
click at [324, 234] on div "CNS: 702 6057 1738 0149" at bounding box center [368, 238] width 269 height 8
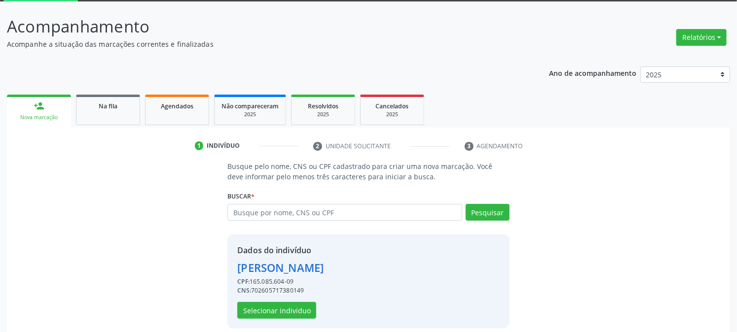
scroll to position [62, 0]
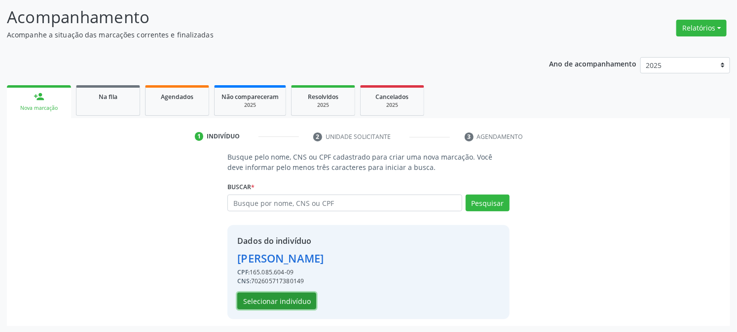
click at [263, 299] on button "Selecionar indivíduo" at bounding box center [276, 301] width 79 height 17
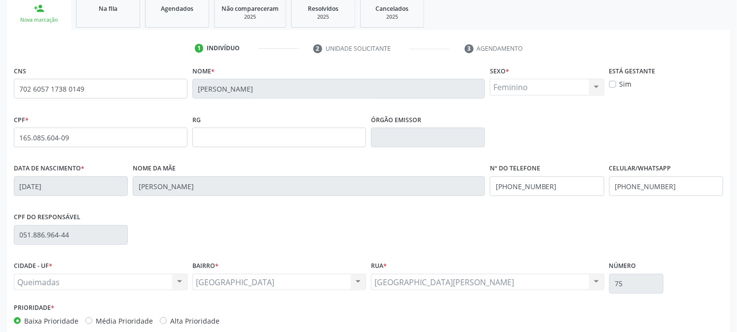
scroll to position [201, 0]
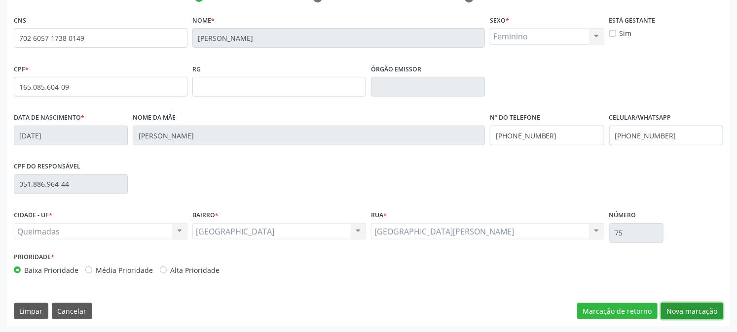
click at [709, 307] on button "Nova marcação" at bounding box center [692, 311] width 62 height 17
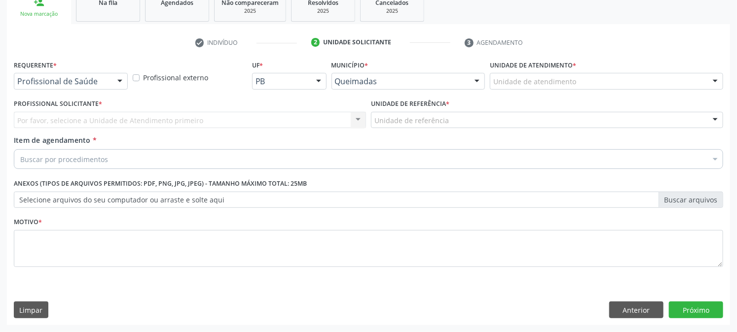
scroll to position [156, 0]
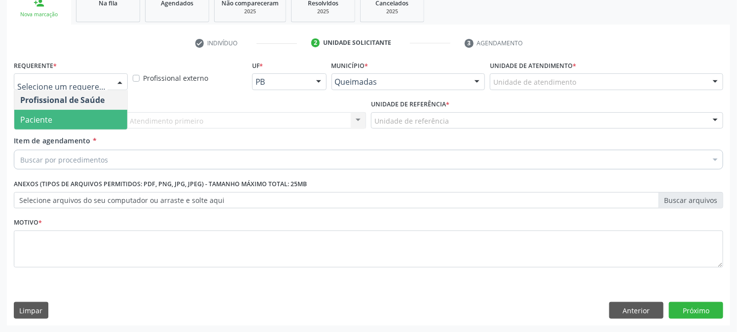
click at [55, 121] on span "Paciente" at bounding box center [70, 120] width 113 height 20
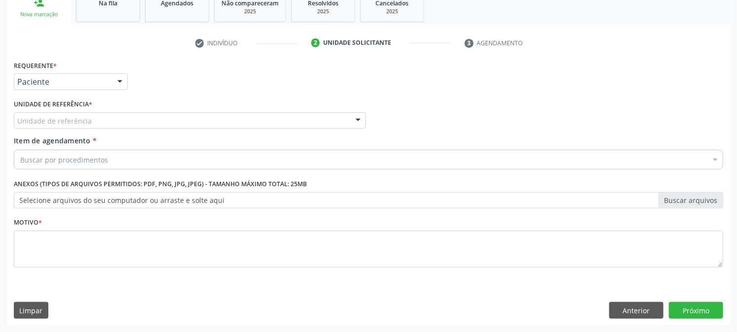
click at [91, 121] on div "Unidade de referência" at bounding box center [190, 120] width 352 height 17
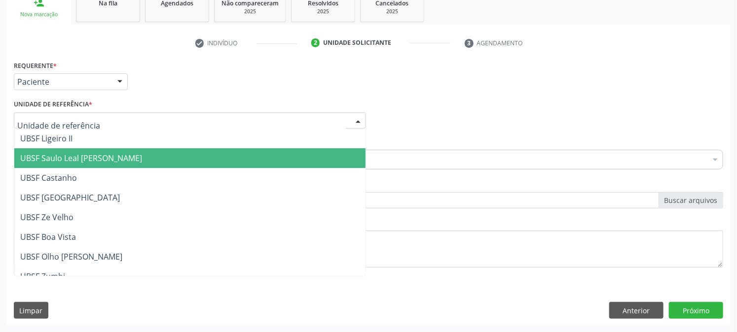
click at [90, 165] on span "UBSF Saulo Leal [PERSON_NAME]" at bounding box center [189, 158] width 351 height 20
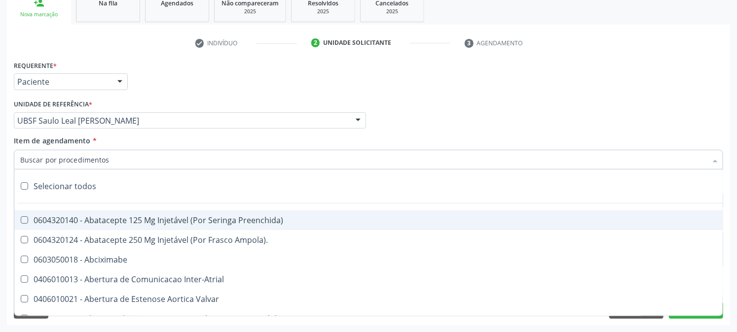
paste input "0205020143"
type input "0205020143"
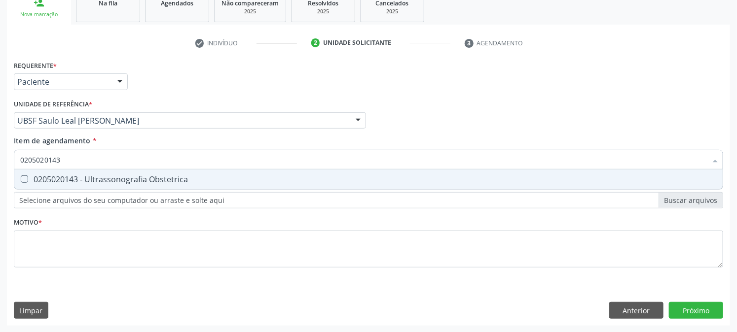
click at [107, 183] on div "0205020143 - Ultrassonografia Obstetrica" at bounding box center [368, 180] width 696 height 8
checkbox Obstetrica "true"
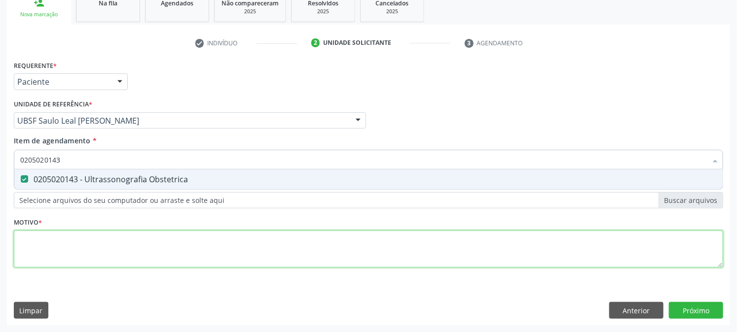
click at [96, 249] on div "Requerente * Paciente Profissional de Saúde Paciente Nenhum resultado encontrad…" at bounding box center [368, 169] width 709 height 223
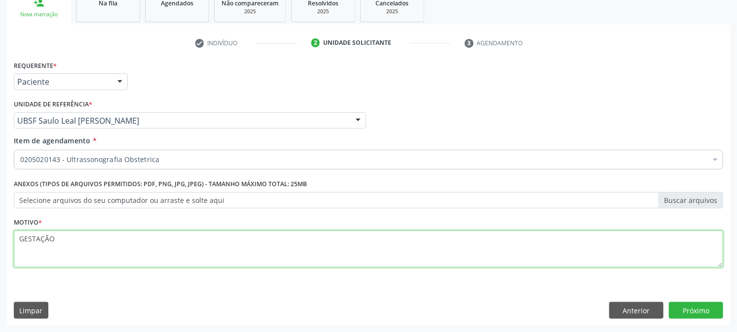
type textarea "GESTAÇÃO"
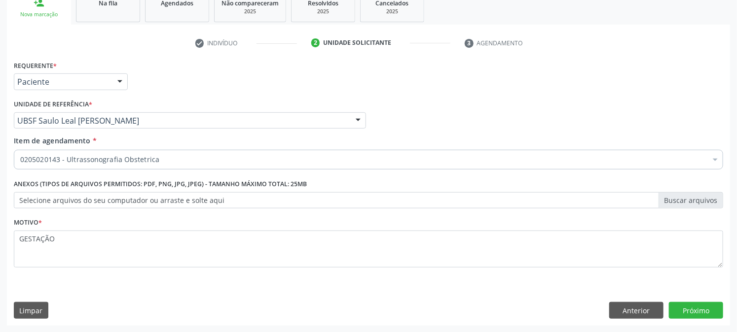
click at [709, 319] on div "Requerente * Paciente Profissional de Saúde Paciente Nenhum resultado encontrad…" at bounding box center [368, 192] width 723 height 268
click at [708, 314] on button "Próximo" at bounding box center [696, 310] width 54 height 17
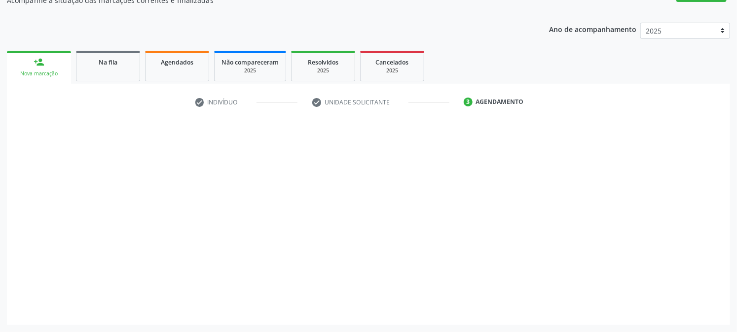
scroll to position [96, 0]
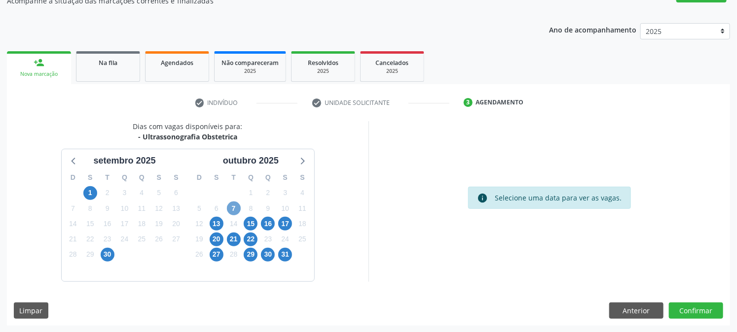
click at [233, 208] on span "7" at bounding box center [234, 209] width 14 height 14
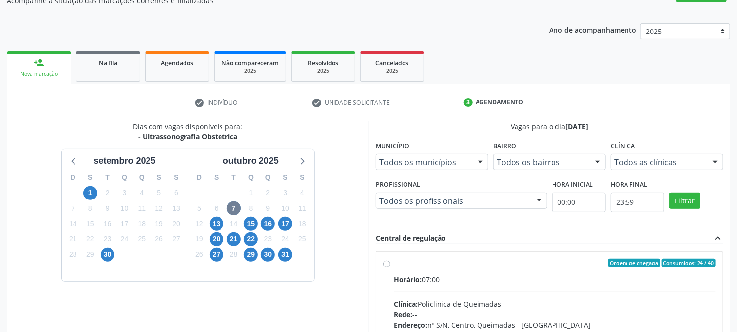
click at [440, 273] on label "Ordem de chegada Consumidos: 24 / 40 Horário: 07:00 Clínica: Policlinica de Que…" at bounding box center [554, 334] width 322 height 151
click at [390, 268] on input "Ordem de chegada Consumidos: 24 / 40 Horário: 07:00 Clínica: Policlinica de Que…" at bounding box center [386, 263] width 7 height 9
radio input "true"
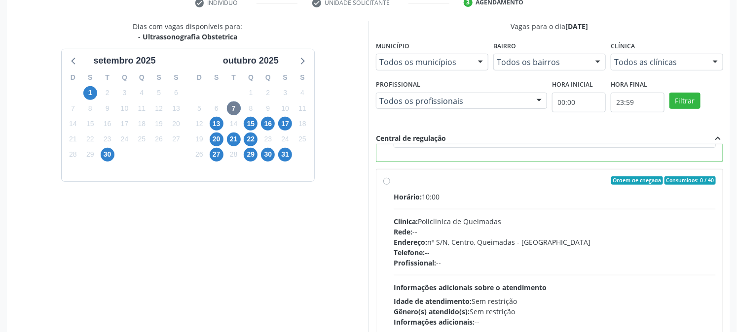
scroll to position [256, 0]
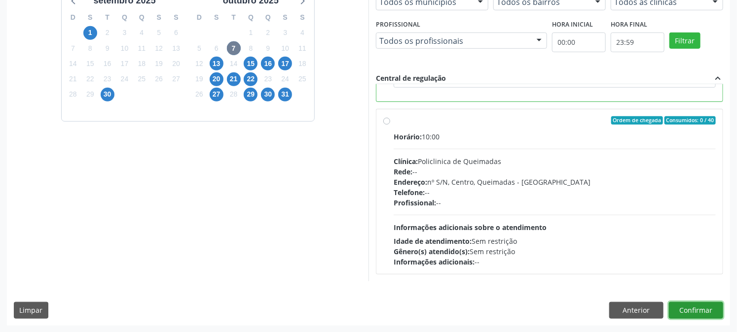
click at [682, 307] on button "Confirmar" at bounding box center [696, 310] width 54 height 17
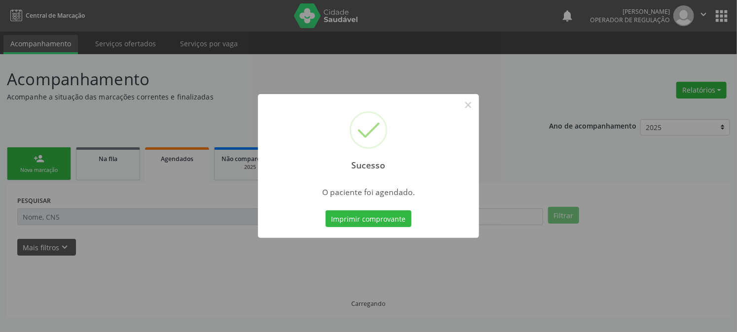
scroll to position [0, 0]
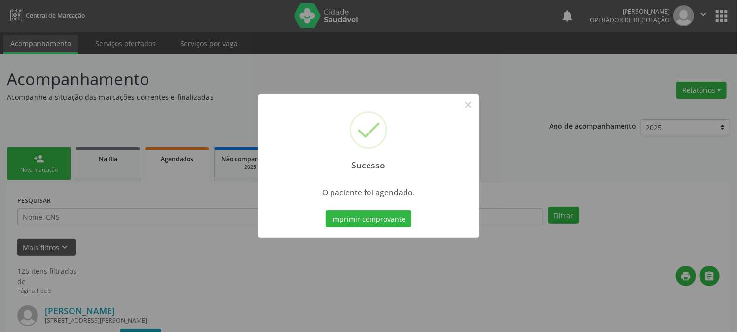
click at [325, 211] on button "Imprimir comprovante" at bounding box center [368, 219] width 86 height 17
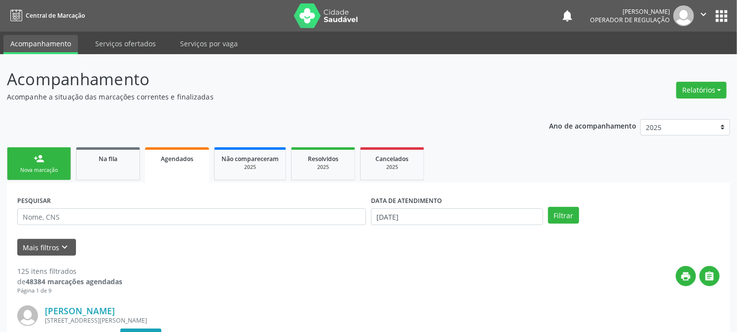
click at [36, 171] on div "Nova marcação" at bounding box center [38, 170] width 49 height 7
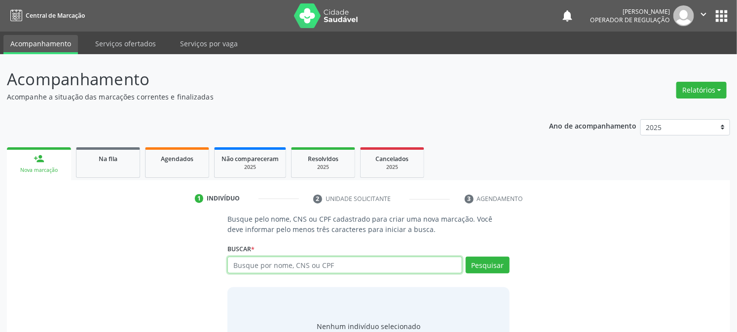
click at [278, 266] on input "text" at bounding box center [344, 265] width 234 height 17
type input "708904785468213"
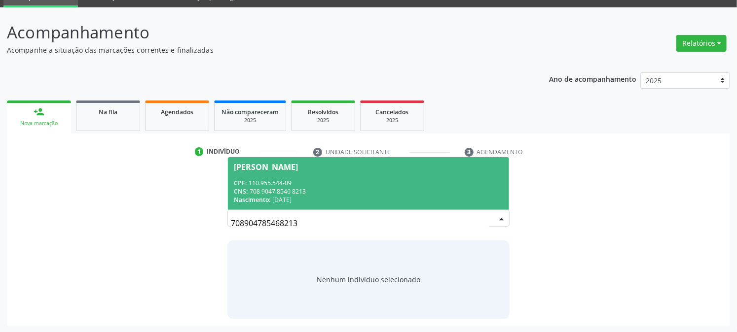
click at [262, 179] on div "CPF: 110.955.544-09" at bounding box center [368, 183] width 269 height 8
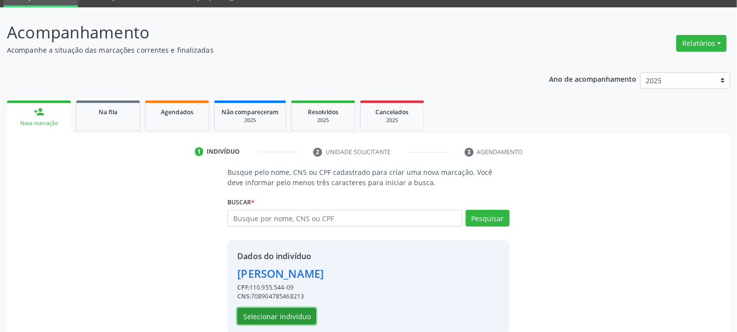
click at [268, 313] on button "Selecionar indivíduo" at bounding box center [276, 316] width 79 height 17
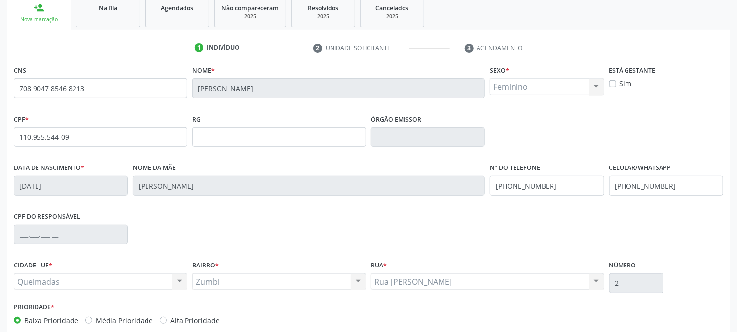
scroll to position [201, 0]
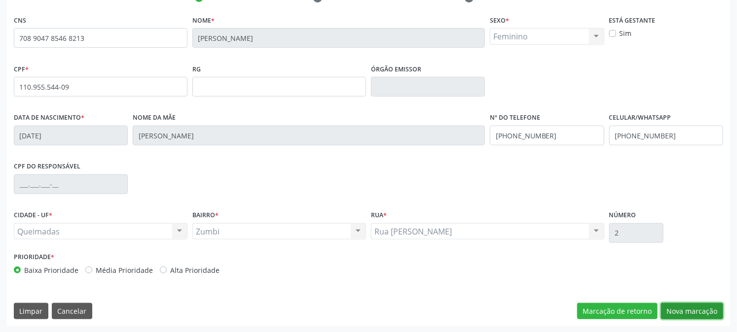
click at [706, 308] on button "Nova marcação" at bounding box center [692, 311] width 62 height 17
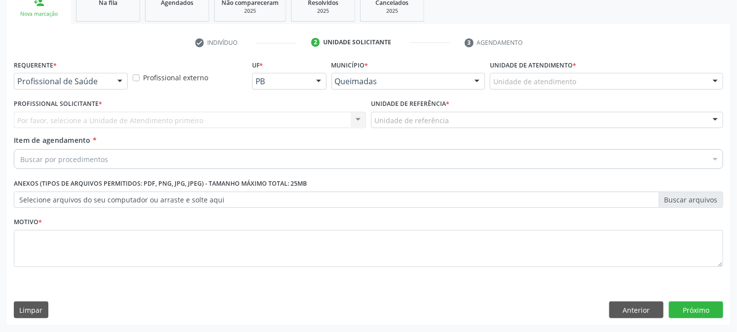
scroll to position [156, 0]
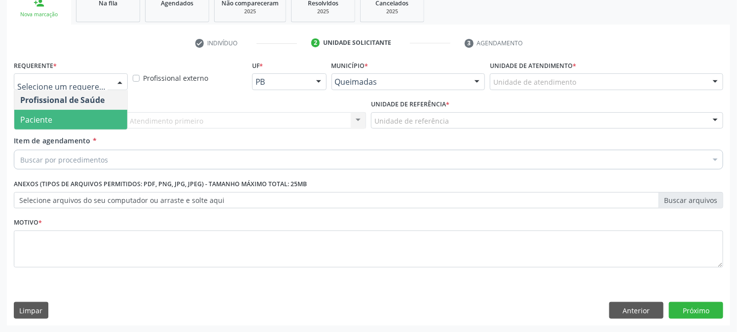
click at [33, 125] on span "Paciente" at bounding box center [70, 120] width 113 height 20
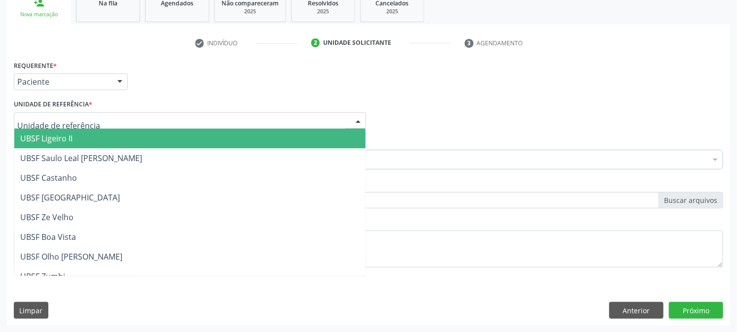
type input "Z"
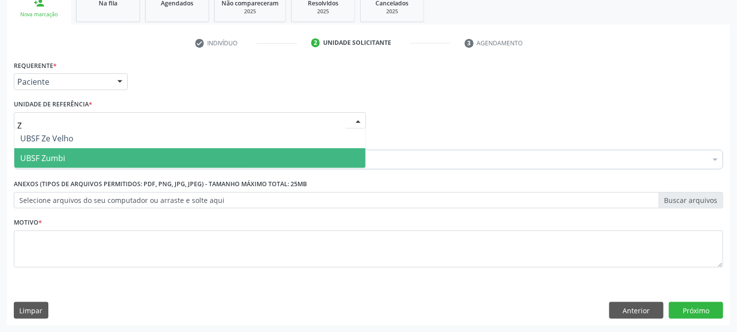
click at [55, 153] on span "UBSF Zumbi" at bounding box center [42, 158] width 45 height 11
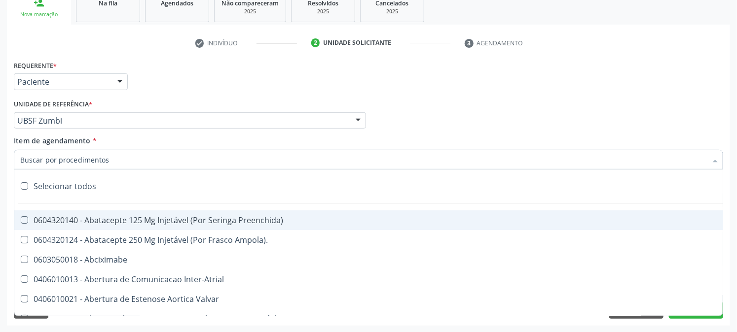
paste input "0205020143"
type input "0205020143"
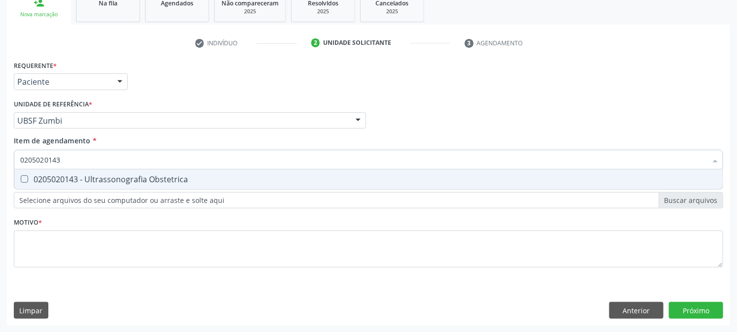
drag, startPoint x: 81, startPoint y: 179, endPoint x: 80, endPoint y: 186, distance: 7.5
click at [81, 179] on div "0205020143 - Ultrassonografia Obstetrica" at bounding box center [368, 180] width 696 height 8
checkbox Obstetrica "true"
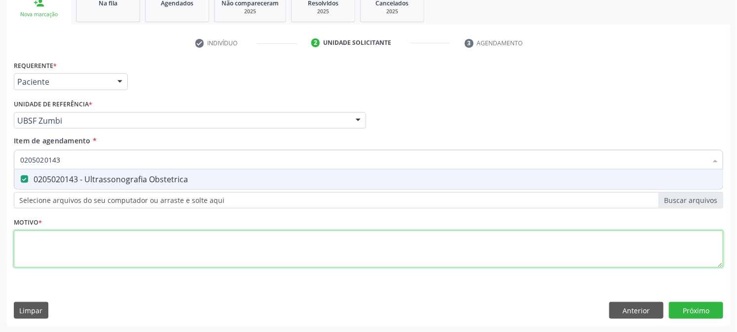
click at [67, 243] on div "Requerente * Paciente Profissional de Saúde Paciente Nenhum resultado encontrad…" at bounding box center [368, 169] width 709 height 223
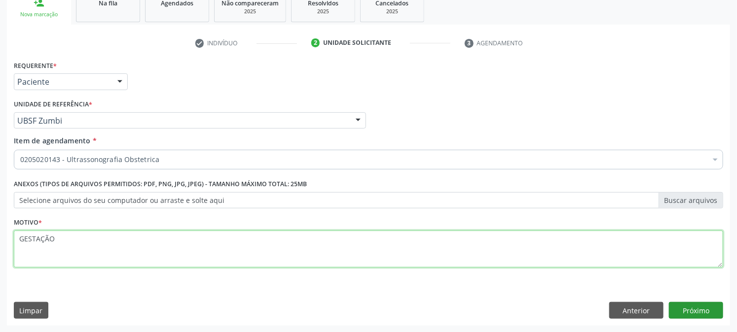
type textarea "GESTAÇÃO"
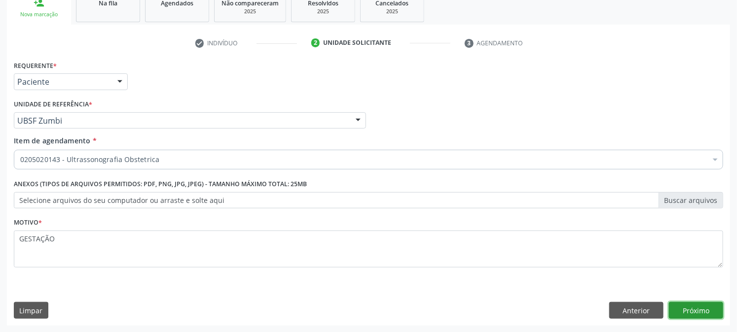
click at [692, 313] on button "Próximo" at bounding box center [696, 310] width 54 height 17
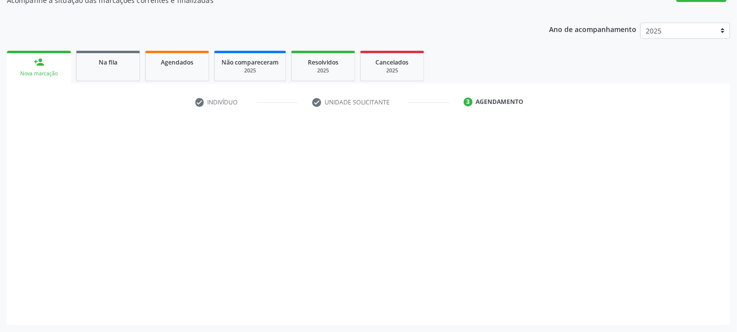
scroll to position [96, 0]
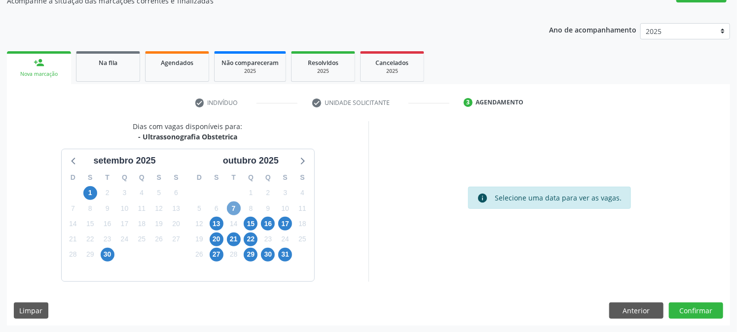
click at [232, 205] on span "7" at bounding box center [234, 209] width 14 height 14
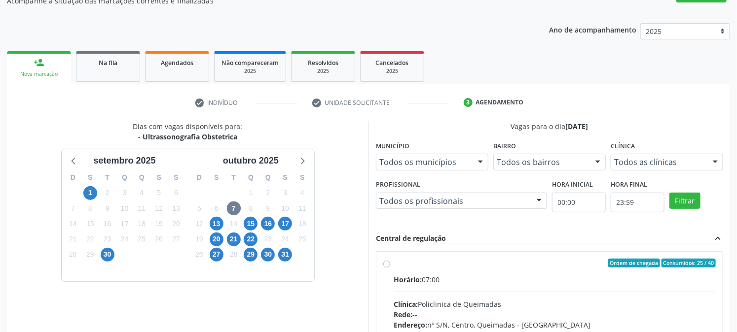
click at [470, 304] on div "Clínica: Policlinica de Queimadas" at bounding box center [554, 304] width 322 height 10
click at [390, 268] on input "Ordem de chegada Consumidos: 25 / 40 Horário: 07:00 Clínica: Policlinica de Que…" at bounding box center [386, 263] width 7 height 9
radio input "true"
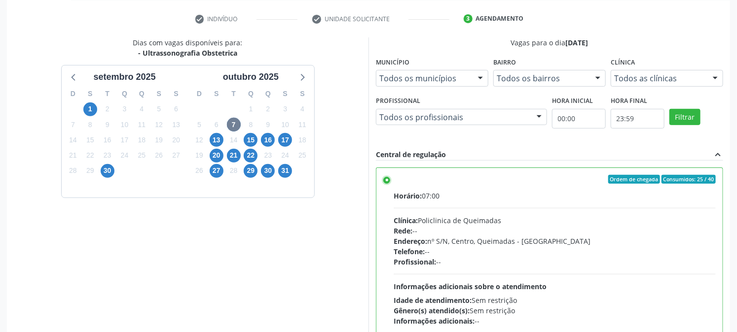
scroll to position [256, 0]
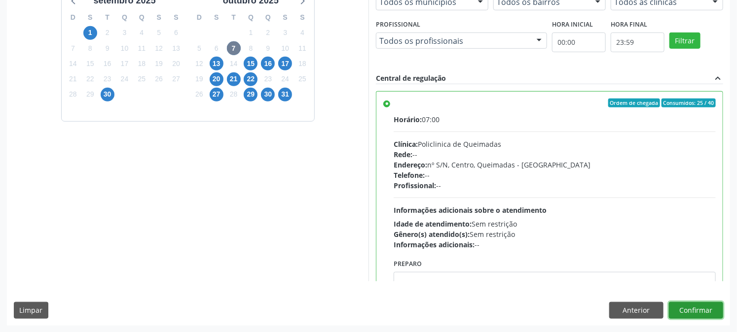
click at [698, 312] on button "Confirmar" at bounding box center [696, 310] width 54 height 17
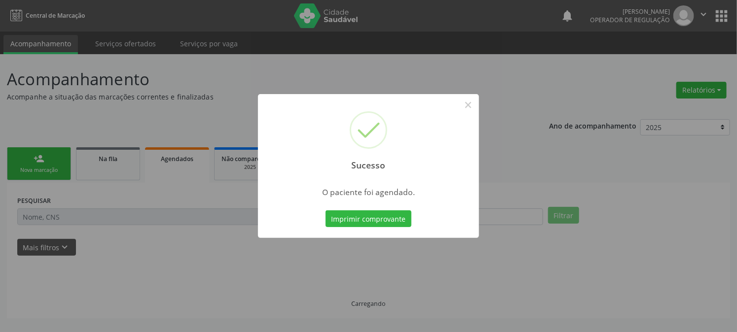
scroll to position [0, 0]
click at [330, 211] on button "Imprimir comprovante" at bounding box center [373, 219] width 86 height 17
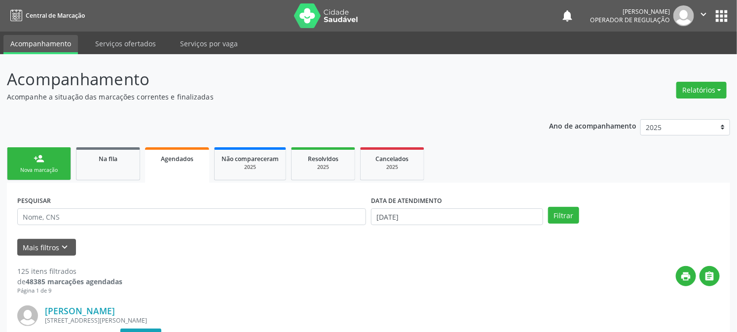
click at [44, 160] on link "person_add Nova marcação" at bounding box center [39, 163] width 64 height 33
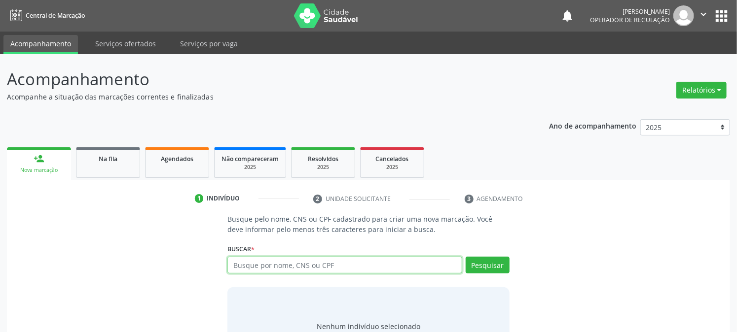
click at [339, 263] on input "text" at bounding box center [344, 265] width 234 height 17
type input "706707515593218"
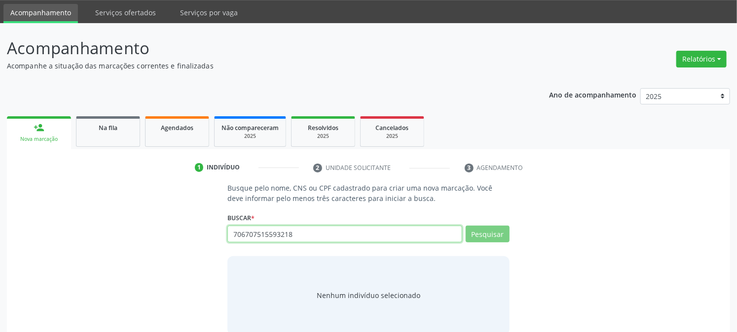
scroll to position [47, 0]
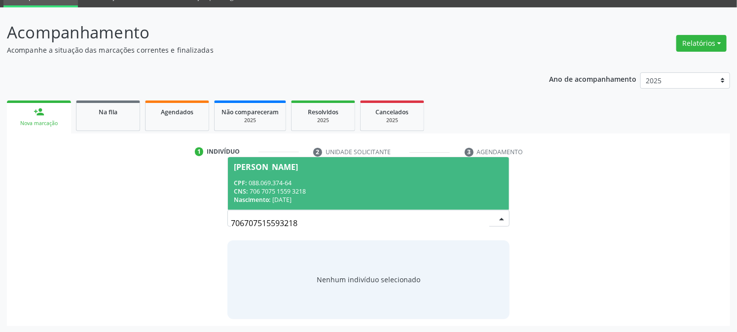
click at [290, 170] on div "[PERSON_NAME]" at bounding box center [266, 167] width 64 height 8
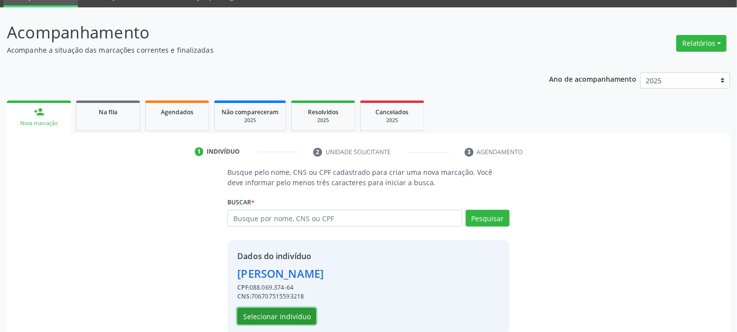
click at [262, 316] on button "Selecionar indivíduo" at bounding box center [276, 316] width 79 height 17
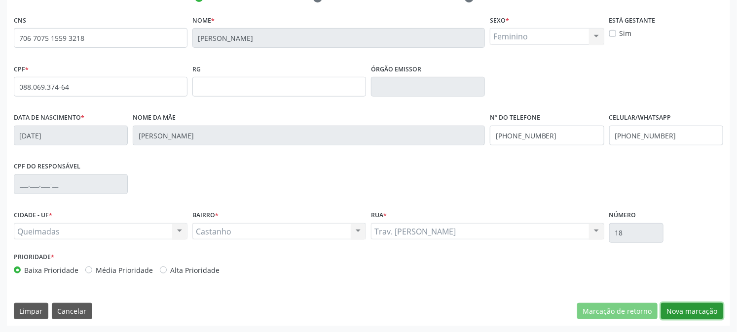
click at [708, 307] on button "Nova marcação" at bounding box center [692, 311] width 62 height 17
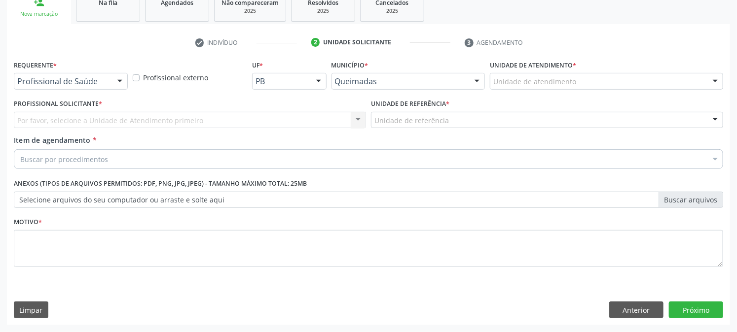
scroll to position [156, 0]
click at [105, 75] on div "Profissional de Saúde" at bounding box center [71, 81] width 114 height 17
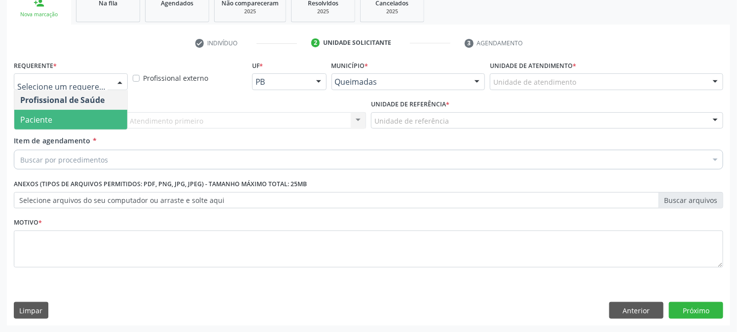
click at [78, 125] on span "Paciente" at bounding box center [70, 120] width 113 height 20
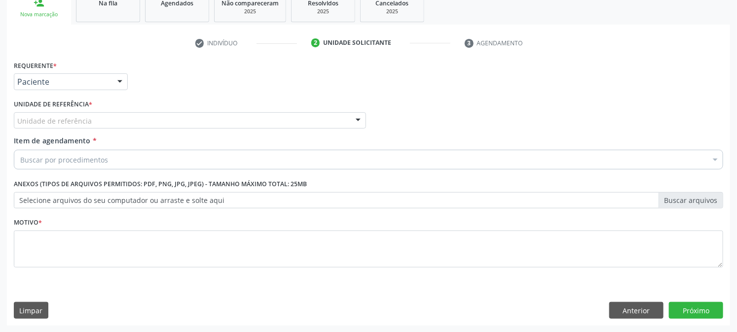
click at [144, 127] on div "Unidade de referência UBSF Ligeiro II UBSF Saulo Leal [PERSON_NAME] UBSF Castan…" at bounding box center [190, 120] width 352 height 17
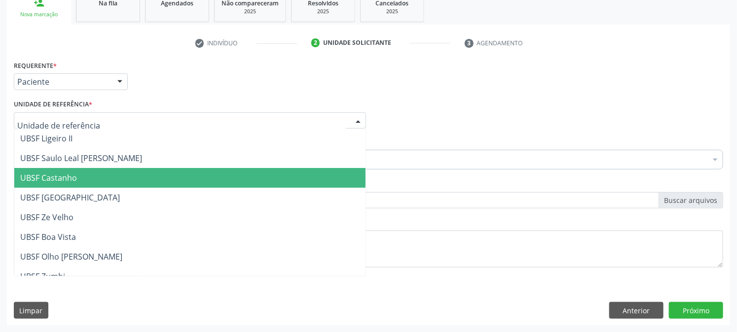
click at [119, 176] on span "UBSF Castanho" at bounding box center [189, 178] width 351 height 20
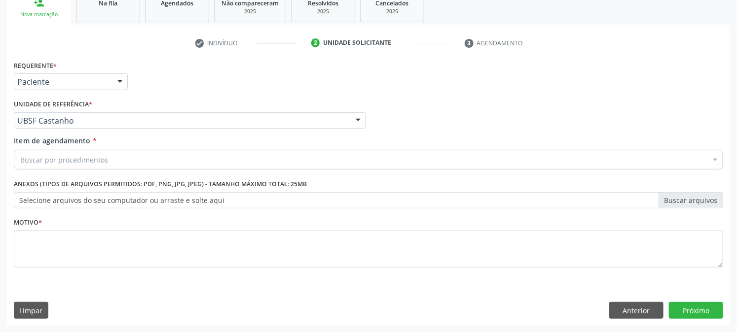
click at [126, 165] on div "Buscar por procedimentos" at bounding box center [368, 160] width 709 height 20
click at [147, 160] on div "Buscar por procedimentos" at bounding box center [368, 160] width 709 height 20
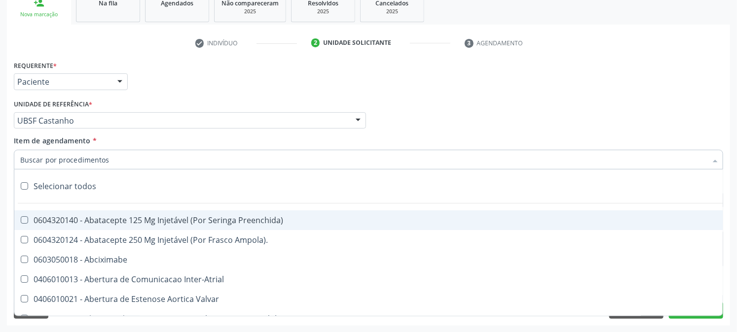
paste input "0205020143"
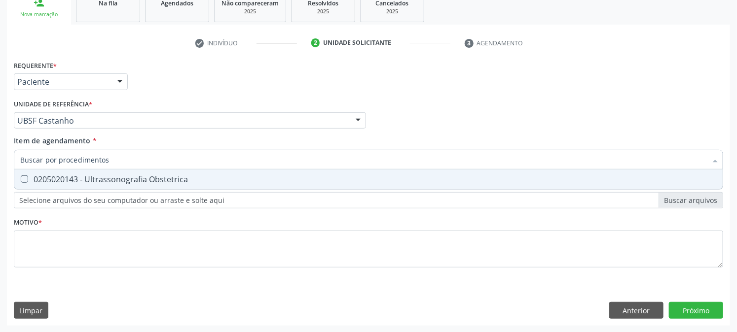
type input "0205020143"
click at [148, 178] on div "0205020143 - Ultrassonografia Obstetrica" at bounding box center [368, 180] width 696 height 8
checkbox Obstetrica "true"
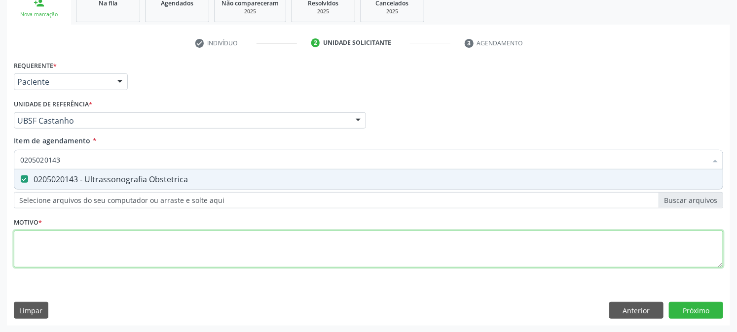
click at [145, 247] on div "Requerente * Paciente Profissional de Saúde Paciente Nenhum resultado encontrad…" at bounding box center [368, 169] width 709 height 223
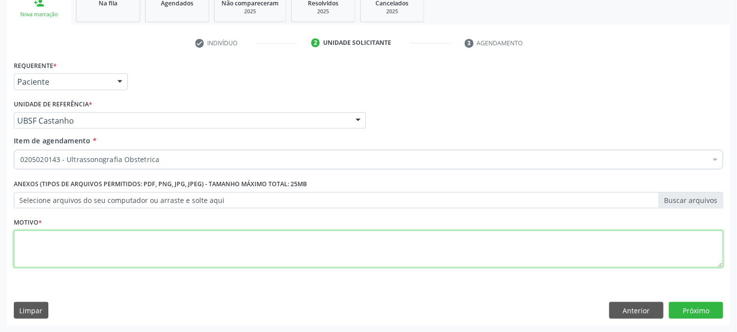
type textarea "F"
type textarea "GESTAÇÃO"
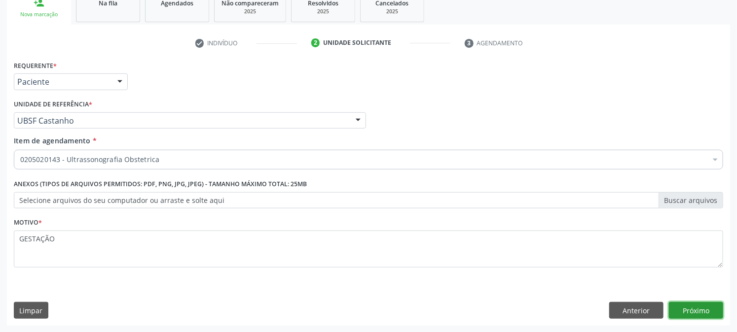
click at [688, 318] on button "Próximo" at bounding box center [696, 310] width 54 height 17
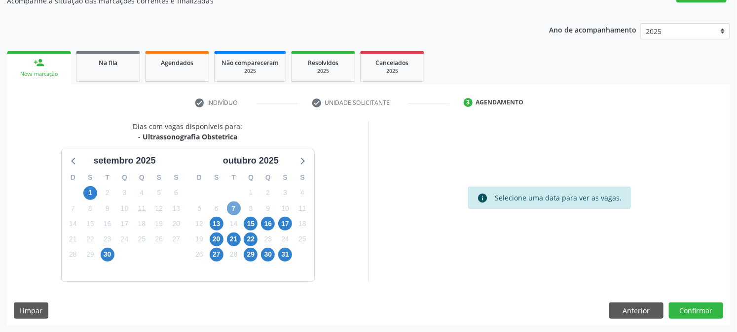
click at [236, 210] on span "7" at bounding box center [234, 209] width 14 height 14
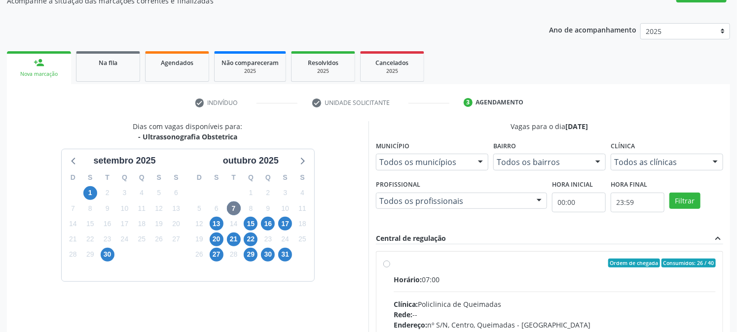
click at [420, 275] on span "Horário:" at bounding box center [407, 279] width 28 height 9
click at [390, 268] on input "Ordem de chegada Consumidos: 26 / 40 Horário: 07:00 Clínica: Policlinica de Que…" at bounding box center [386, 263] width 7 height 9
radio input "true"
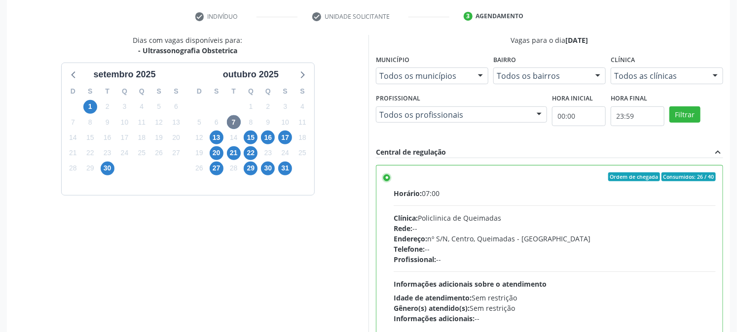
scroll to position [256, 0]
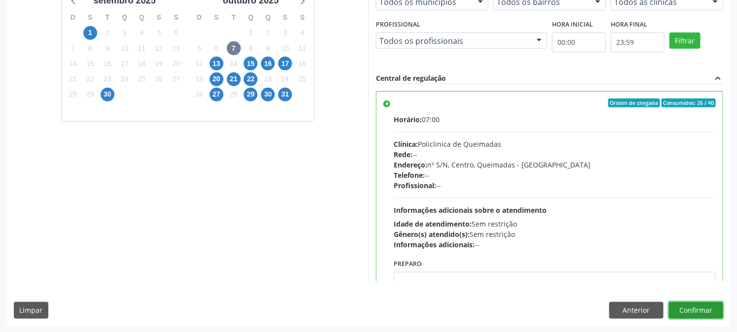
click at [715, 312] on button "Confirmar" at bounding box center [696, 310] width 54 height 17
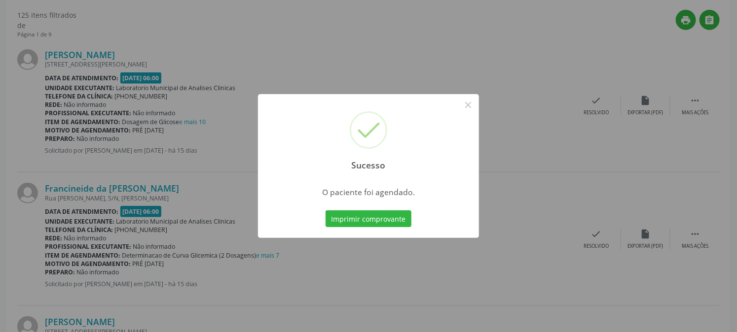
scroll to position [0, 0]
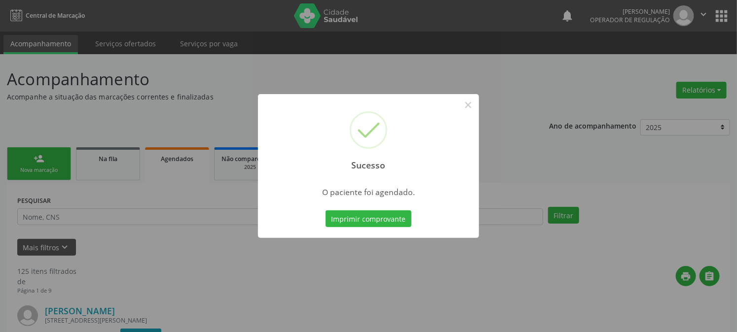
click at [325, 211] on button "Imprimir comprovante" at bounding box center [368, 219] width 86 height 17
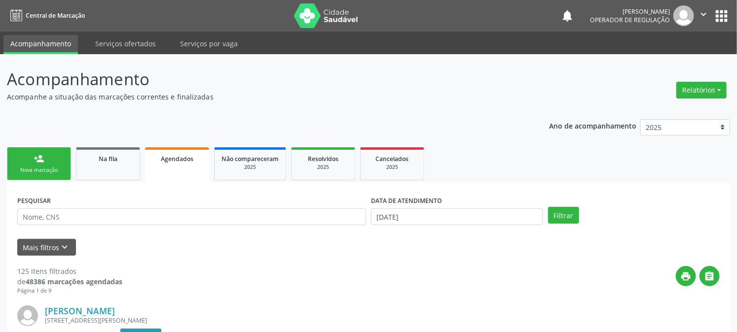
click at [8, 157] on link "person_add Nova marcação" at bounding box center [39, 163] width 64 height 33
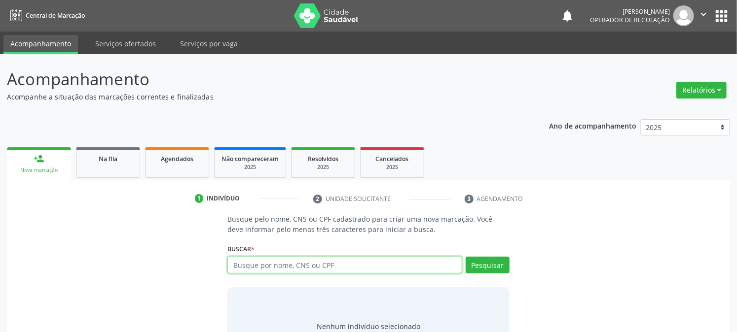
click at [253, 263] on input "text" at bounding box center [344, 265] width 234 height 17
type input "702003720043690"
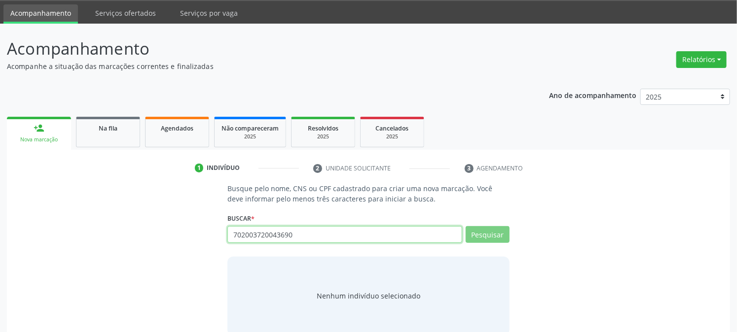
scroll to position [47, 0]
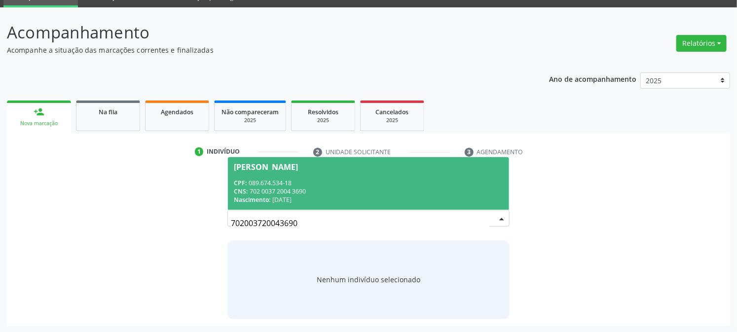
click at [334, 189] on div "CNS: 702 0037 2004 3690" at bounding box center [368, 191] width 269 height 8
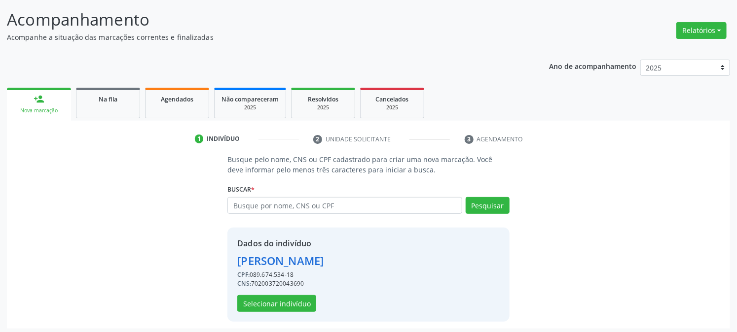
scroll to position [62, 0]
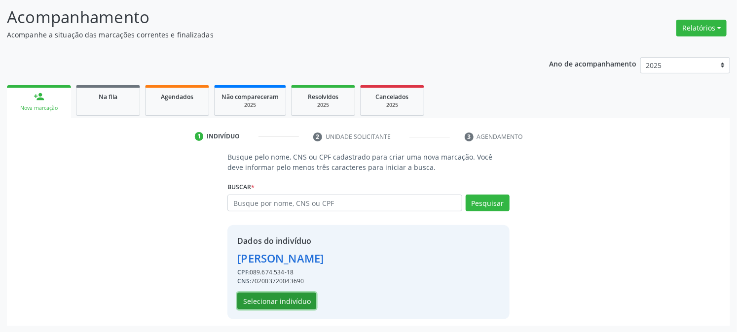
click at [284, 303] on button "Selecionar indivíduo" at bounding box center [276, 301] width 79 height 17
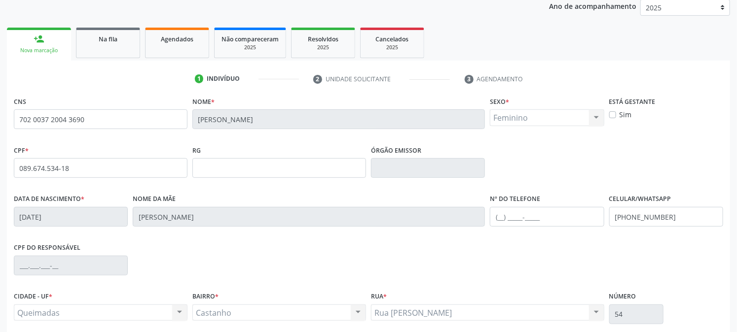
scroll to position [201, 0]
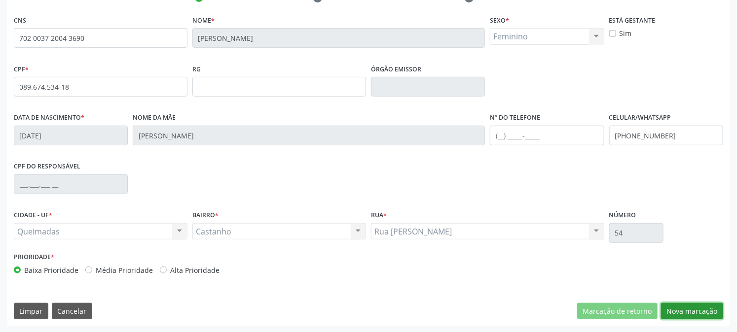
click at [682, 313] on button "Nova marcação" at bounding box center [692, 311] width 62 height 17
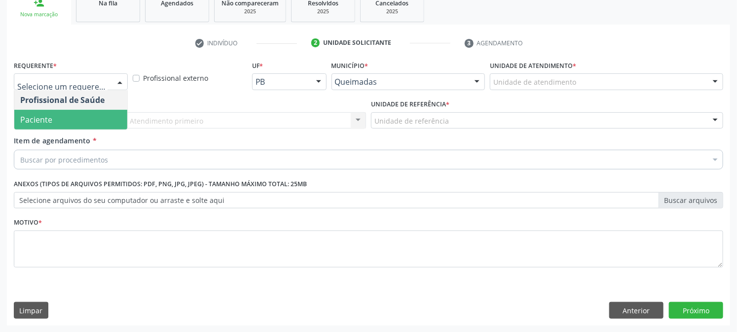
click at [76, 120] on span "Paciente" at bounding box center [70, 120] width 113 height 20
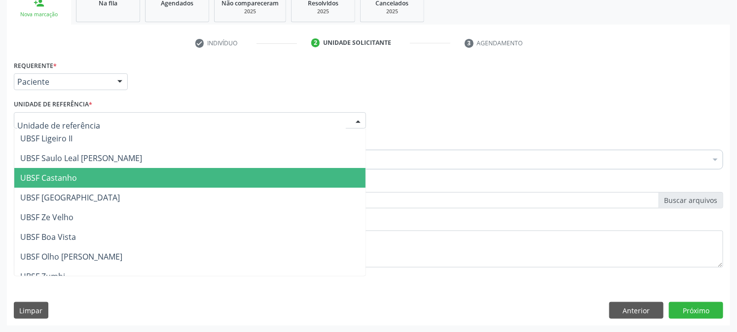
click at [85, 179] on span "UBSF Castanho" at bounding box center [189, 178] width 351 height 20
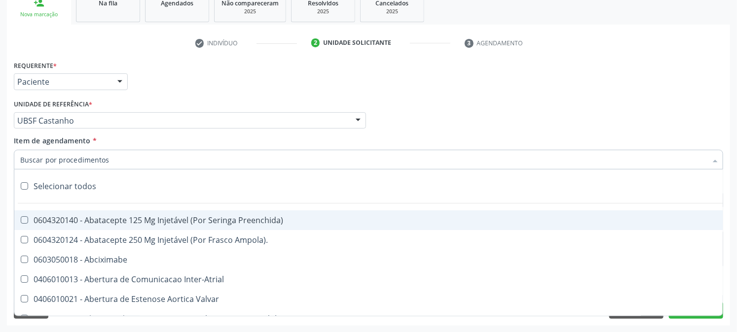
paste input "0205020143"
type input "0205020143"
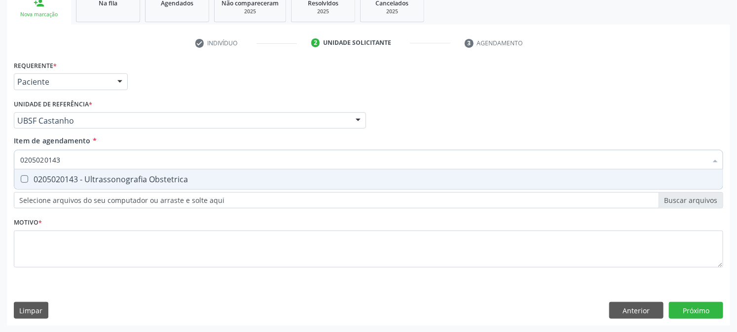
click at [99, 177] on div "0205020143 - Ultrassonografia Obstetrica" at bounding box center [368, 180] width 696 height 8
checkbox Obstetrica "true"
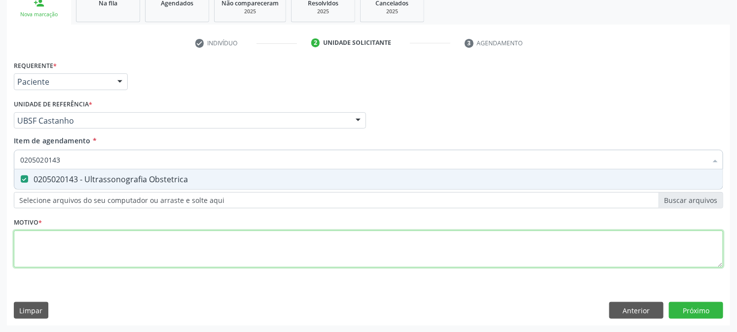
click at [91, 243] on div "Requerente * Paciente Profissional de Saúde Paciente Nenhum resultado encontrad…" at bounding box center [368, 169] width 709 height 223
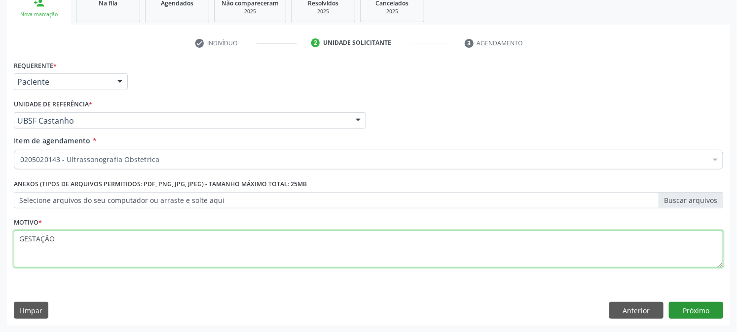
type textarea "GESTAÇÃO"
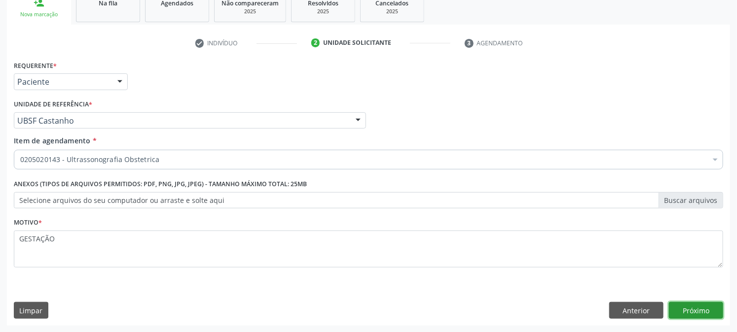
click at [696, 307] on button "Próximo" at bounding box center [696, 310] width 54 height 17
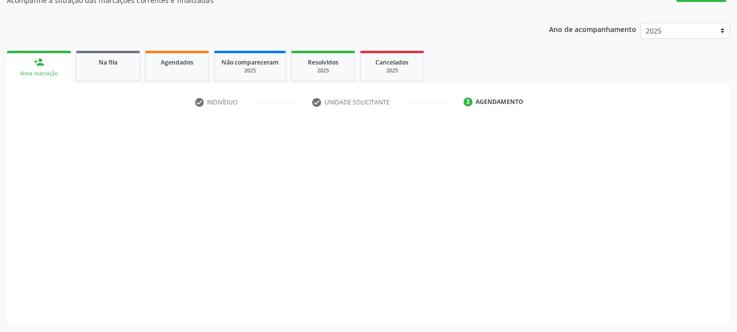
scroll to position [96, 0]
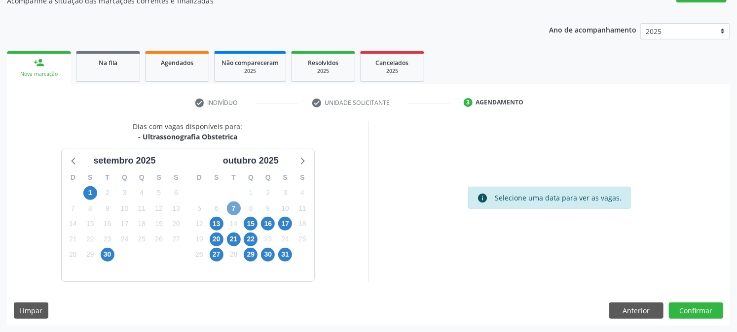
click at [233, 214] on span "7" at bounding box center [234, 209] width 14 height 14
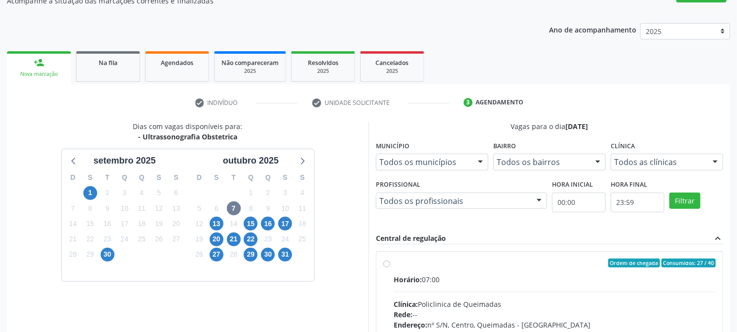
click at [523, 272] on label "Ordem de chegada Consumidos: 27 / 40 Horário: 07:00 Clínica: Policlinica de Que…" at bounding box center [554, 334] width 322 height 151
click at [390, 268] on input "Ordem de chegada Consumidos: 27 / 40 Horário: 07:00 Clínica: Policlinica de Que…" at bounding box center [386, 263] width 7 height 9
radio input "true"
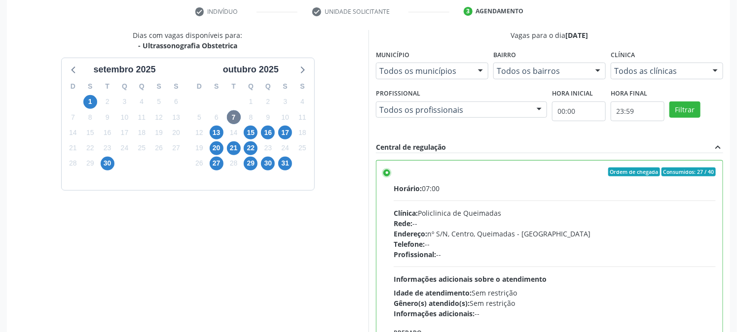
scroll to position [256, 0]
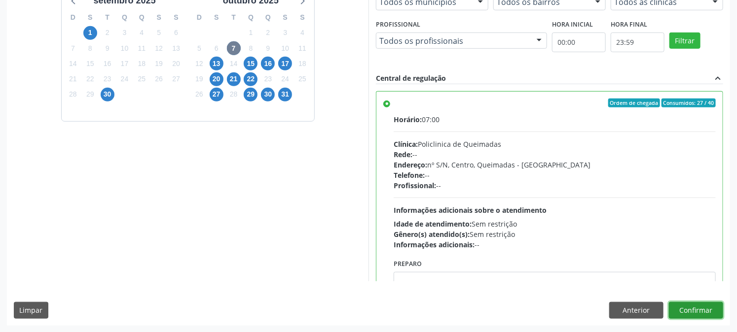
click at [699, 311] on button "Confirmar" at bounding box center [696, 310] width 54 height 17
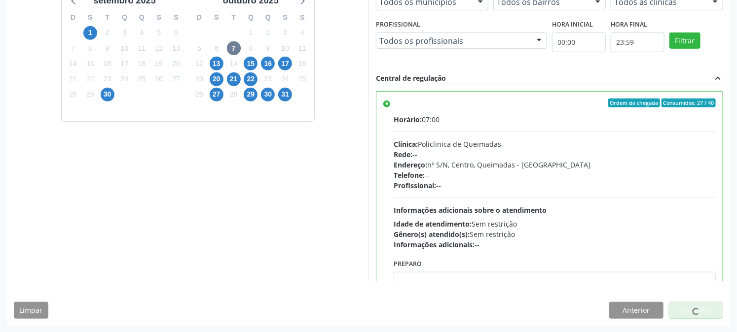
scroll to position [0, 0]
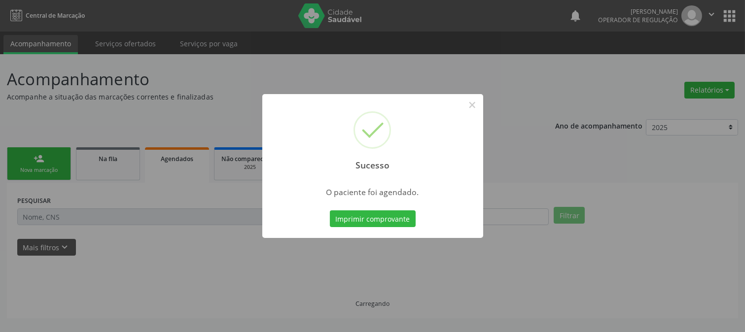
click at [330, 211] on button "Imprimir comprovante" at bounding box center [373, 219] width 86 height 17
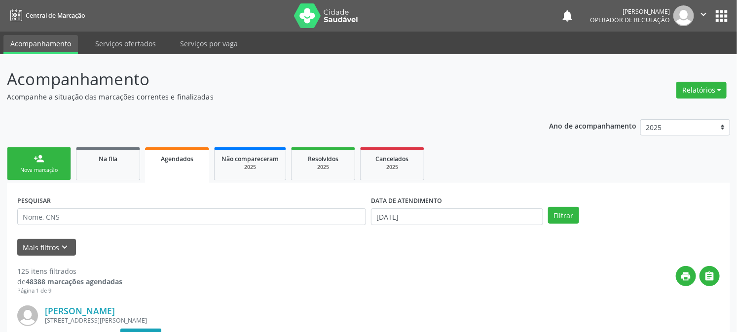
click at [15, 159] on div "Sucesso × O paciente foi agendado. Imprimir comprovante Cancel" at bounding box center [368, 166] width 737 height 332
